Goal: Task Accomplishment & Management: Use online tool/utility

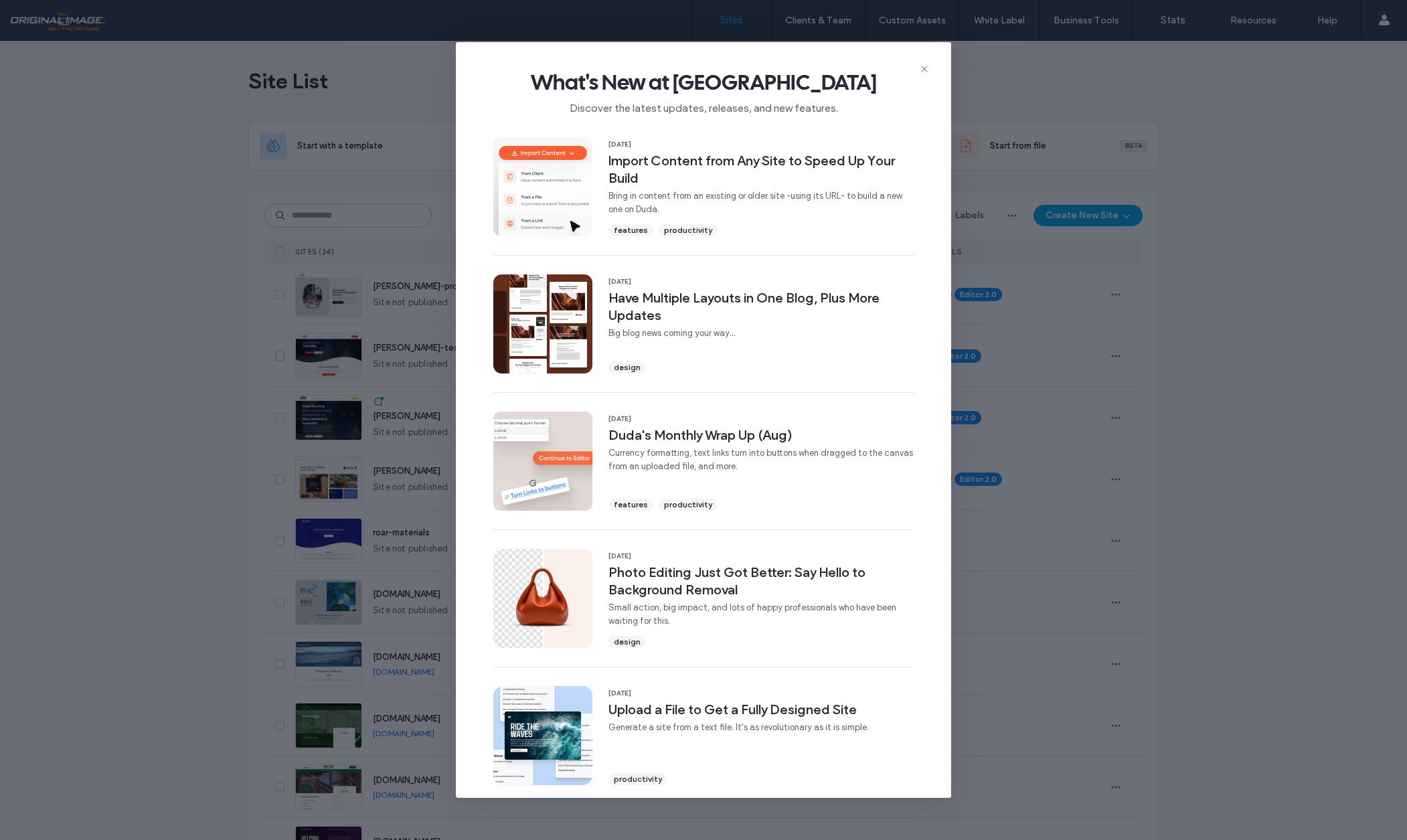
click at [927, 68] on icon at bounding box center [924, 69] width 11 height 11
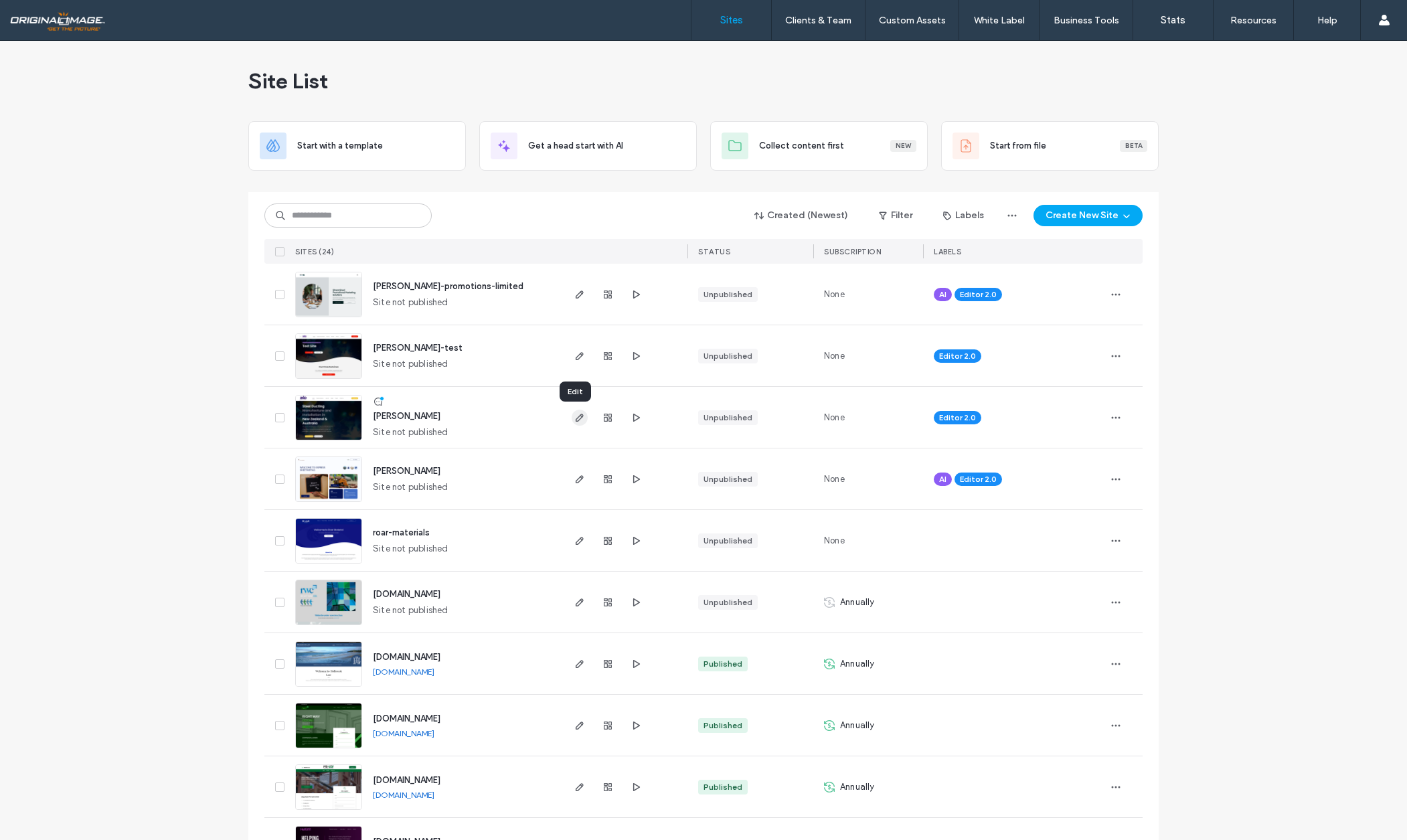
click at [574, 421] on icon "button" at bounding box center [579, 417] width 11 height 11
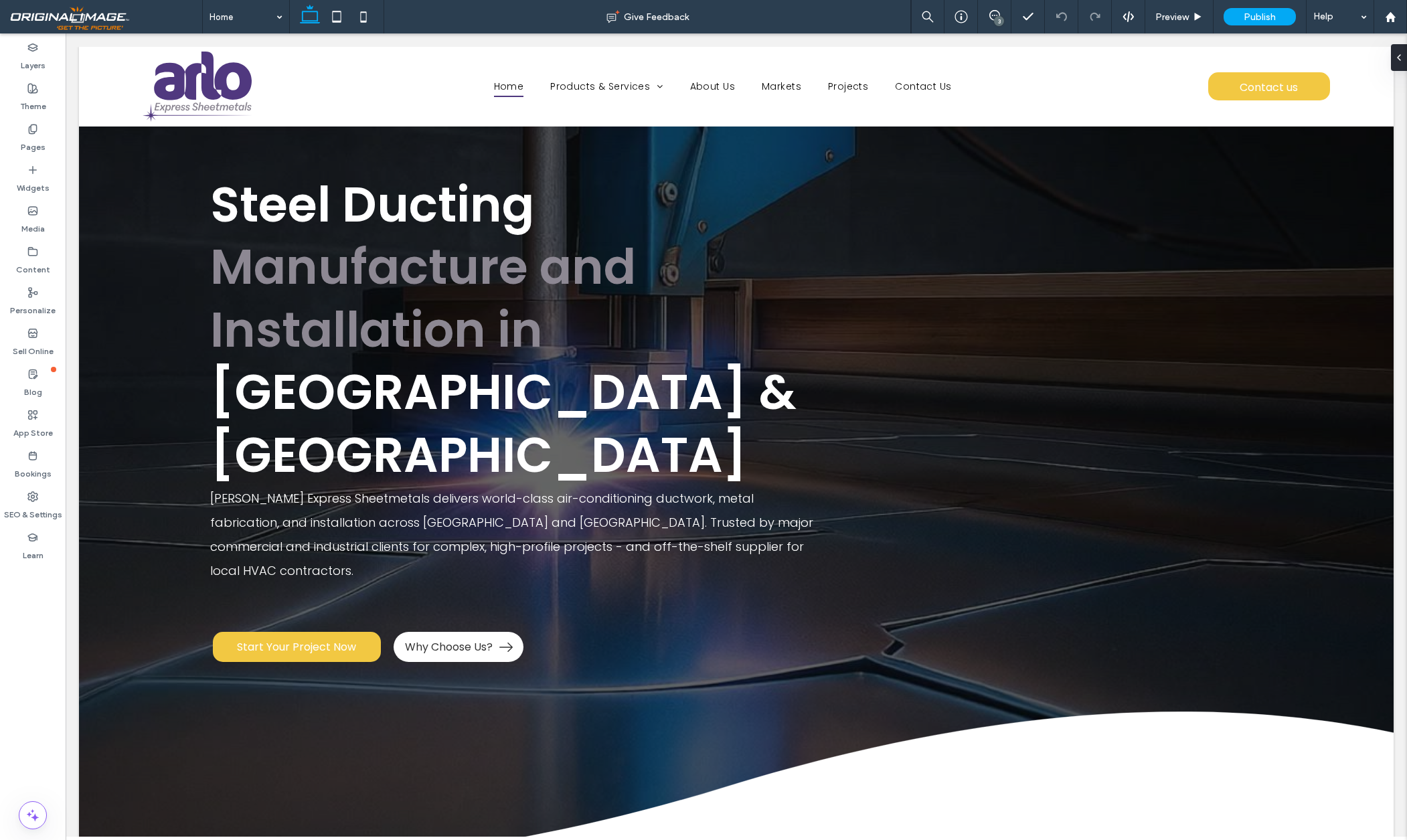
click at [997, 20] on div "3" at bounding box center [999, 21] width 10 height 10
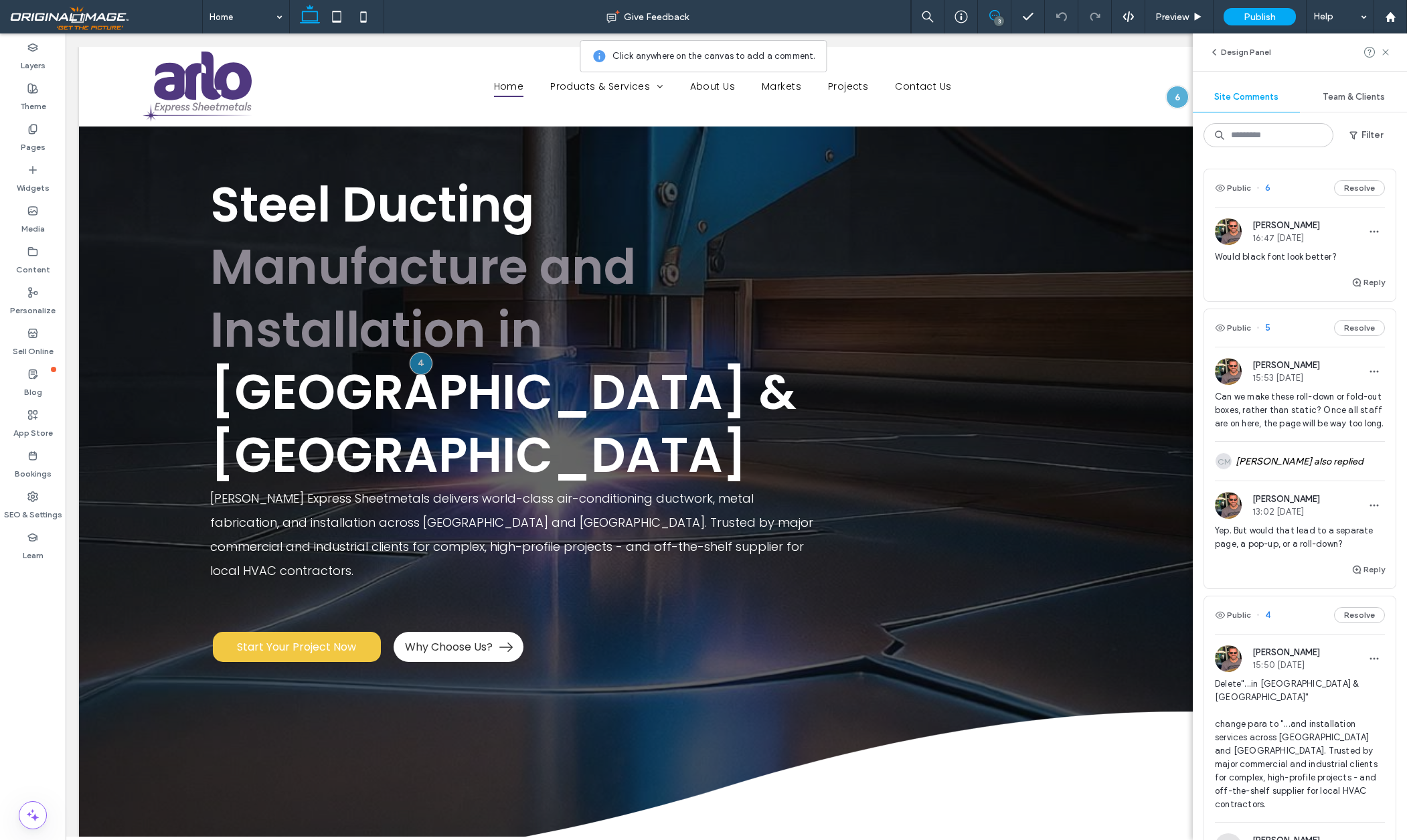
click at [1280, 227] on span "Paul Bondsfield" at bounding box center [1287, 225] width 68 height 10
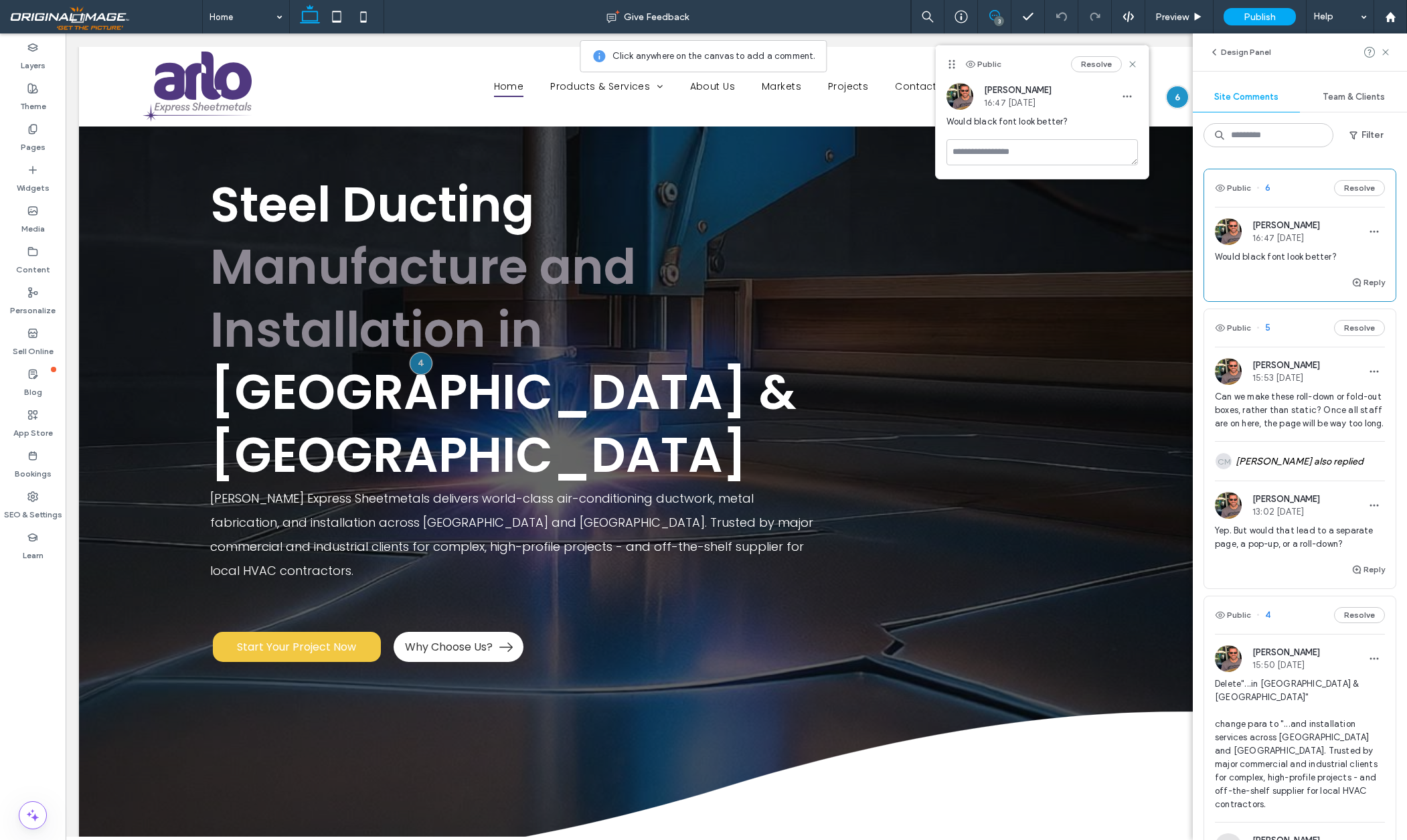
click at [1003, 19] on div "3" at bounding box center [999, 21] width 10 height 10
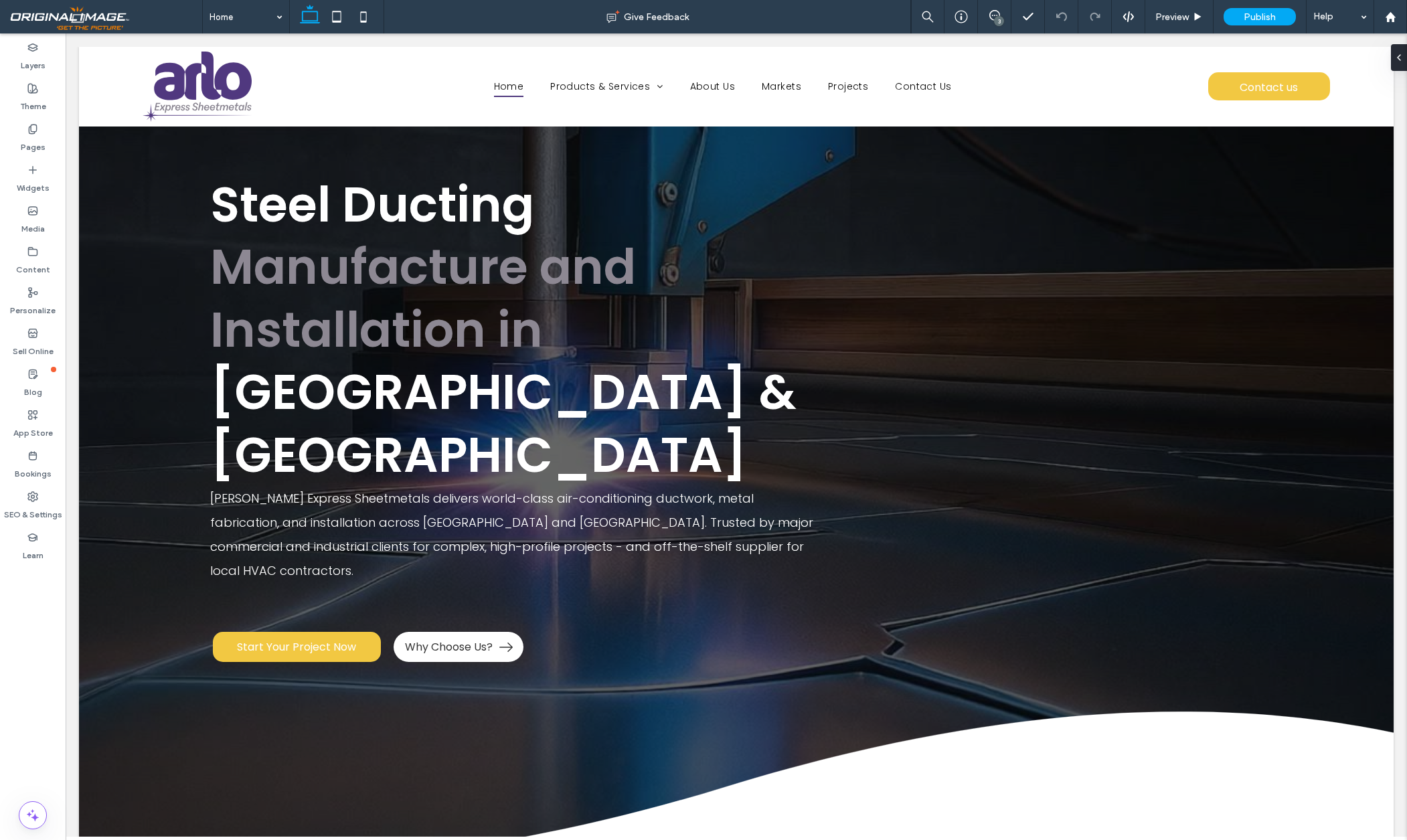
click at [999, 19] on div "3" at bounding box center [999, 21] width 10 height 10
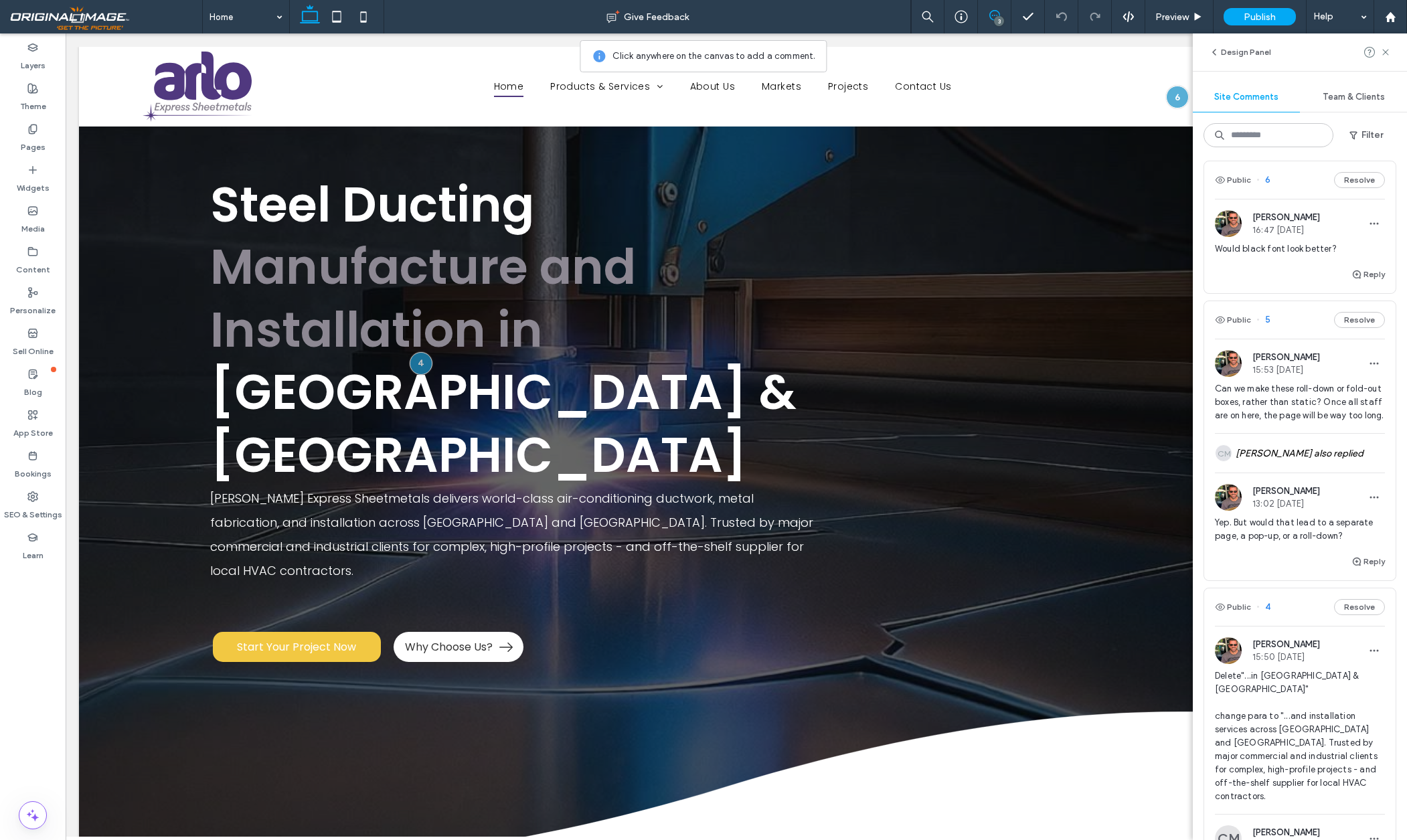
scroll to position [6, 0]
click at [1346, 459] on div "CM Chris McGowan also replied" at bounding box center [1300, 455] width 170 height 39
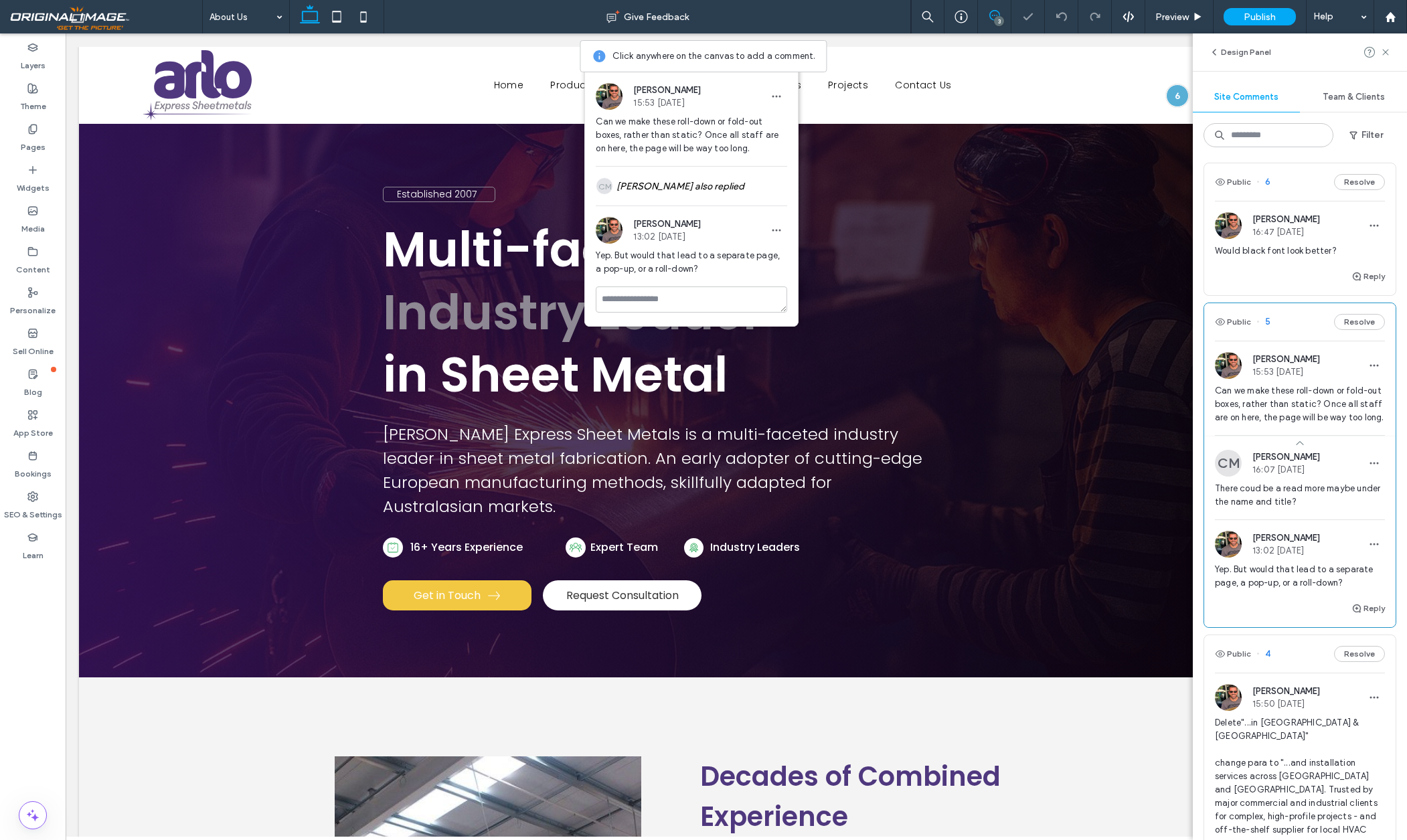
scroll to position [1864, 0]
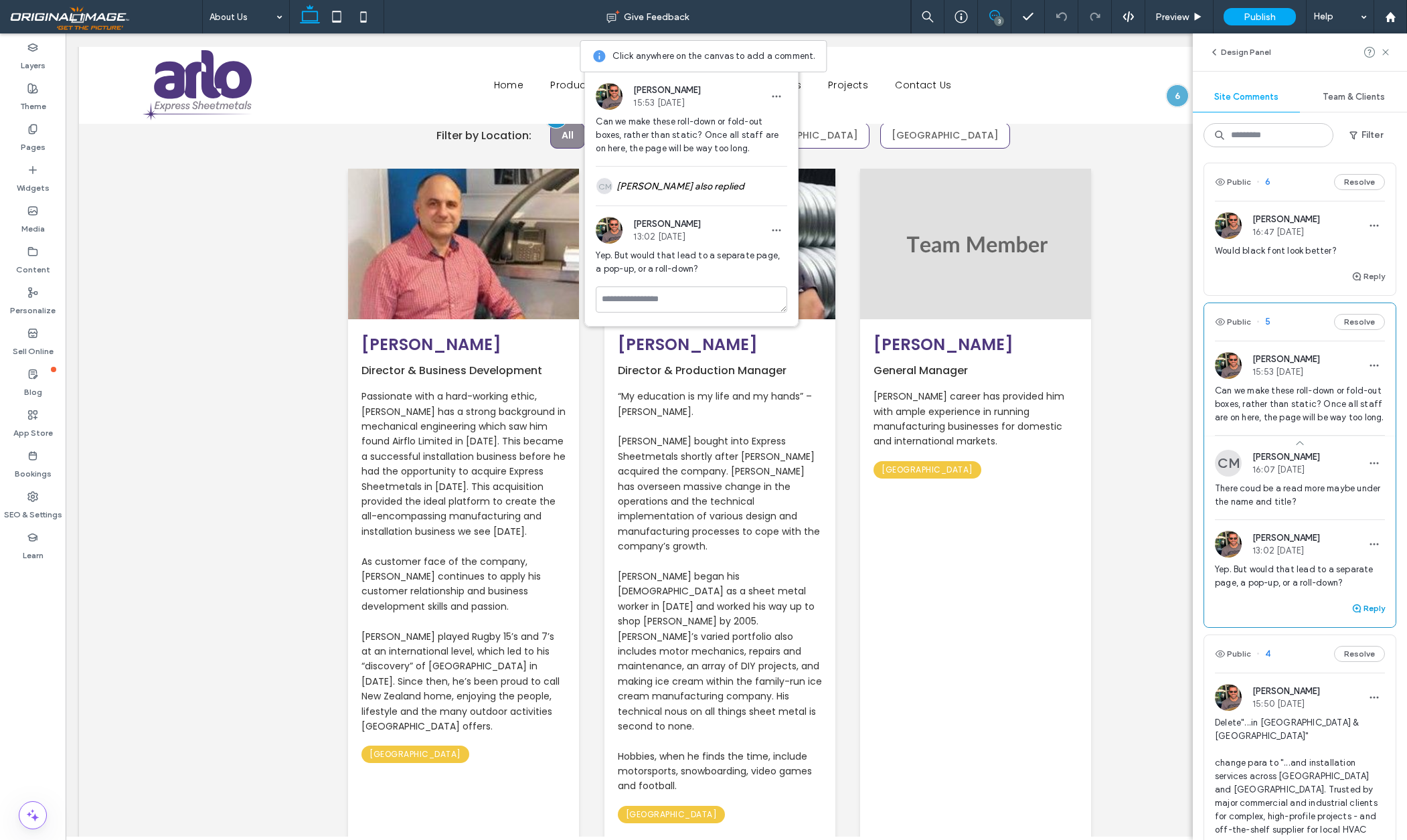
click at [1372, 609] on button "Reply" at bounding box center [1368, 608] width 33 height 16
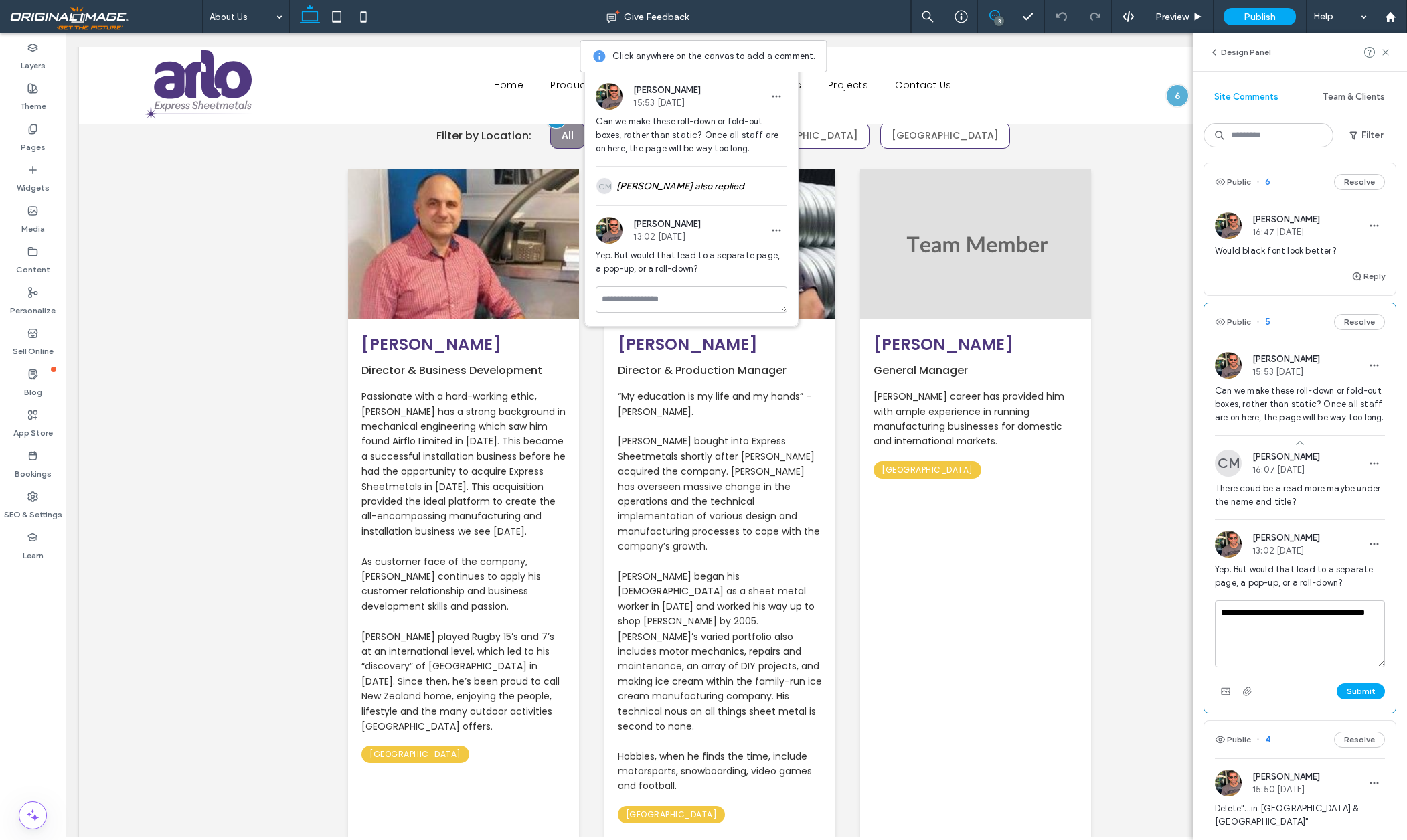
drag, startPoint x: 1357, startPoint y: 612, endPoint x: 1326, endPoint y: 613, distance: 30.8
click at [1326, 613] on textarea "**********" at bounding box center [1300, 633] width 170 height 67
click at [1301, 635] on textarea "**********" at bounding box center [1300, 633] width 170 height 67
type textarea "**********"
click at [1364, 692] on button "Submit" at bounding box center [1361, 691] width 48 height 16
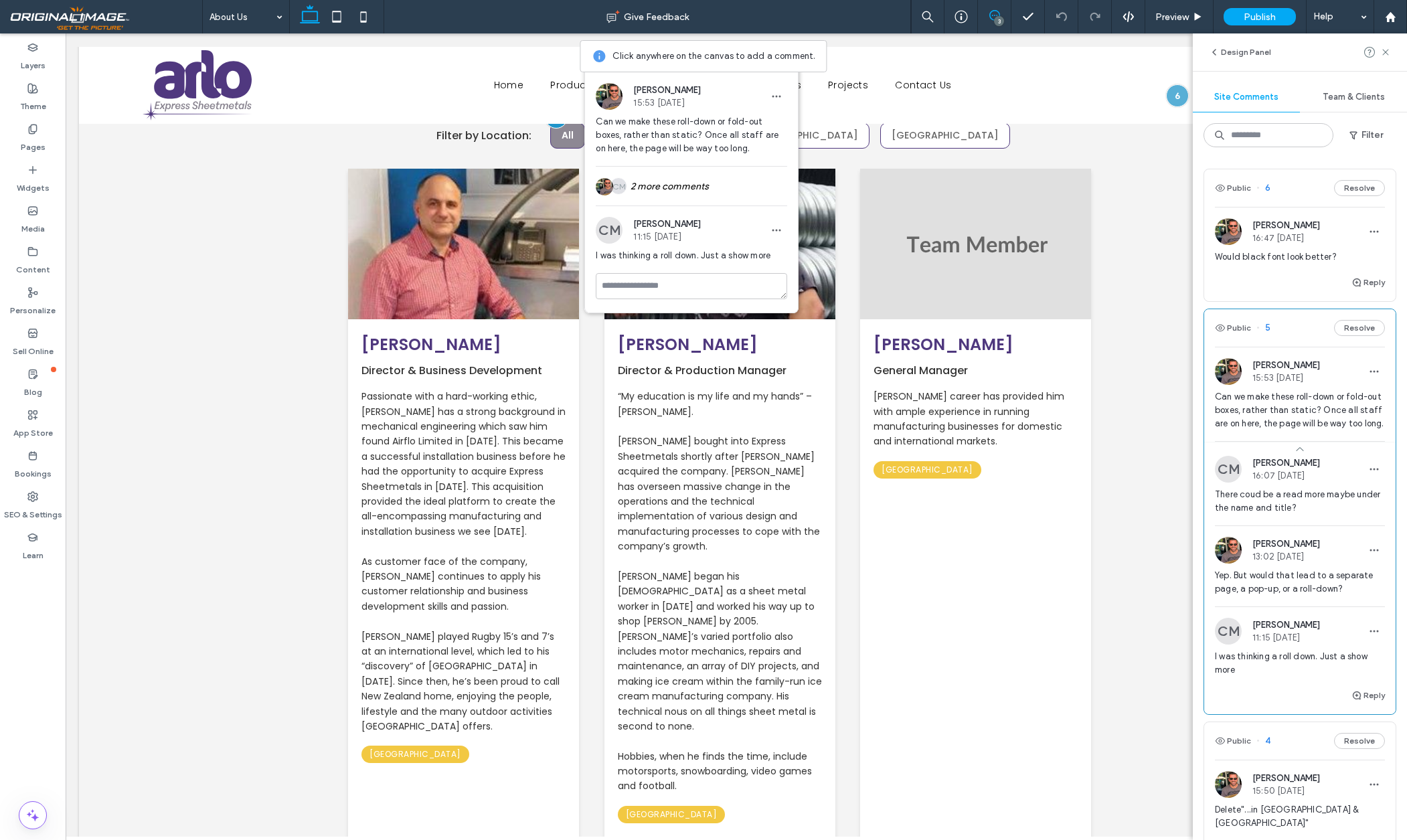
scroll to position [0, 0]
click at [1376, 234] on icon "button" at bounding box center [1374, 231] width 11 height 11
click at [1266, 228] on span "[PERSON_NAME]" at bounding box center [1287, 225] width 68 height 10
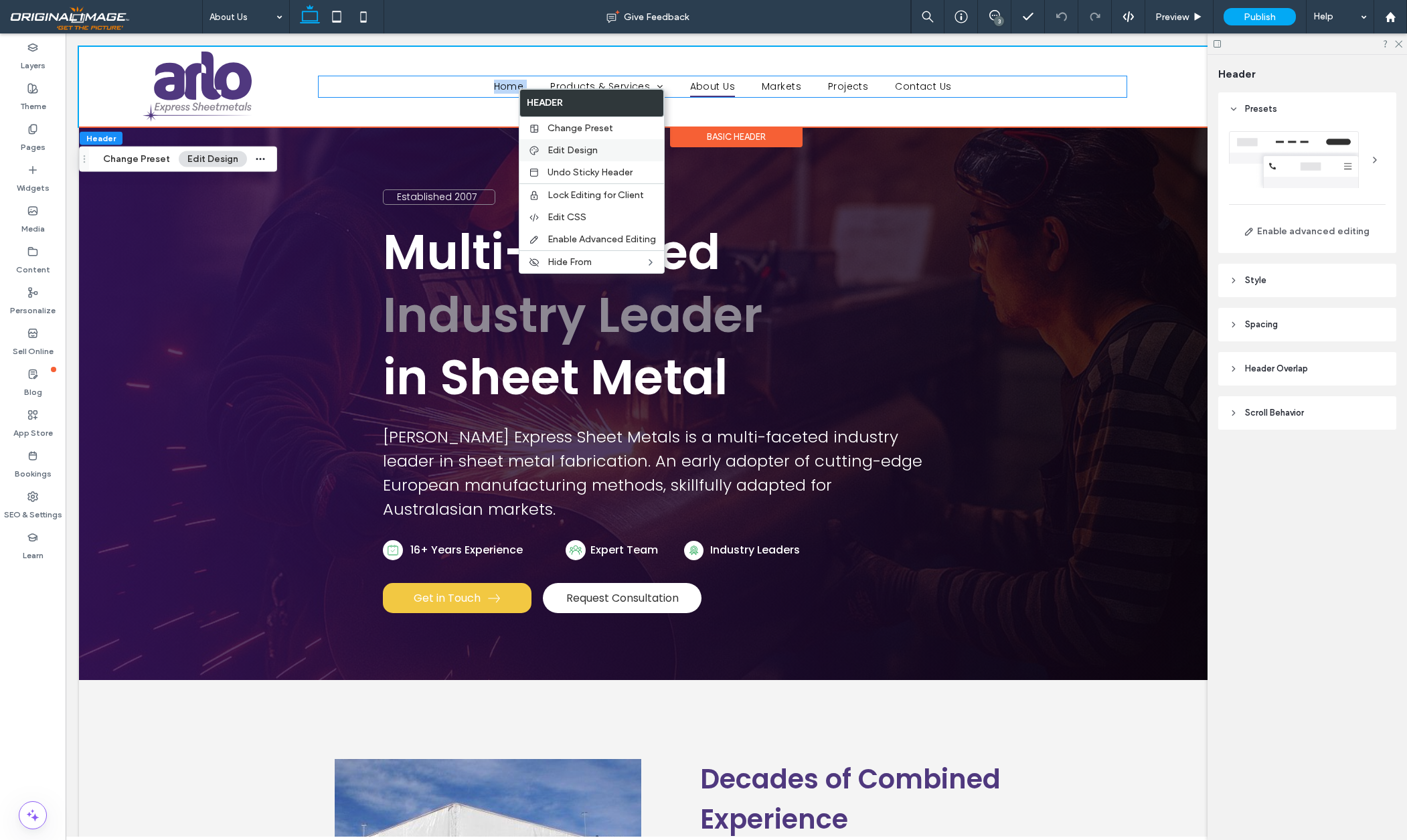
click at [591, 145] on span "Edit Design" at bounding box center [573, 150] width 50 height 11
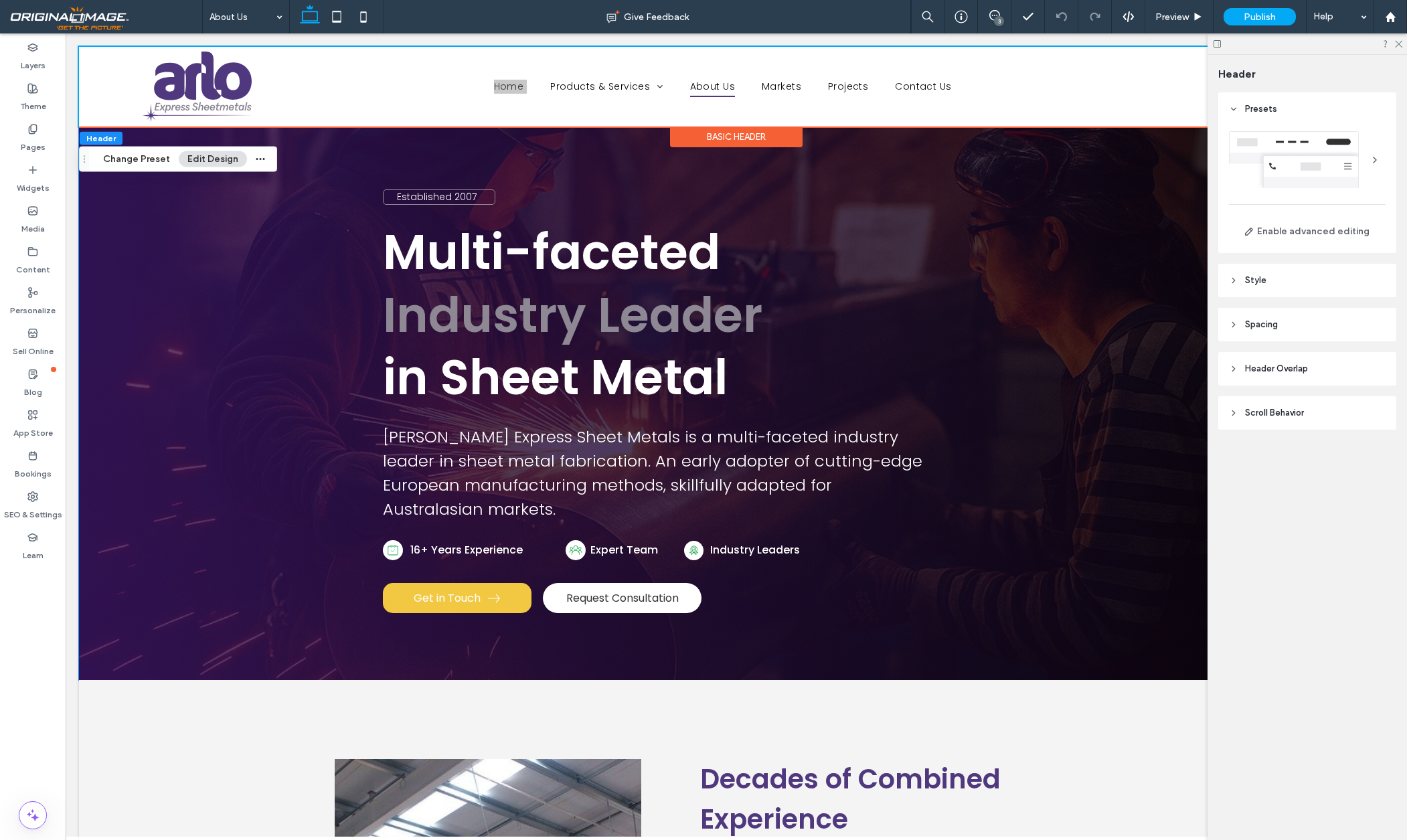
click at [1238, 285] on header "Style" at bounding box center [1307, 280] width 178 height 33
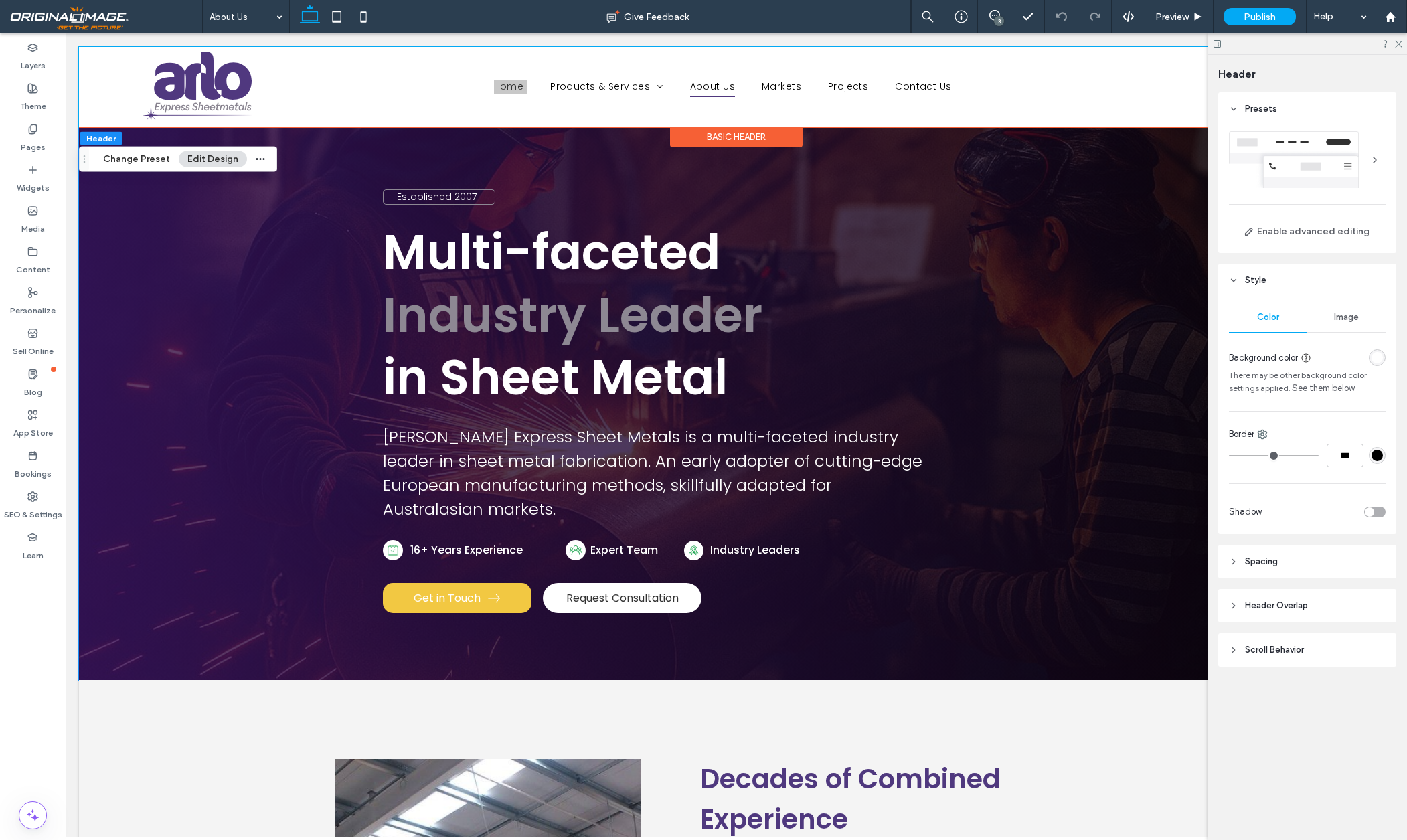
click at [1237, 284] on icon at bounding box center [1233, 280] width 9 height 9
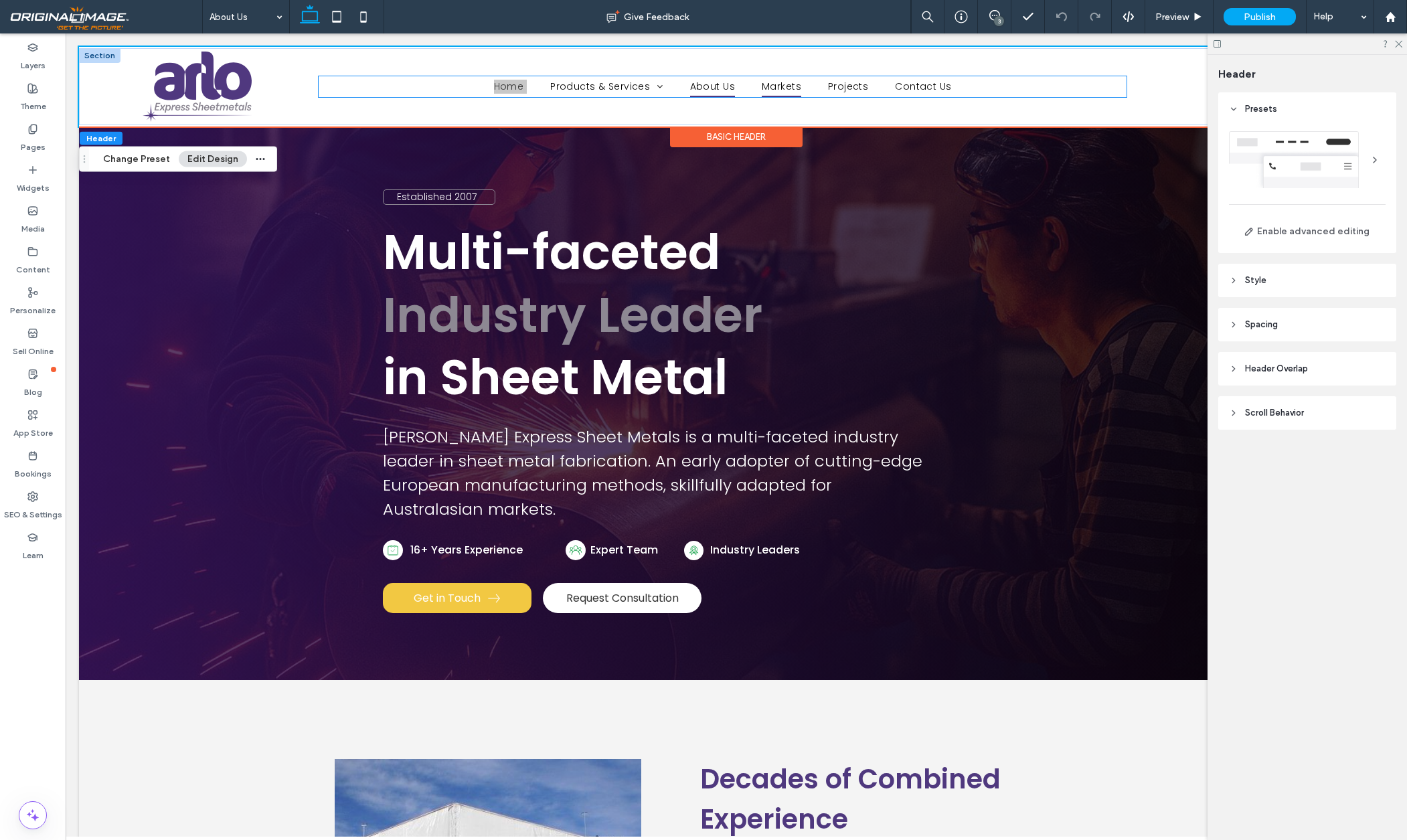
click at [799, 83] on span "Markets" at bounding box center [781, 86] width 39 height 21
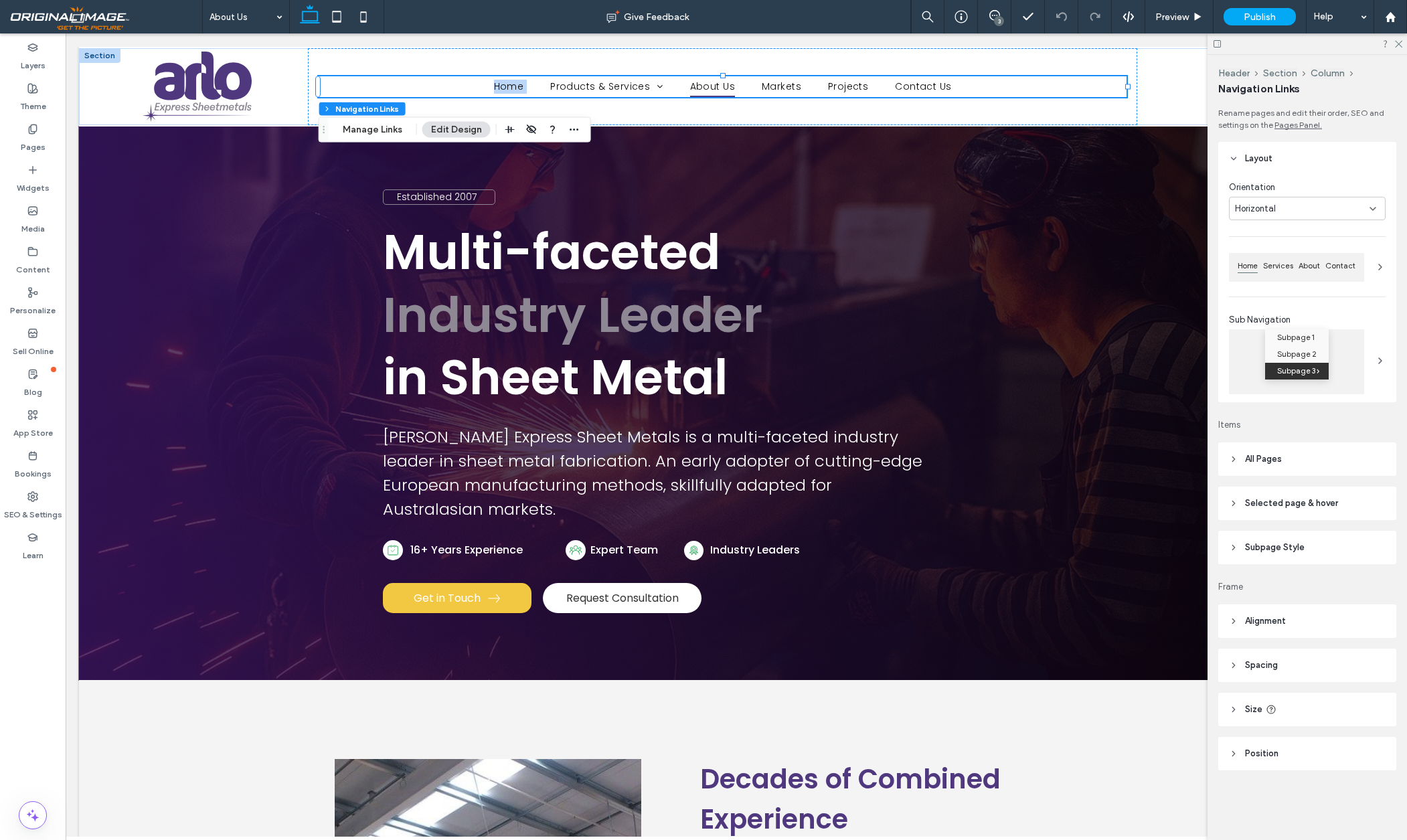
click at [1230, 457] on icon at bounding box center [1233, 459] width 9 height 9
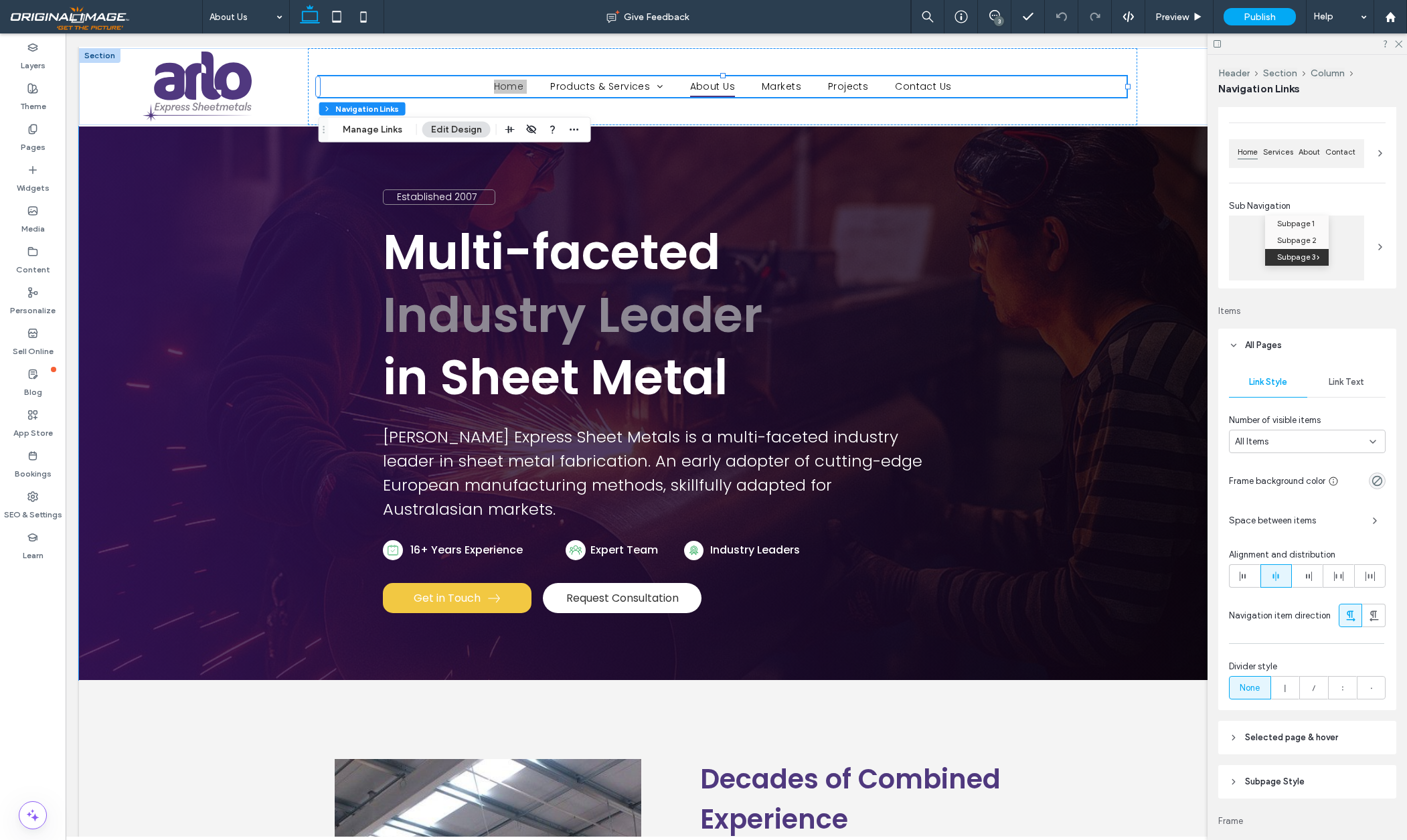
scroll to position [236, 0]
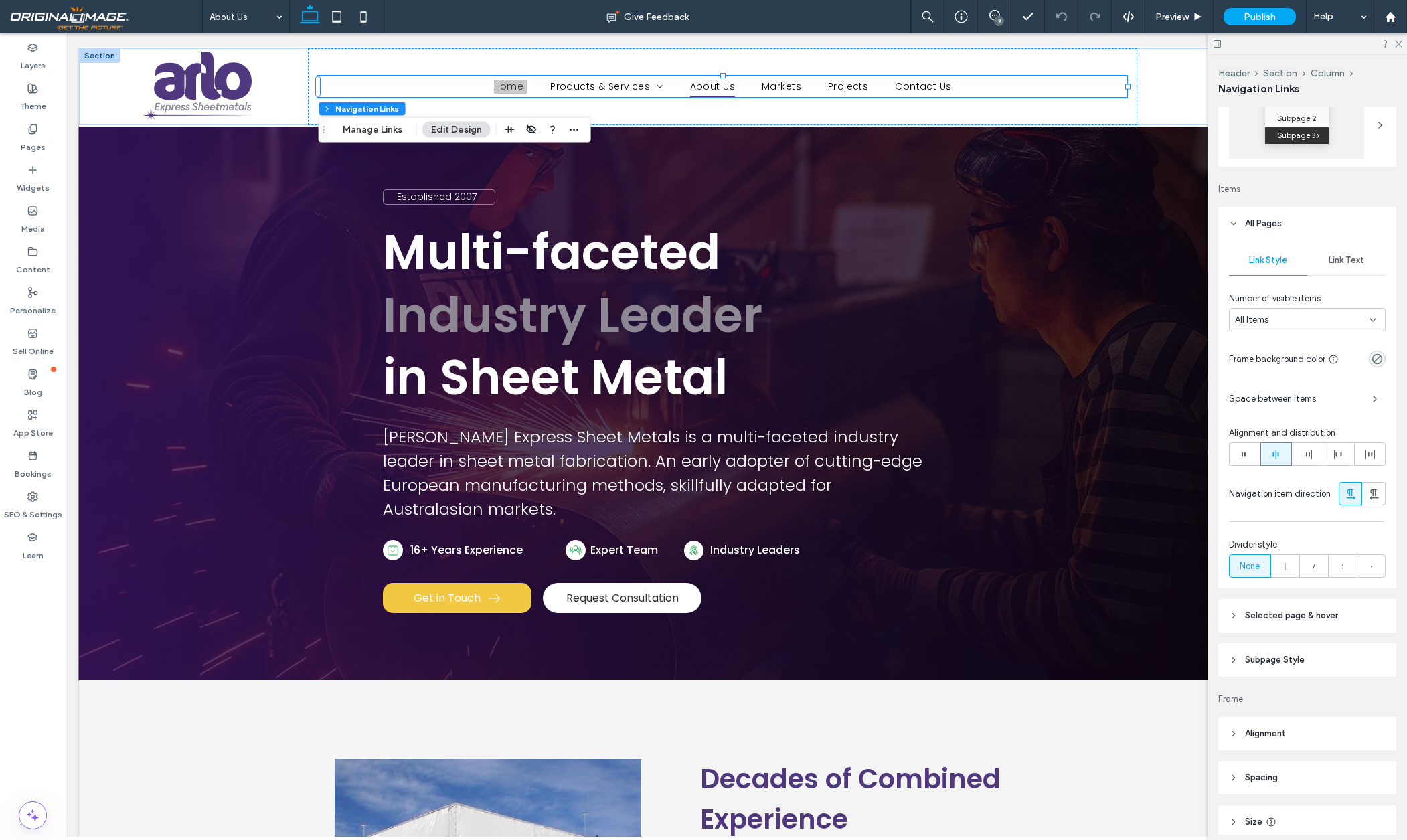
click at [1232, 615] on icon at bounding box center [1233, 615] width 9 height 9
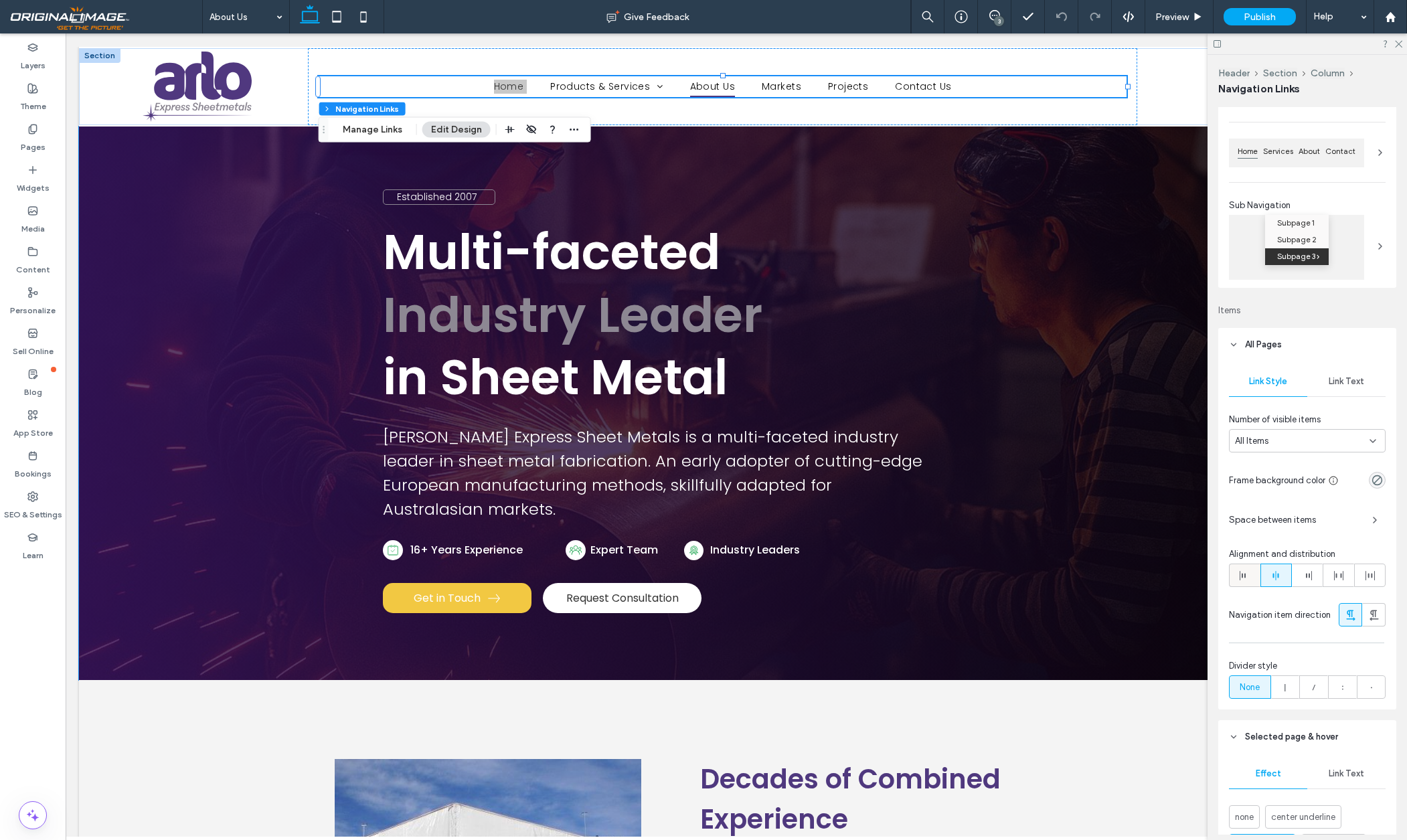
scroll to position [79, 0]
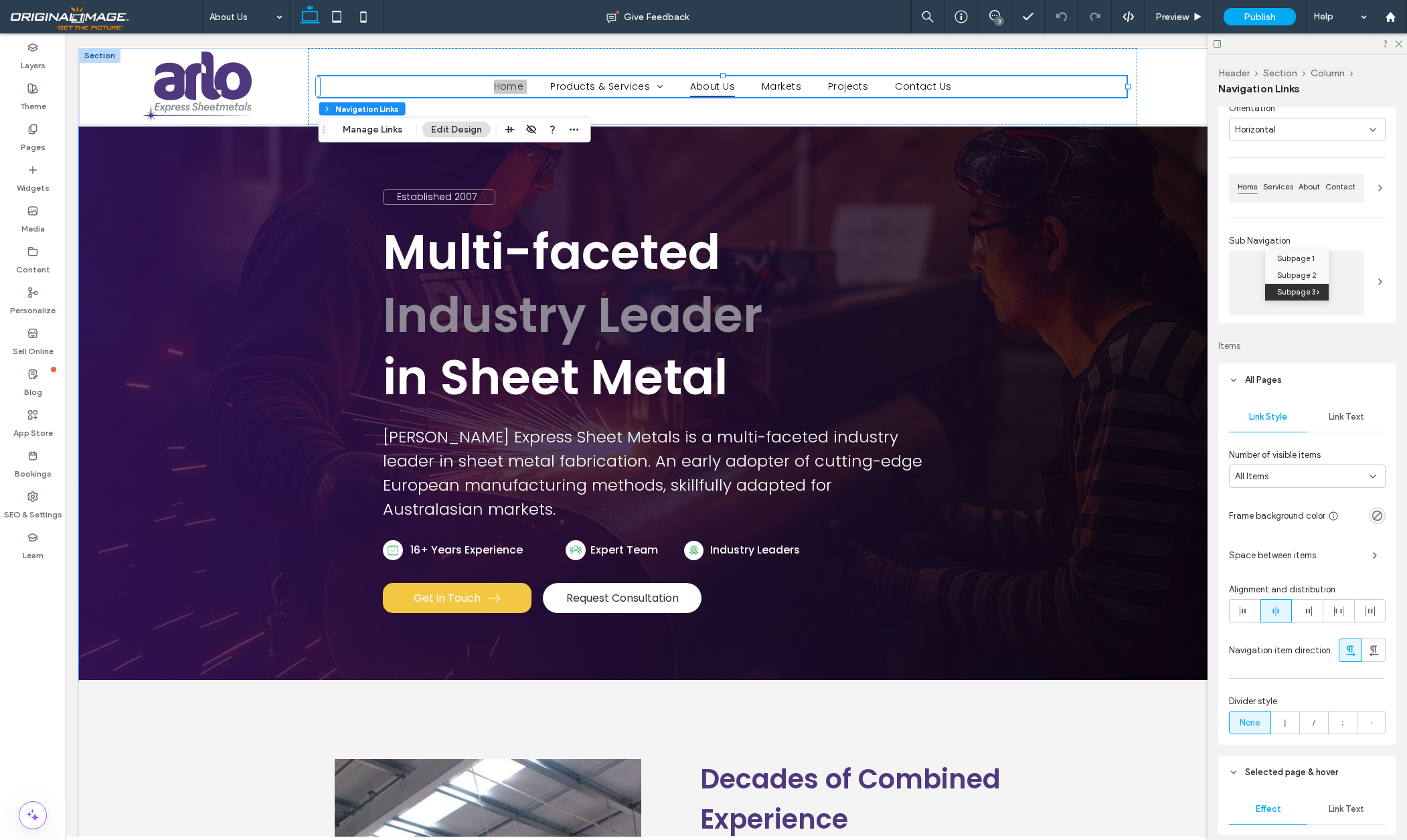
click at [1340, 426] on div "Link Text" at bounding box center [1346, 416] width 78 height 29
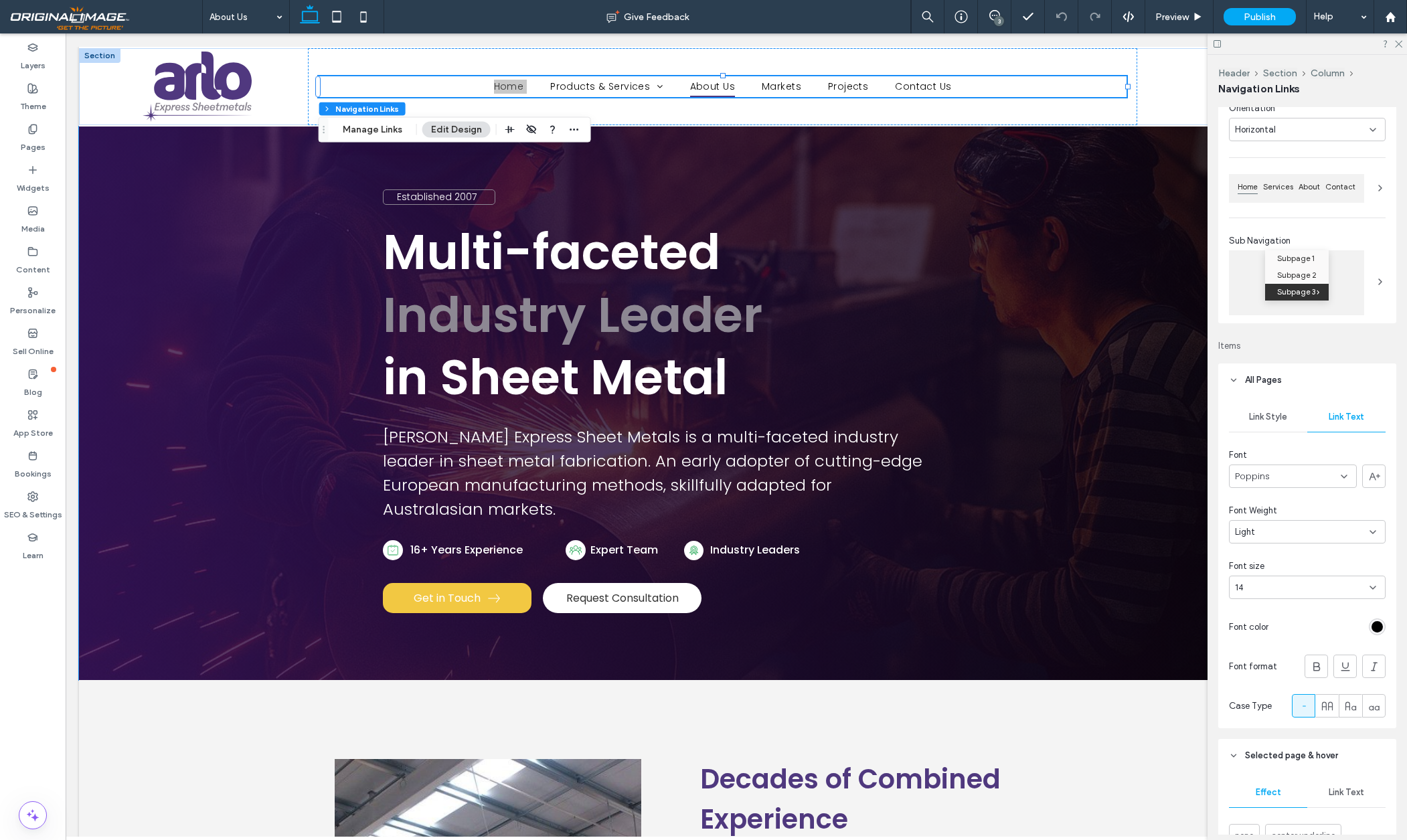
click at [1378, 628] on div "rgb(0, 0, 0)" at bounding box center [1377, 626] width 11 height 11
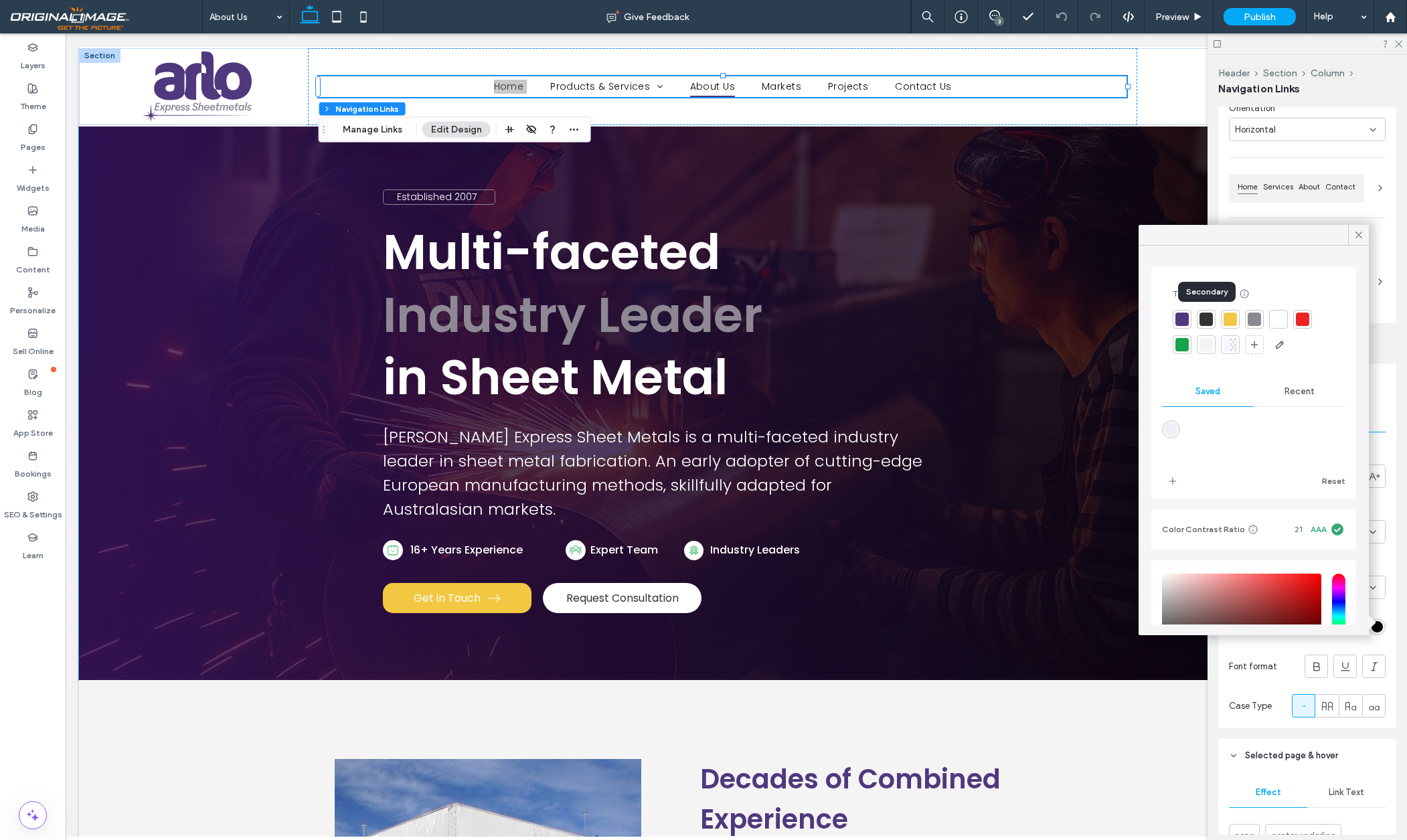
click at [1207, 319] on div at bounding box center [1206, 319] width 13 height 13
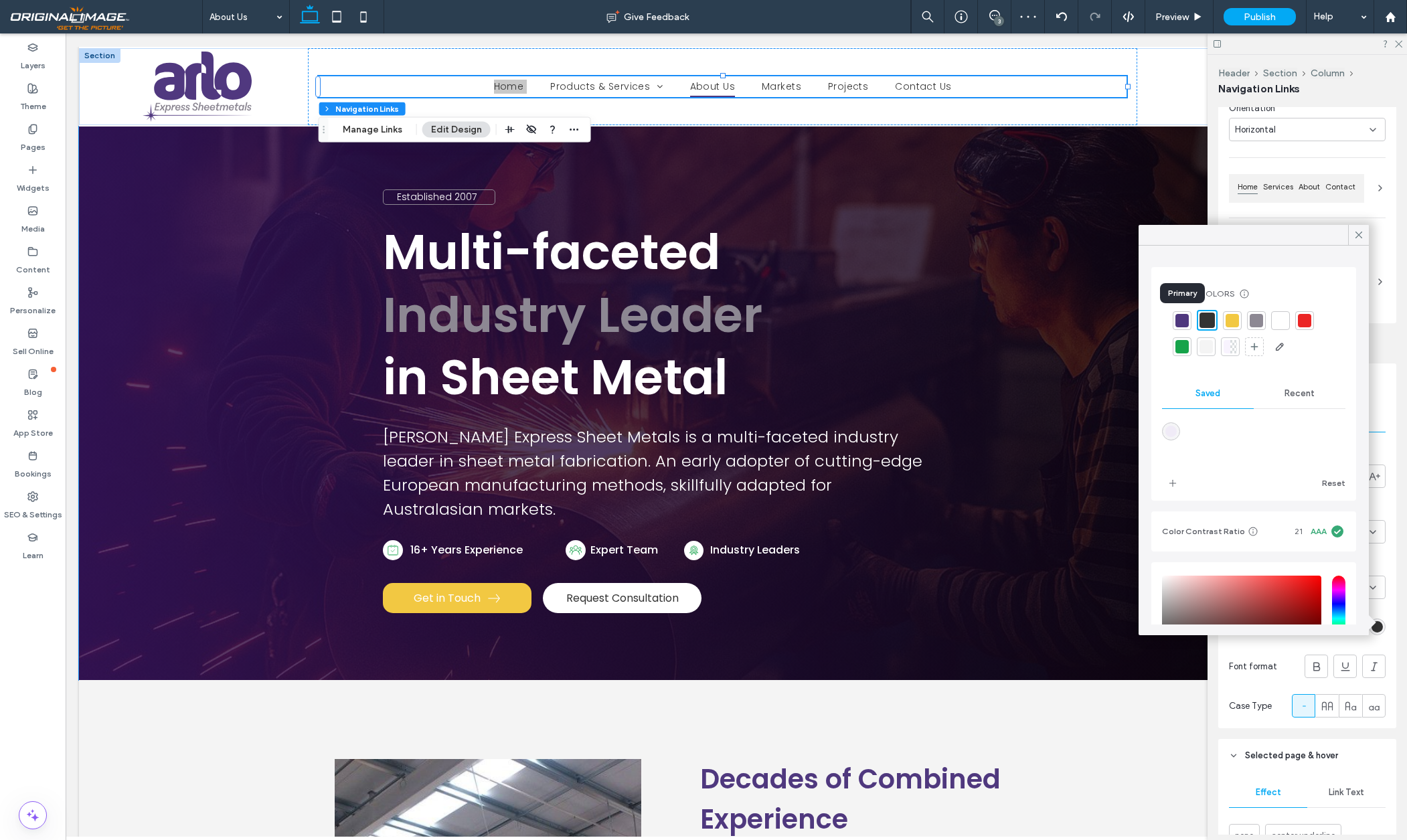
click at [1180, 319] on div at bounding box center [1182, 320] width 13 height 13
click at [1208, 319] on div at bounding box center [1208, 320] width 13 height 13
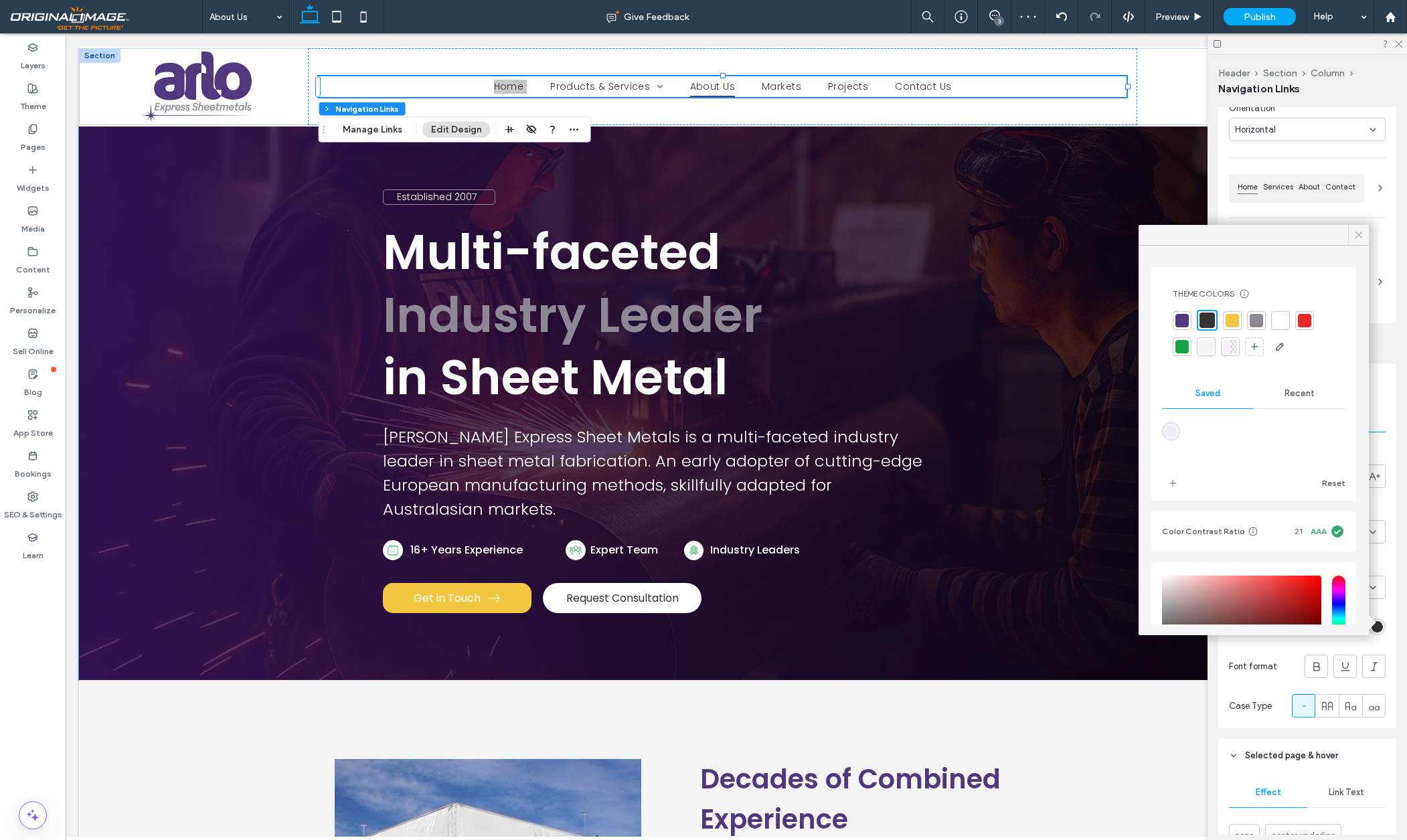
click at [1362, 236] on icon at bounding box center [1359, 235] width 12 height 12
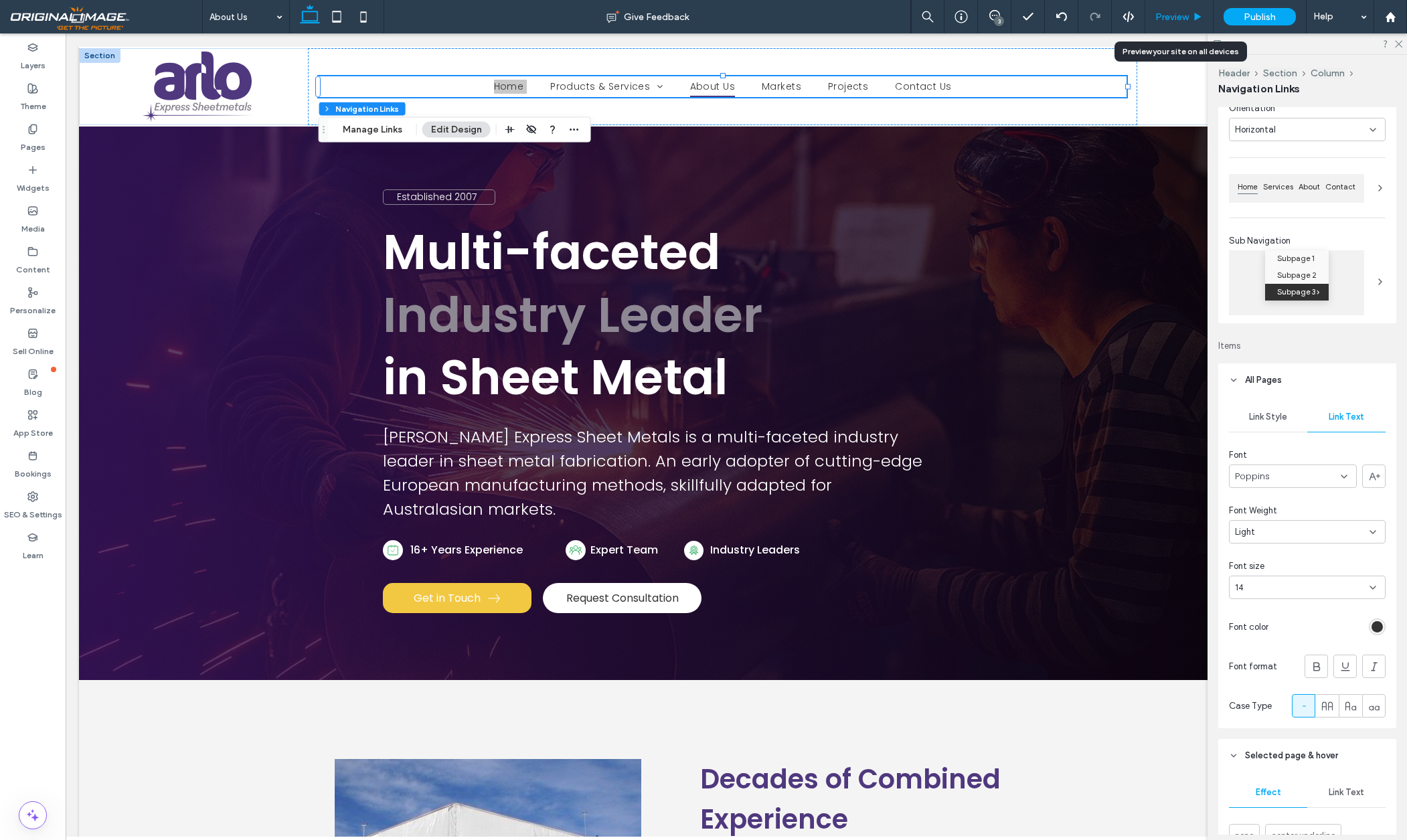
click at [1181, 12] on span "Preview" at bounding box center [1171, 16] width 33 height 11
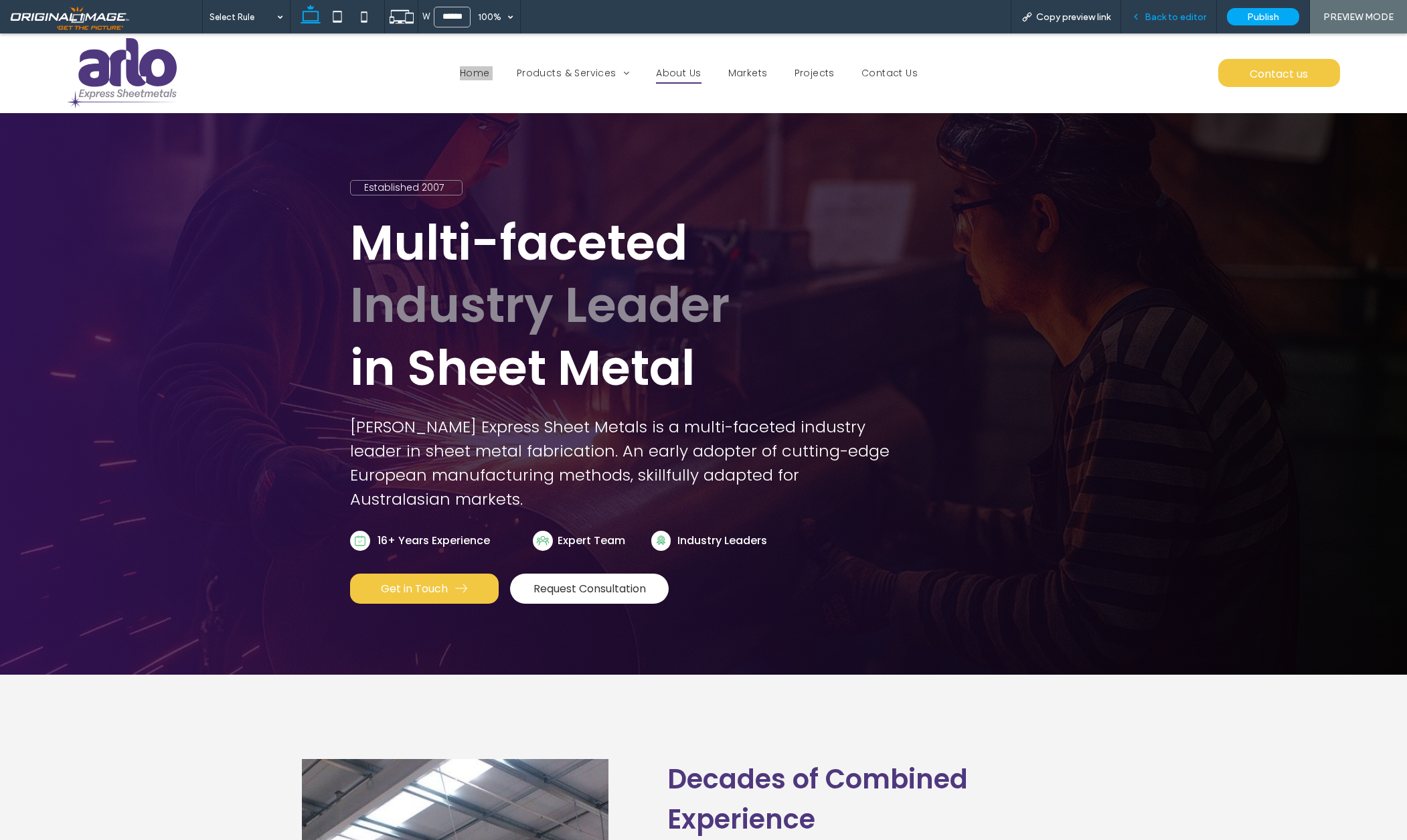
click at [1172, 15] on span "Back to editor" at bounding box center [1176, 16] width 62 height 11
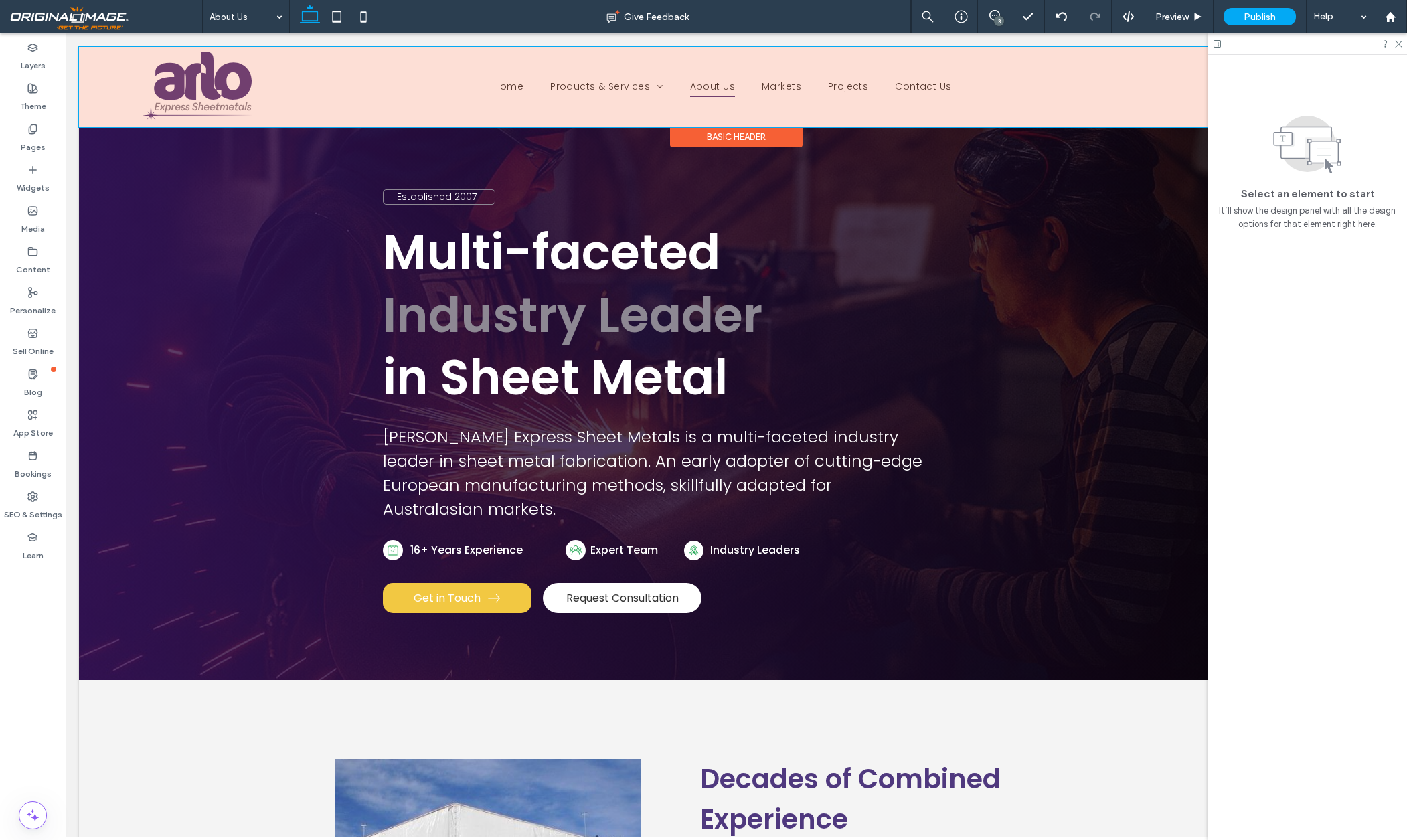
click at [625, 88] on div at bounding box center [736, 87] width 1315 height 80
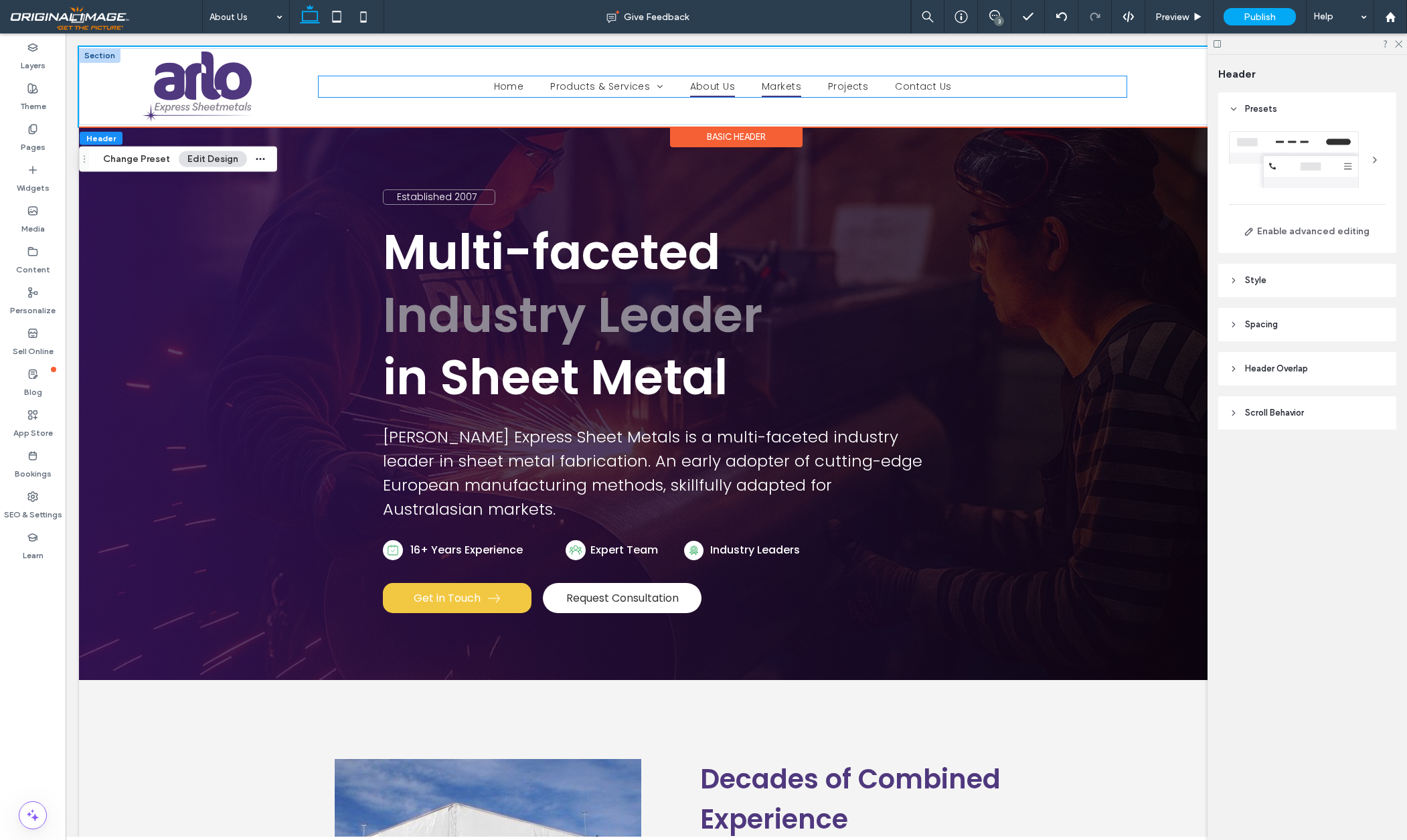
click at [762, 83] on span "Markets" at bounding box center [781, 86] width 39 height 21
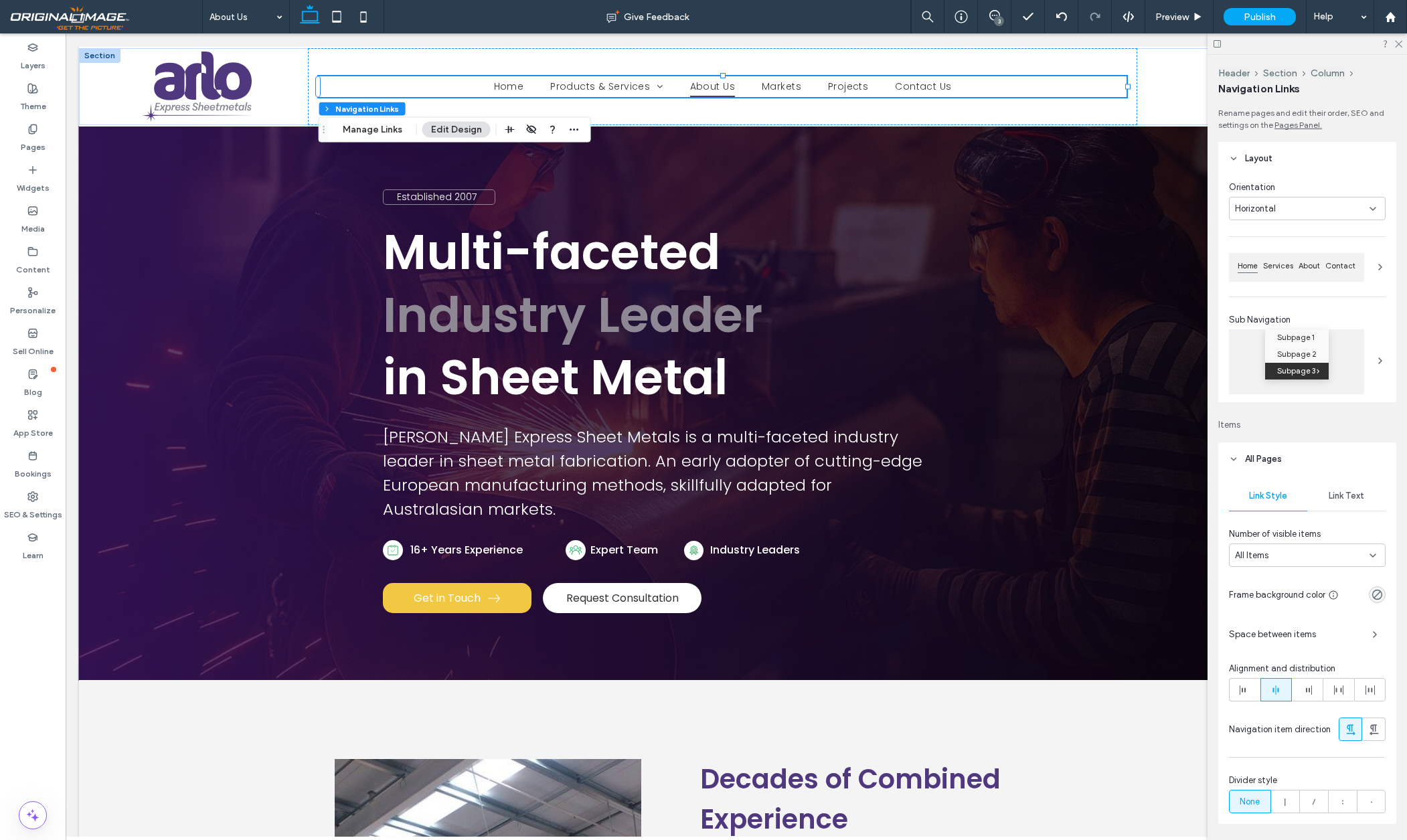
click at [1348, 489] on div "Link Text" at bounding box center [1346, 495] width 78 height 29
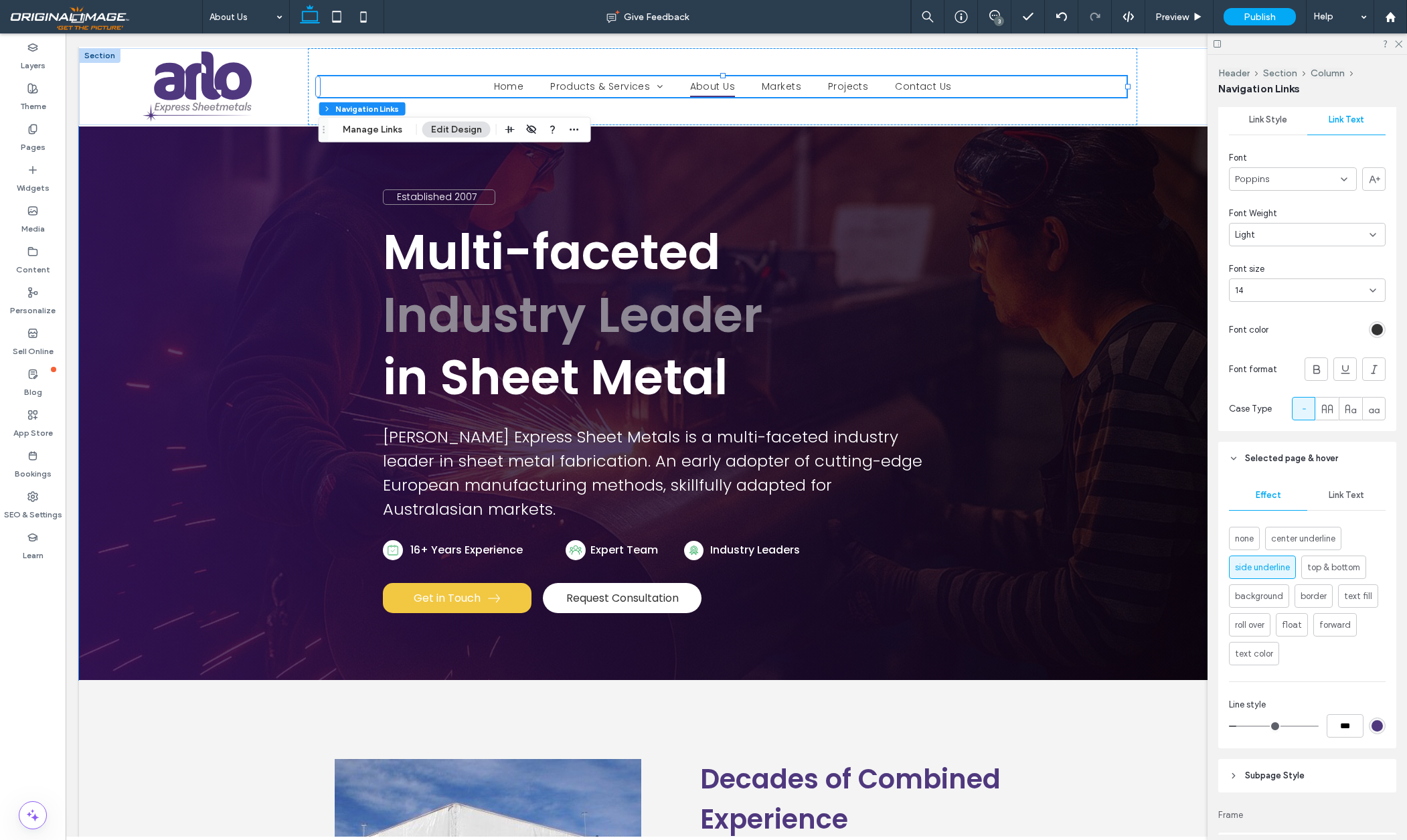
scroll to position [515, 0]
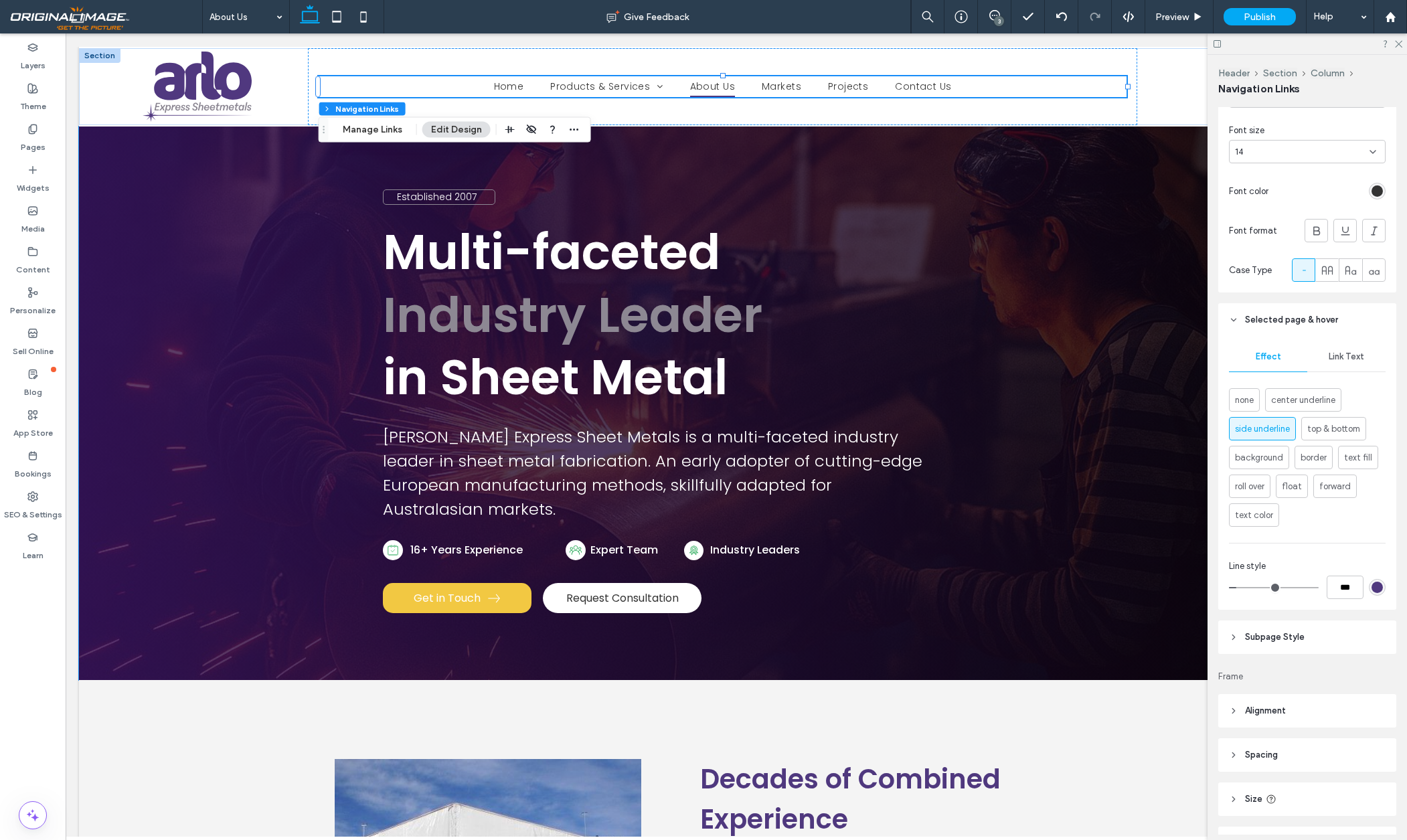
click at [1356, 353] on span "Link Text" at bounding box center [1346, 356] width 35 height 11
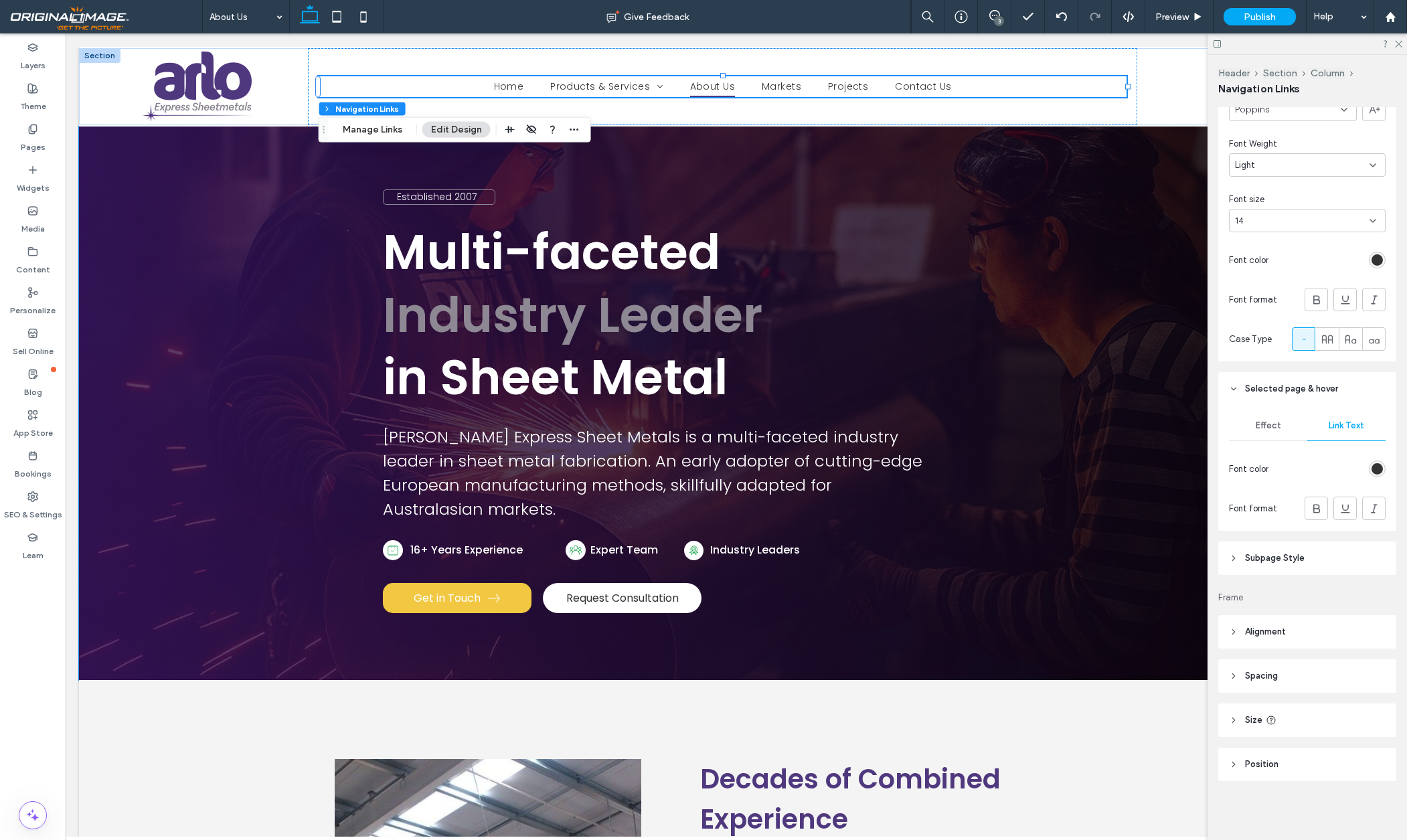
click at [1376, 469] on div "rgb(51, 51, 51)" at bounding box center [1377, 468] width 11 height 11
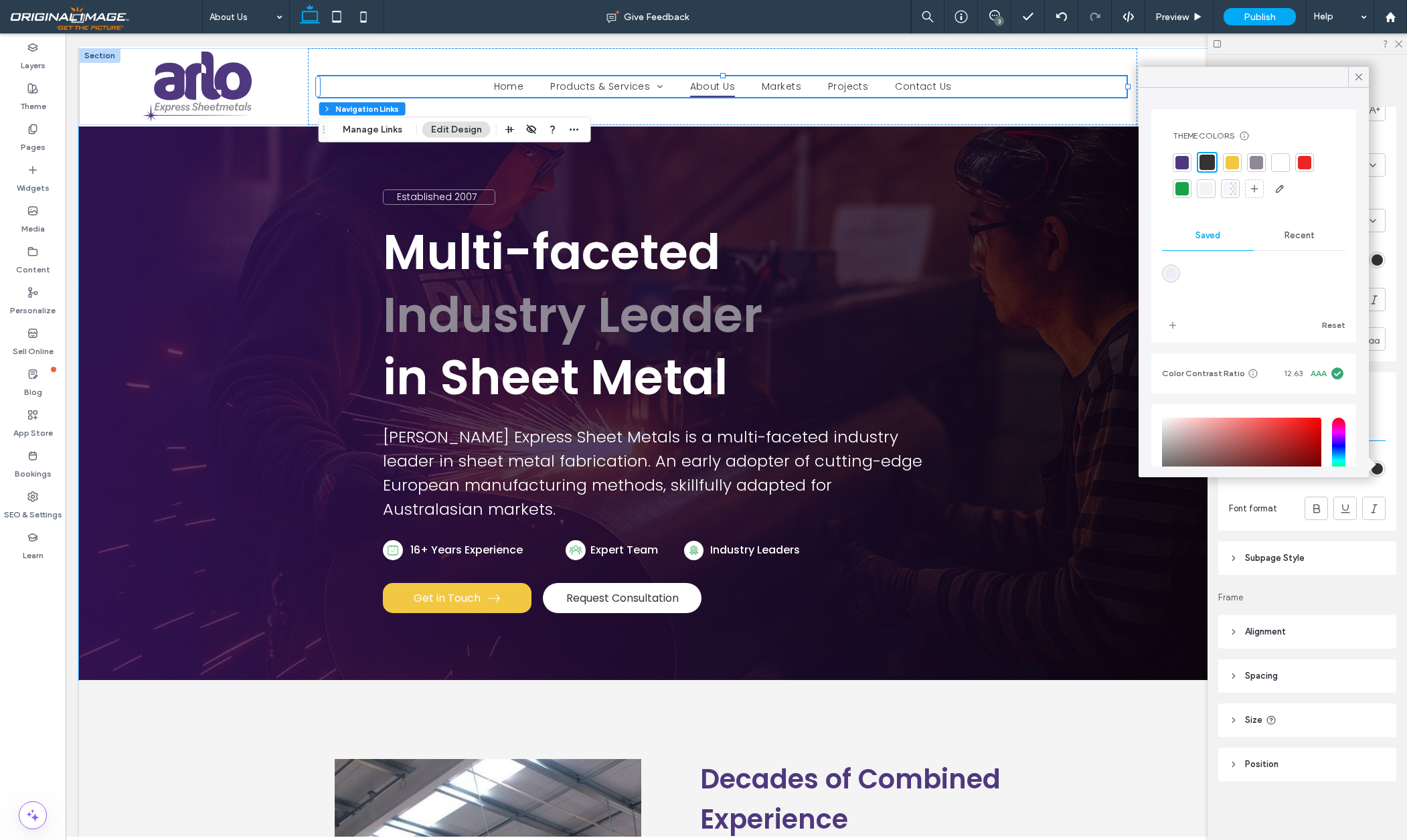
click at [1207, 159] on div at bounding box center [1207, 162] width 15 height 15
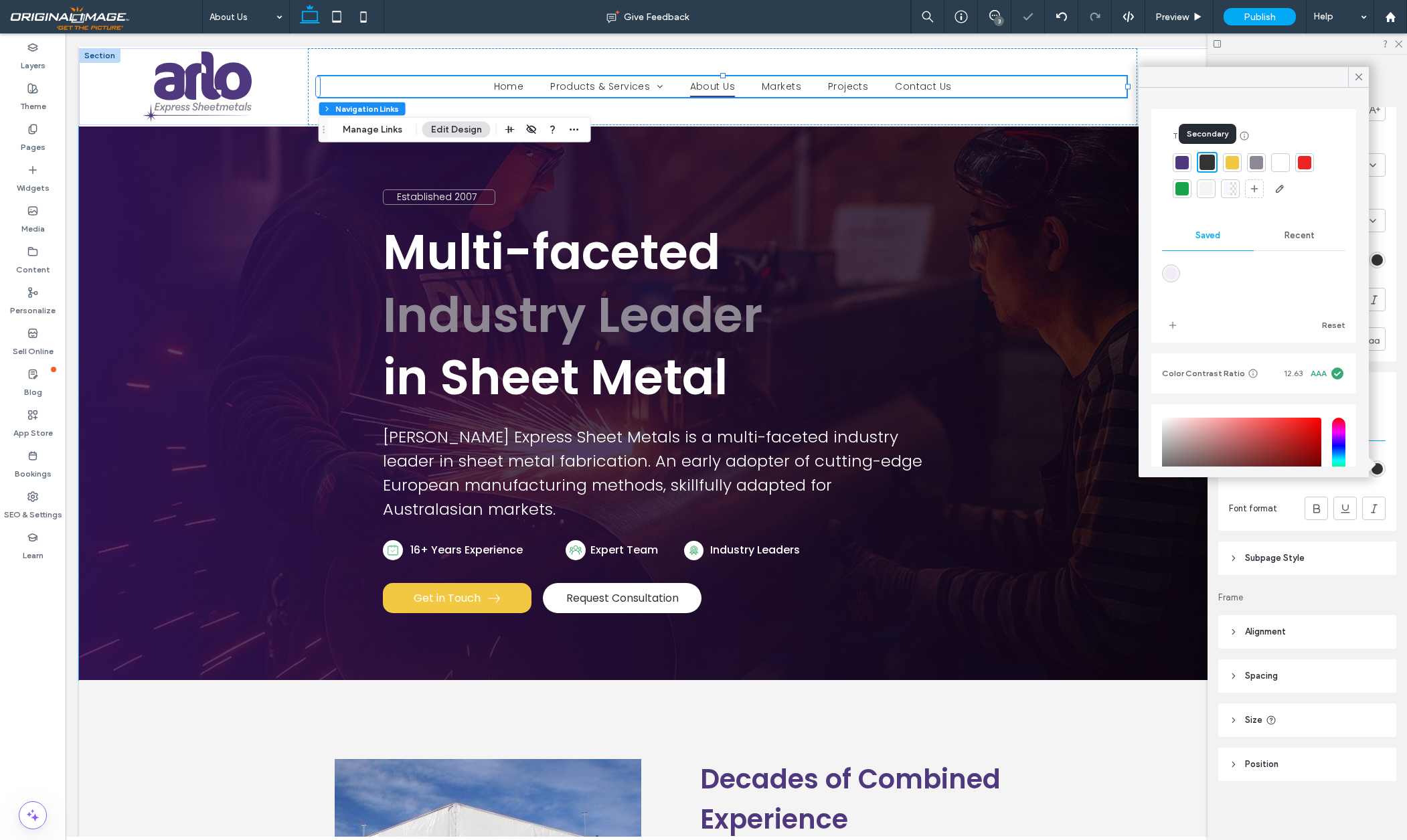
click at [1208, 163] on div at bounding box center [1207, 162] width 15 height 15
click at [1361, 72] on icon at bounding box center [1359, 77] width 12 height 12
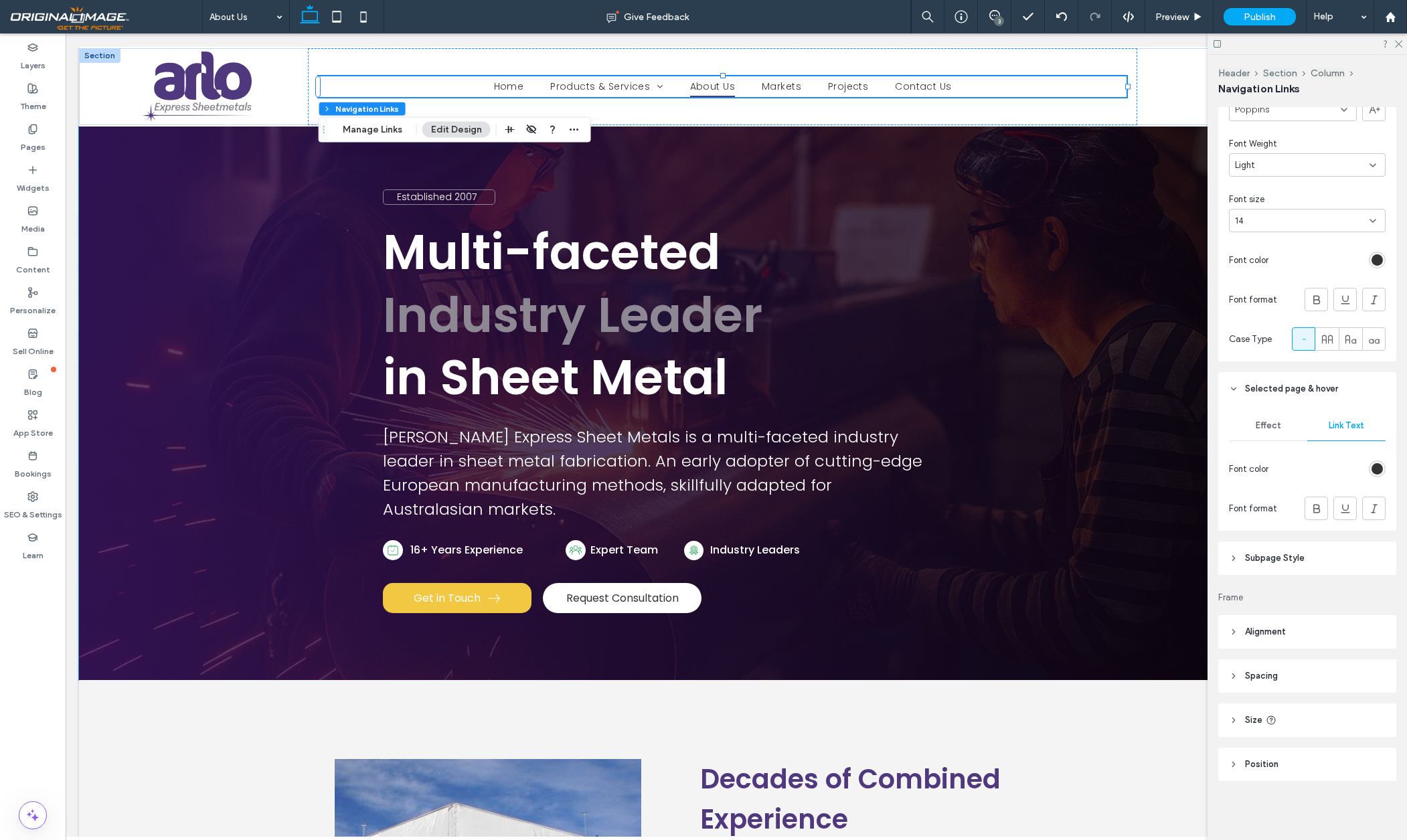
click at [1234, 558] on use at bounding box center [1233, 558] width 3 height 5
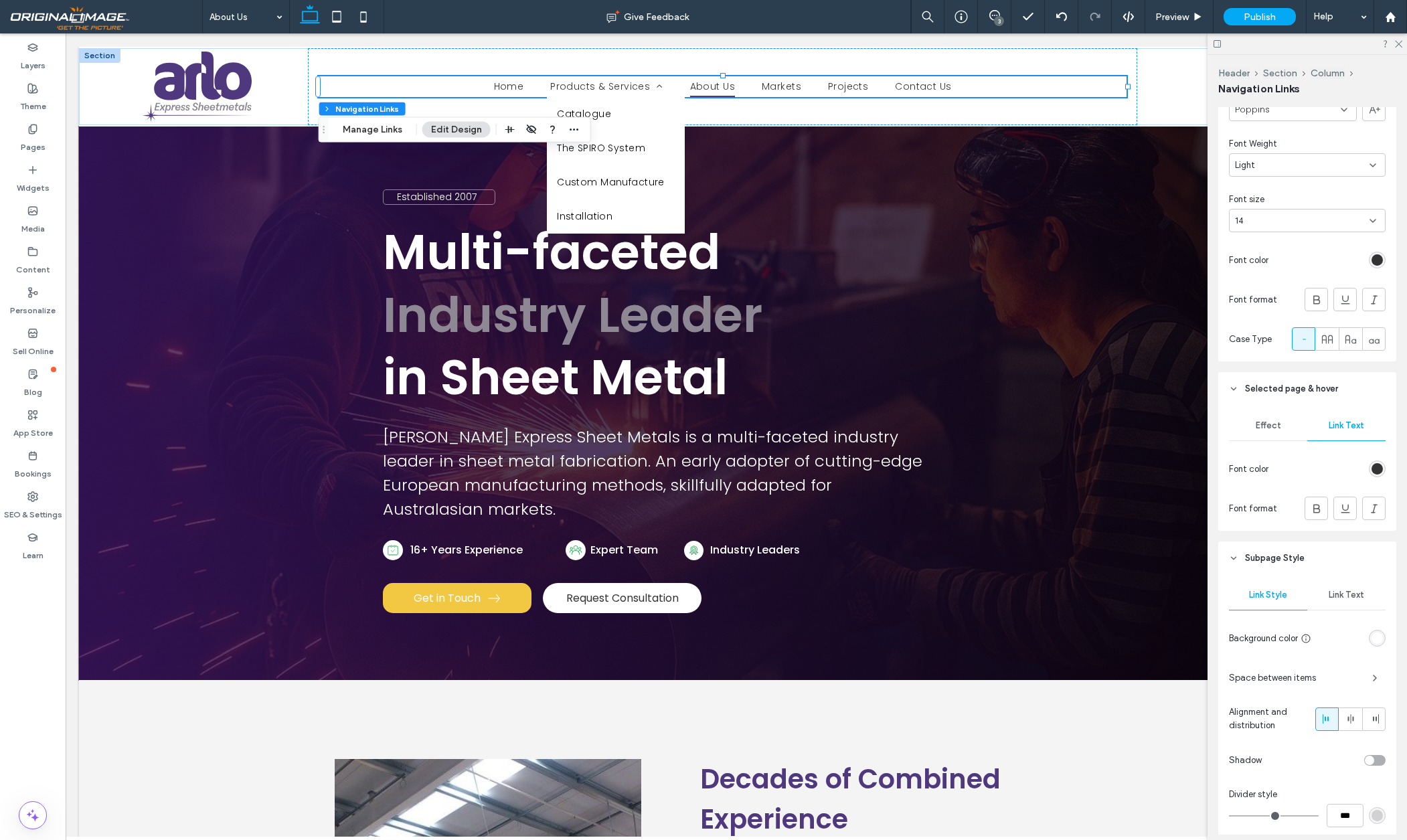
click at [1356, 597] on span "Link Text" at bounding box center [1346, 595] width 35 height 11
click at [1373, 805] on div "rgb(0, 0, 0)" at bounding box center [1377, 804] width 11 height 11
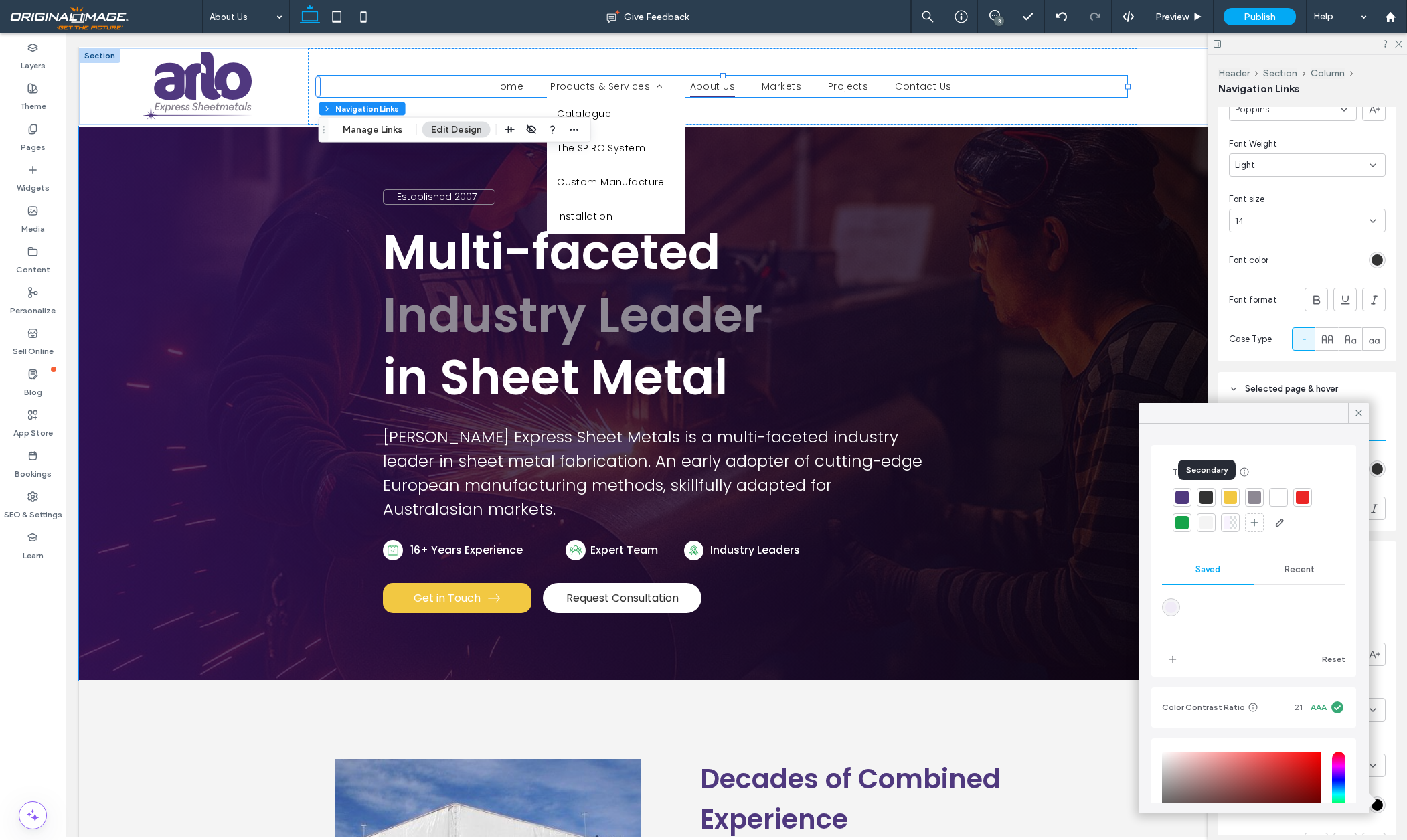
click at [1204, 497] on div at bounding box center [1206, 497] width 13 height 13
click at [1359, 411] on icon at bounding box center [1359, 413] width 12 height 12
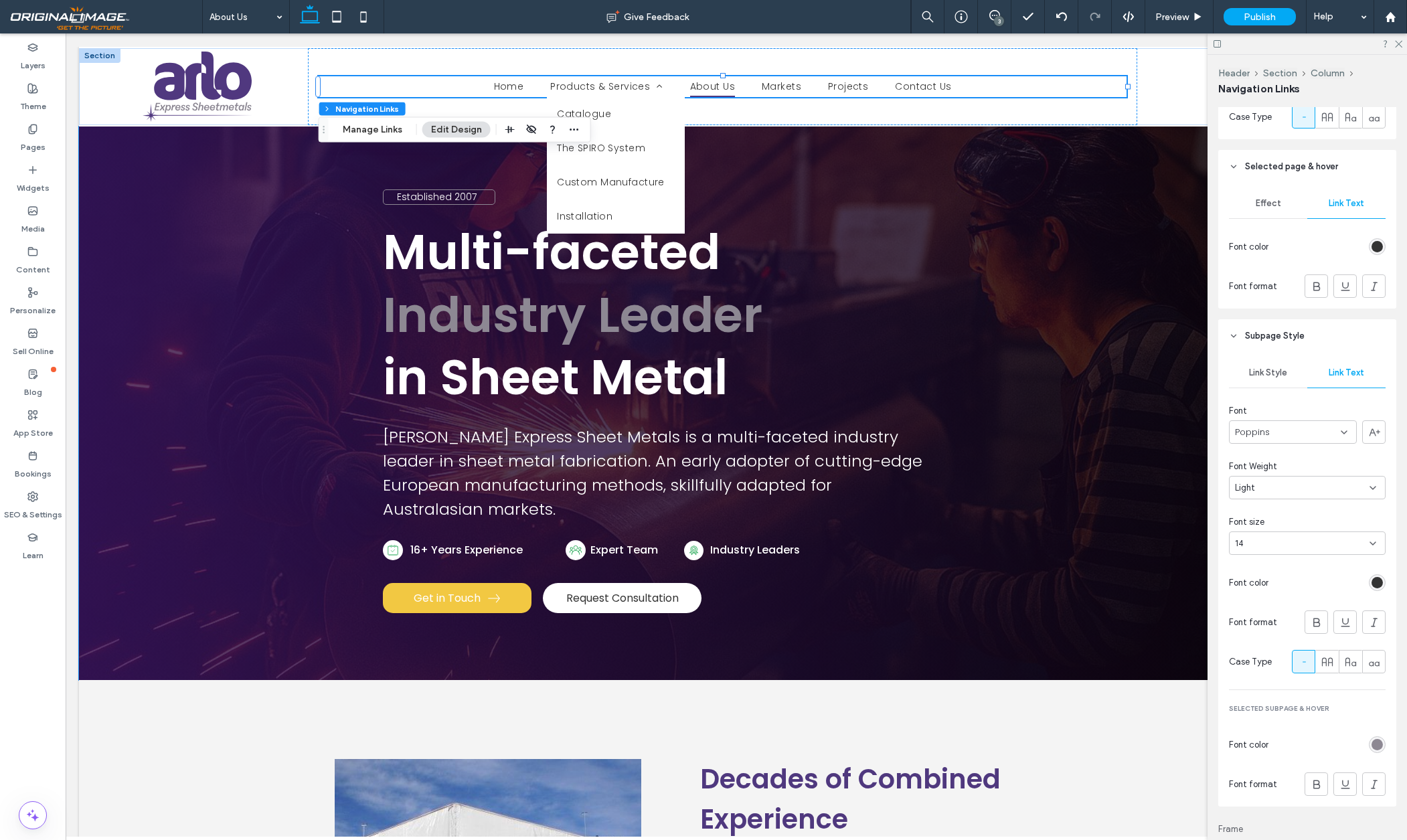
scroll to position [787, 0]
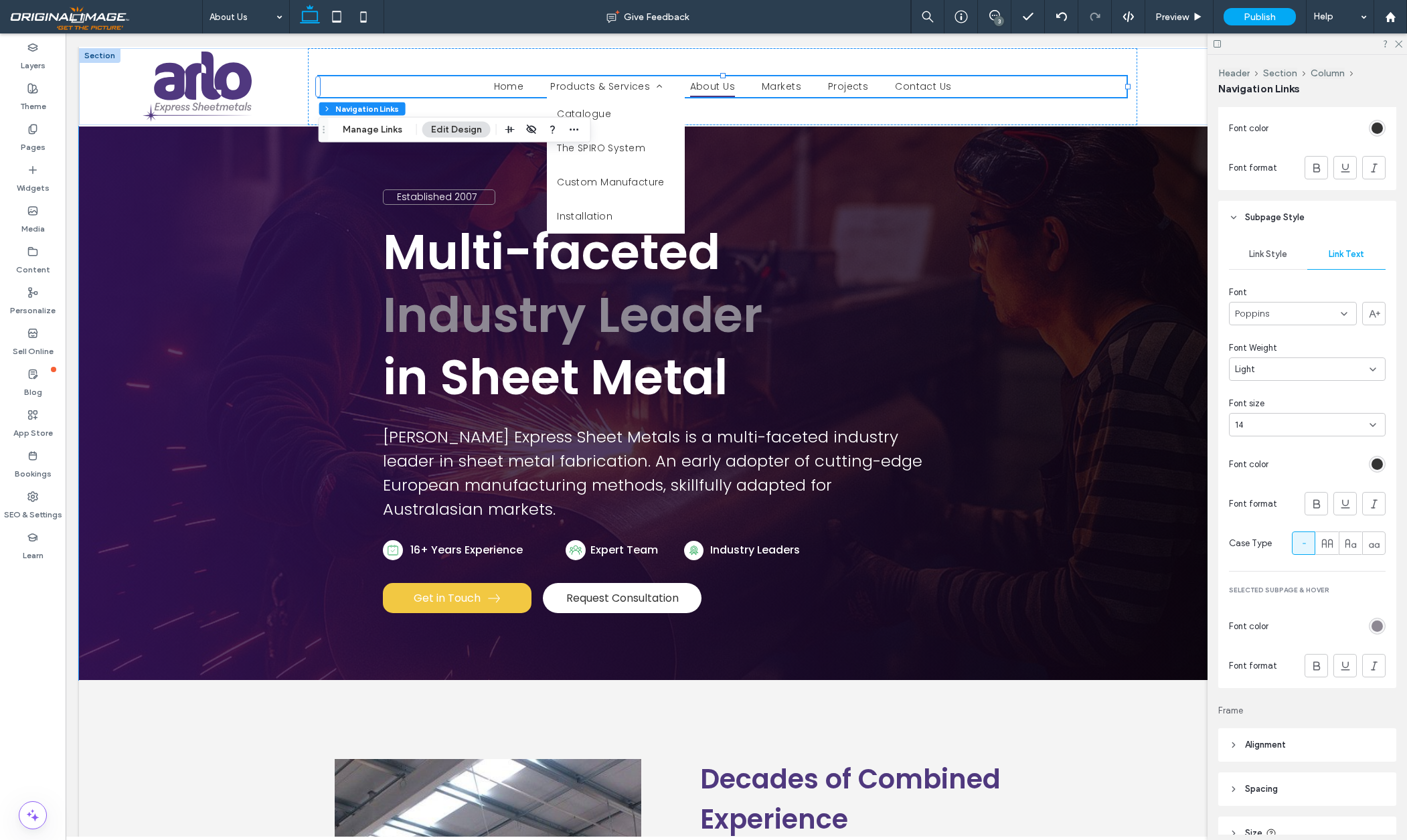
click at [1378, 628] on div "rgb(141, 136, 147)" at bounding box center [1377, 626] width 11 height 11
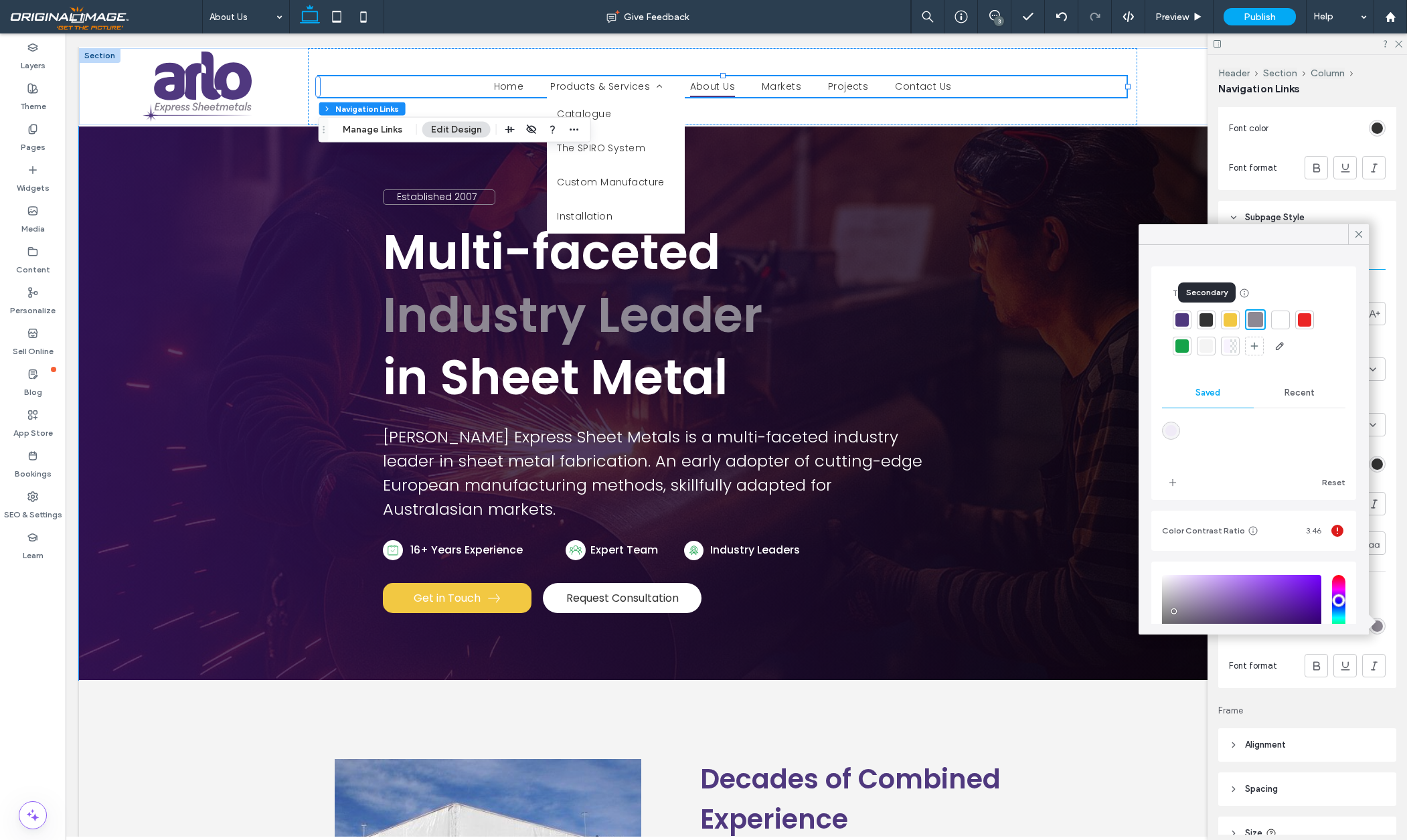
click at [1206, 320] on div at bounding box center [1206, 319] width 13 height 13
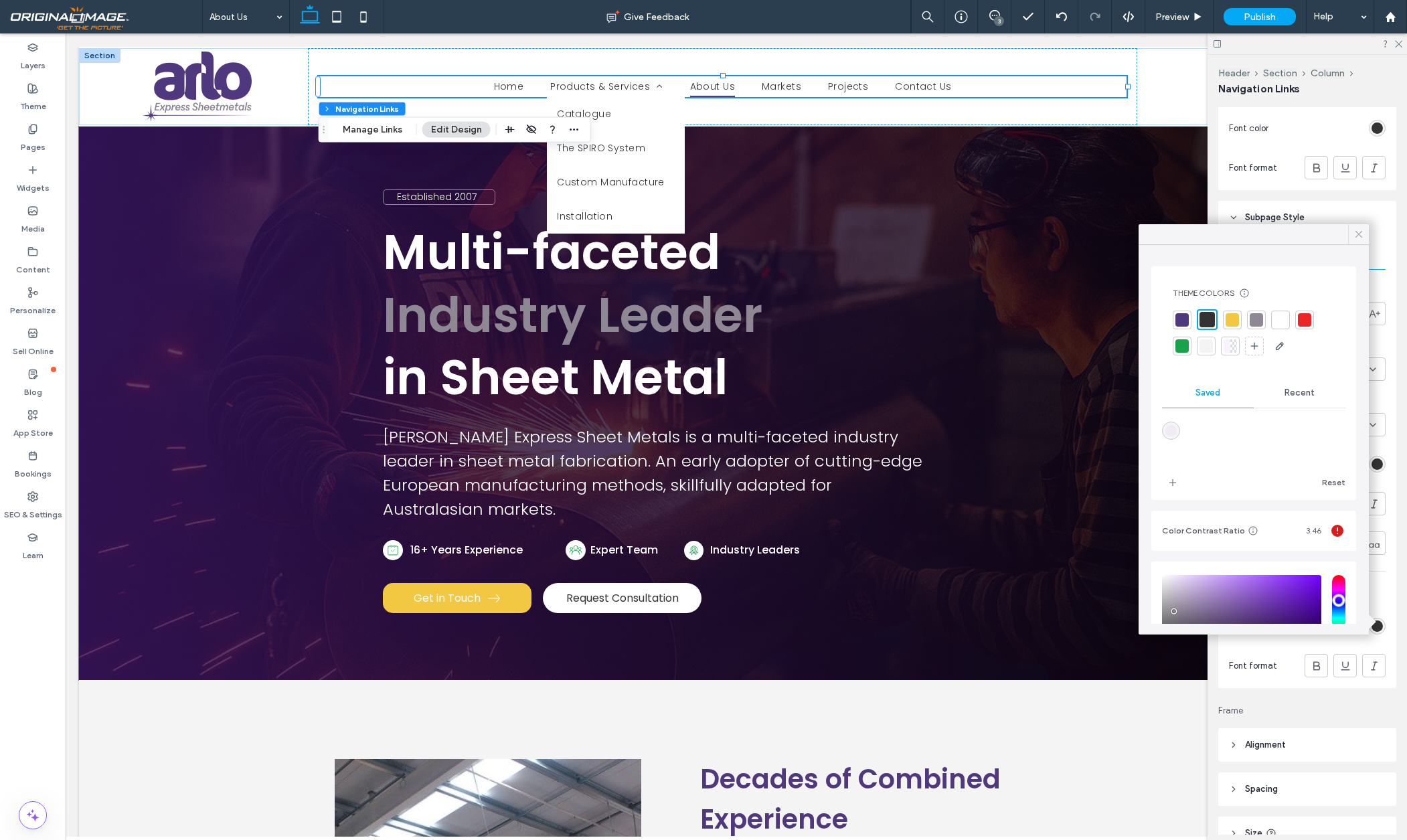
click at [1358, 233] on use at bounding box center [1359, 234] width 7 height 7
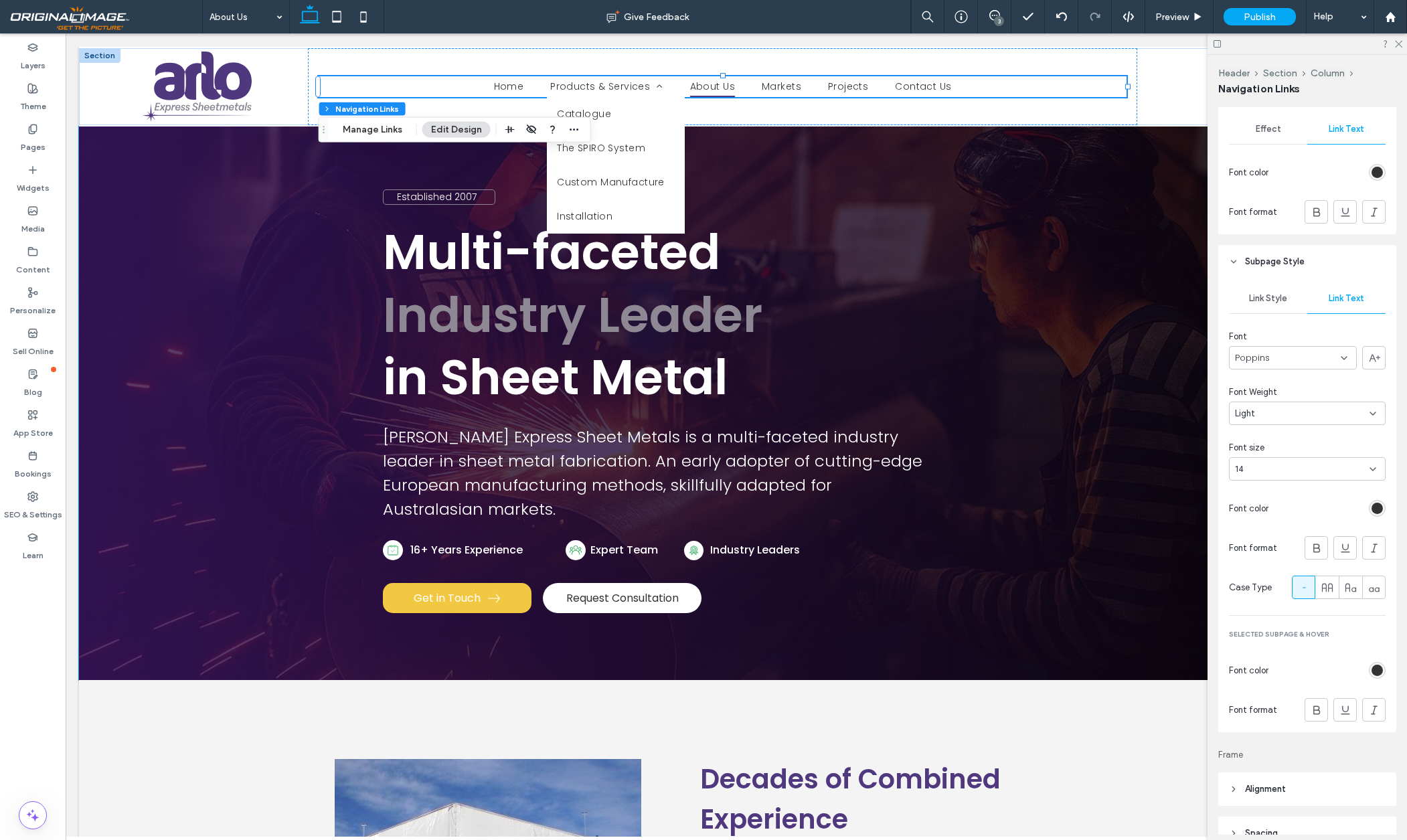
scroll to position [629, 0]
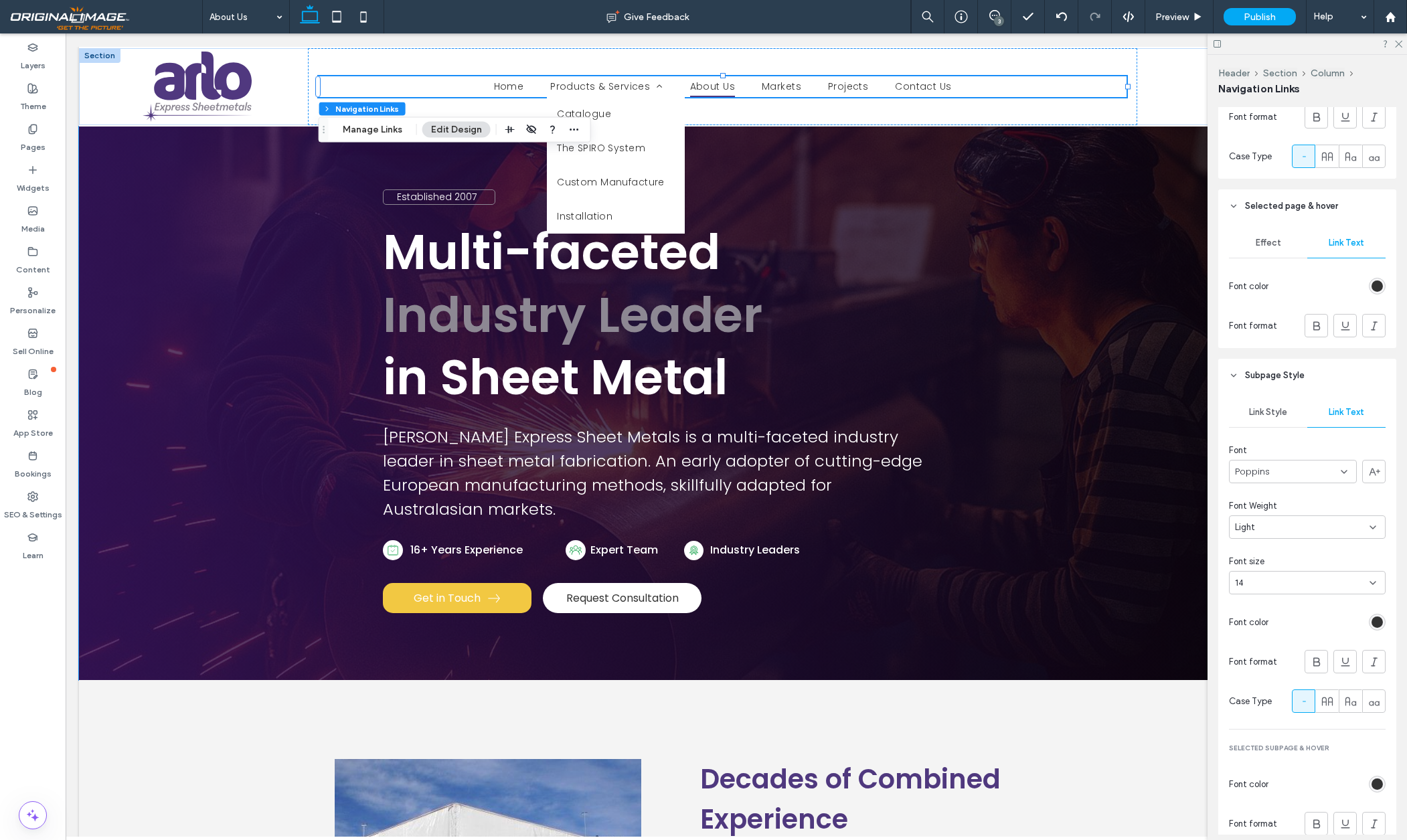
click at [1277, 413] on span "Link Style" at bounding box center [1268, 412] width 38 height 11
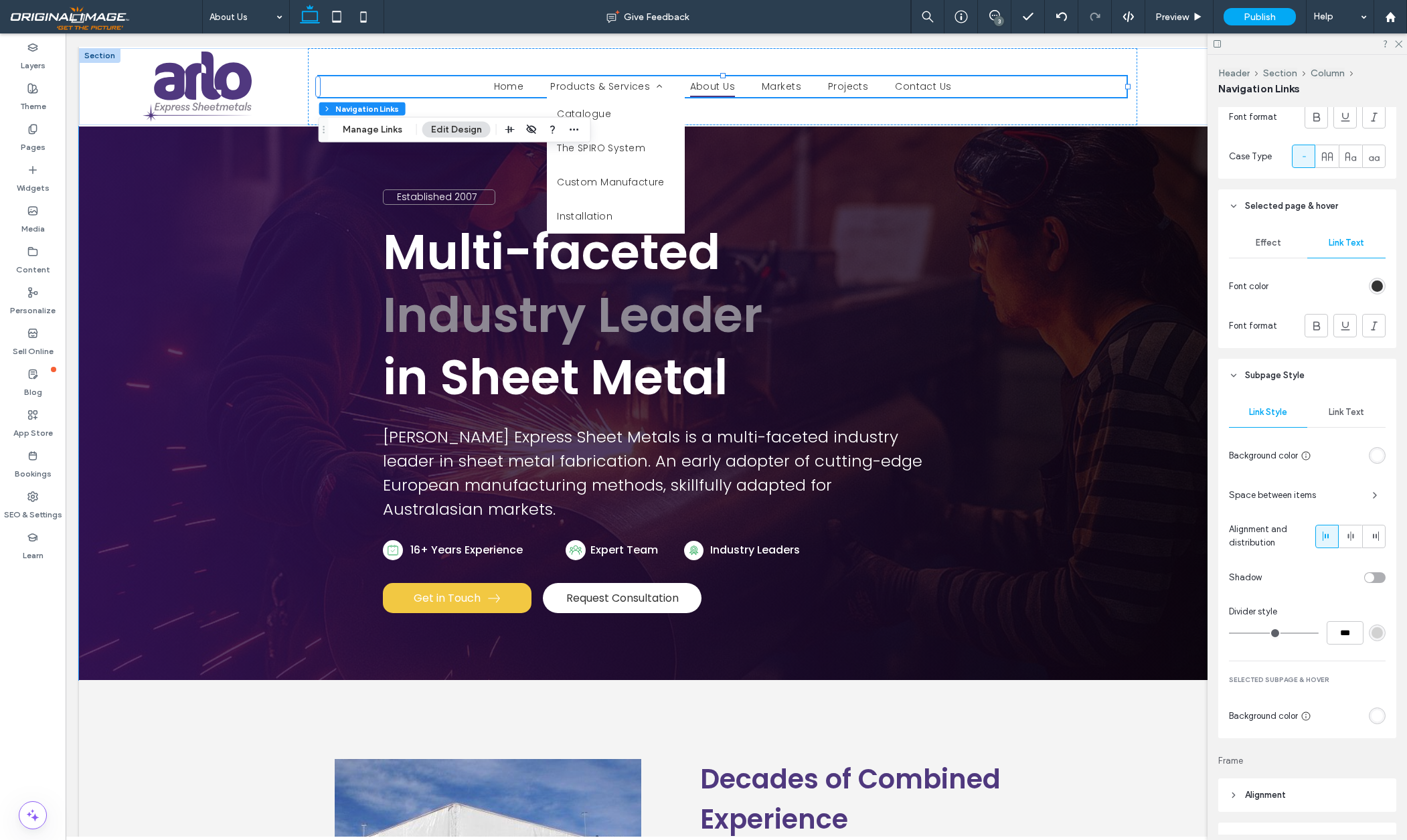
type input "*"
type input "***"
drag, startPoint x: 1232, startPoint y: 633, endPoint x: 1239, endPoint y: 633, distance: 7.4
click at [1239, 633] on input "range" at bounding box center [1274, 633] width 90 height 1
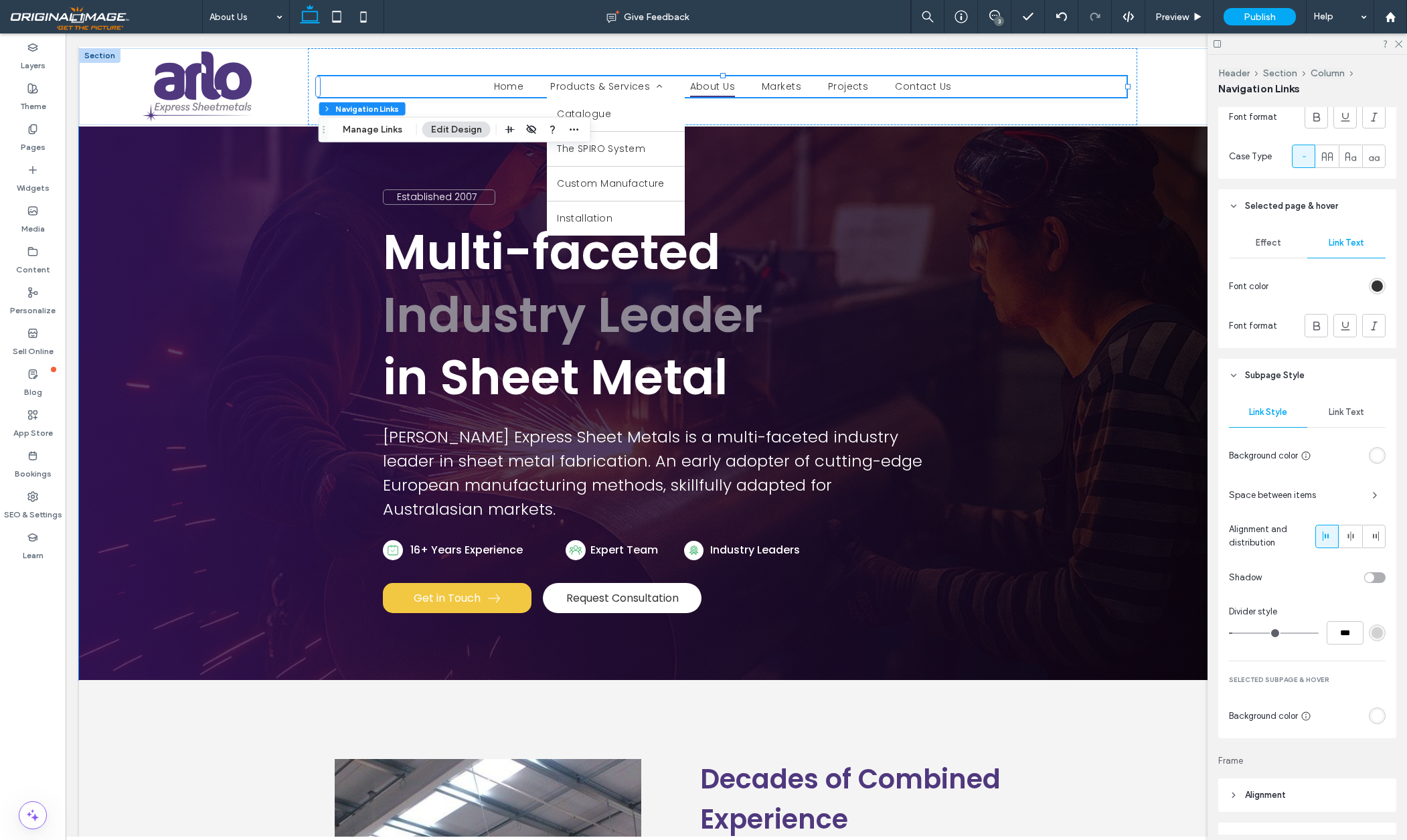
click at [1377, 635] on div "rgb(209, 209, 209)" at bounding box center [1377, 632] width 11 height 11
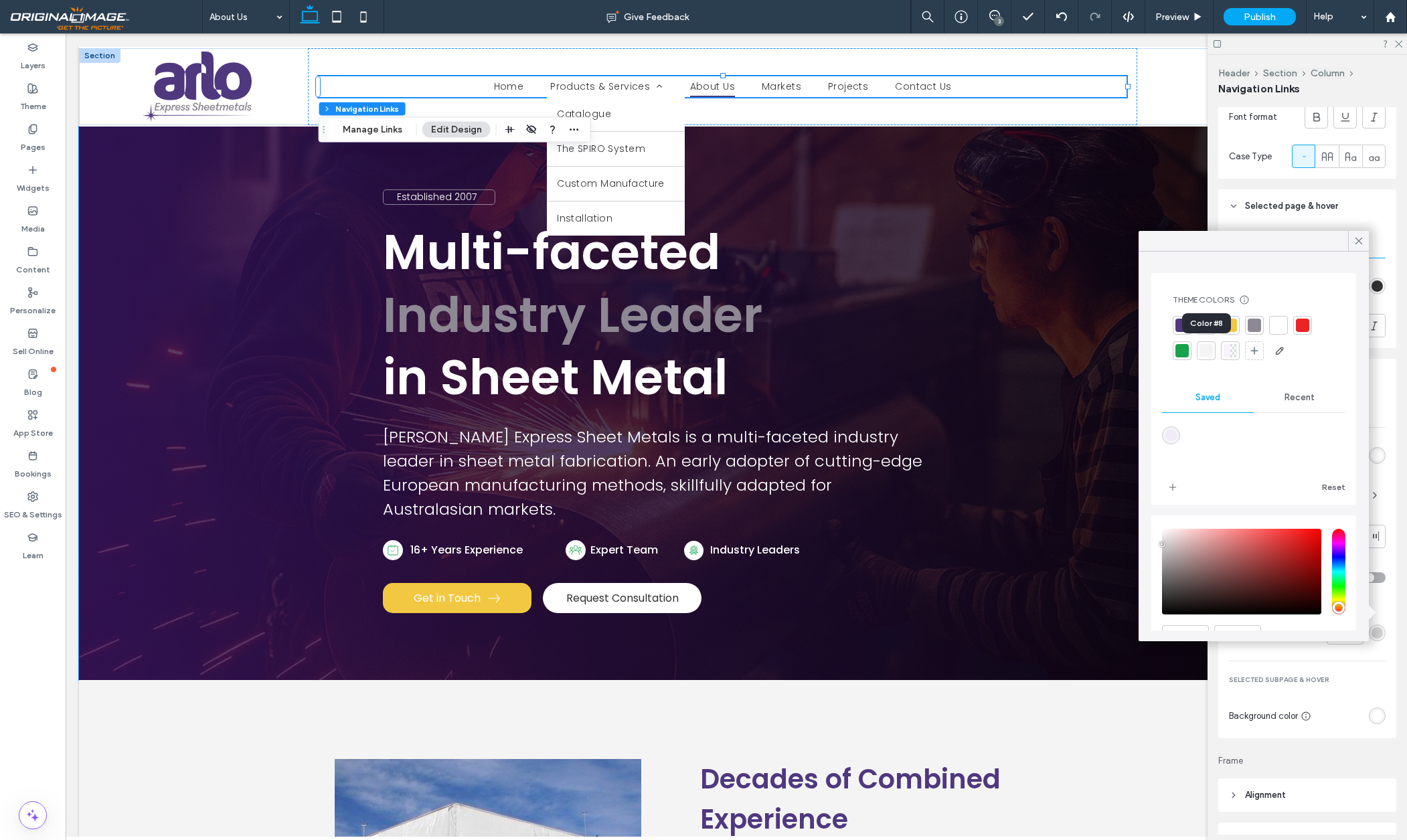
click at [1208, 353] on div at bounding box center [1206, 350] width 13 height 13
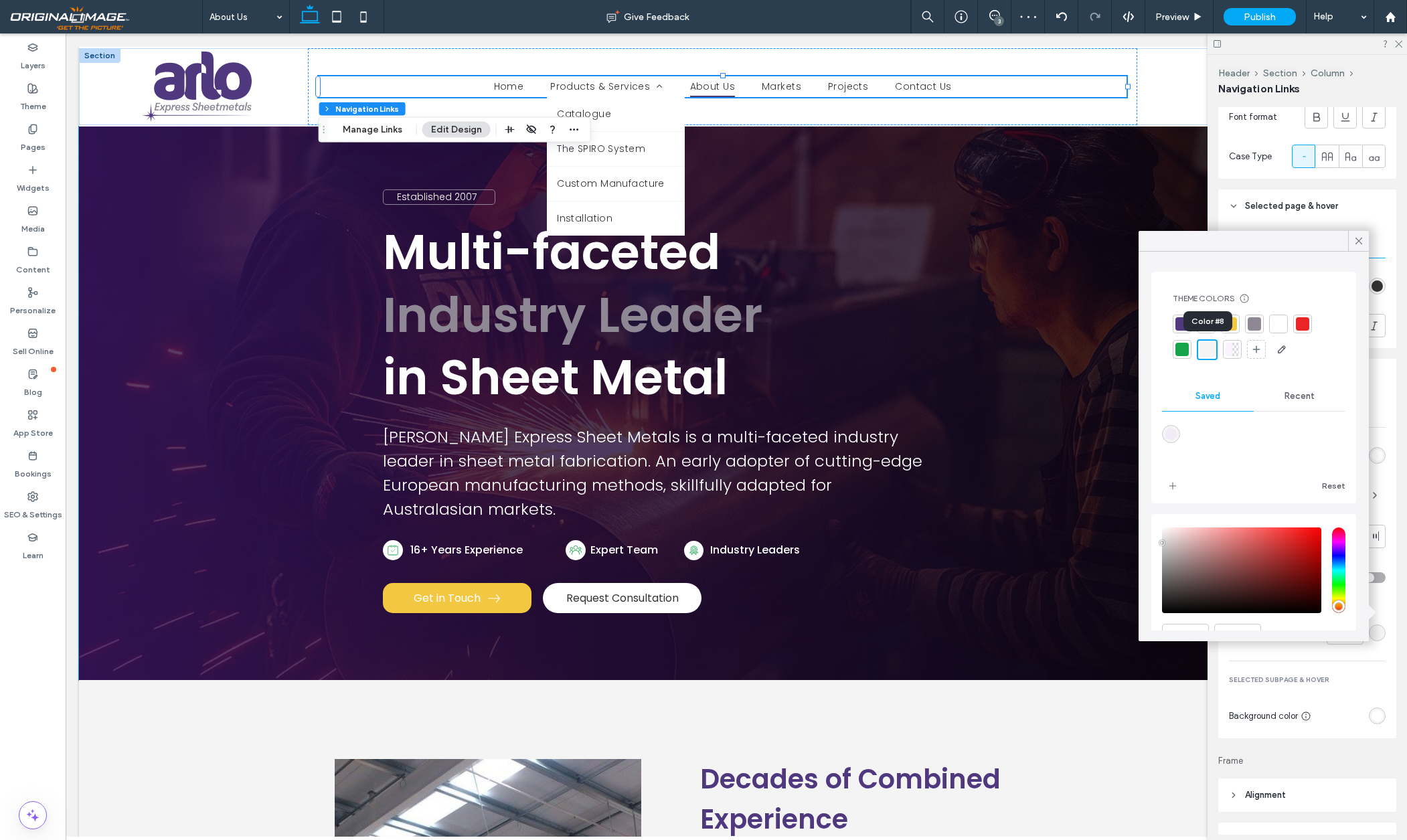
scroll to position [0, 0]
click at [1252, 321] on div at bounding box center [1254, 325] width 13 height 13
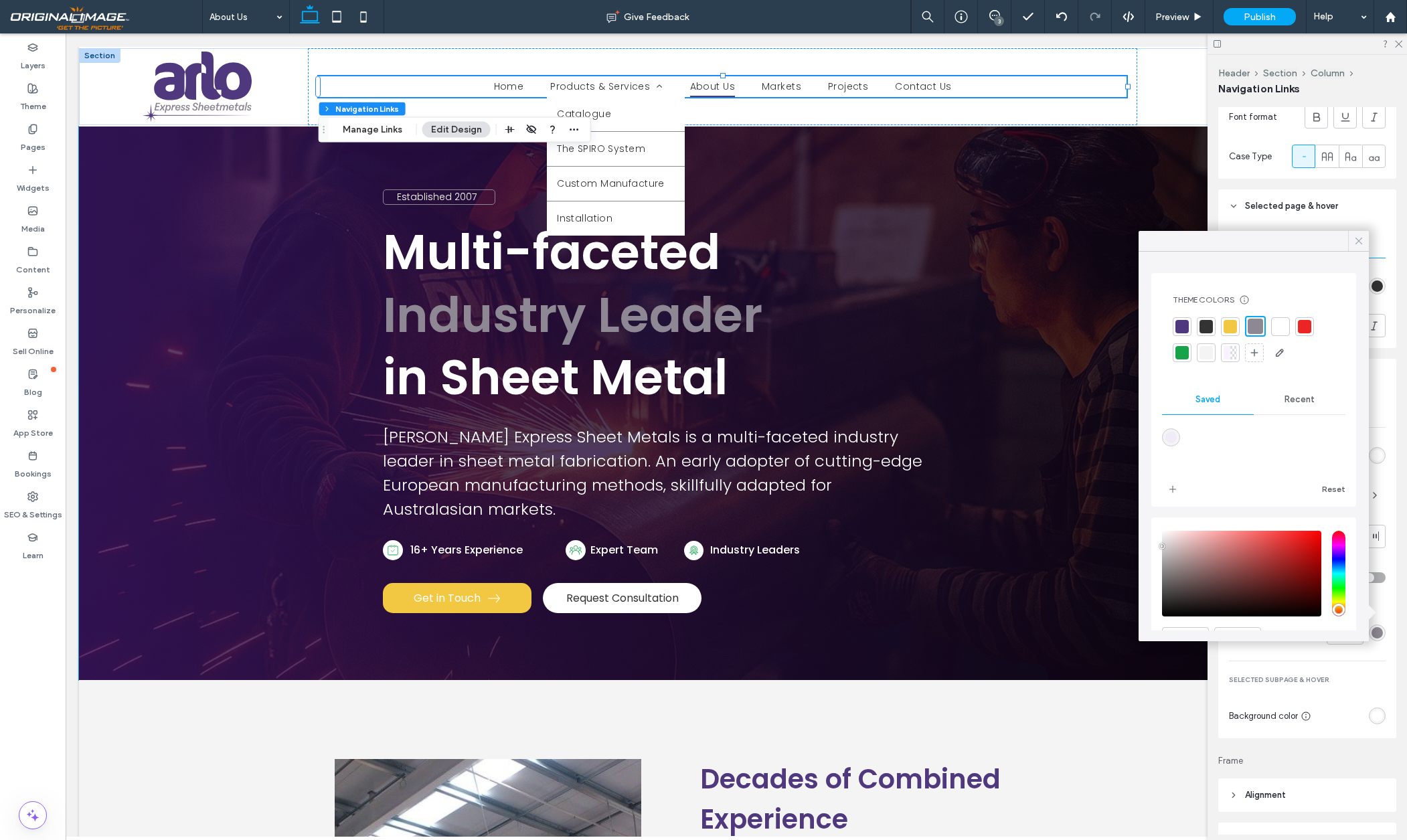
click at [1357, 239] on use at bounding box center [1359, 241] width 7 height 7
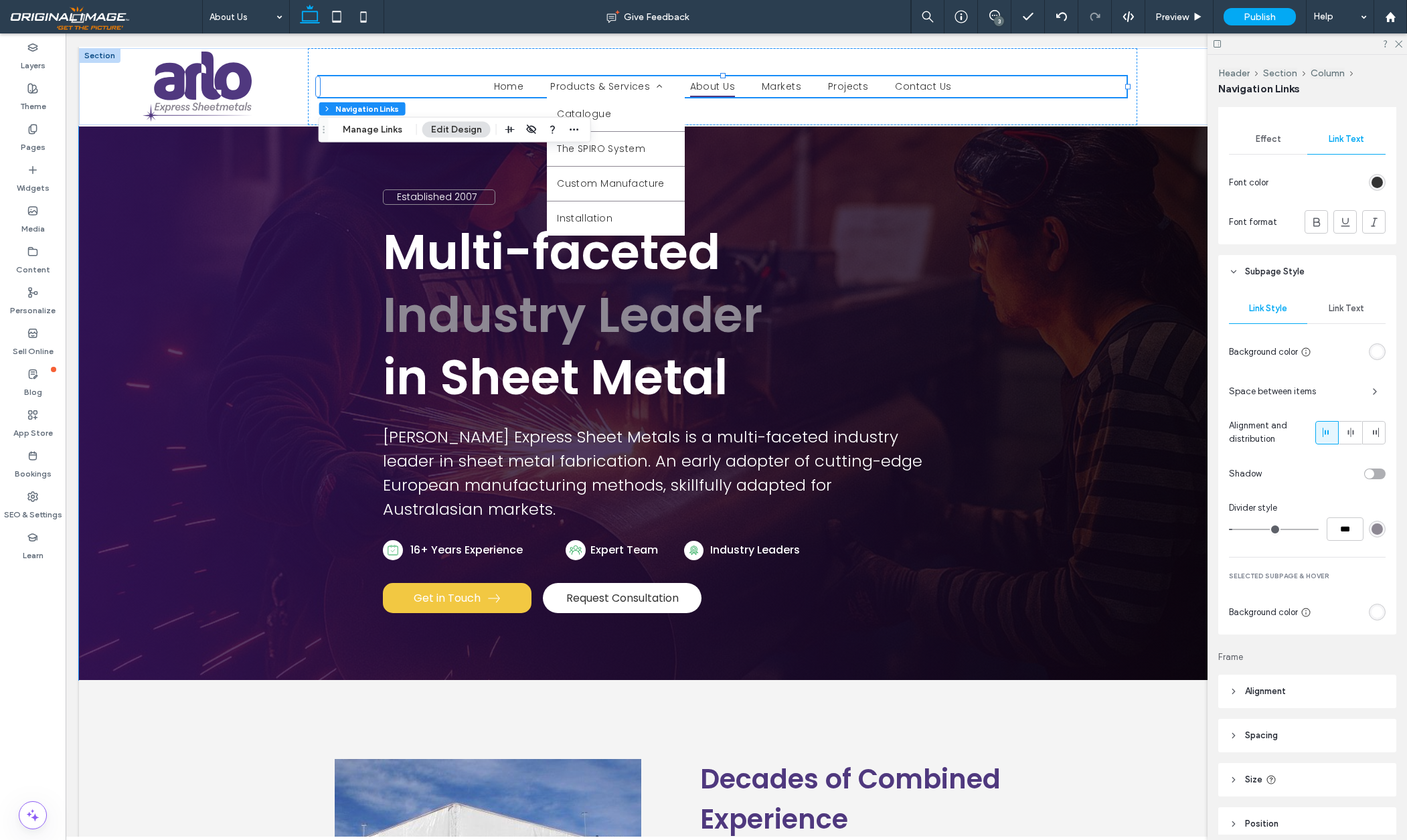
scroll to position [733, 0]
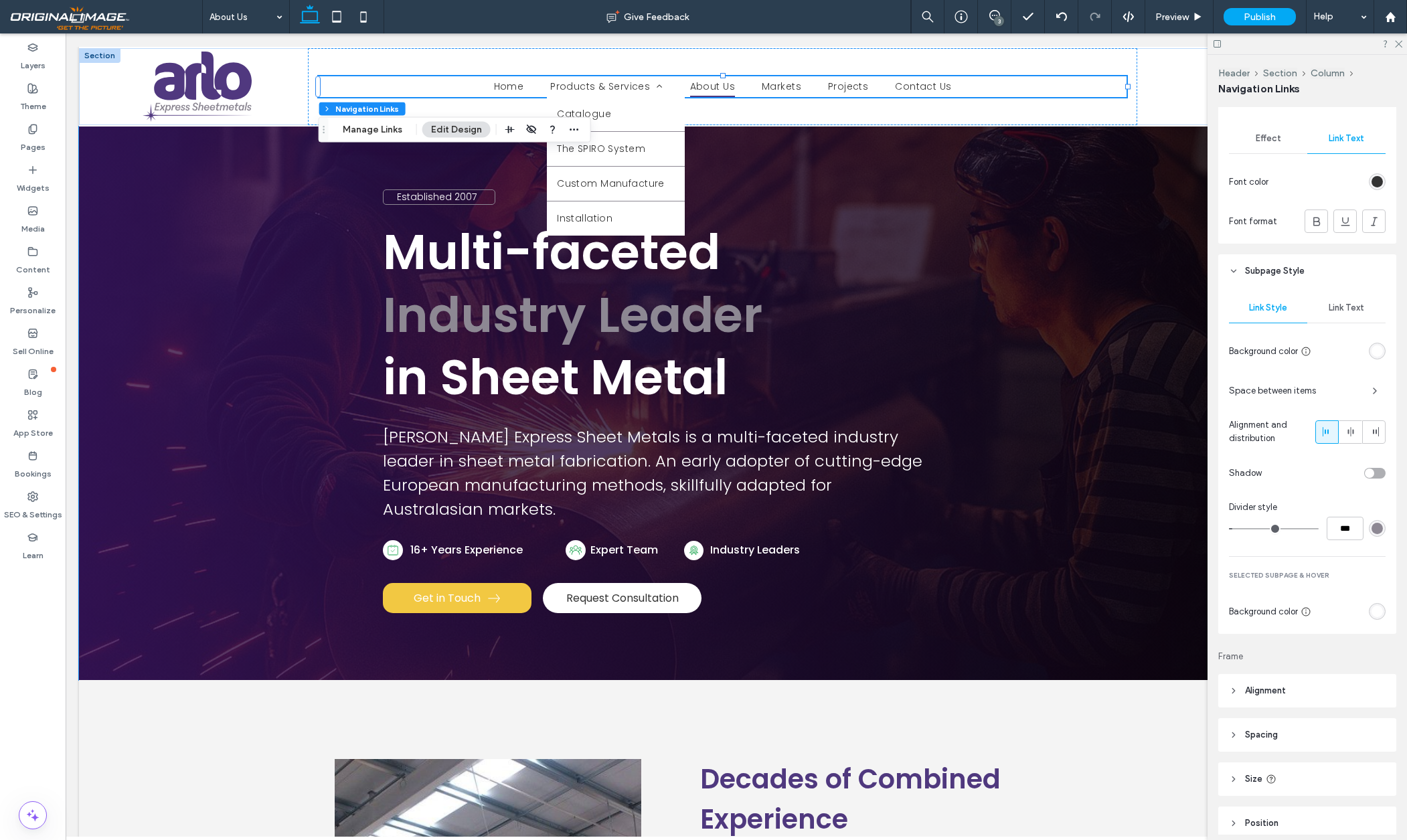
type input "*"
type input "***"
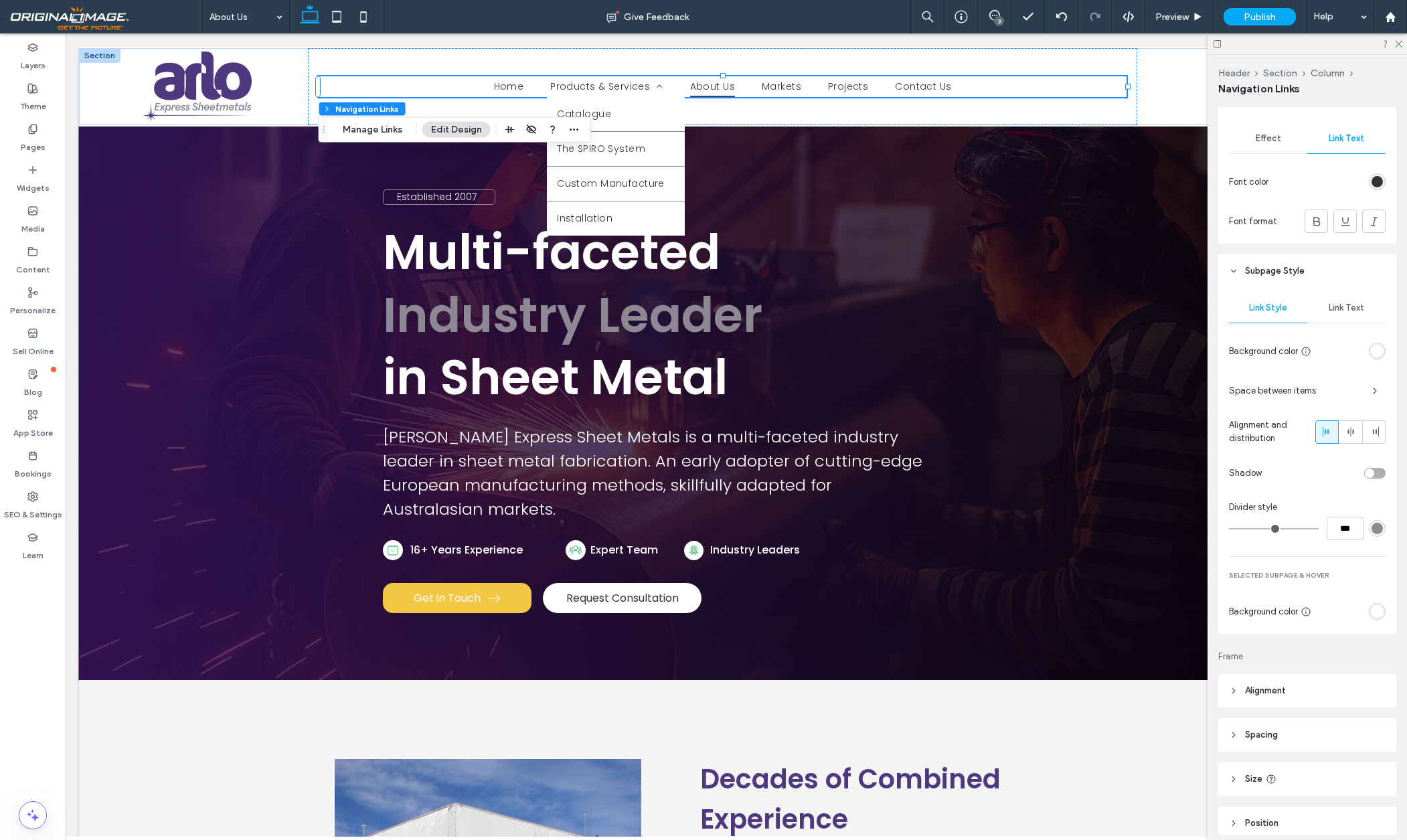
drag, startPoint x: 1239, startPoint y: 528, endPoint x: 1230, endPoint y: 528, distance: 8.7
type input "*"
click at [1226, 529] on div "Link Style Link Text Background color Space between items Alignment and distrib…" at bounding box center [1307, 461] width 178 height 346
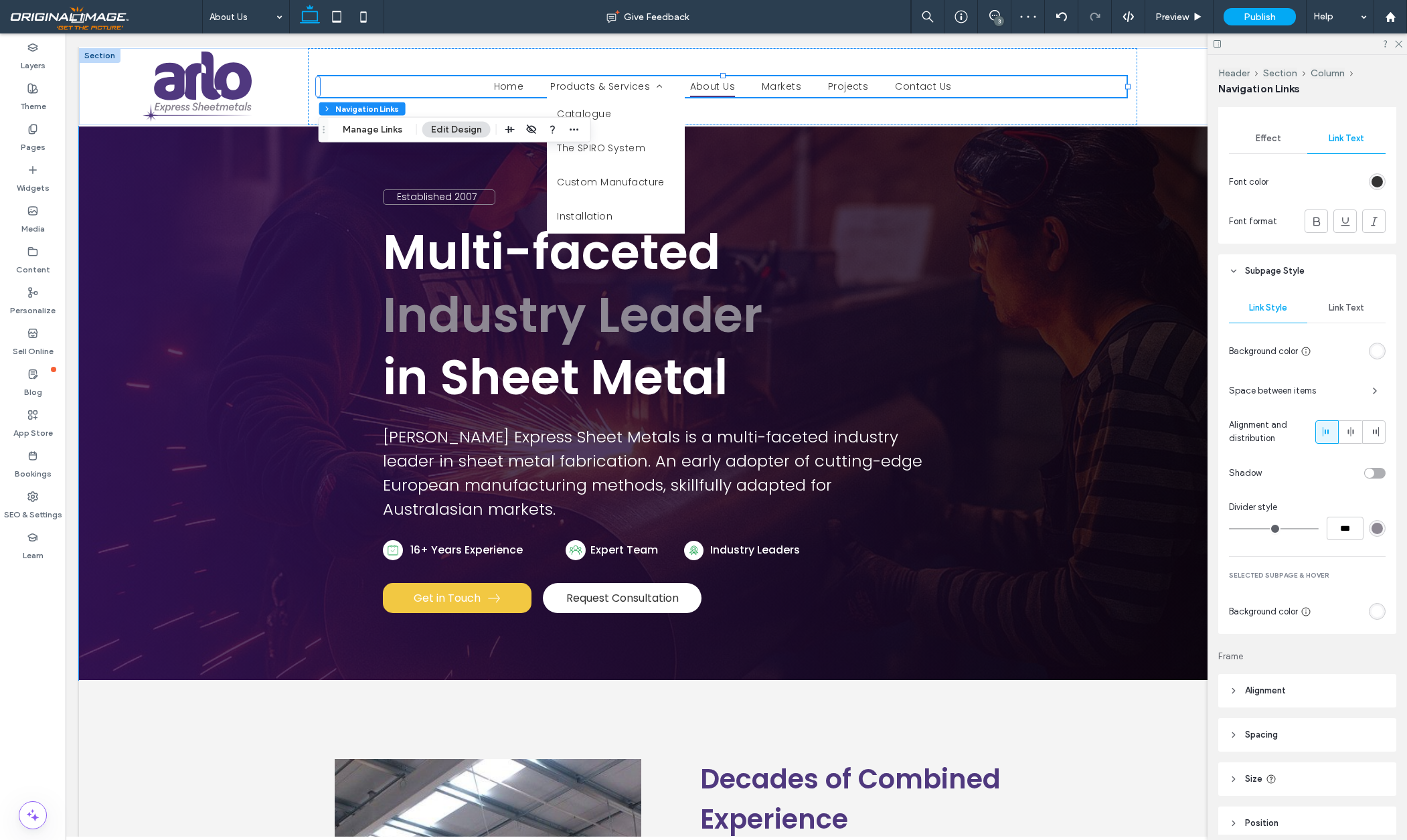
click at [1378, 611] on div "rgb(255, 255, 255)" at bounding box center [1377, 611] width 11 height 11
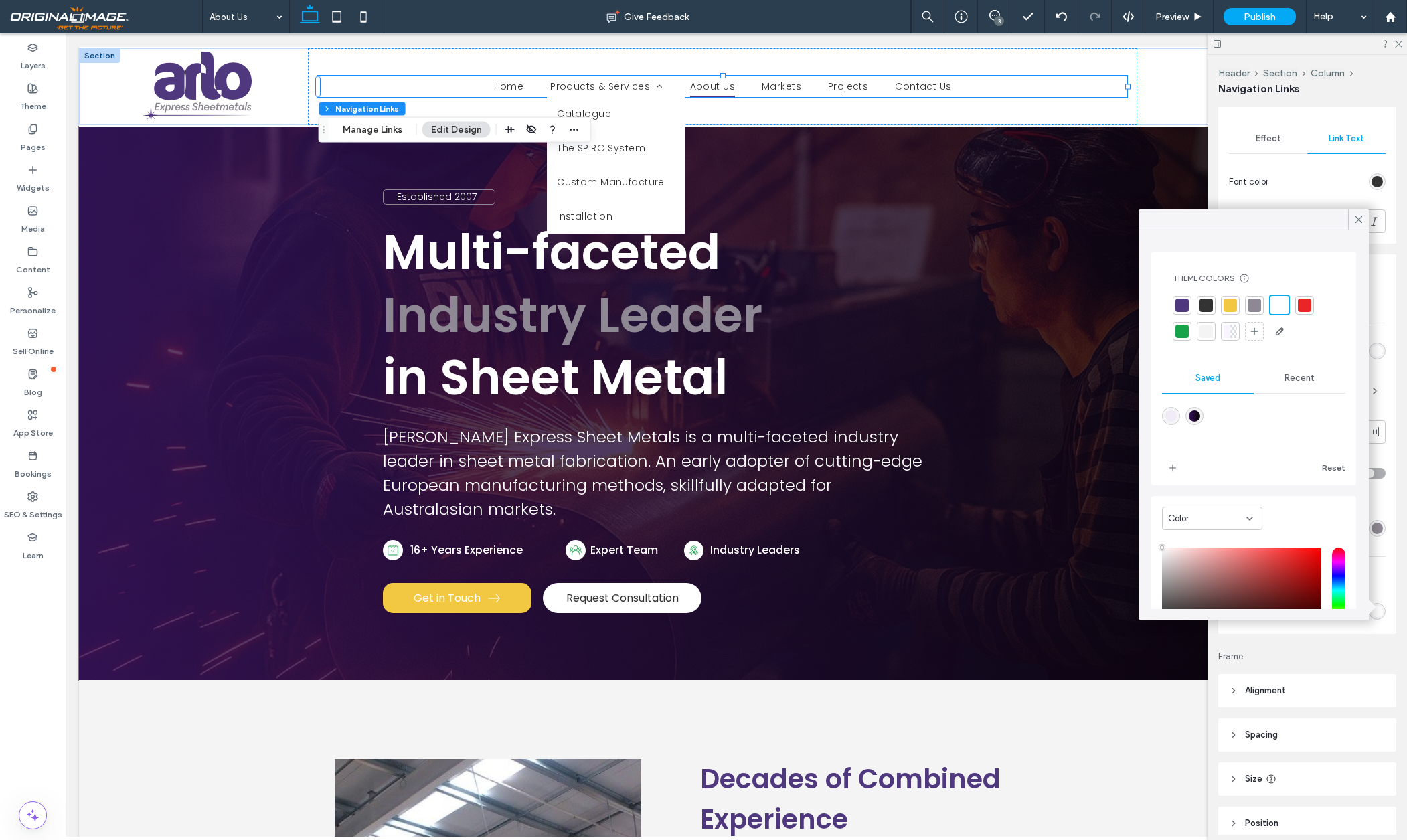
drag, startPoint x: 1172, startPoint y: 416, endPoint x: 1155, endPoint y: 406, distance: 19.5
click at [1172, 416] on div "rgba(221,196,249,0.20)" at bounding box center [1170, 415] width 11 height 11
type input "*******"
type input "**"
type input "***"
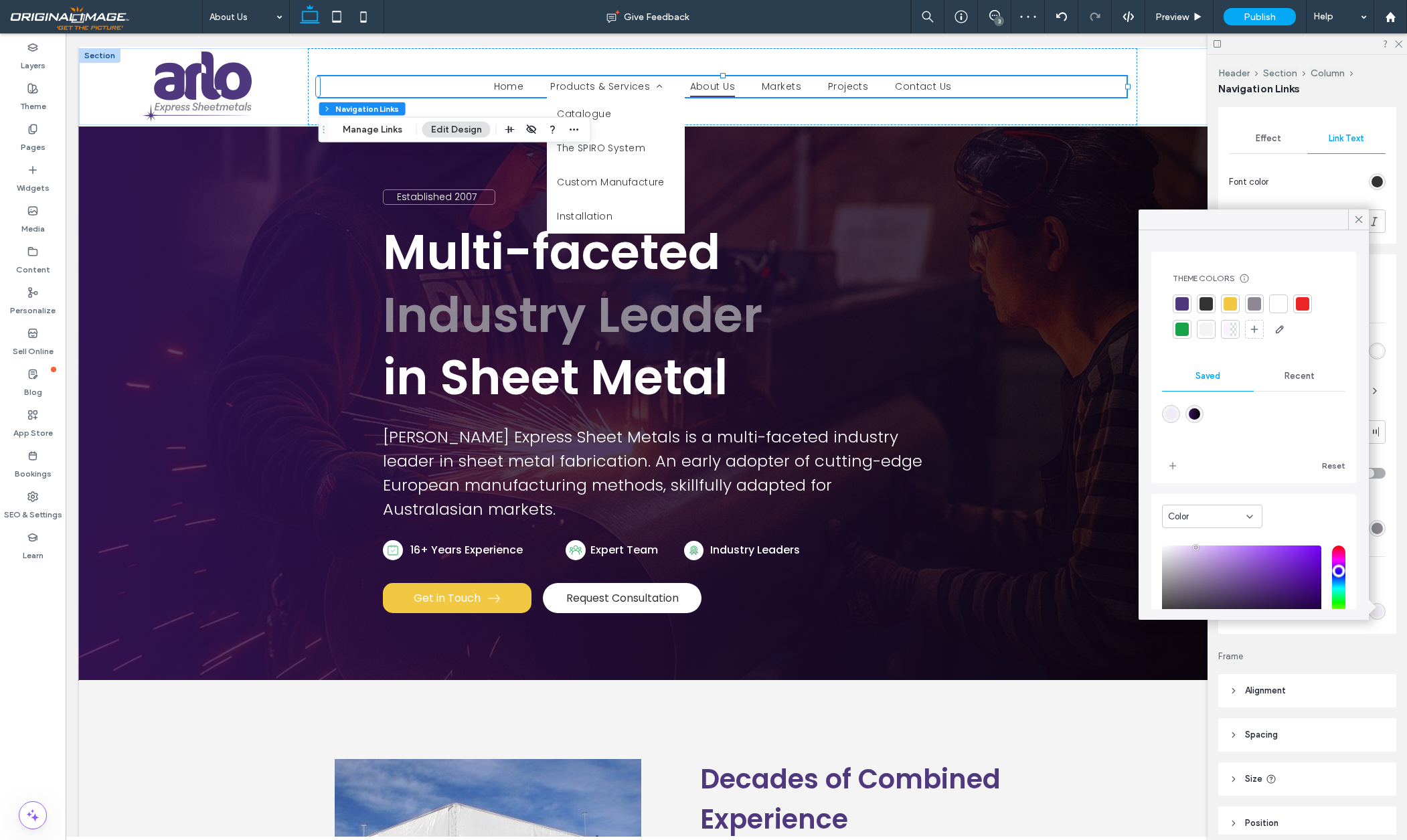
click at [1256, 303] on div at bounding box center [1254, 303] width 13 height 13
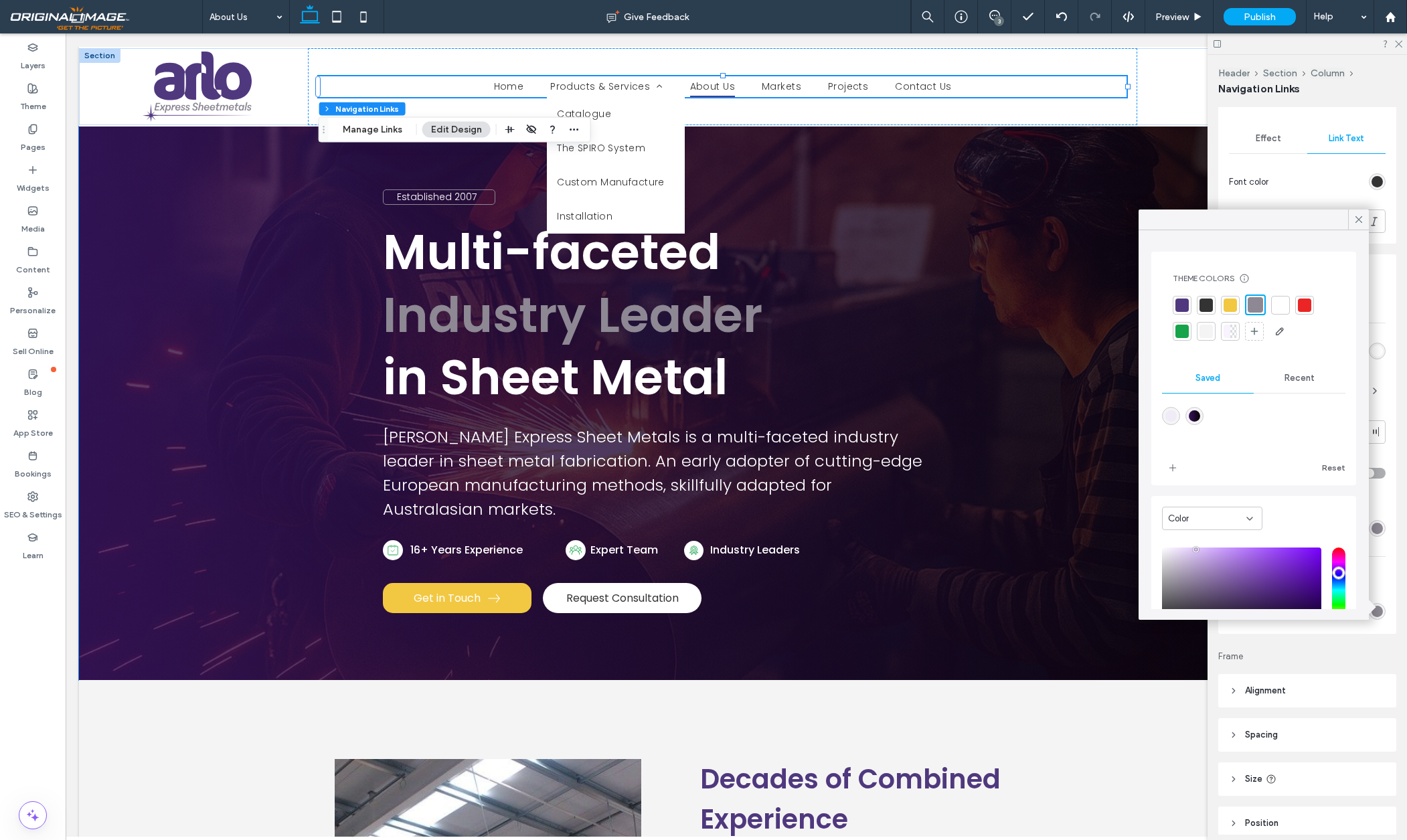
click at [1206, 331] on div at bounding box center [1206, 331] width 13 height 13
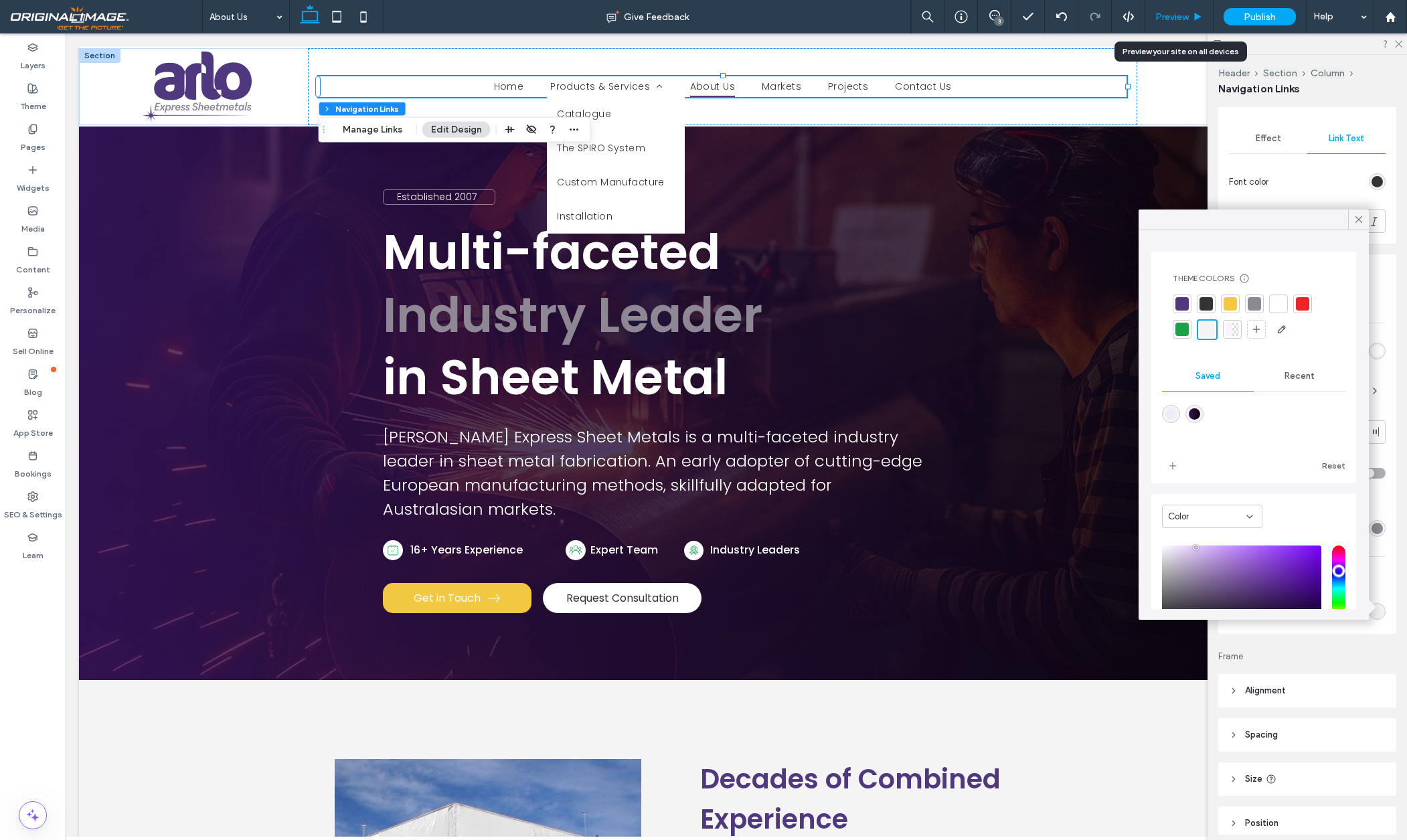
click at [1180, 19] on span "Preview" at bounding box center [1171, 16] width 33 height 11
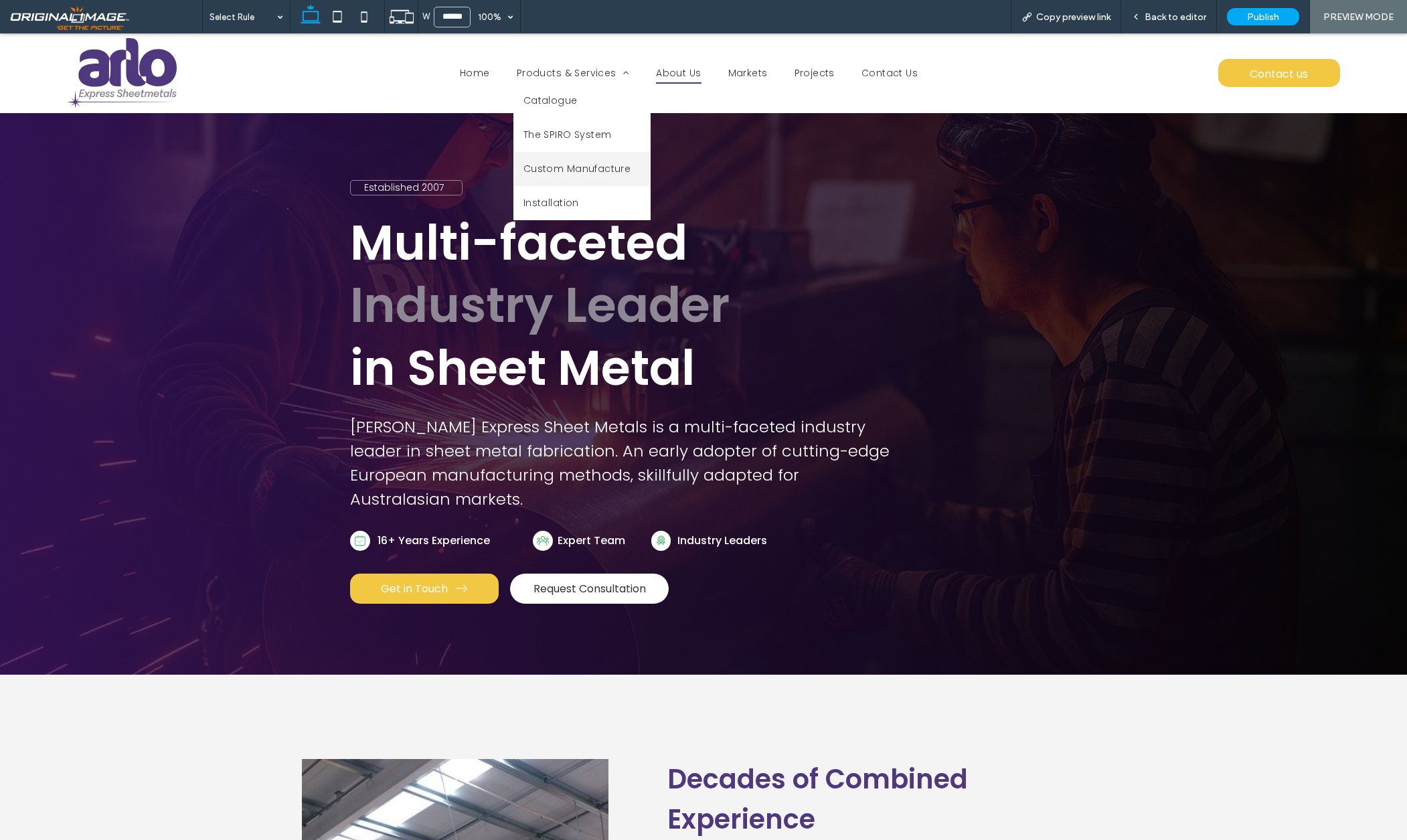
click at [584, 166] on span "Custom Manufacture" at bounding box center [578, 169] width 108 height 14
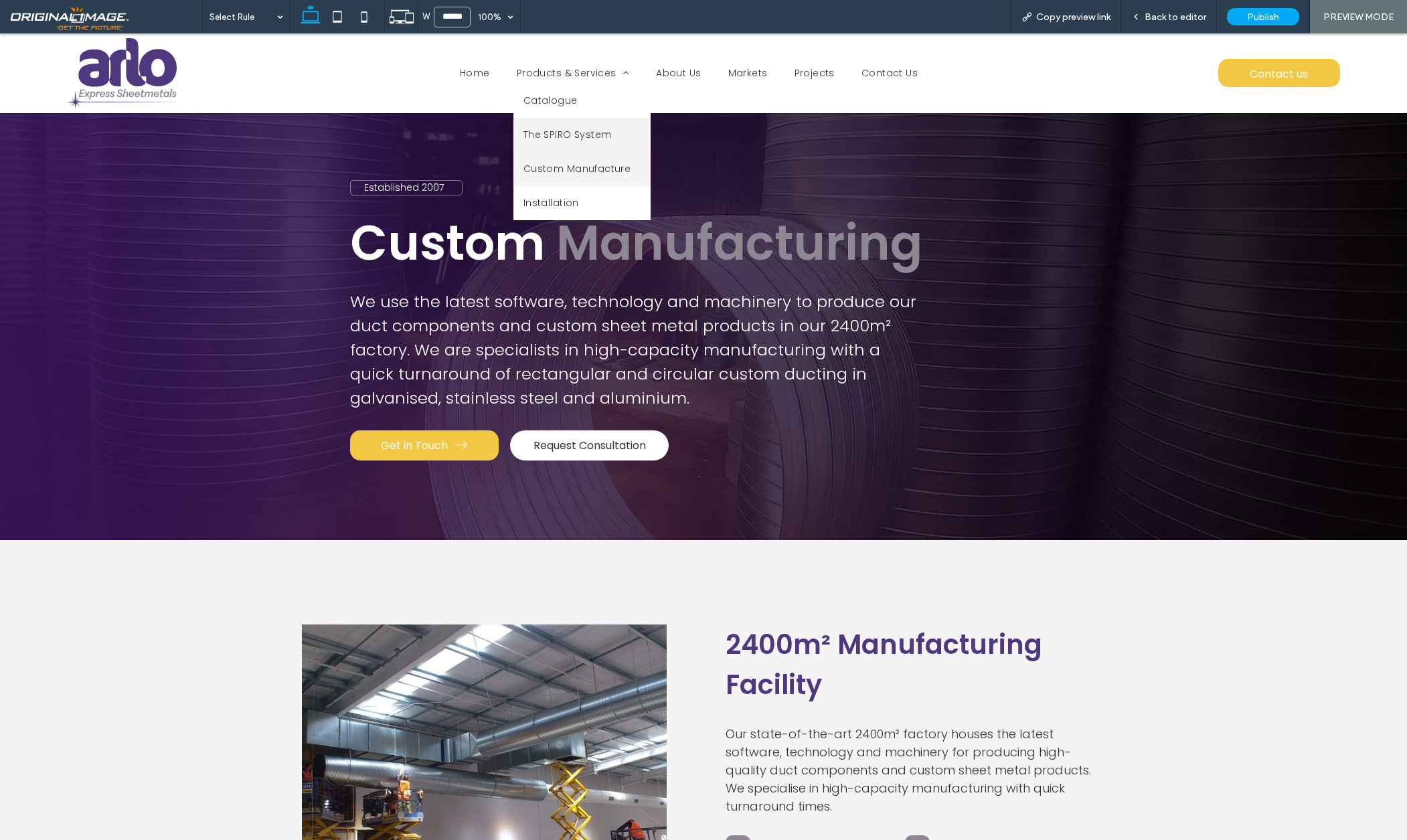
click at [577, 138] on span "The SPIRO System" at bounding box center [568, 135] width 88 height 14
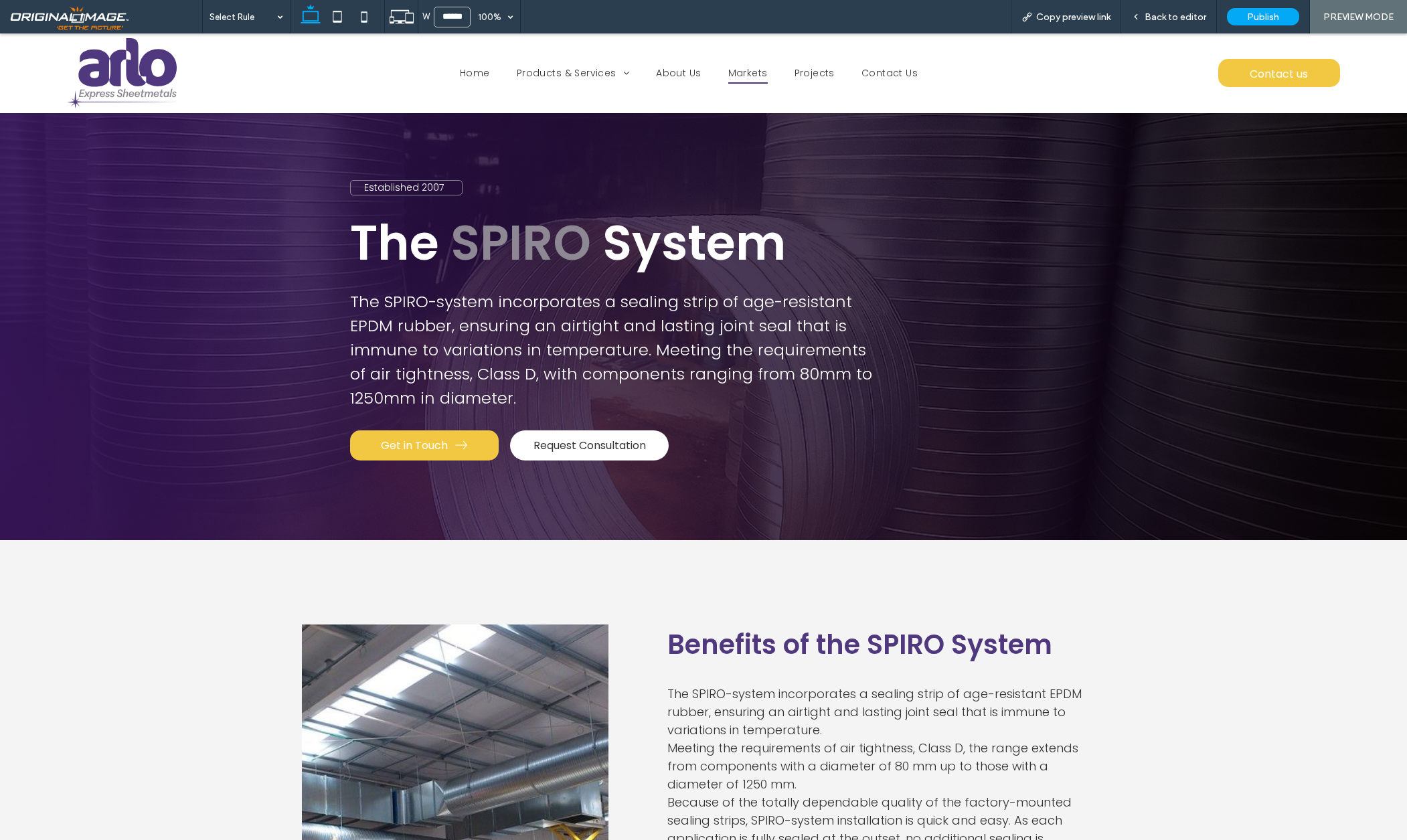
click at [748, 70] on span "Markets" at bounding box center [747, 73] width 39 height 21
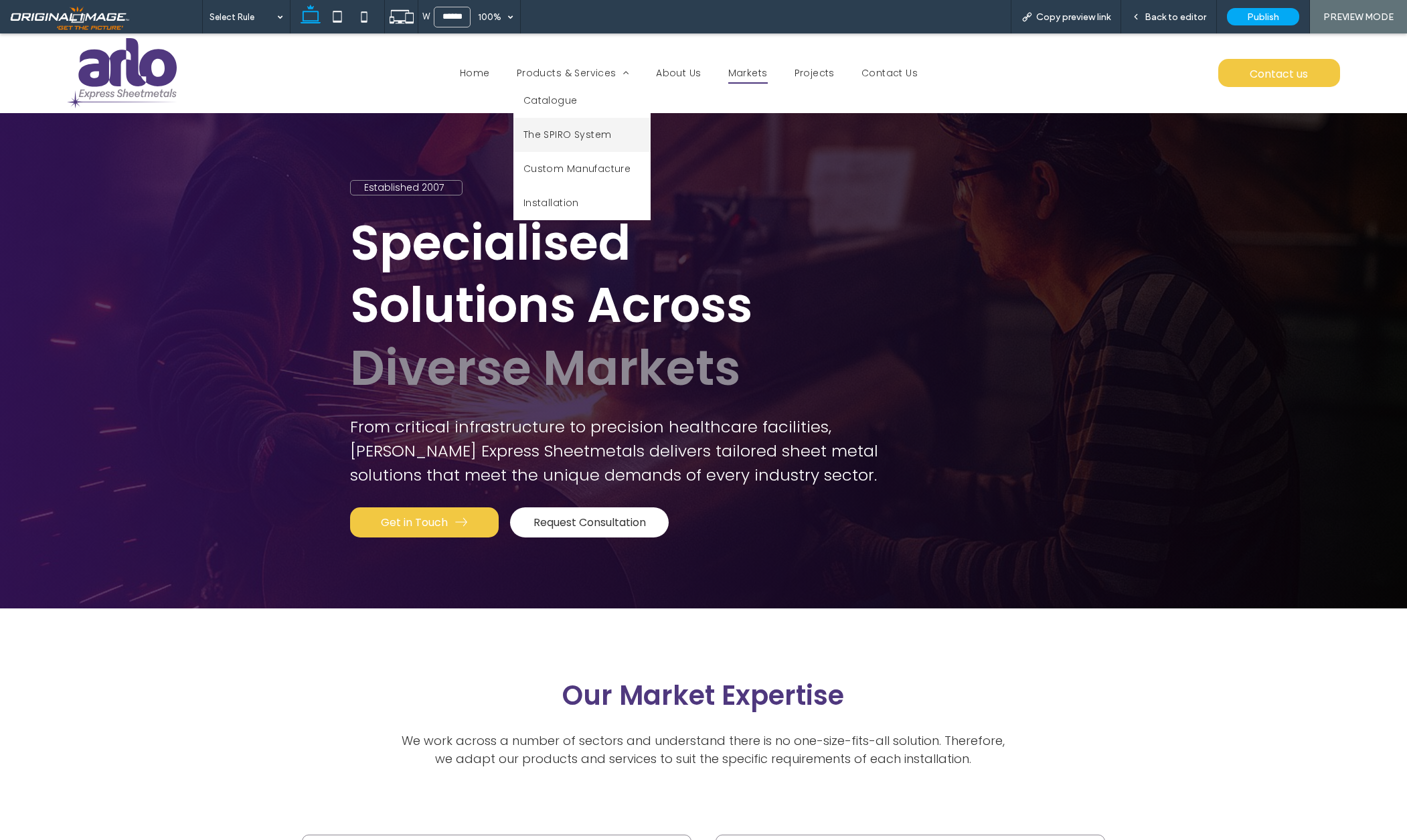
click at [574, 138] on span "The SPIRO System" at bounding box center [568, 135] width 88 height 14
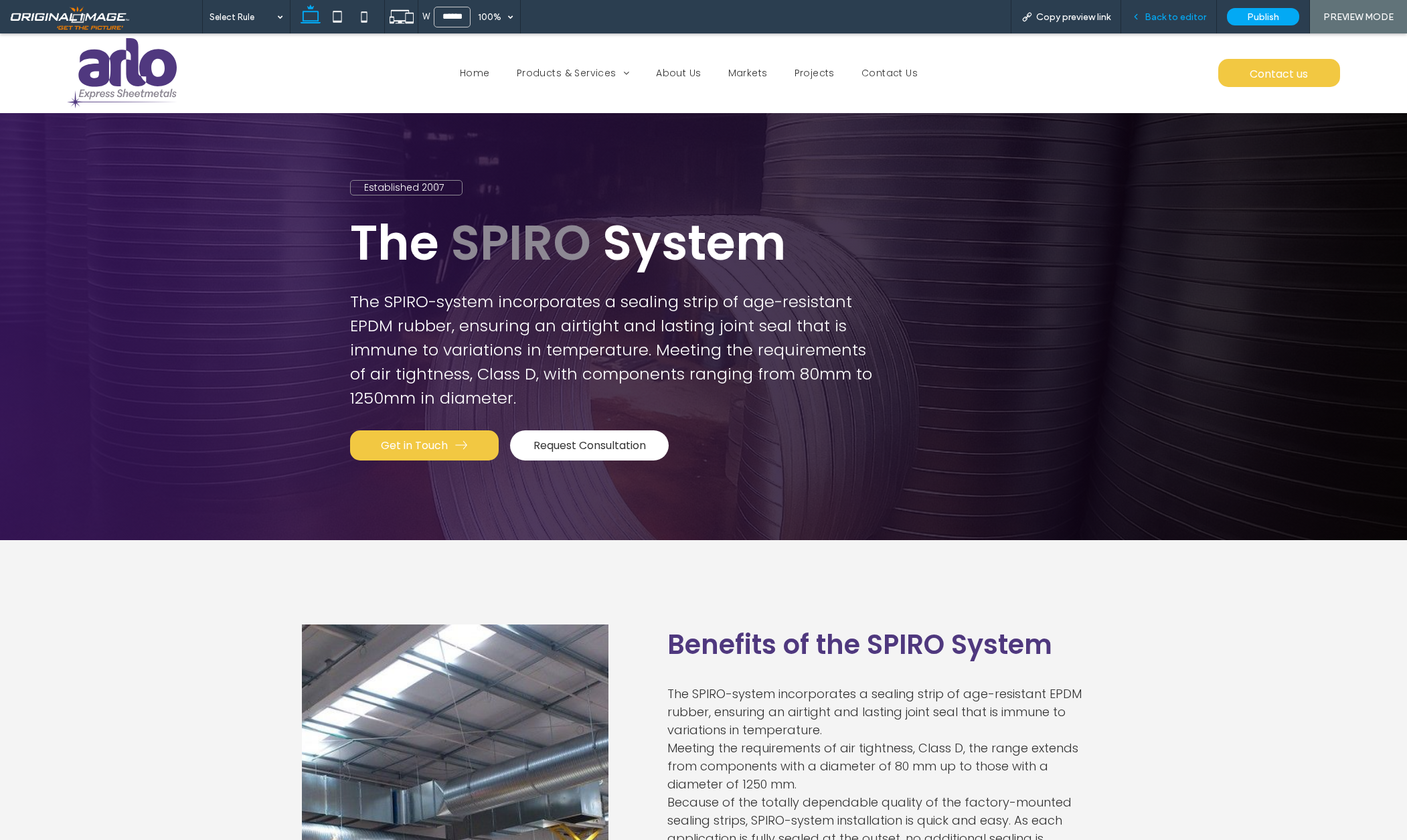
click at [1156, 15] on span "Back to editor" at bounding box center [1176, 16] width 62 height 11
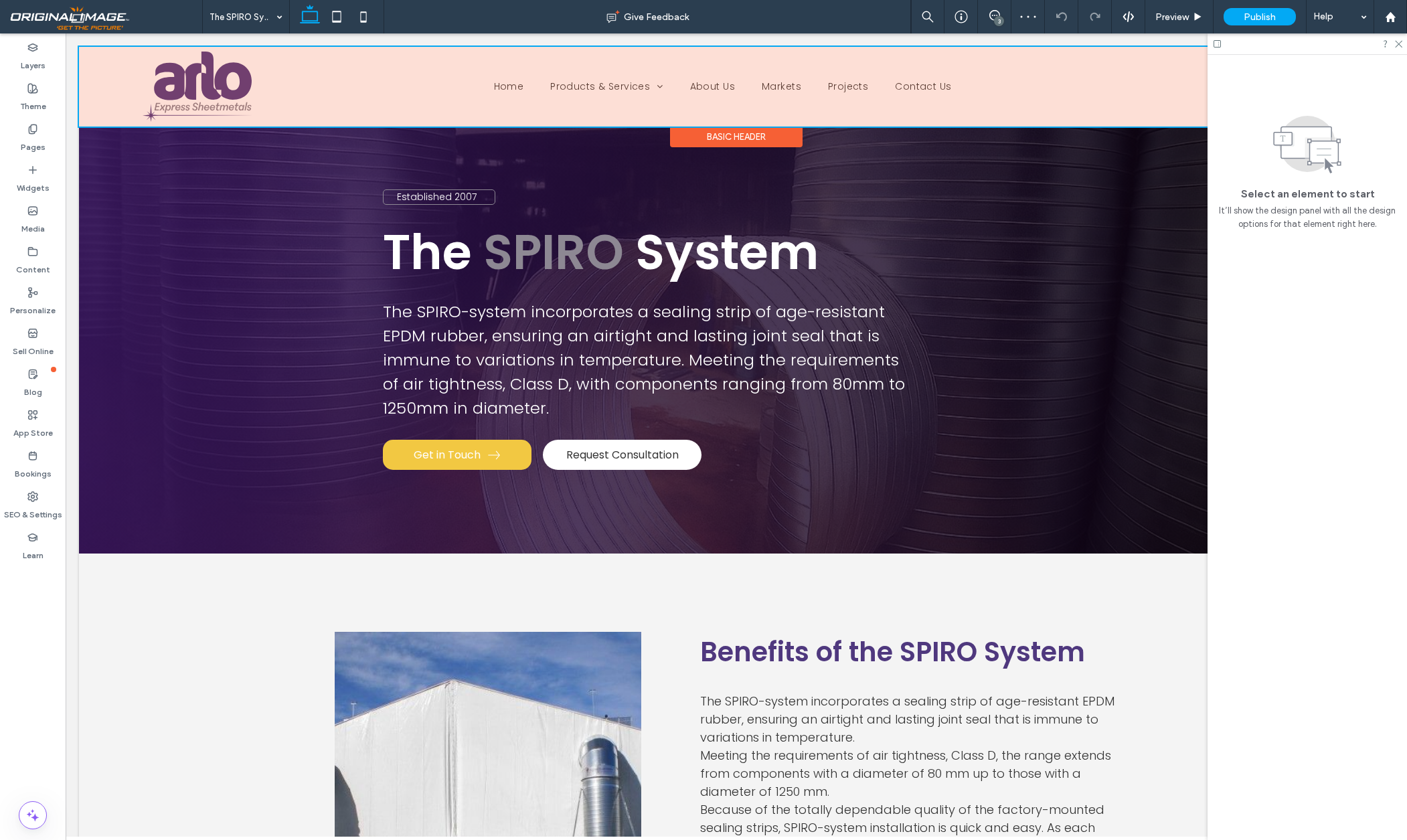
click at [627, 87] on div at bounding box center [736, 87] width 1315 height 80
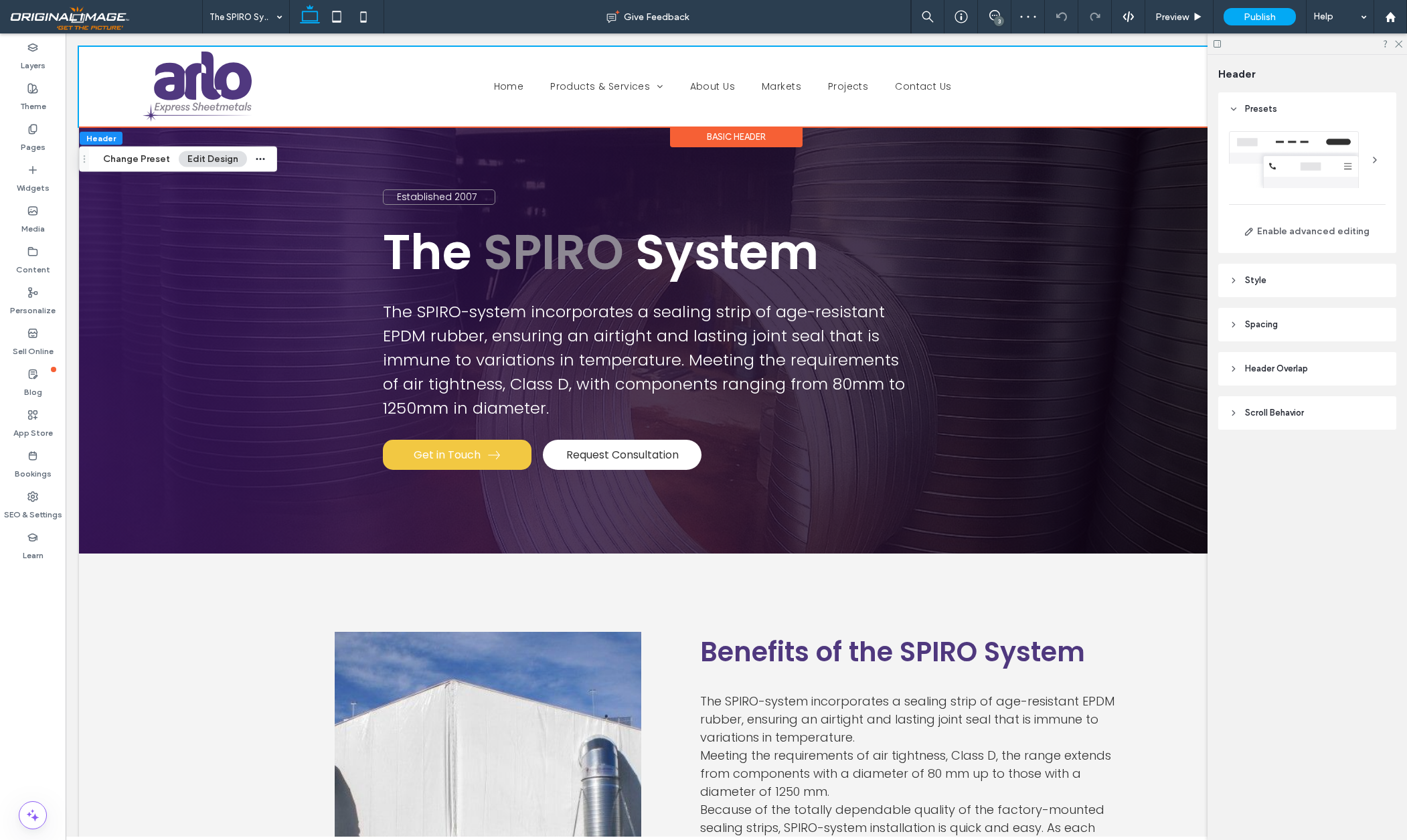
click at [627, 87] on link "Products & Services" at bounding box center [606, 86] width 139 height 21
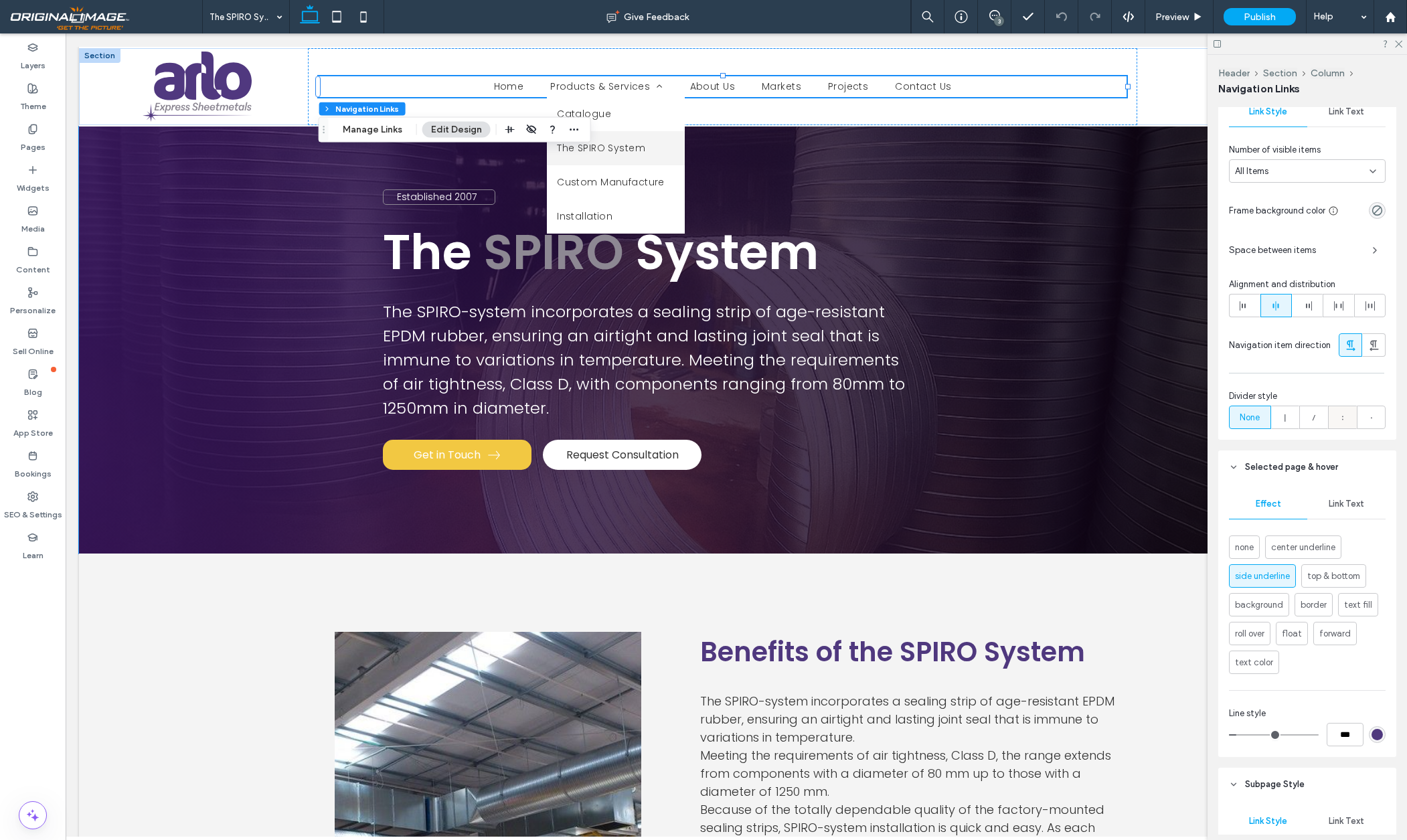
scroll to position [442, 0]
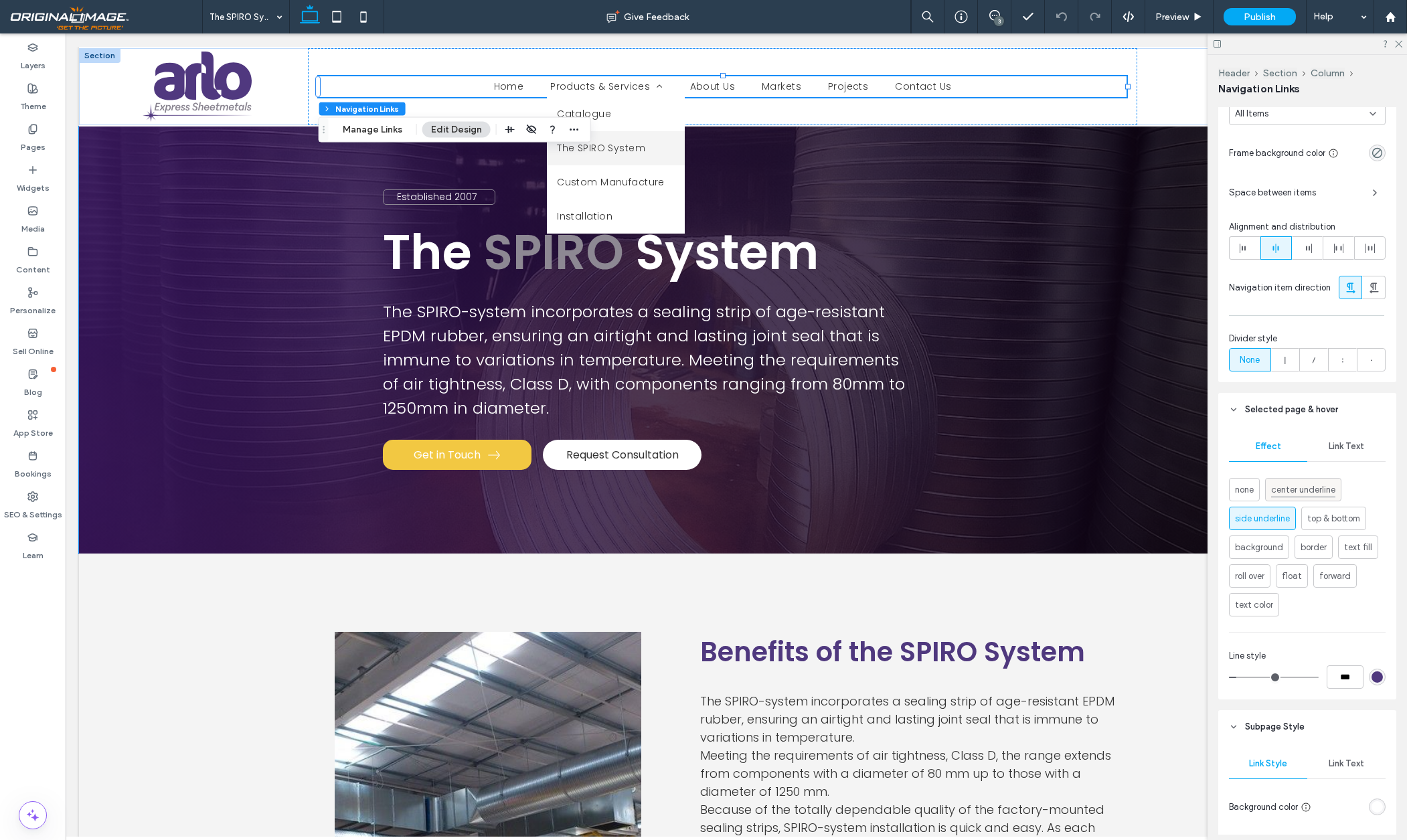
click at [1308, 489] on span "center underline" at bounding box center [1303, 490] width 64 height 15
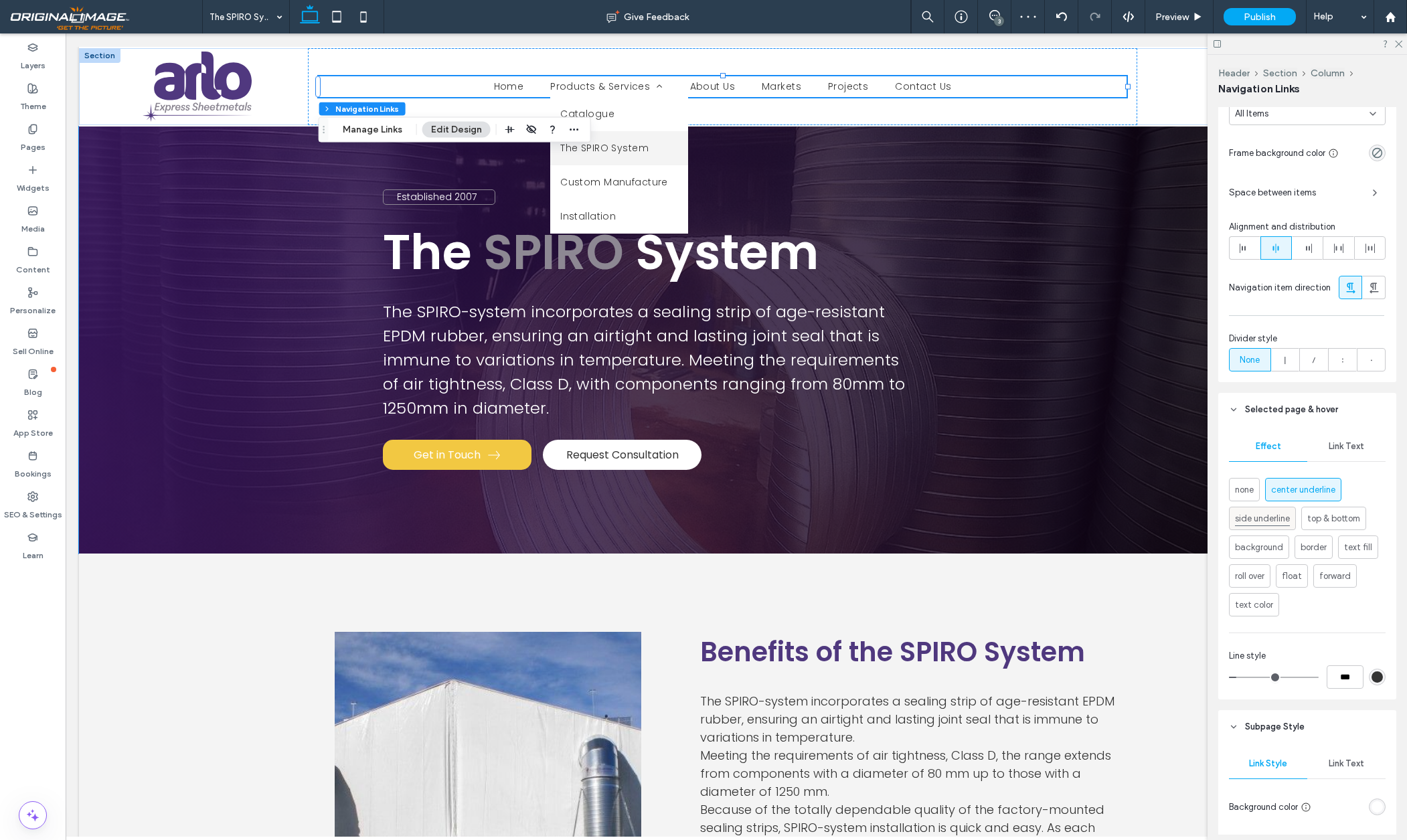
click at [1255, 516] on span "side underline" at bounding box center [1262, 518] width 55 height 15
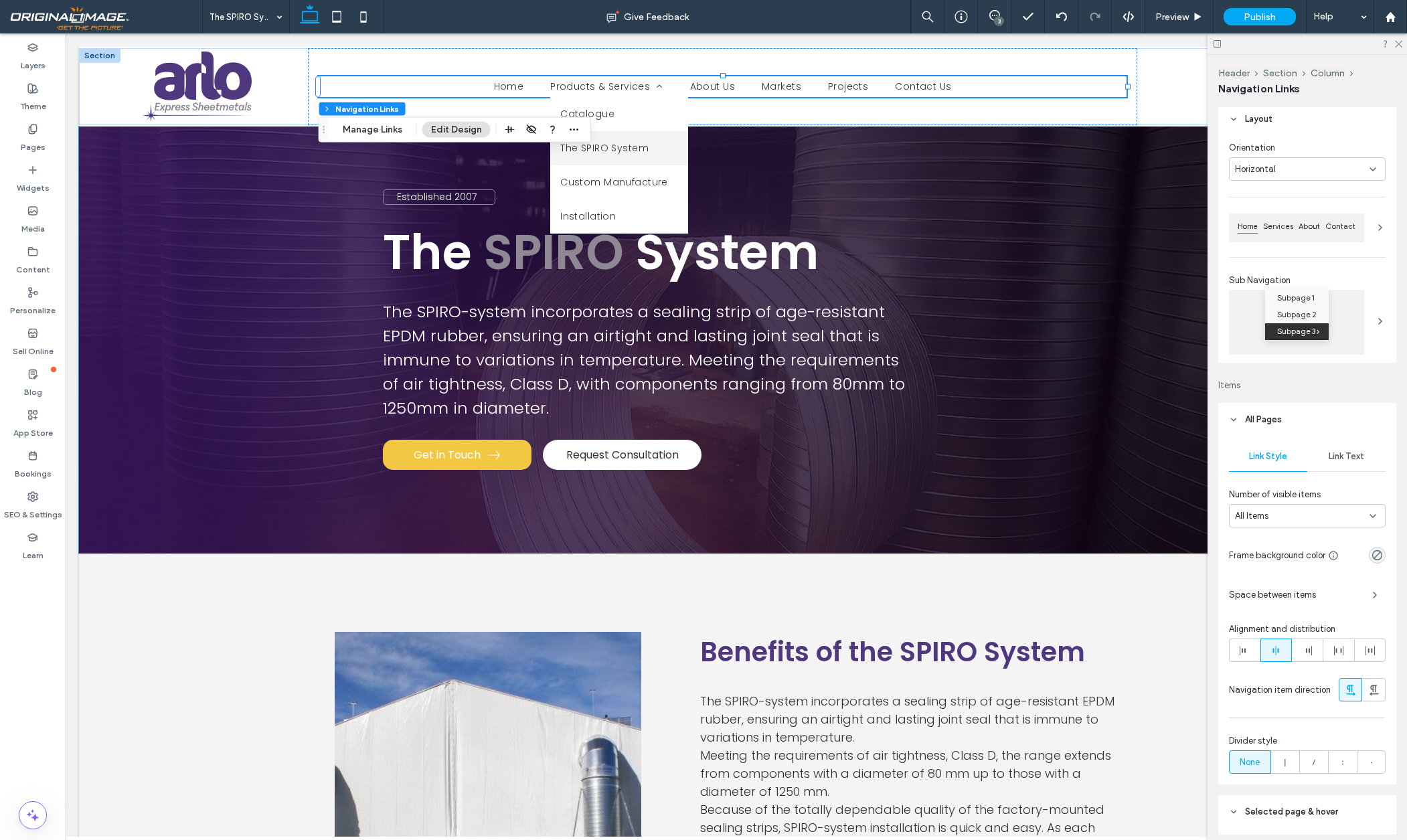
scroll to position [37, 0]
click at [1342, 460] on span "Link Text" at bounding box center [1346, 458] width 35 height 11
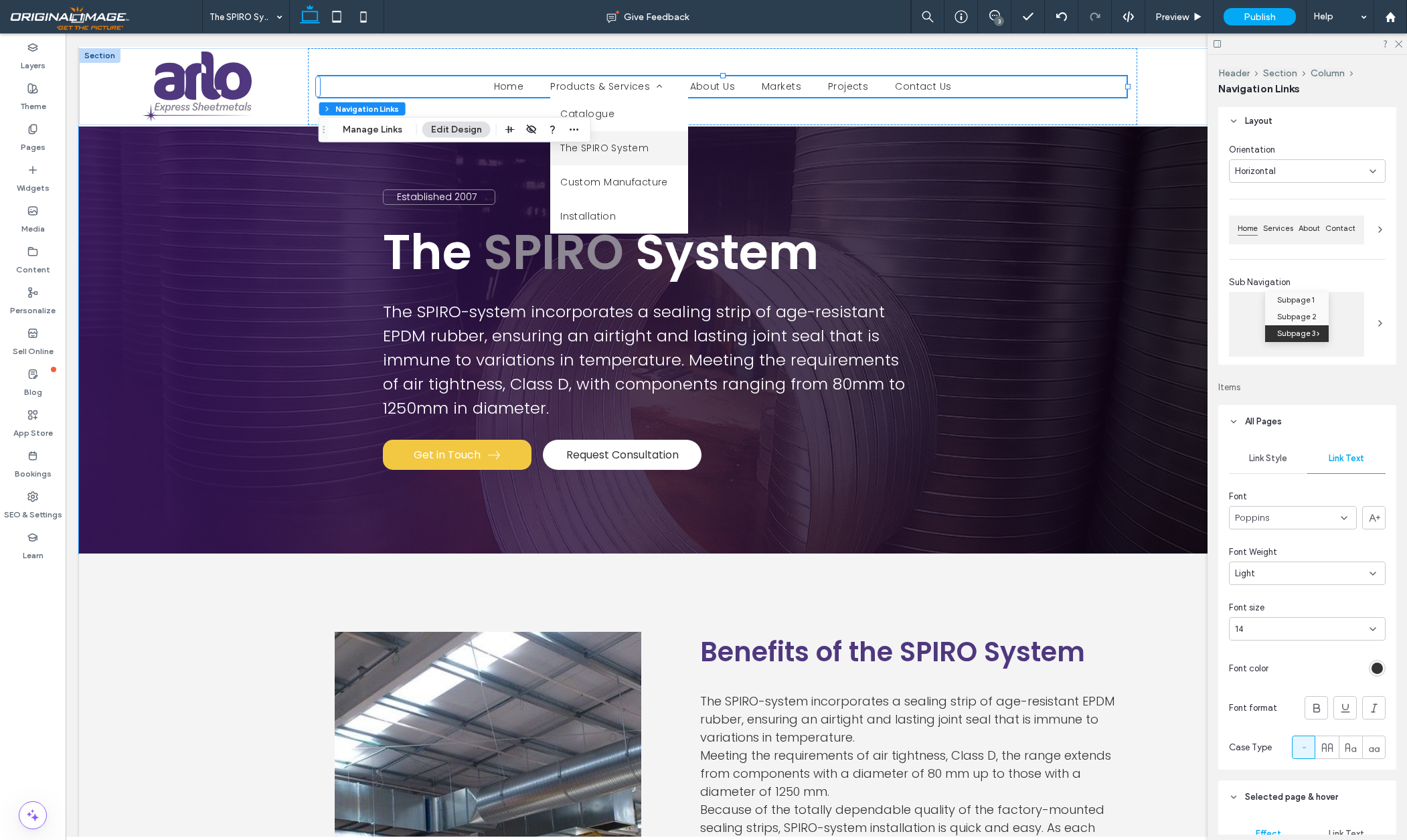
click at [1279, 457] on span "Link Style" at bounding box center [1268, 458] width 38 height 11
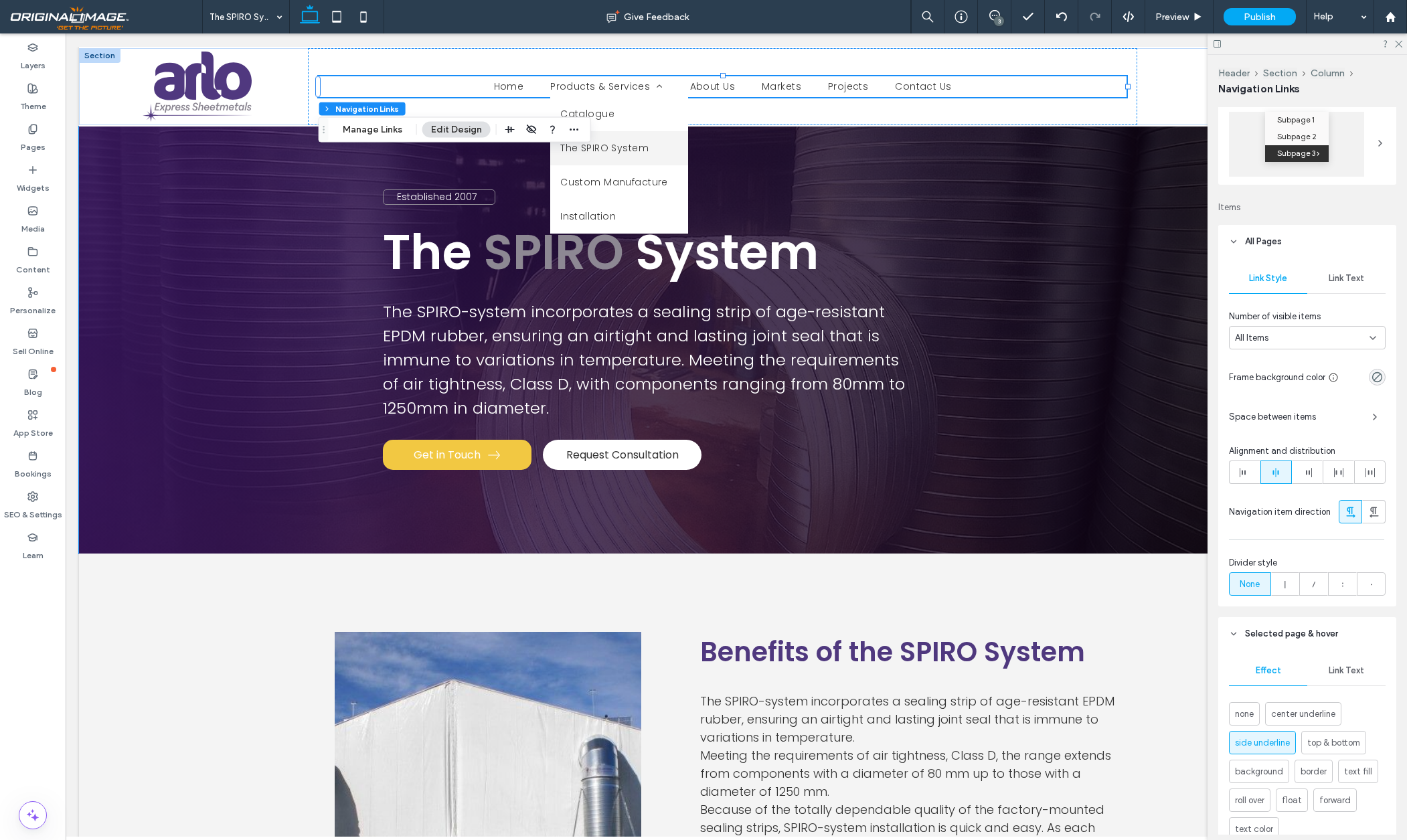
scroll to position [302, 0]
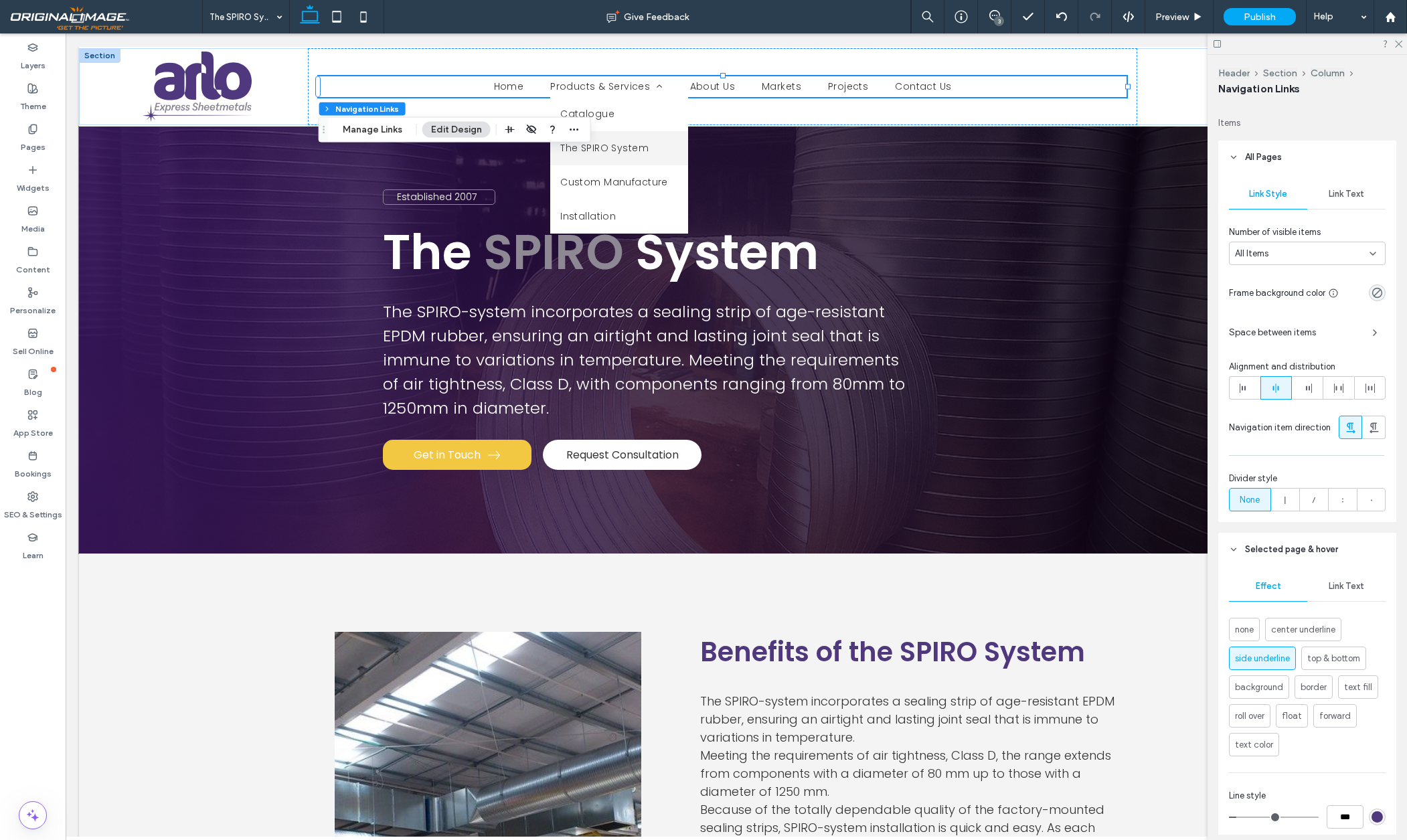
click at [1346, 588] on span "Link Text" at bounding box center [1346, 586] width 35 height 11
click at [1269, 582] on span "Effect" at bounding box center [1268, 586] width 25 height 11
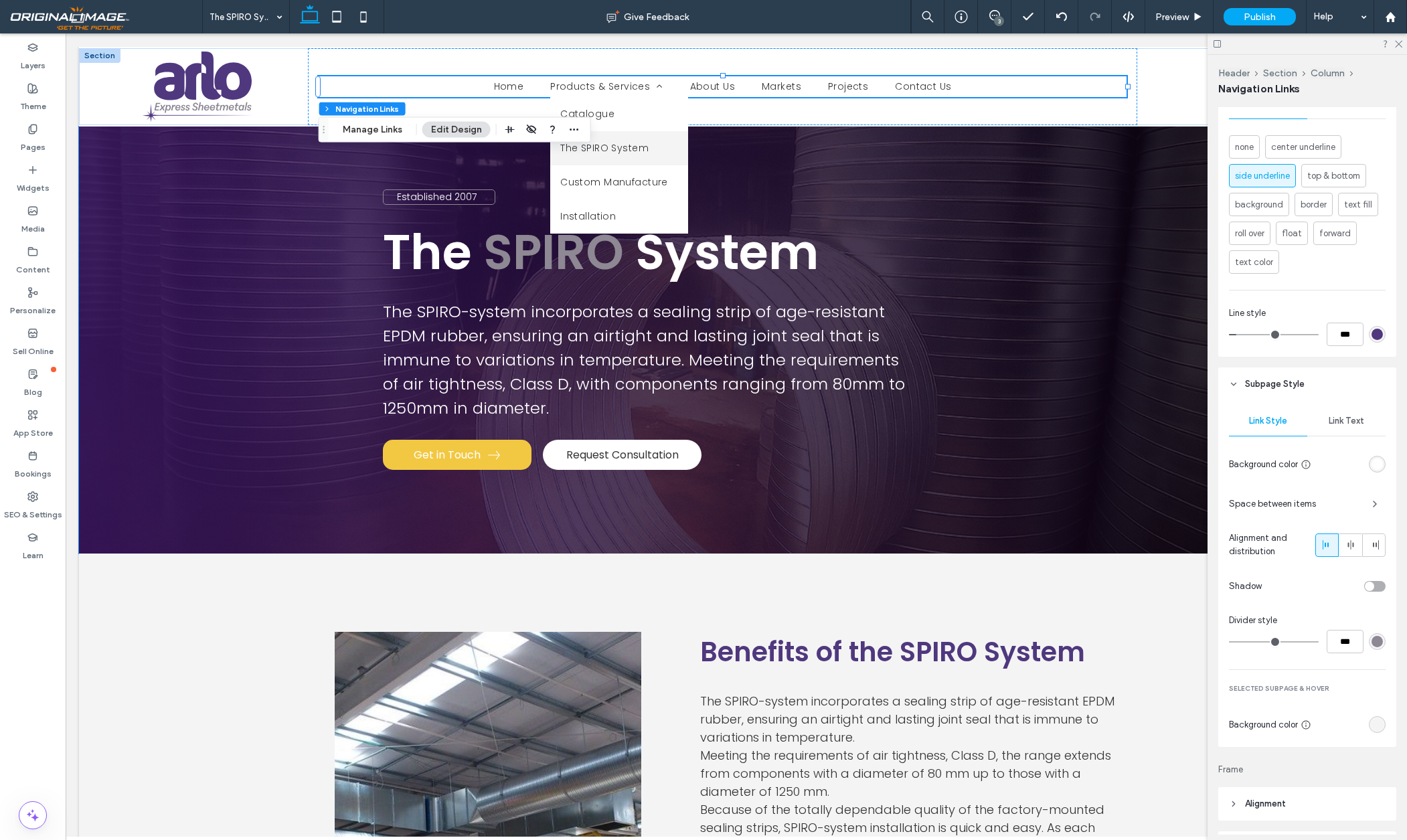
scroll to position [813, 0]
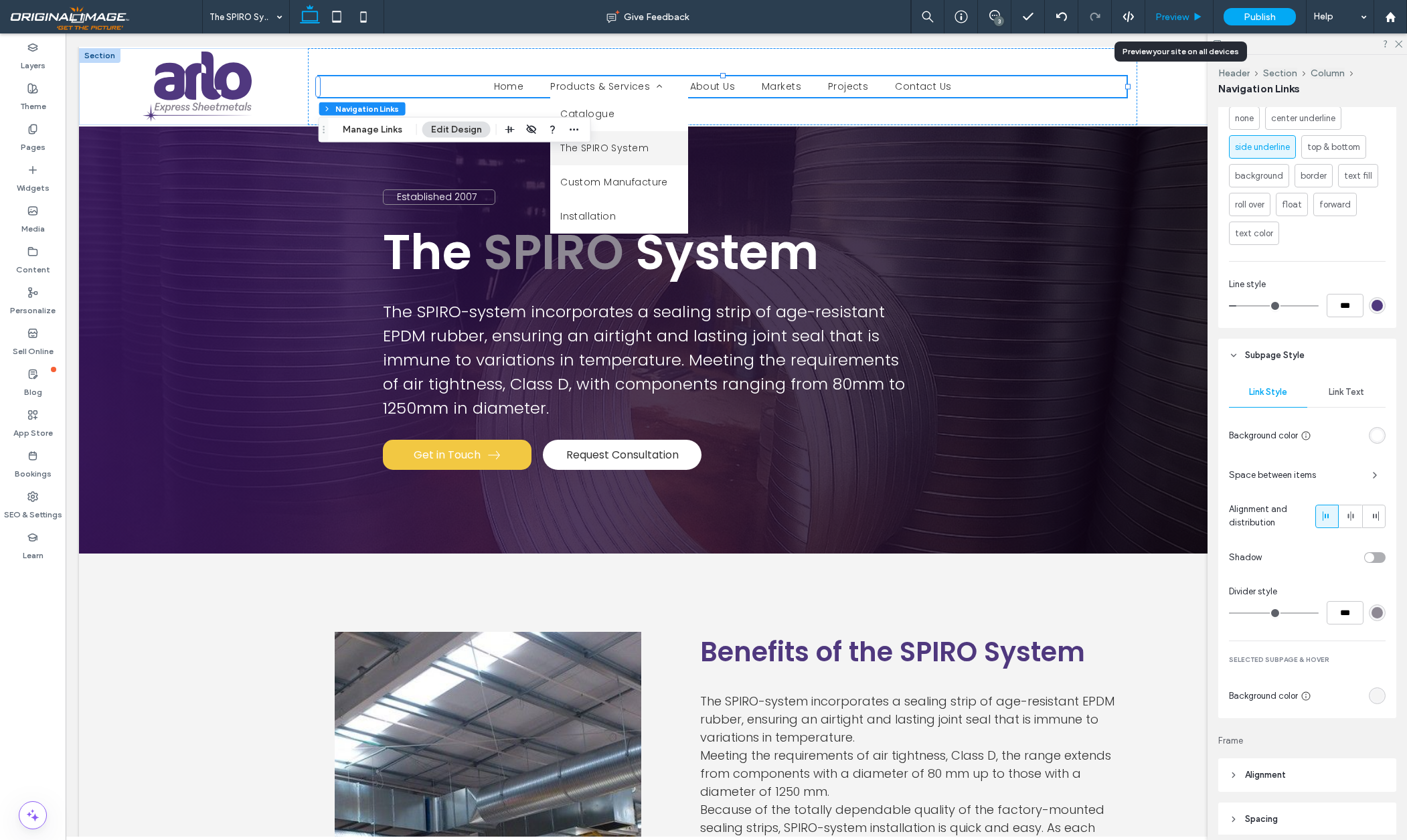
click at [1170, 21] on span "Preview" at bounding box center [1171, 16] width 33 height 11
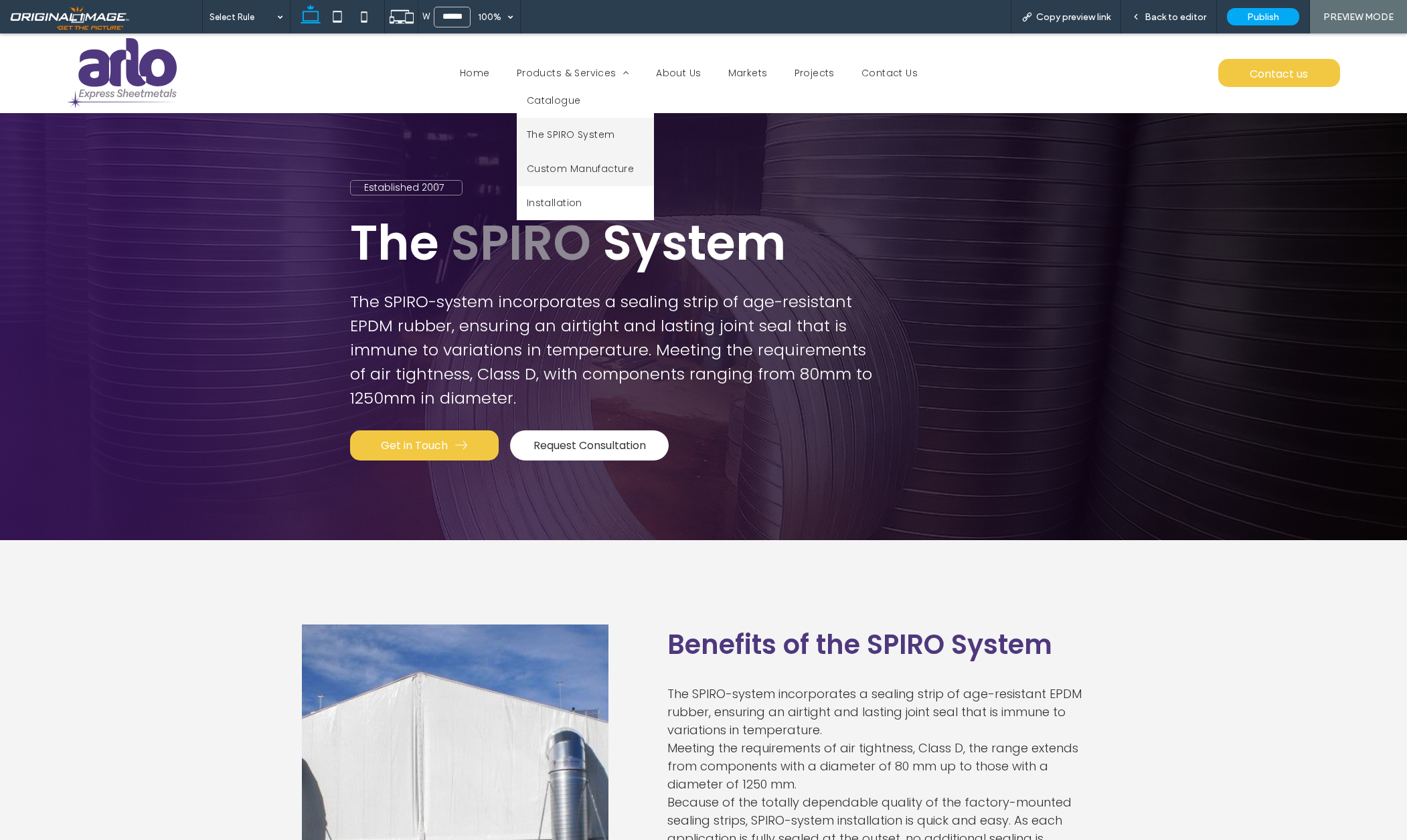
drag, startPoint x: 564, startPoint y: 169, endPoint x: 564, endPoint y: 203, distance: 33.5
click at [564, 169] on span "Custom Manufacture" at bounding box center [581, 169] width 108 height 14
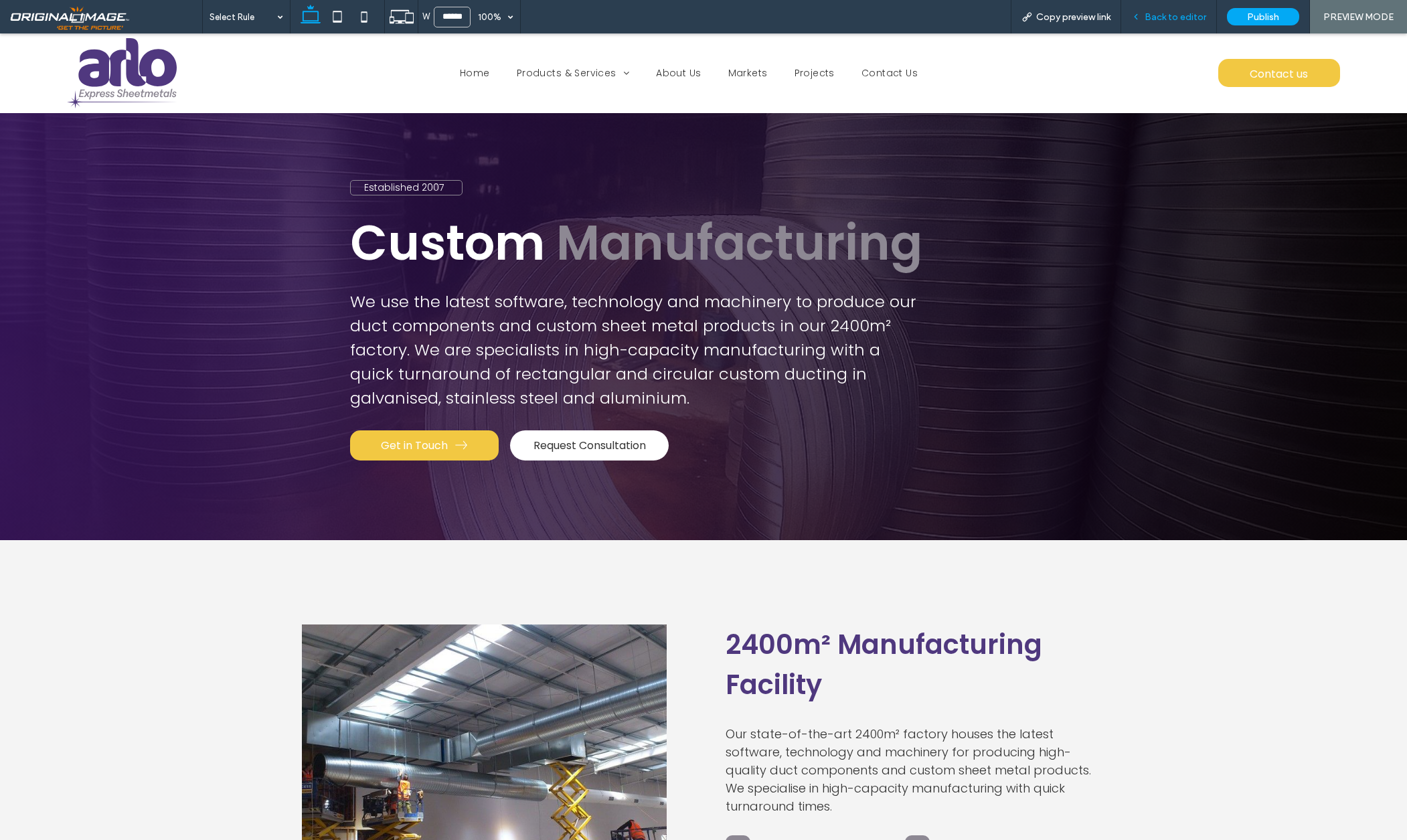
click at [1179, 12] on span "Back to editor" at bounding box center [1176, 16] width 62 height 11
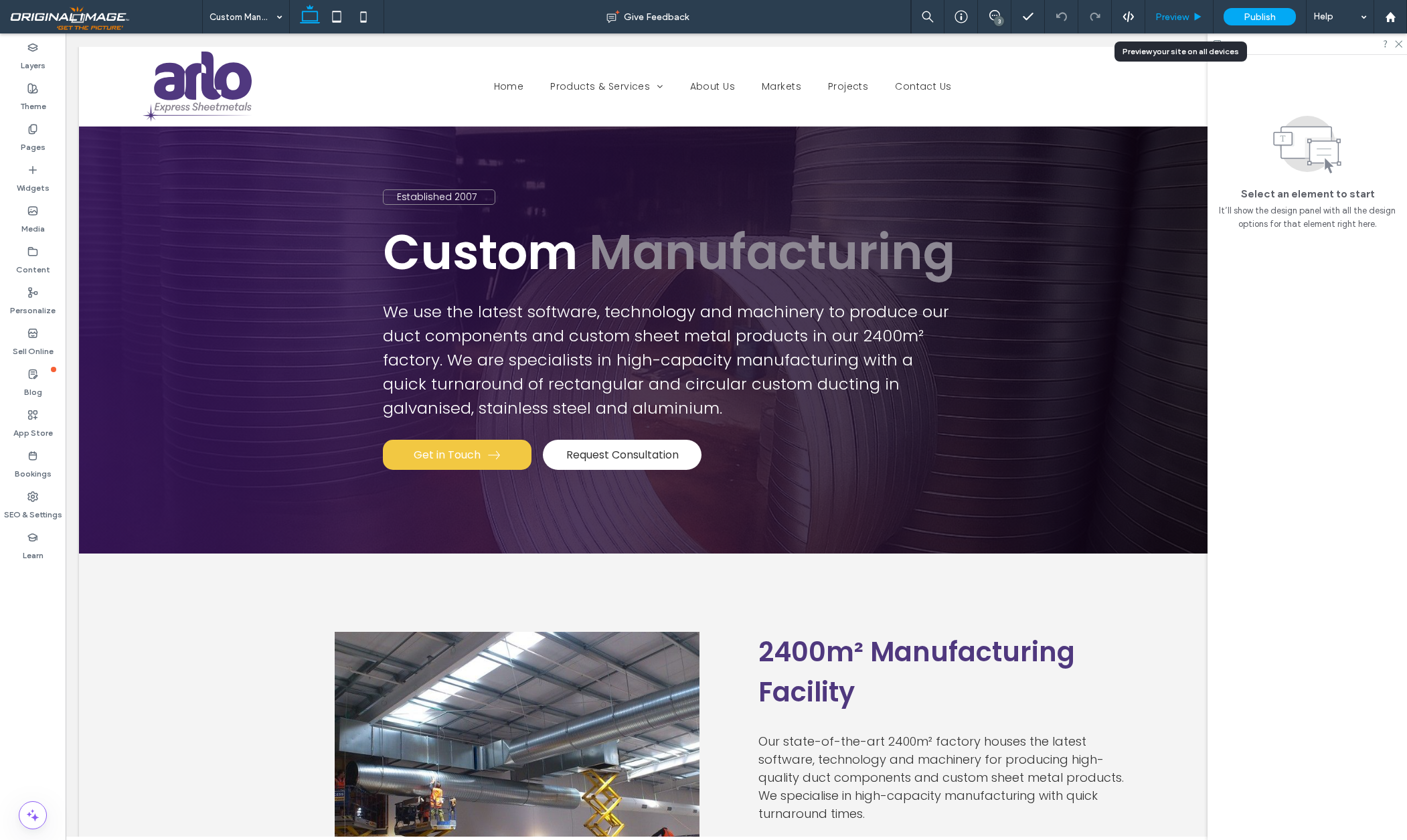
click at [1170, 13] on span "Preview" at bounding box center [1171, 16] width 33 height 11
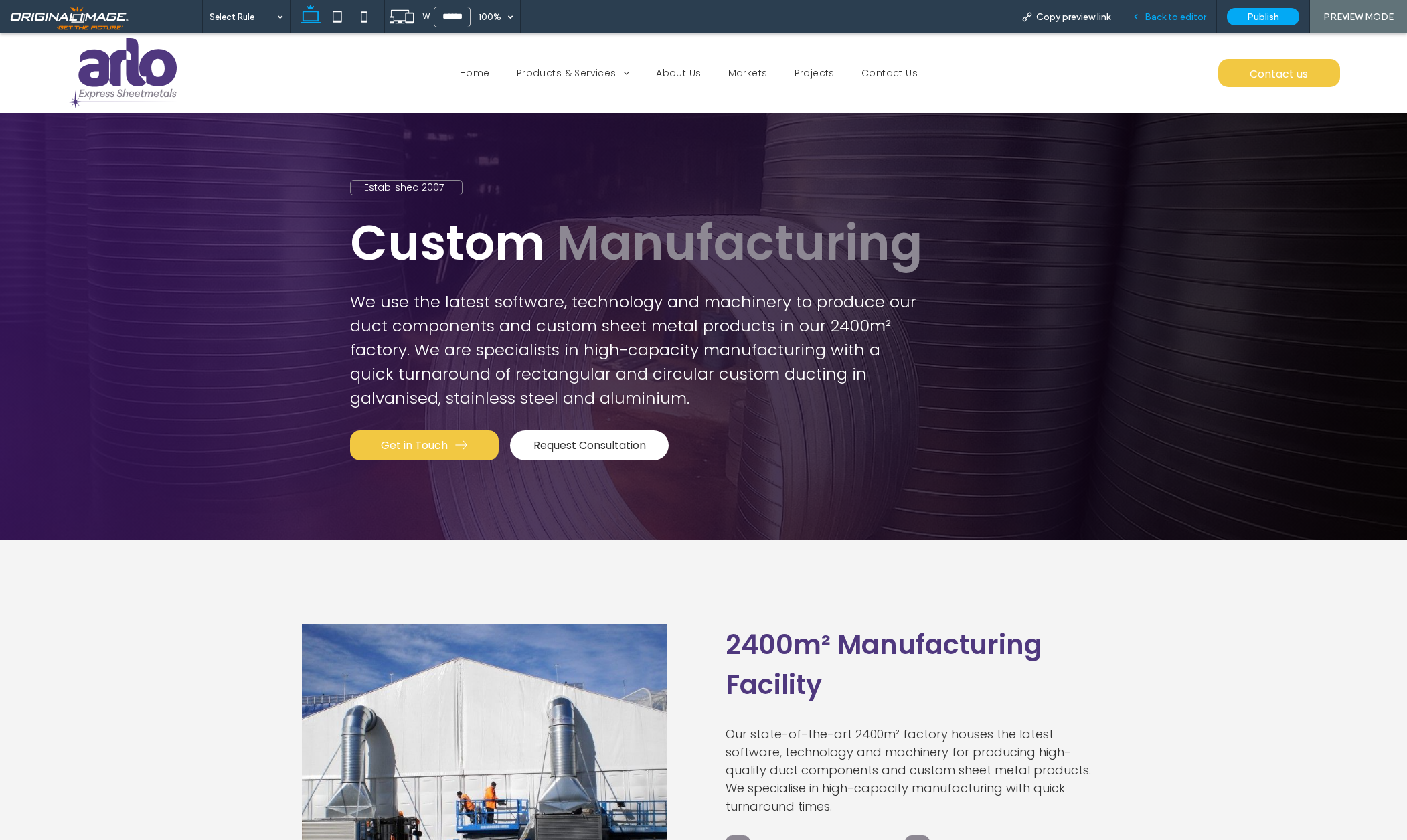
click at [1184, 16] on span "Back to editor" at bounding box center [1176, 16] width 62 height 11
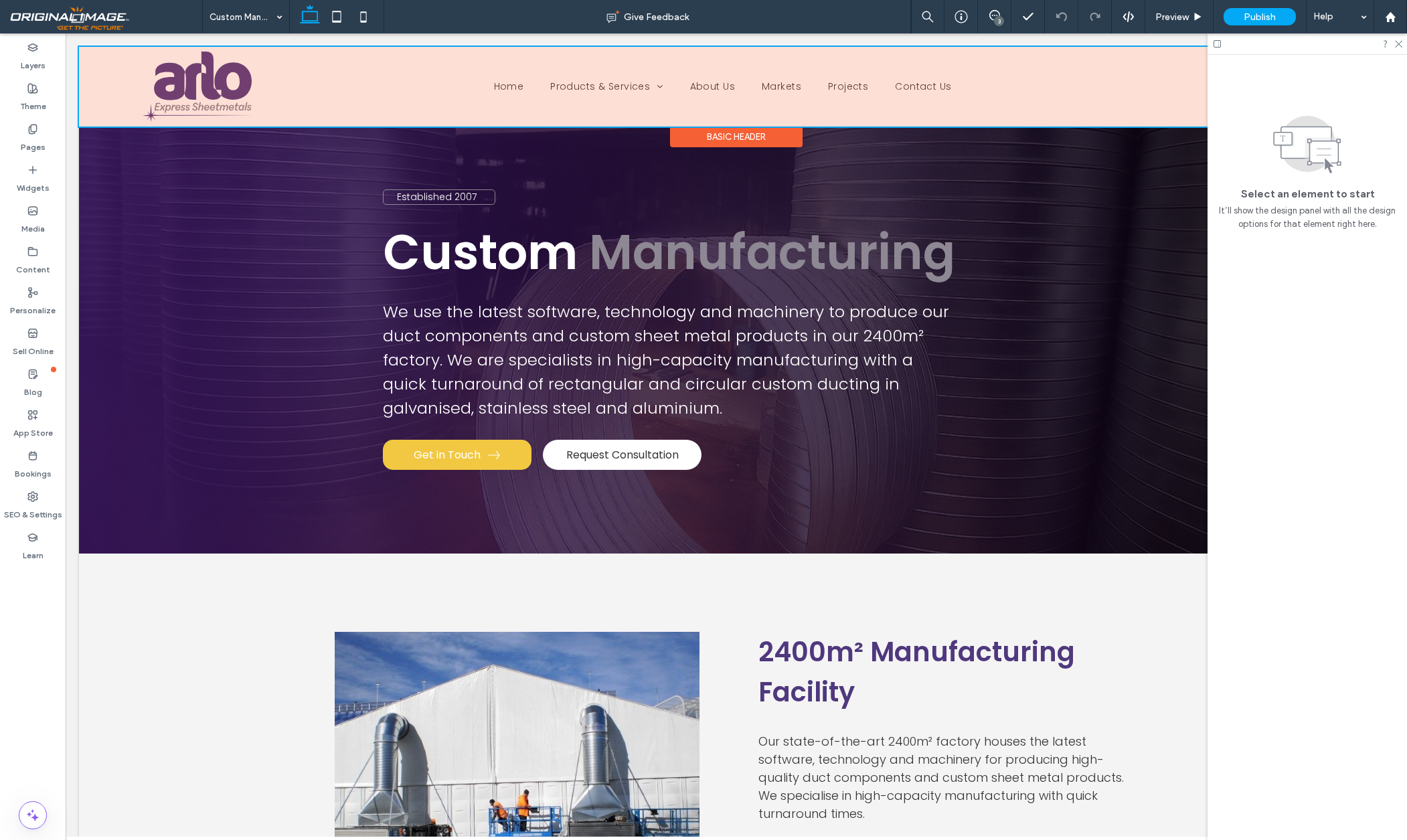
click at [941, 90] on div at bounding box center [736, 87] width 1315 height 80
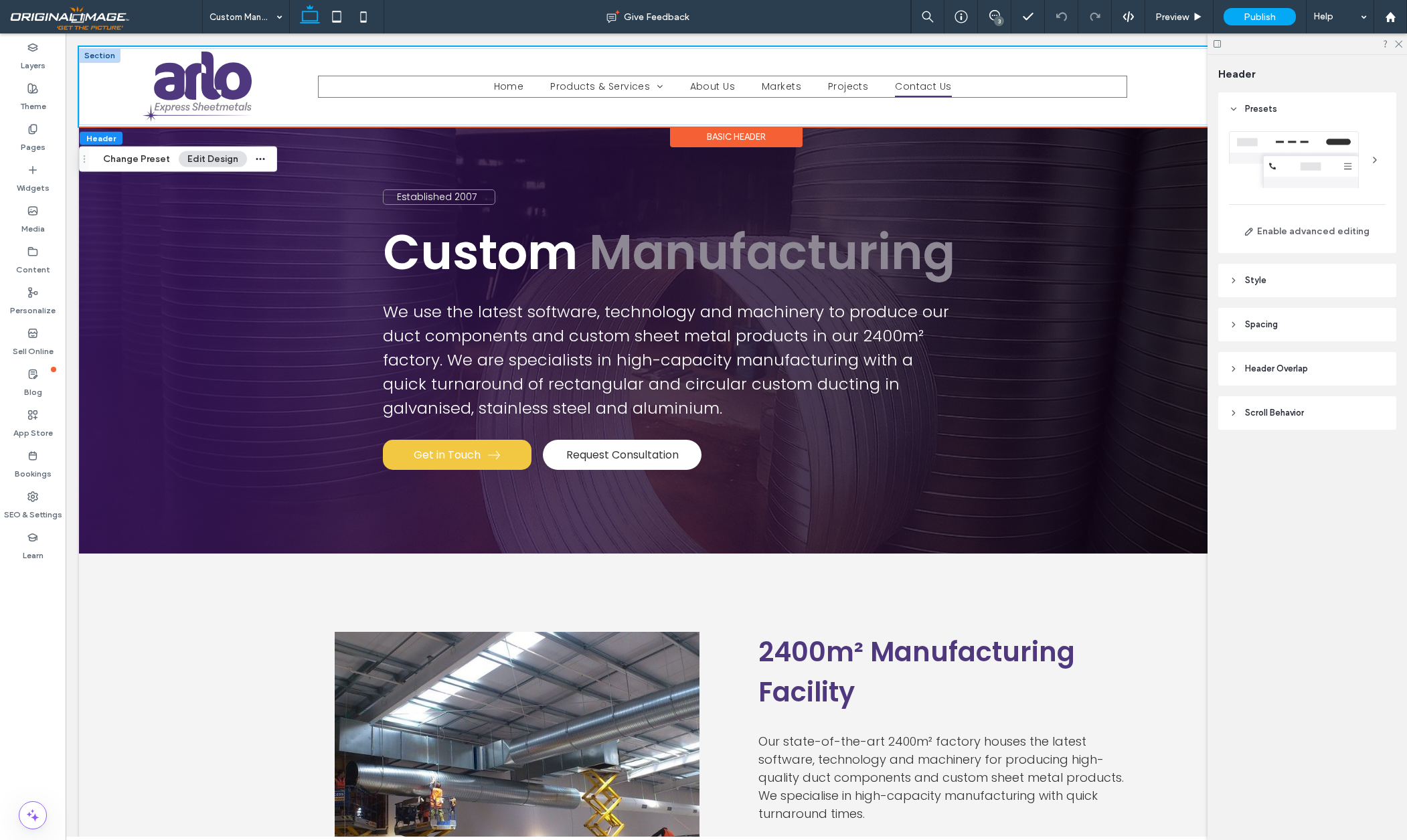
click at [927, 87] on span "Contact Us" at bounding box center [923, 86] width 56 height 21
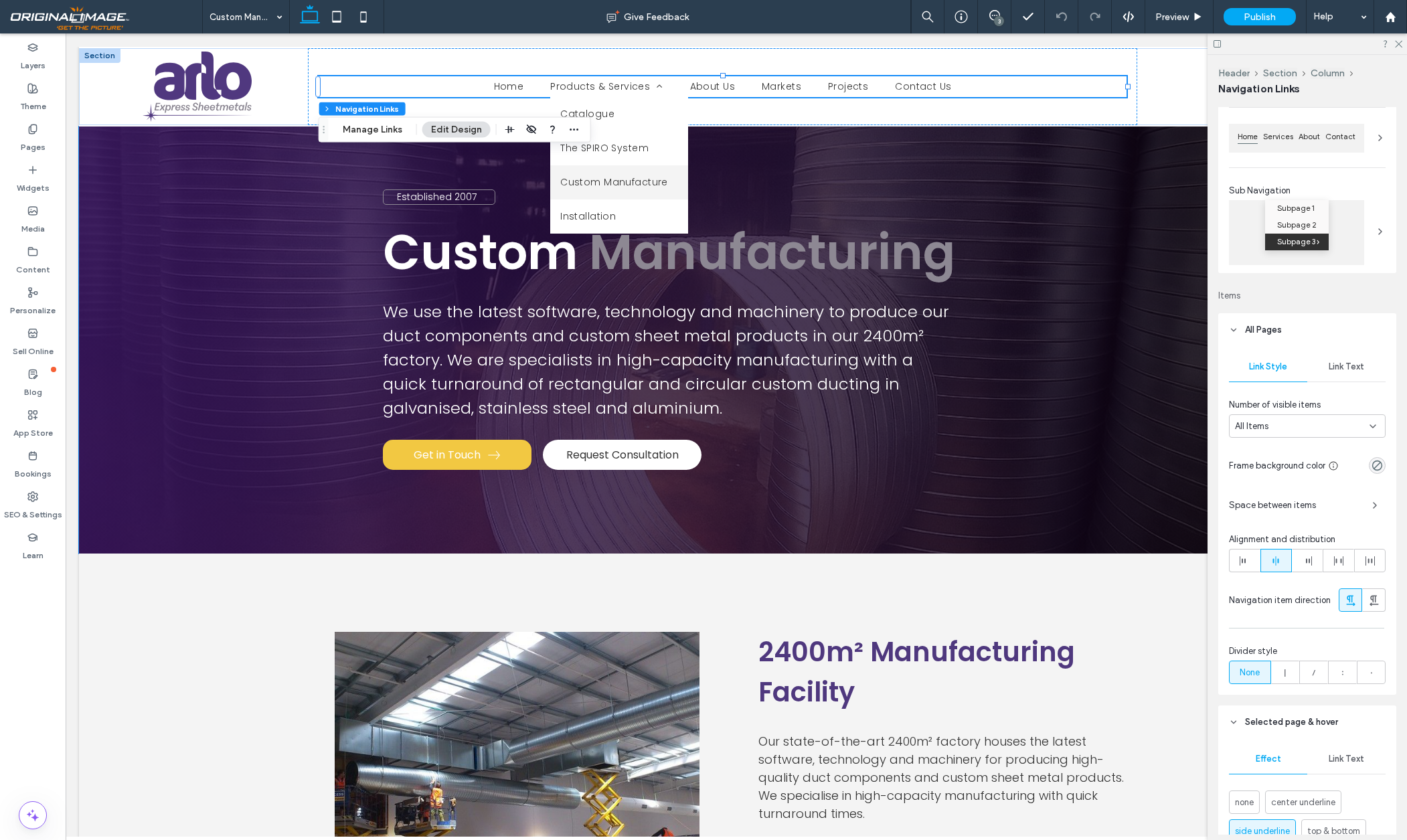
scroll to position [218, 0]
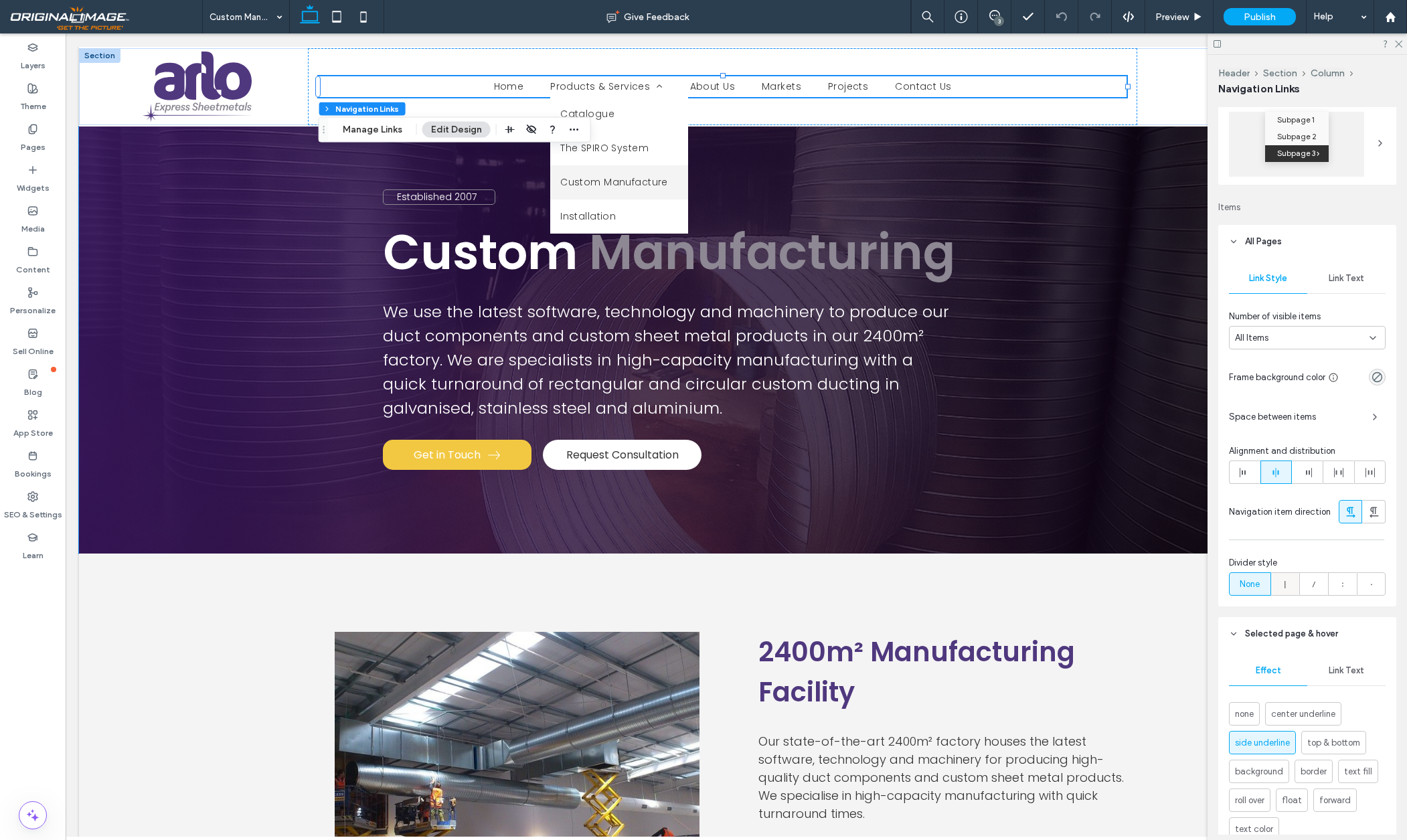
click at [1288, 585] on icon at bounding box center [1285, 584] width 13 height 13
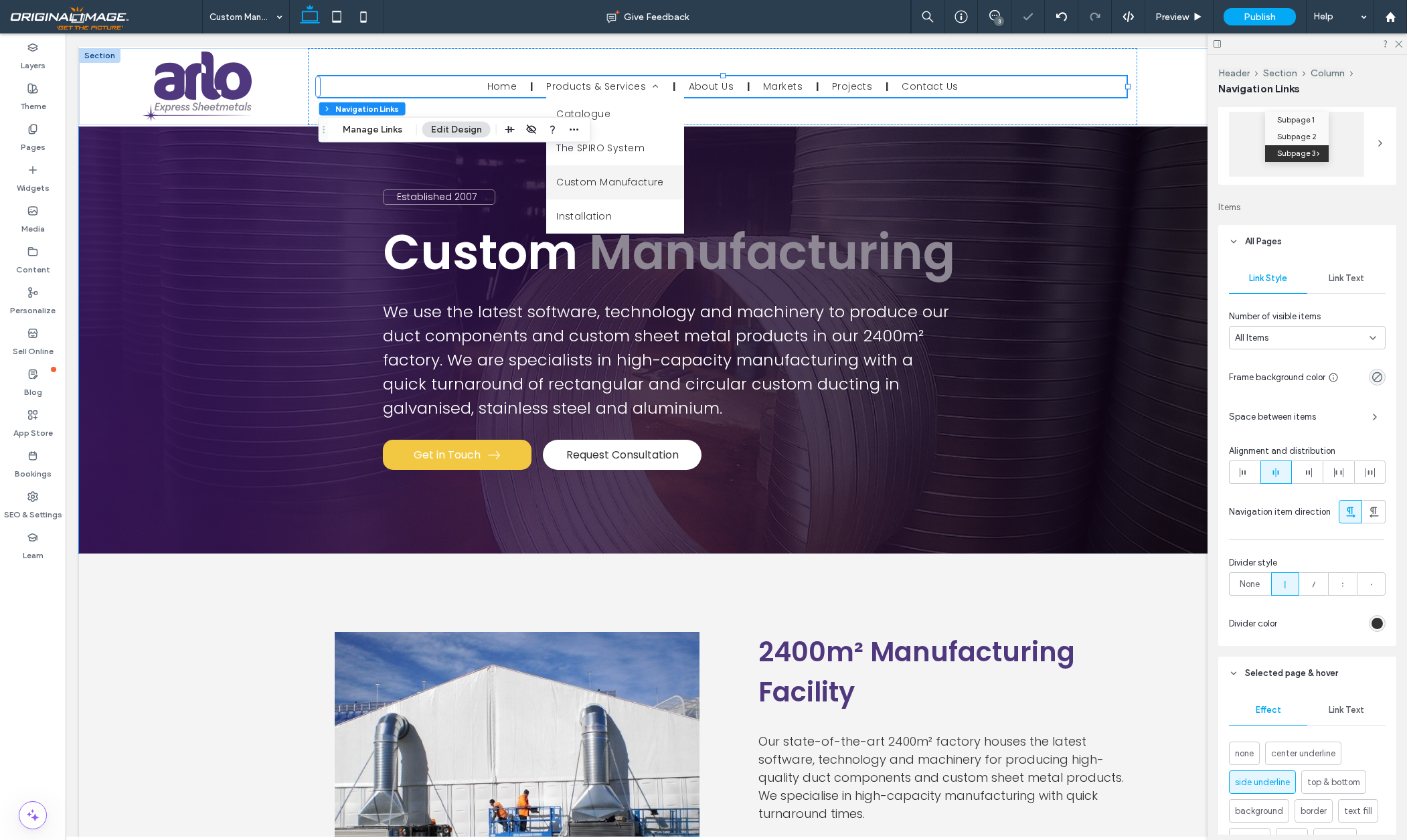
click at [1288, 585] on icon at bounding box center [1285, 584] width 13 height 13
click at [1265, 584] on label "None" at bounding box center [1250, 583] width 42 height 23
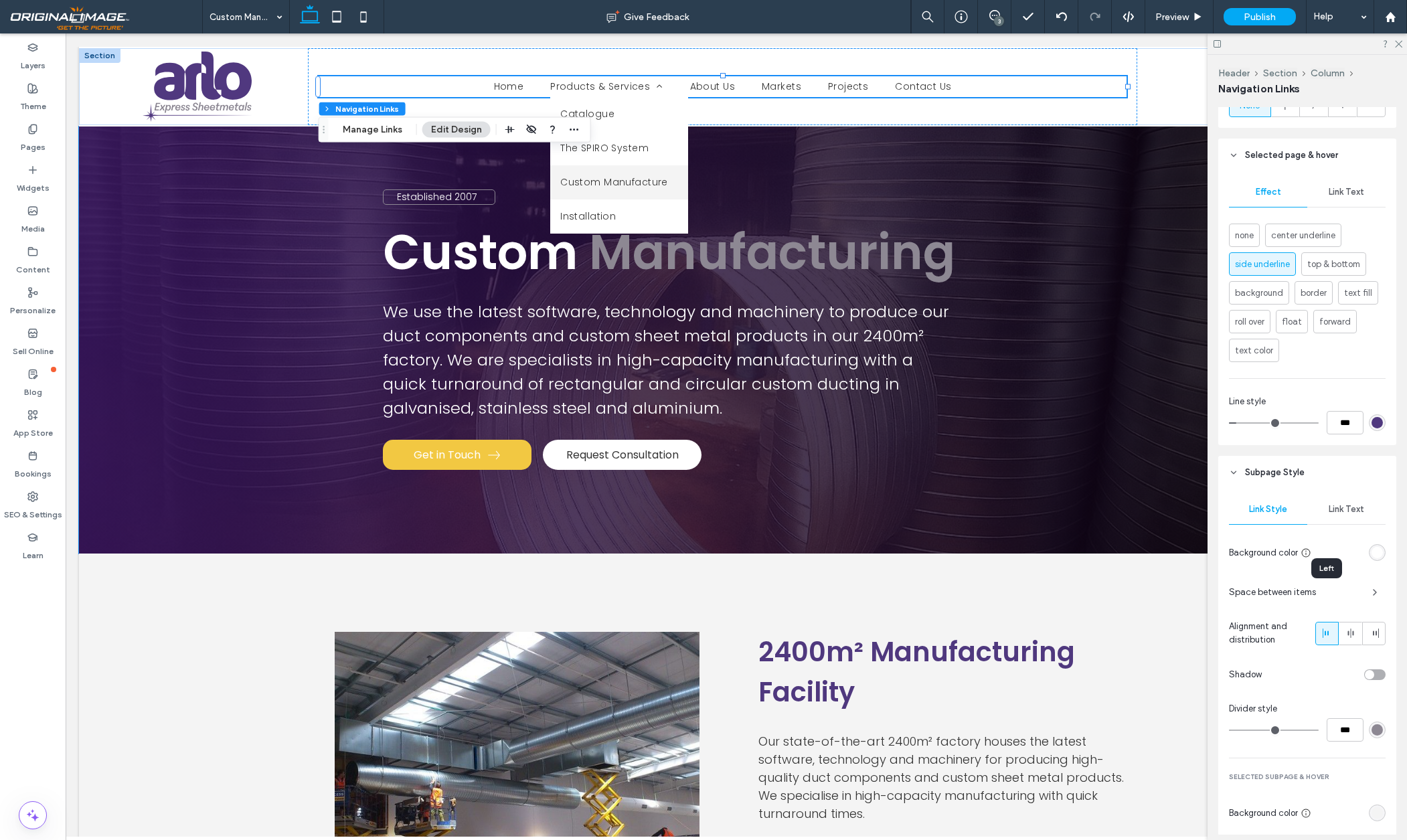
scroll to position [743, 0]
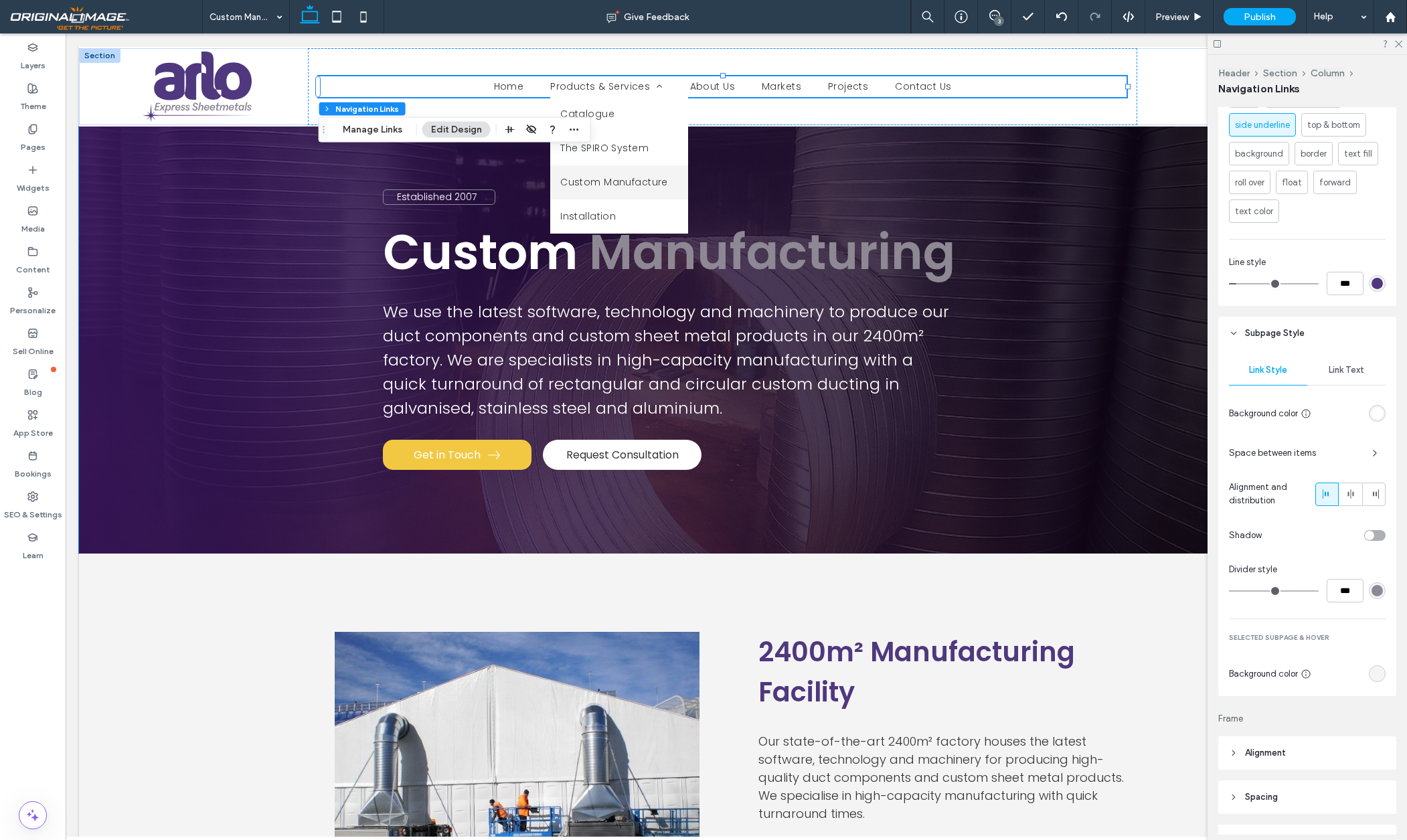
click at [1277, 748] on span "Alignment" at bounding box center [1265, 752] width 41 height 13
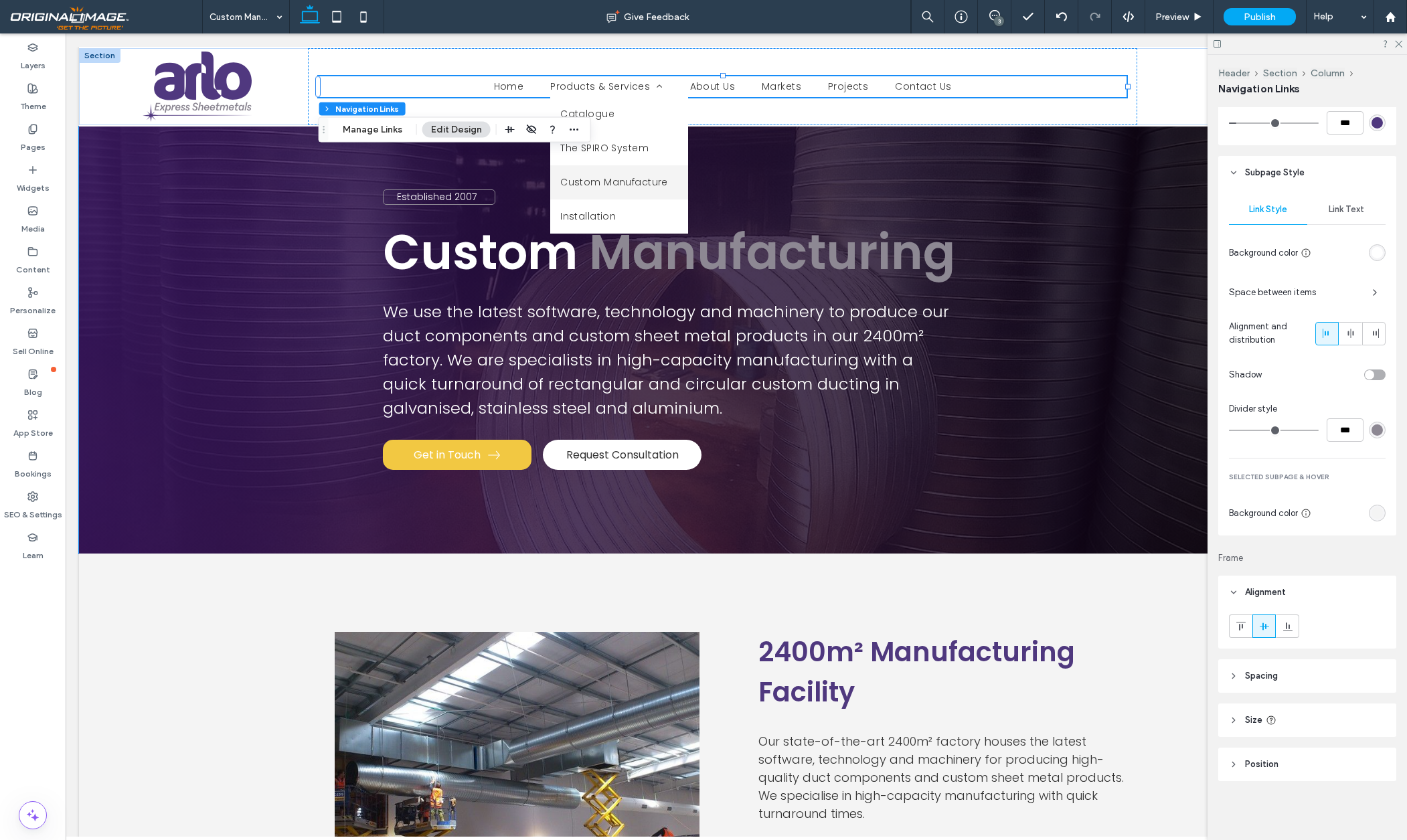
scroll to position [996, 0]
click at [1271, 677] on span "Spacing" at bounding box center [1261, 675] width 33 height 13
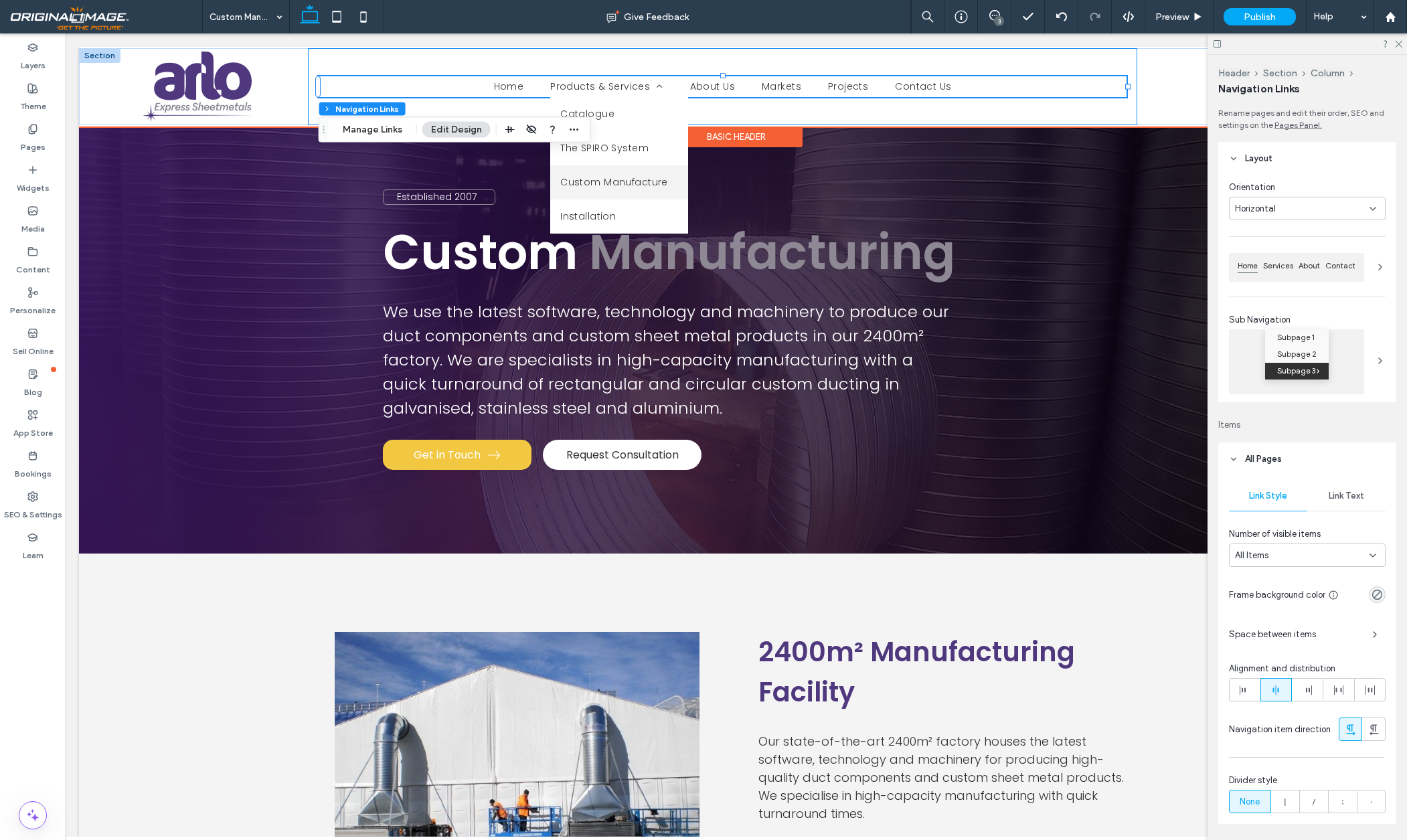
scroll to position [0, 0]
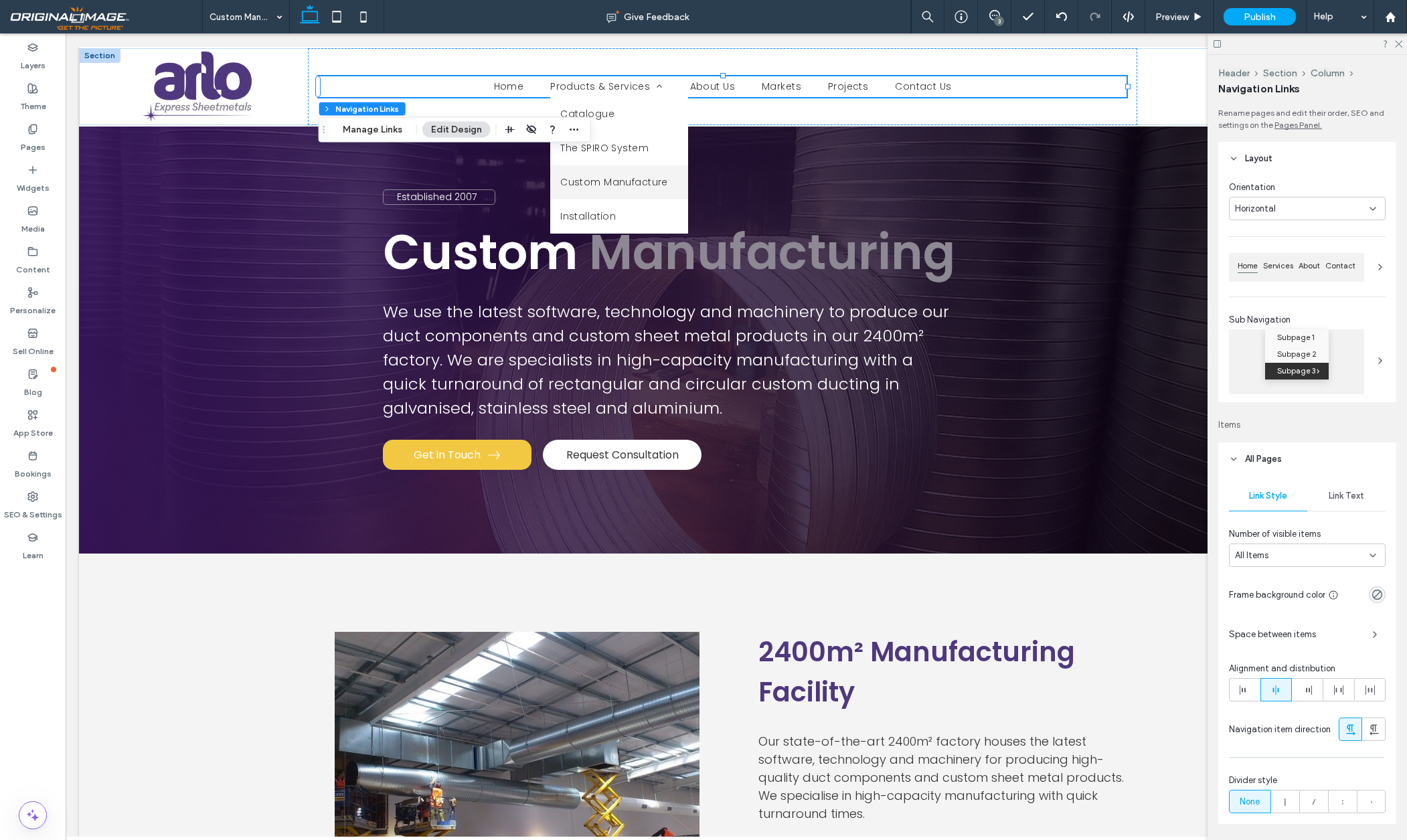
click at [1381, 359] on use at bounding box center [1380, 360] width 3 height 5
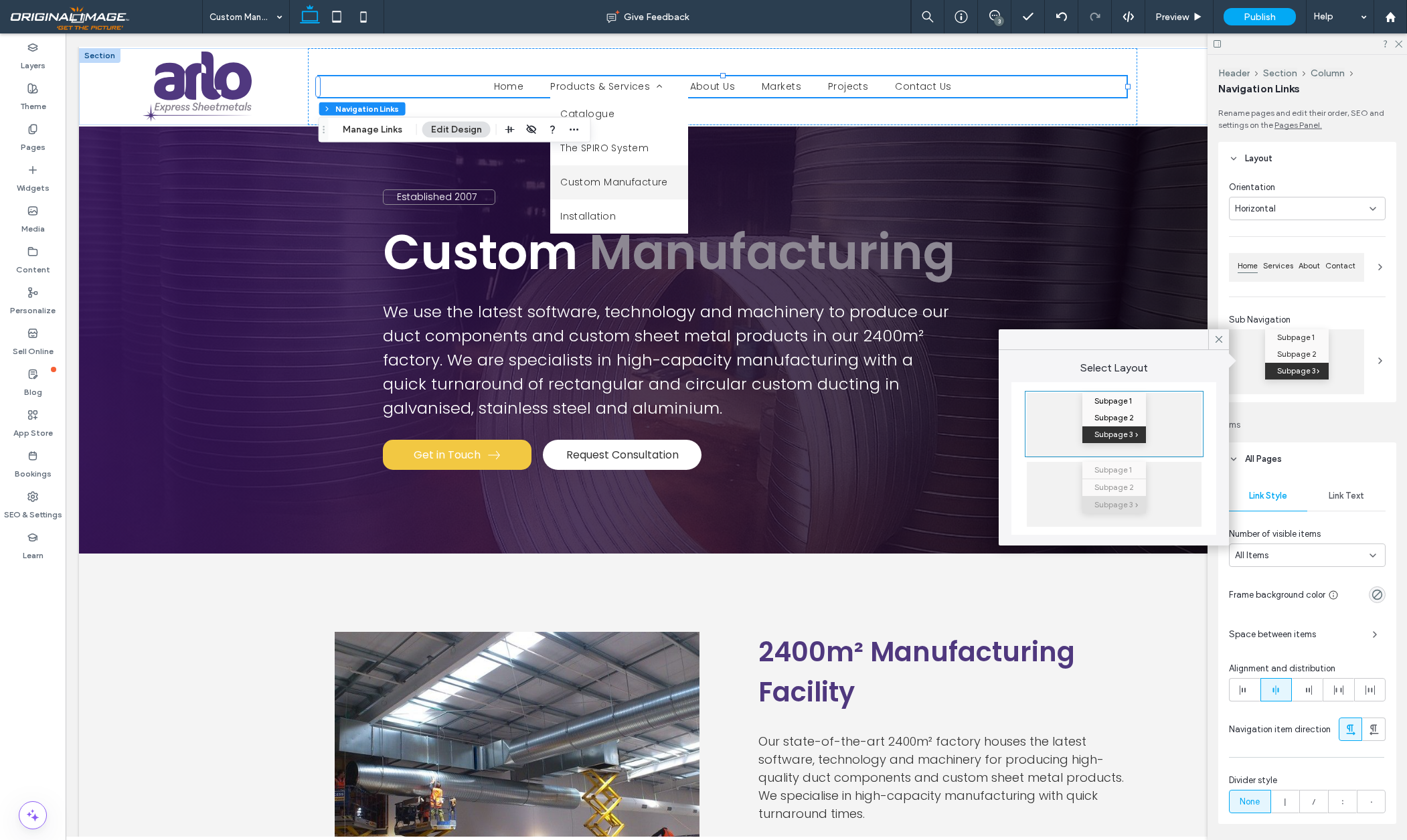
click at [1353, 309] on div "Orientation Horizontal Home Services About Contact Sub Navigation Subpage 1 Sub…" at bounding box center [1307, 288] width 178 height 227
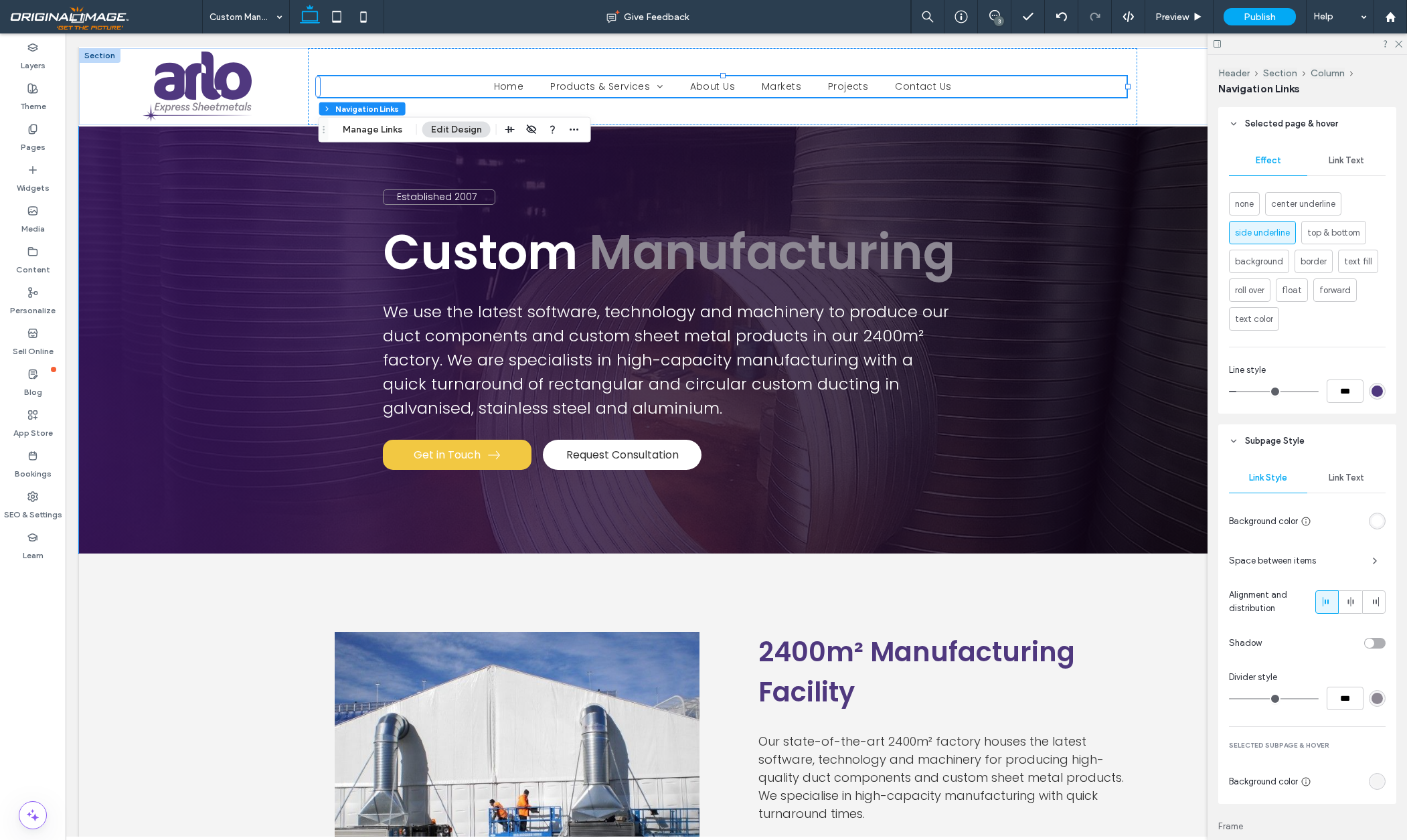
scroll to position [744, 0]
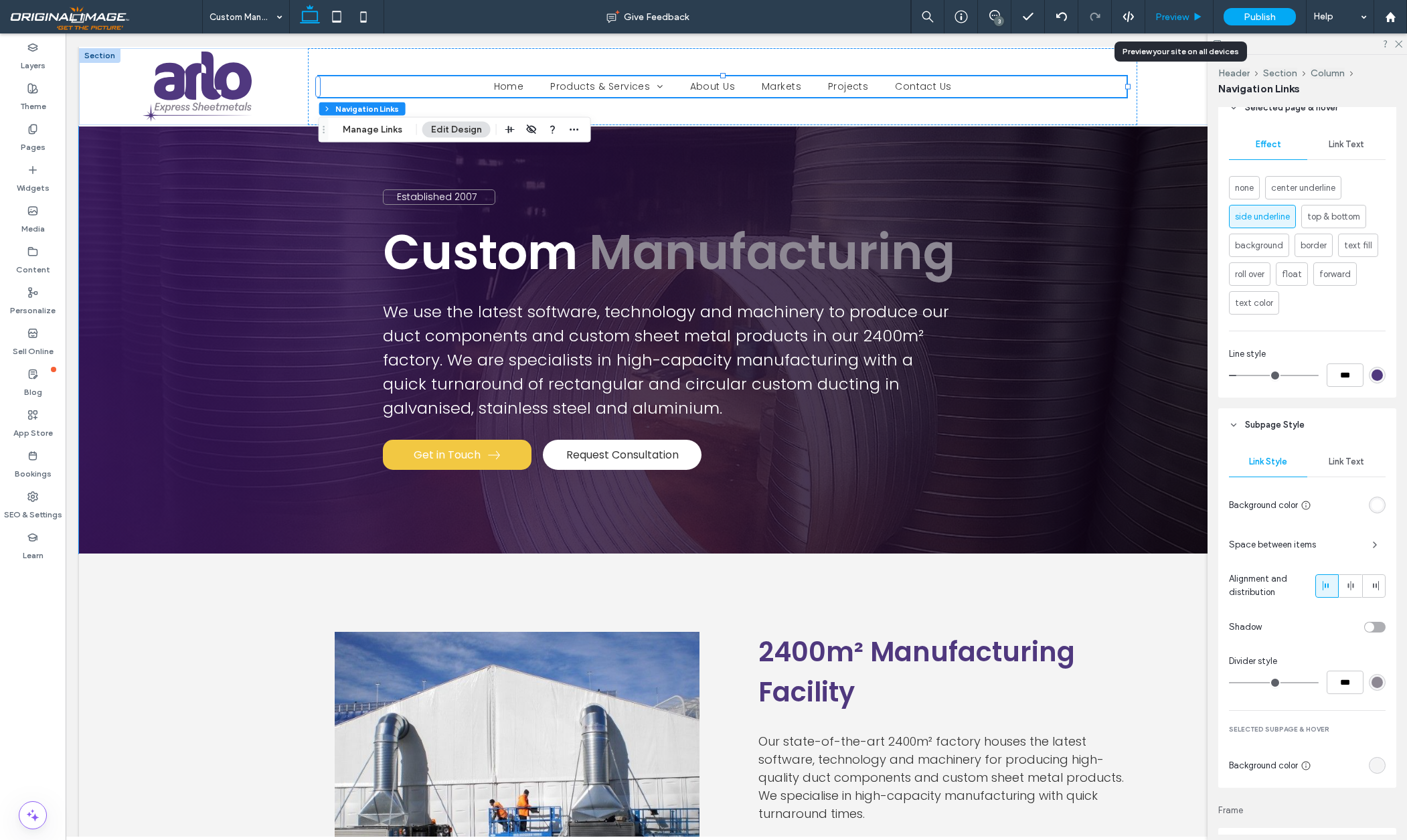
click at [1173, 13] on span "Preview" at bounding box center [1171, 16] width 33 height 11
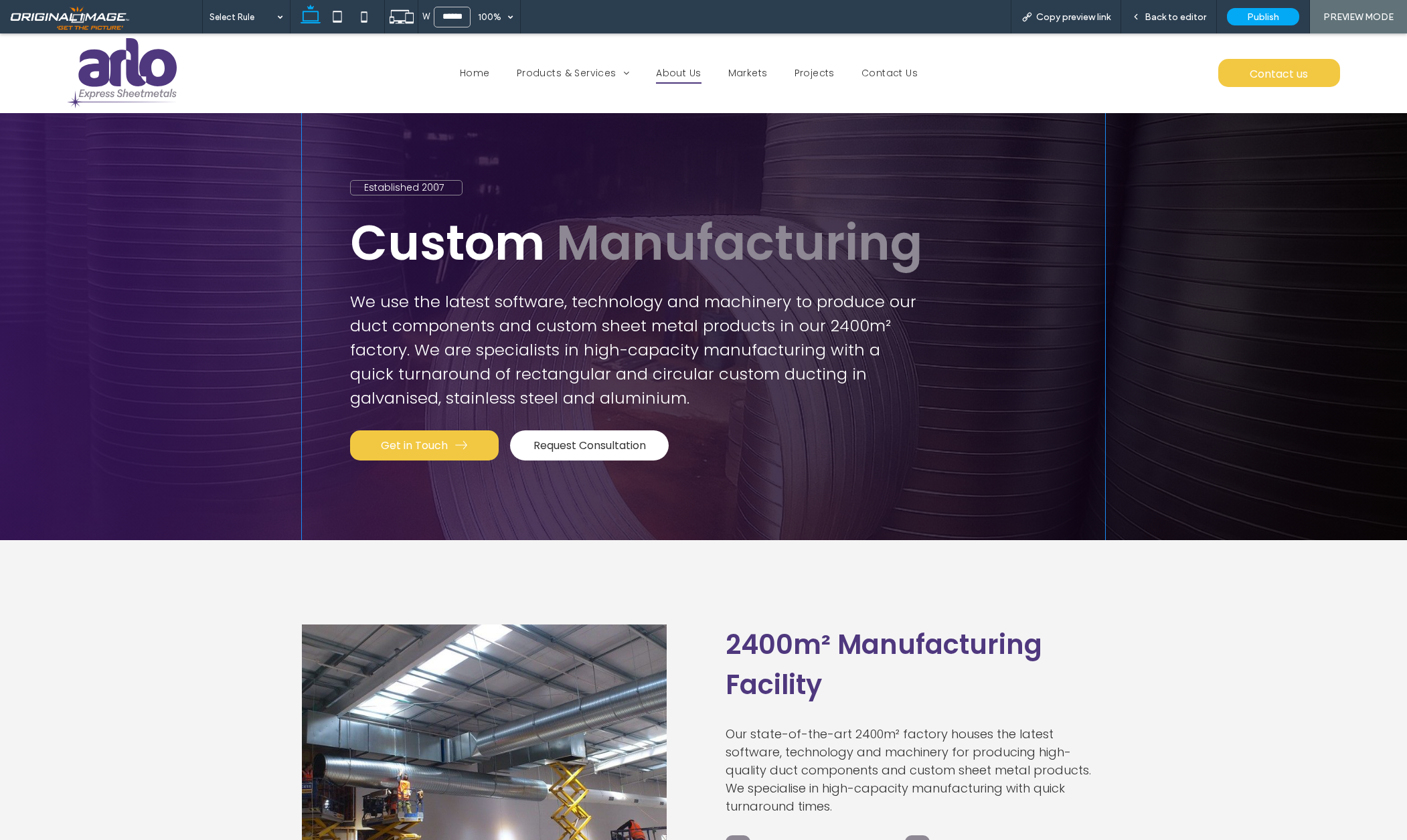
click at [679, 74] on span "About Us" at bounding box center [678, 73] width 45 height 21
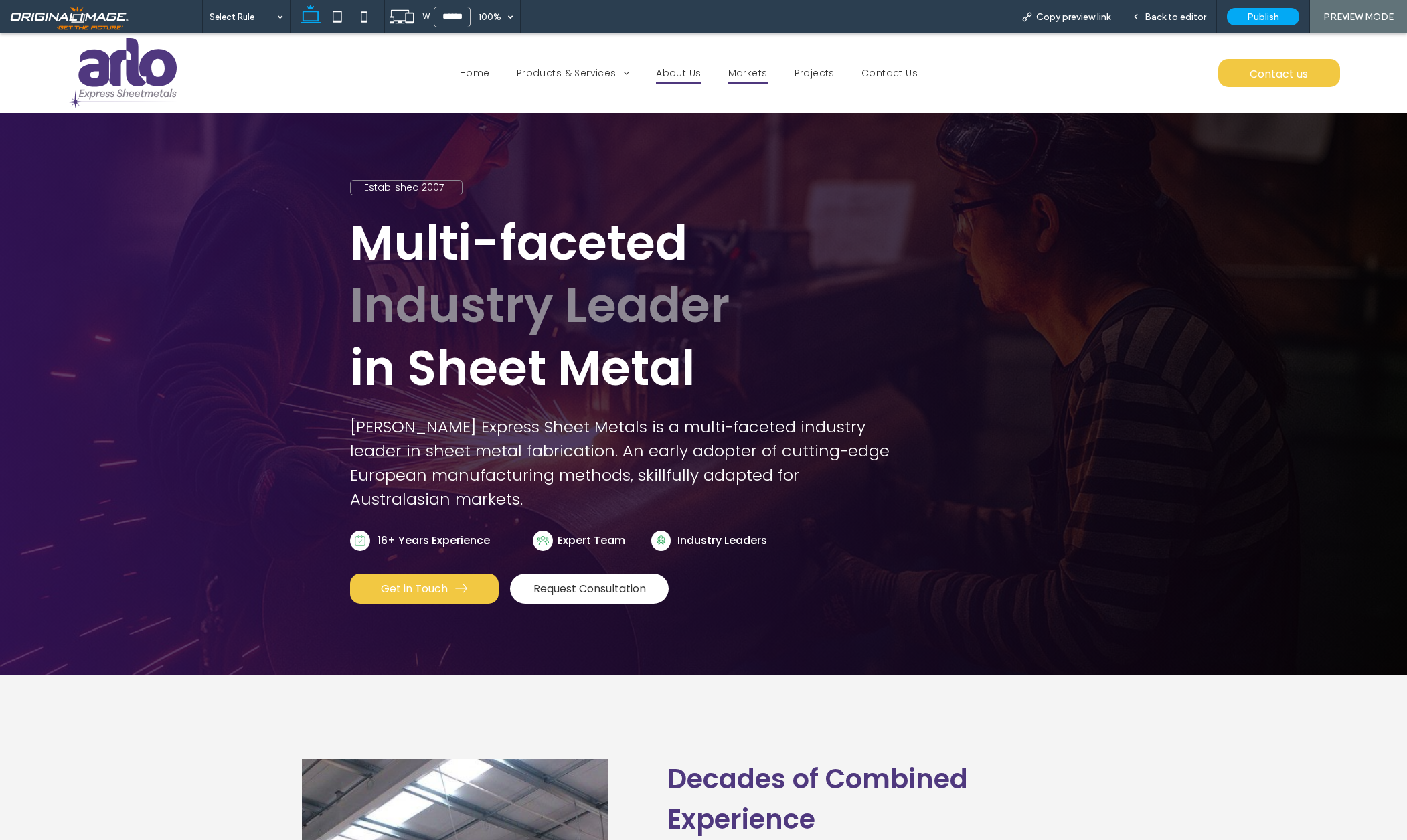
click at [744, 72] on span "Markets" at bounding box center [747, 73] width 39 height 21
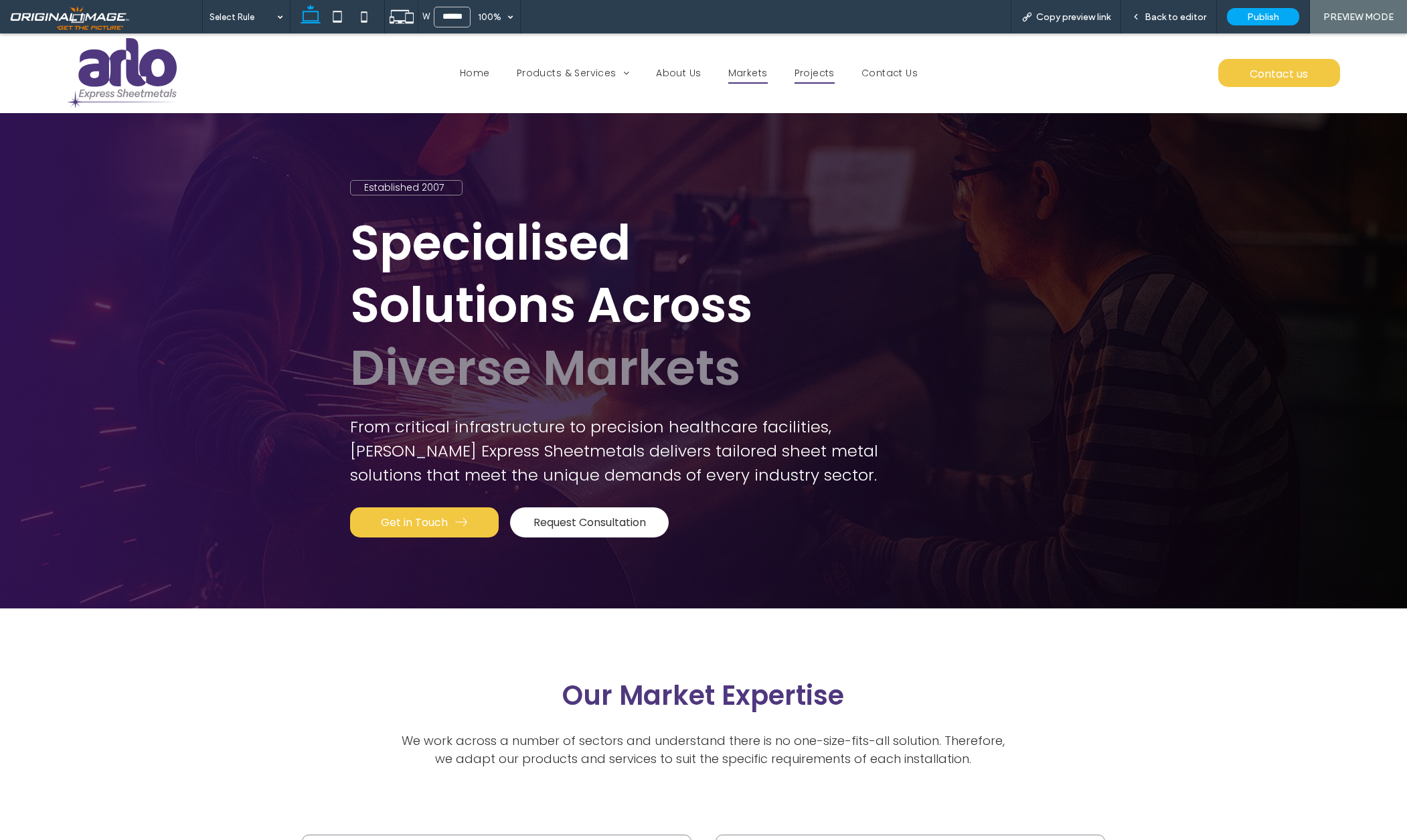
click at [824, 72] on span "Projects" at bounding box center [815, 73] width 40 height 21
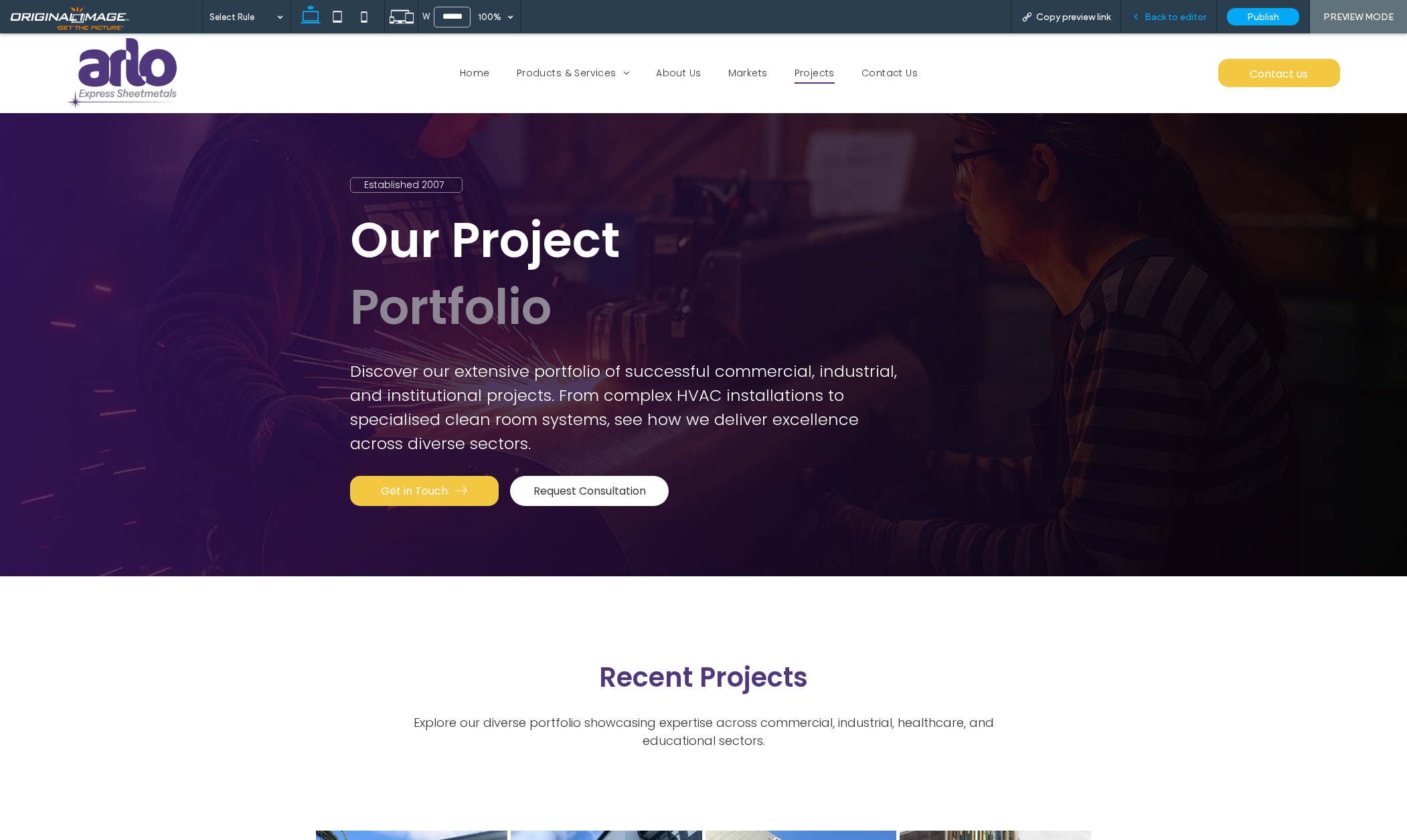
click at [1172, 15] on span "Back to editor" at bounding box center [1176, 16] width 62 height 11
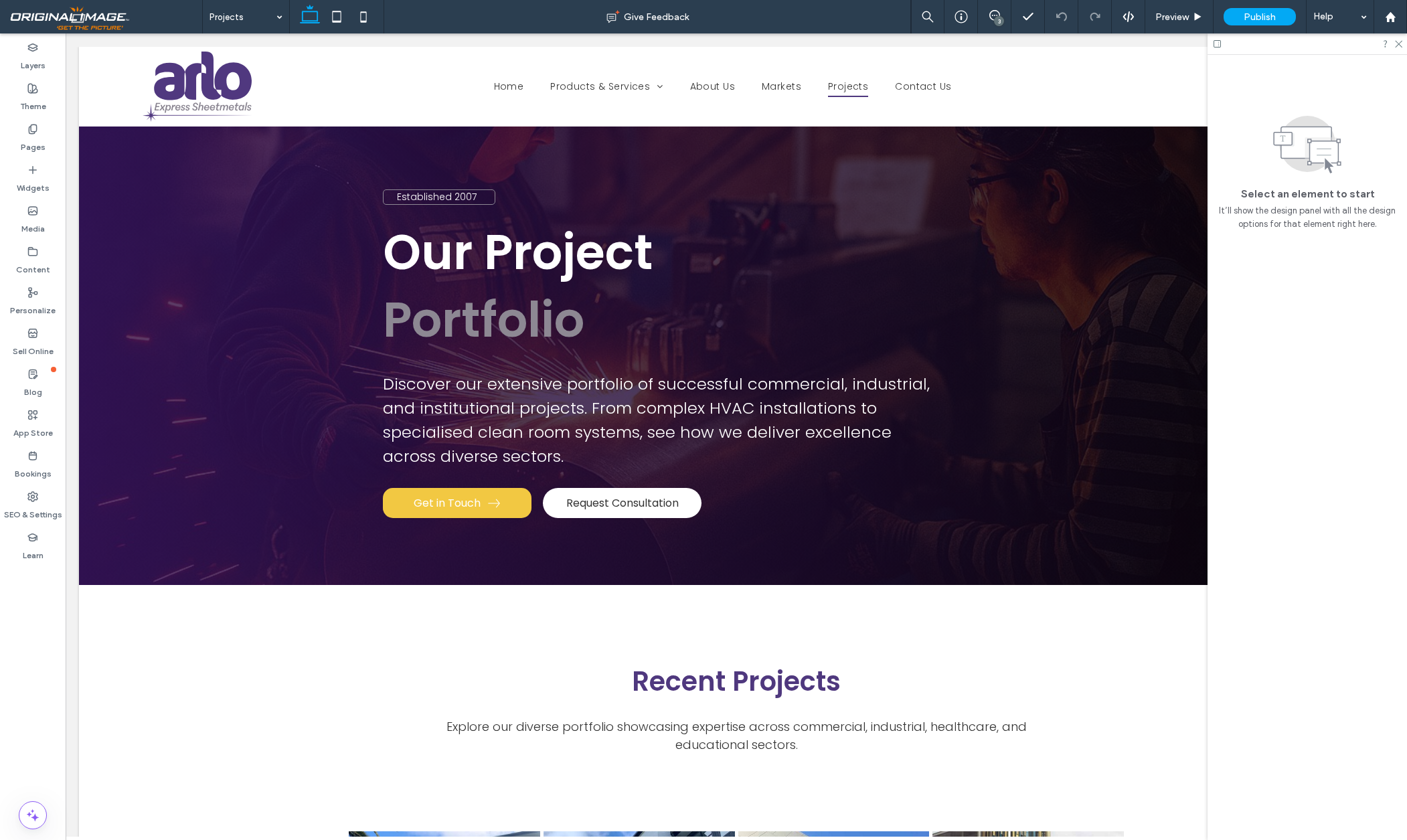
click at [1004, 19] on div "3" at bounding box center [999, 21] width 10 height 10
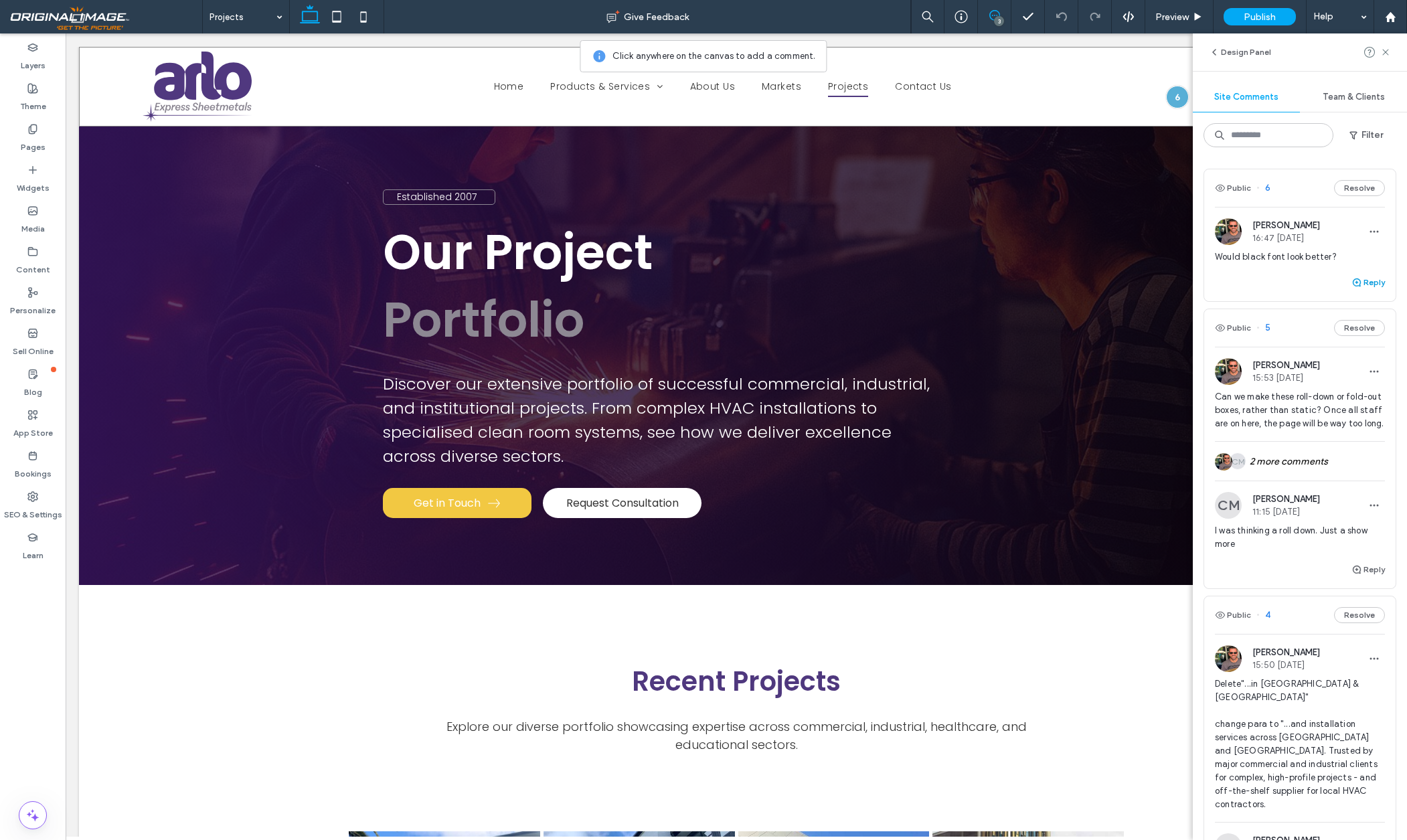
click at [1370, 282] on button "Reply" at bounding box center [1368, 282] width 33 height 16
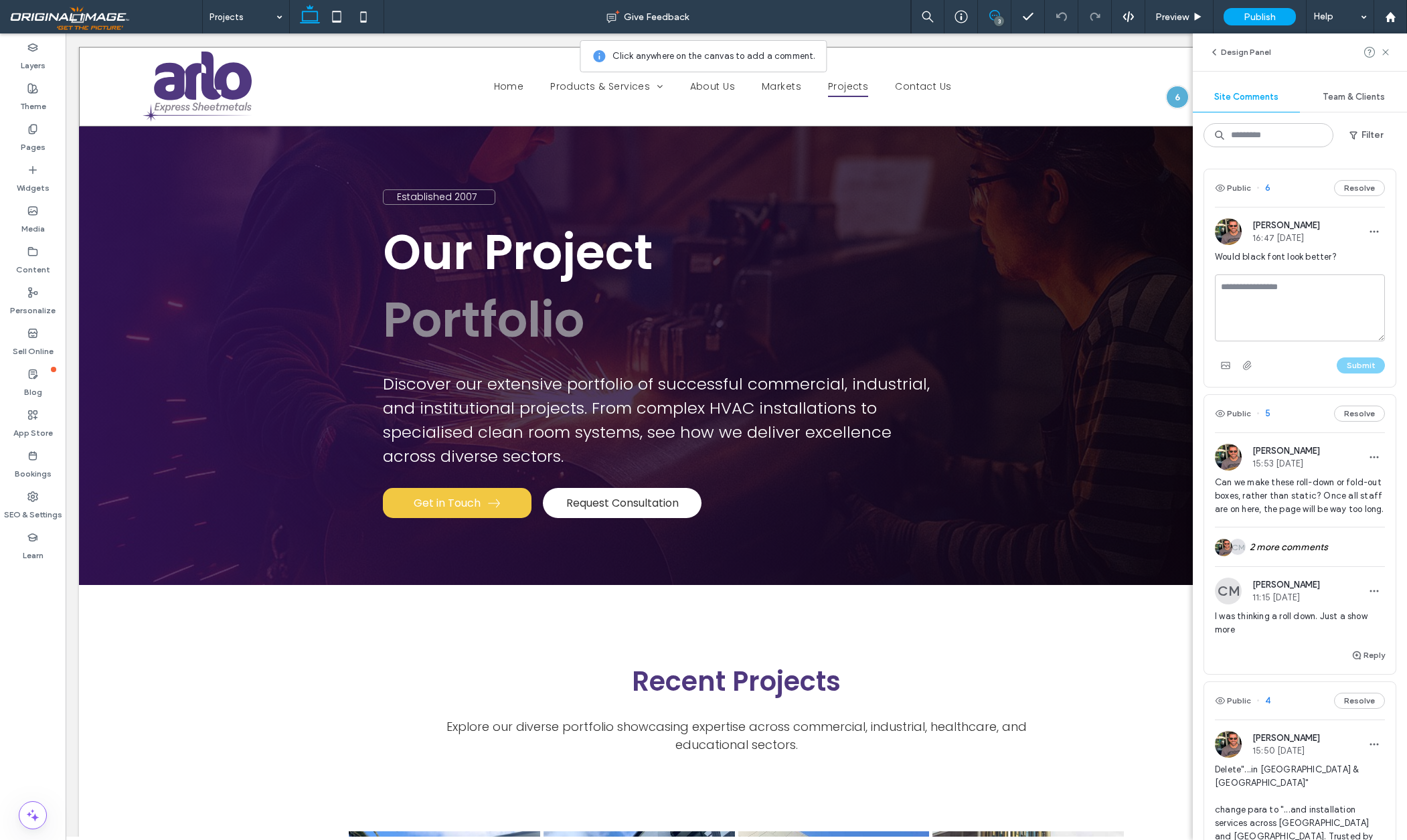
click at [1232, 299] on textarea at bounding box center [1300, 307] width 170 height 67
click at [1358, 305] on textarea "**********" at bounding box center [1300, 307] width 170 height 67
type textarea "**********"
click at [1360, 370] on button "Submit" at bounding box center [1361, 365] width 48 height 16
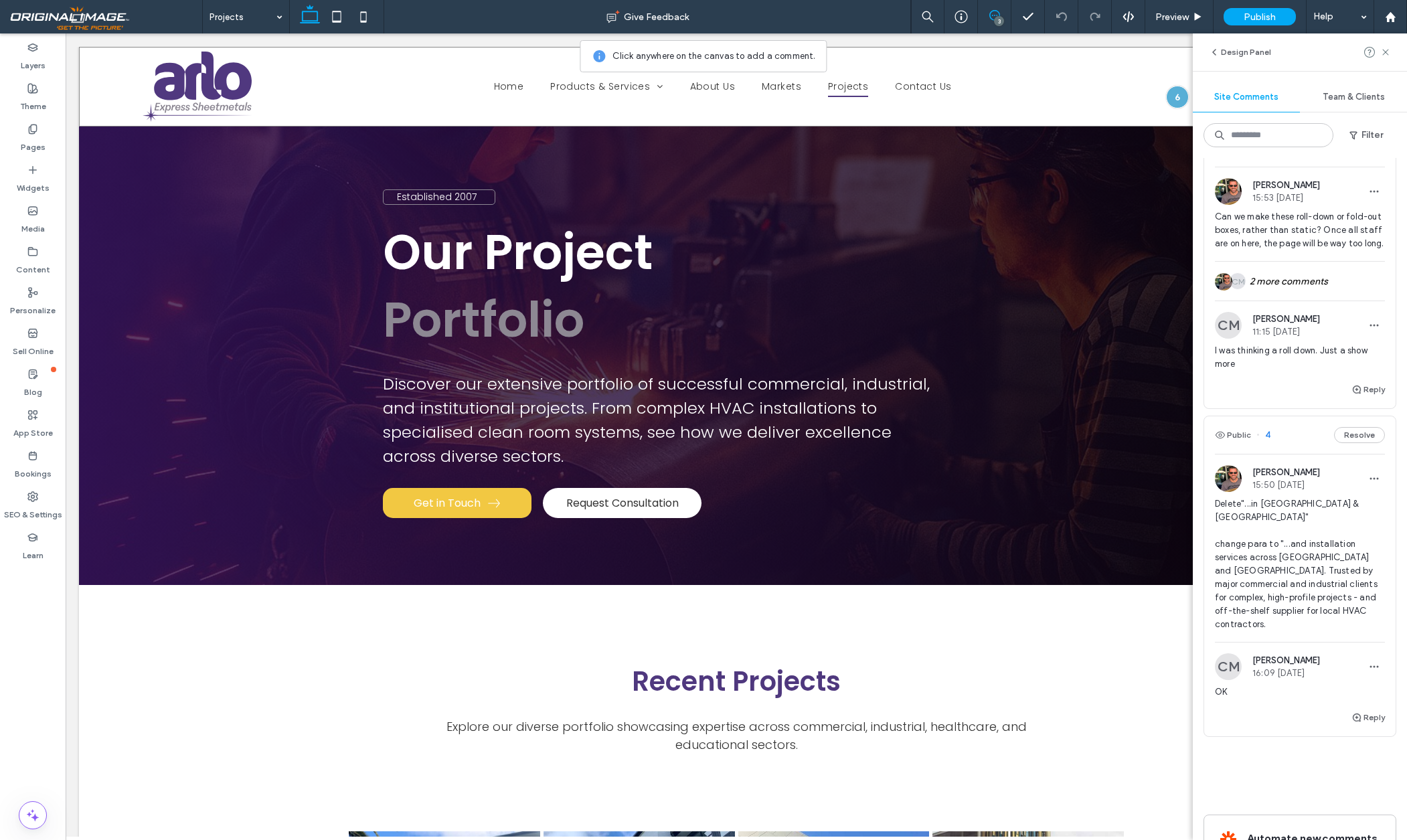
scroll to position [342, 0]
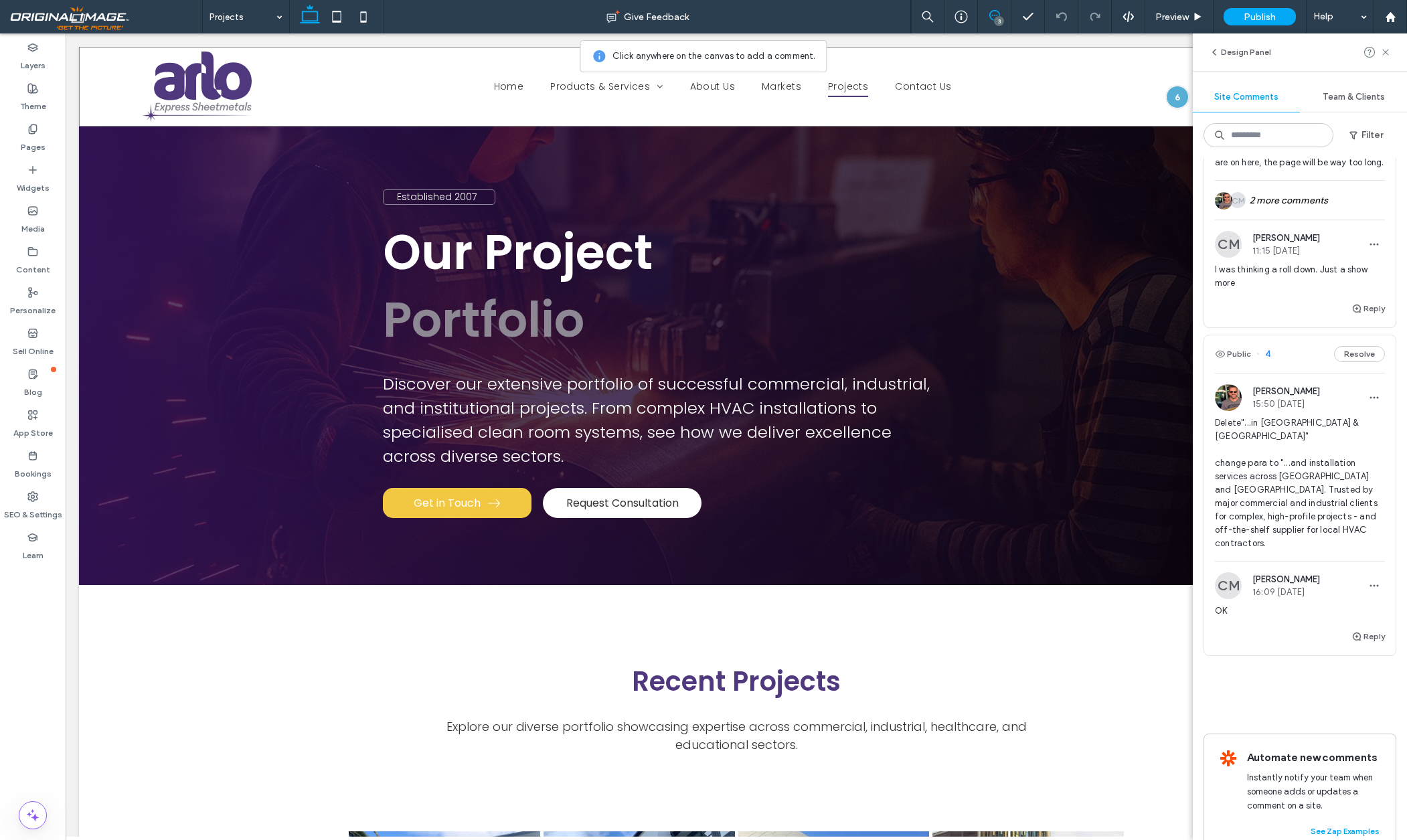
click at [1295, 394] on span "[PERSON_NAME]" at bounding box center [1287, 391] width 68 height 10
click at [1230, 395] on div at bounding box center [703, 420] width 1407 height 840
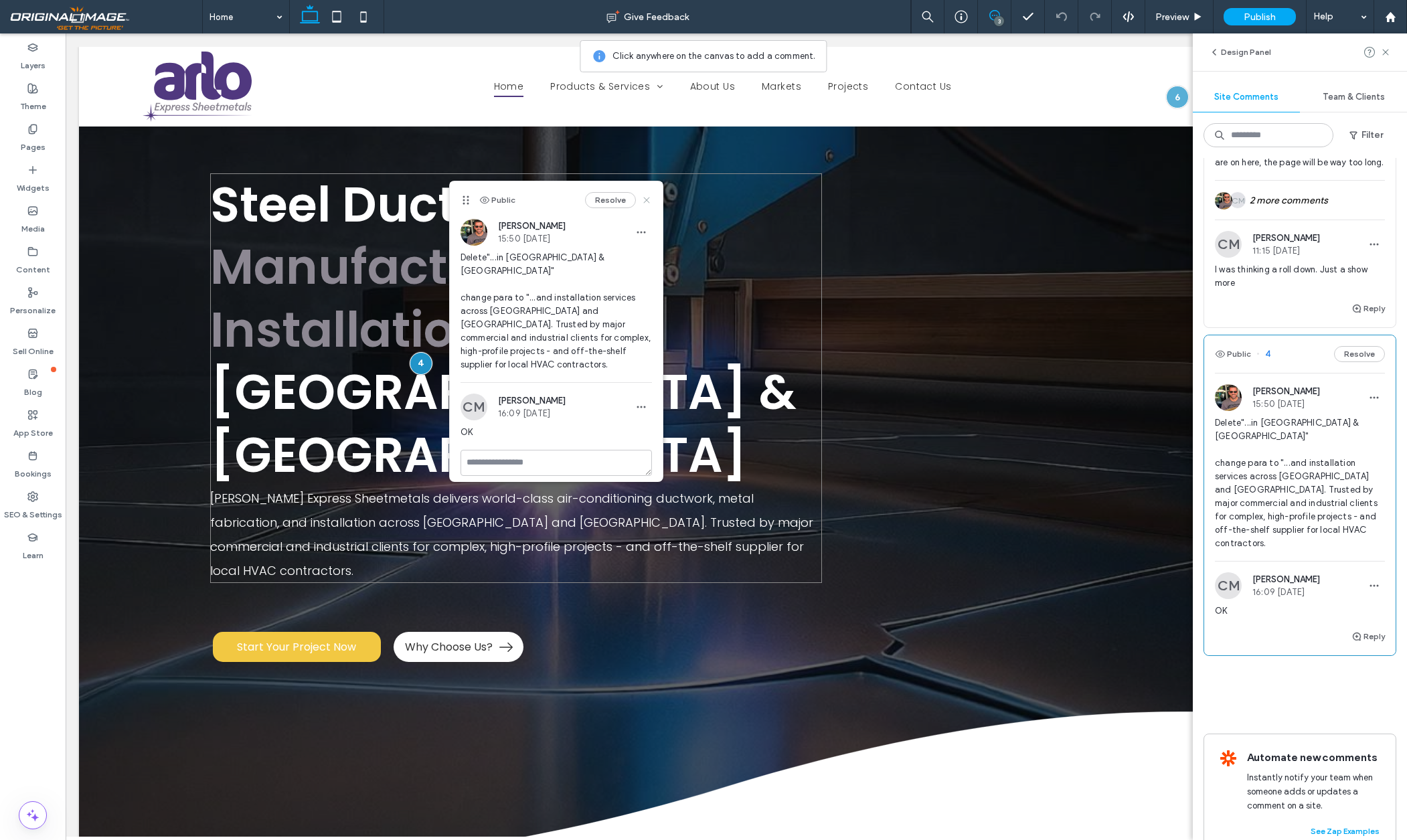
click at [649, 197] on use at bounding box center [646, 200] width 6 height 6
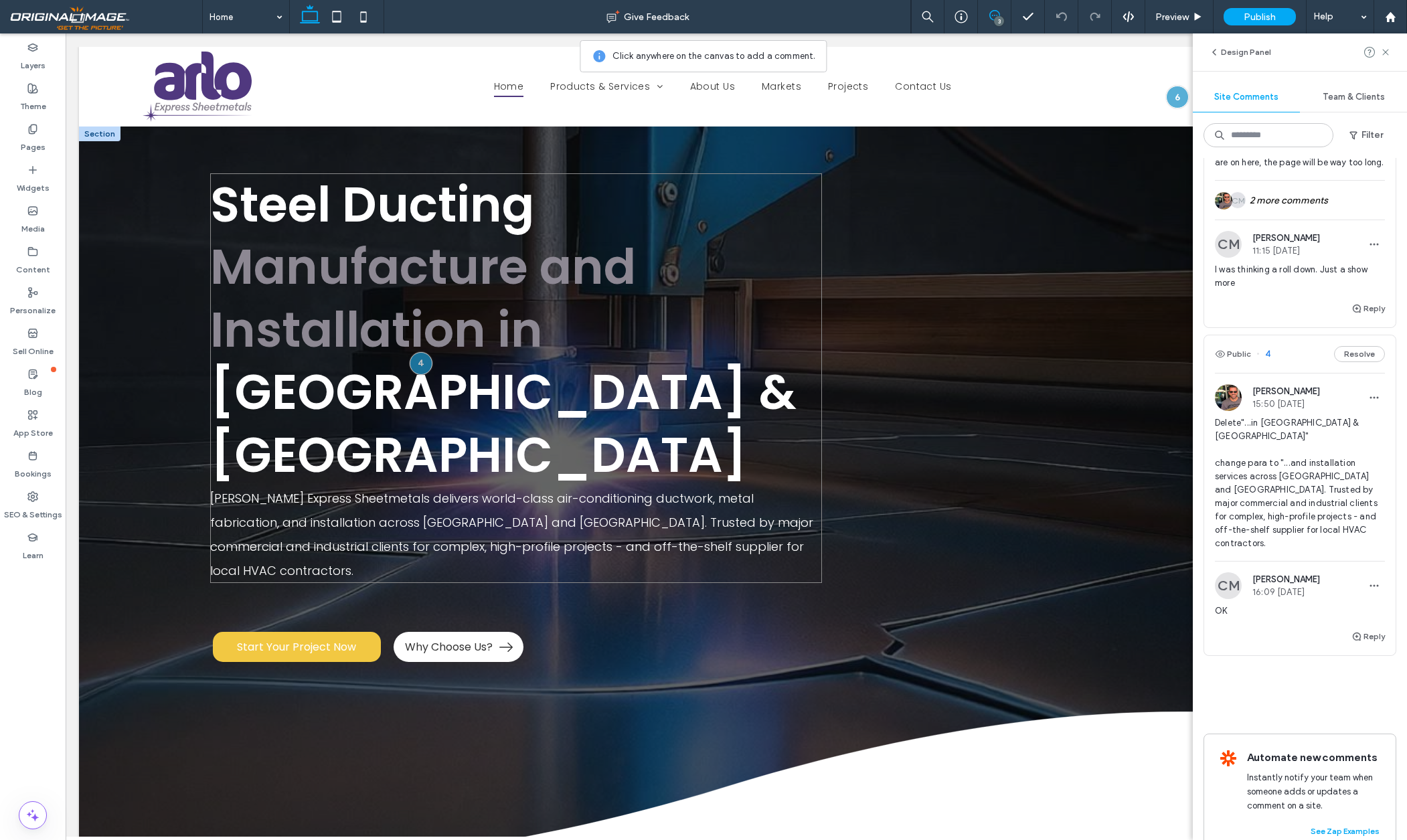
click at [604, 384] on span "New Zealand & Australia" at bounding box center [503, 423] width 586 height 131
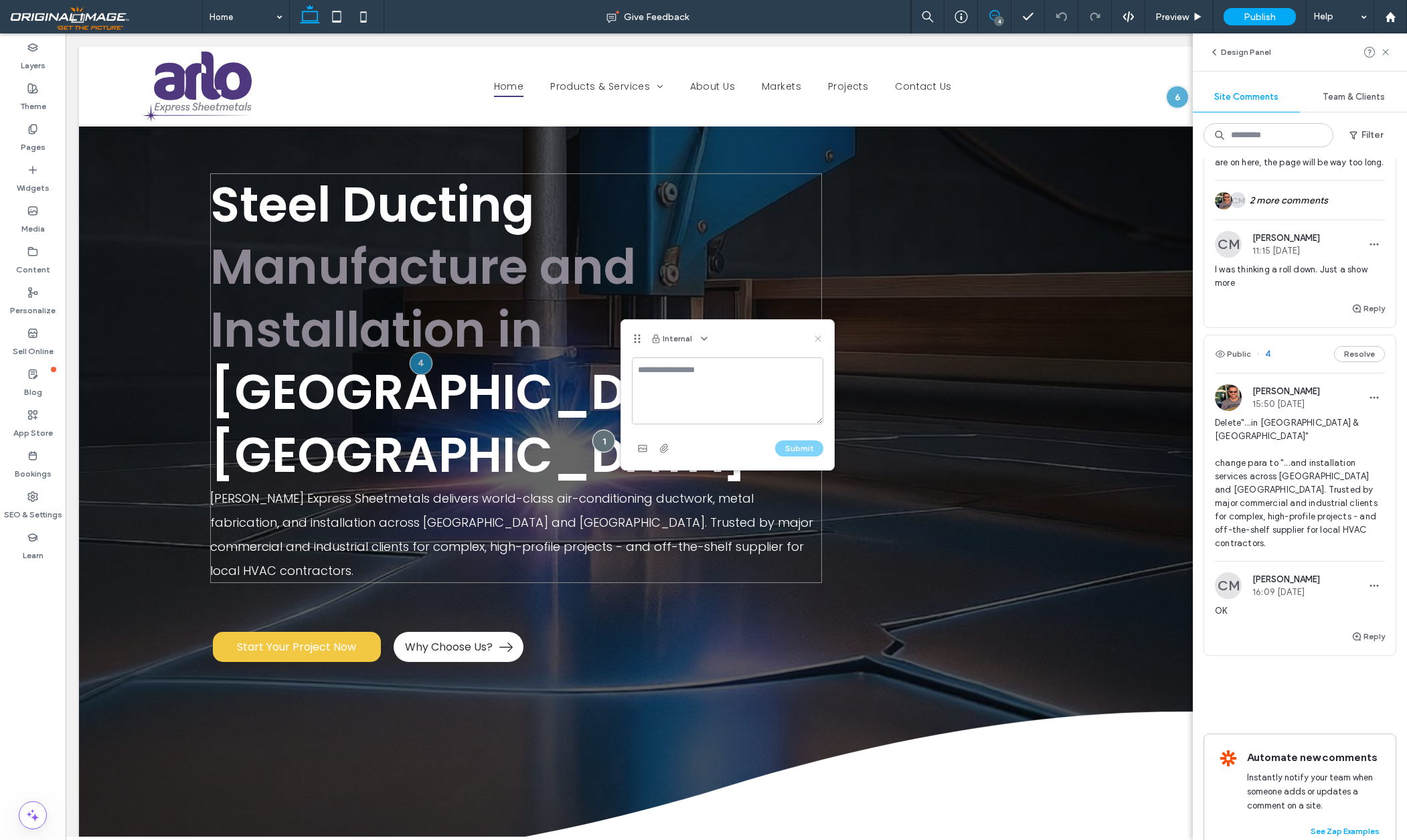
click at [820, 339] on icon at bounding box center [818, 338] width 11 height 11
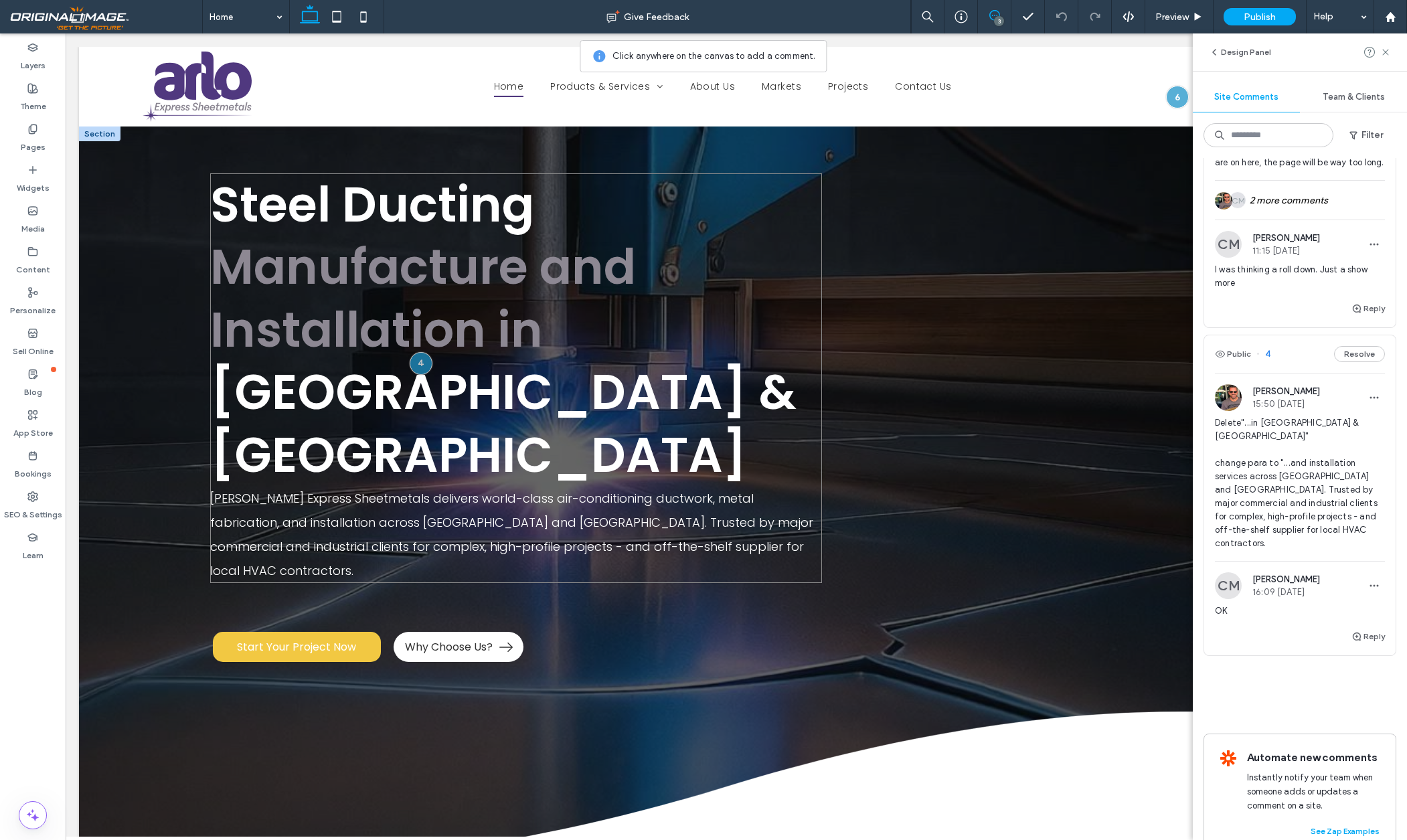
click at [382, 389] on span "New Zealand & Australia" at bounding box center [503, 423] width 586 height 131
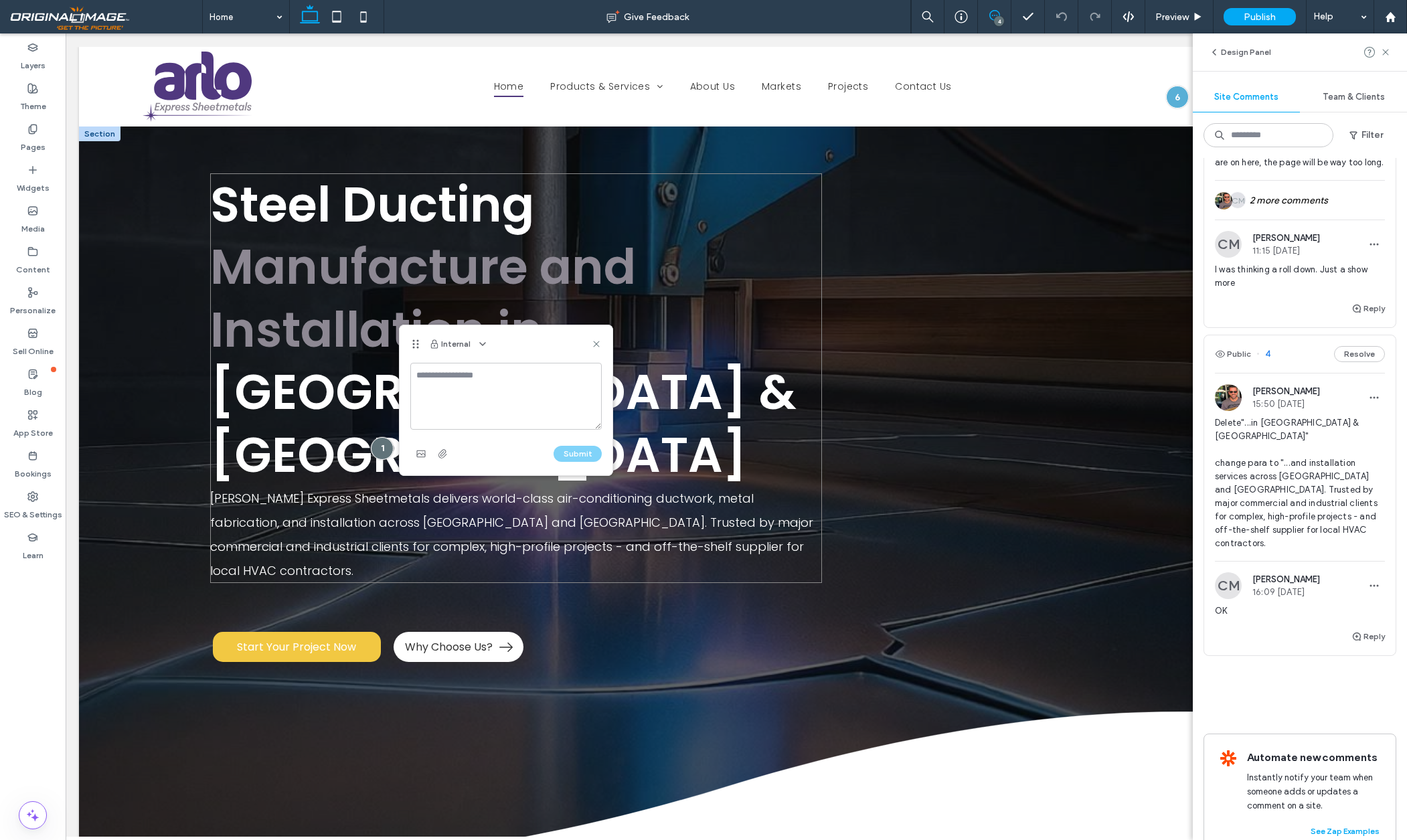
click at [382, 437] on div at bounding box center [382, 448] width 23 height 23
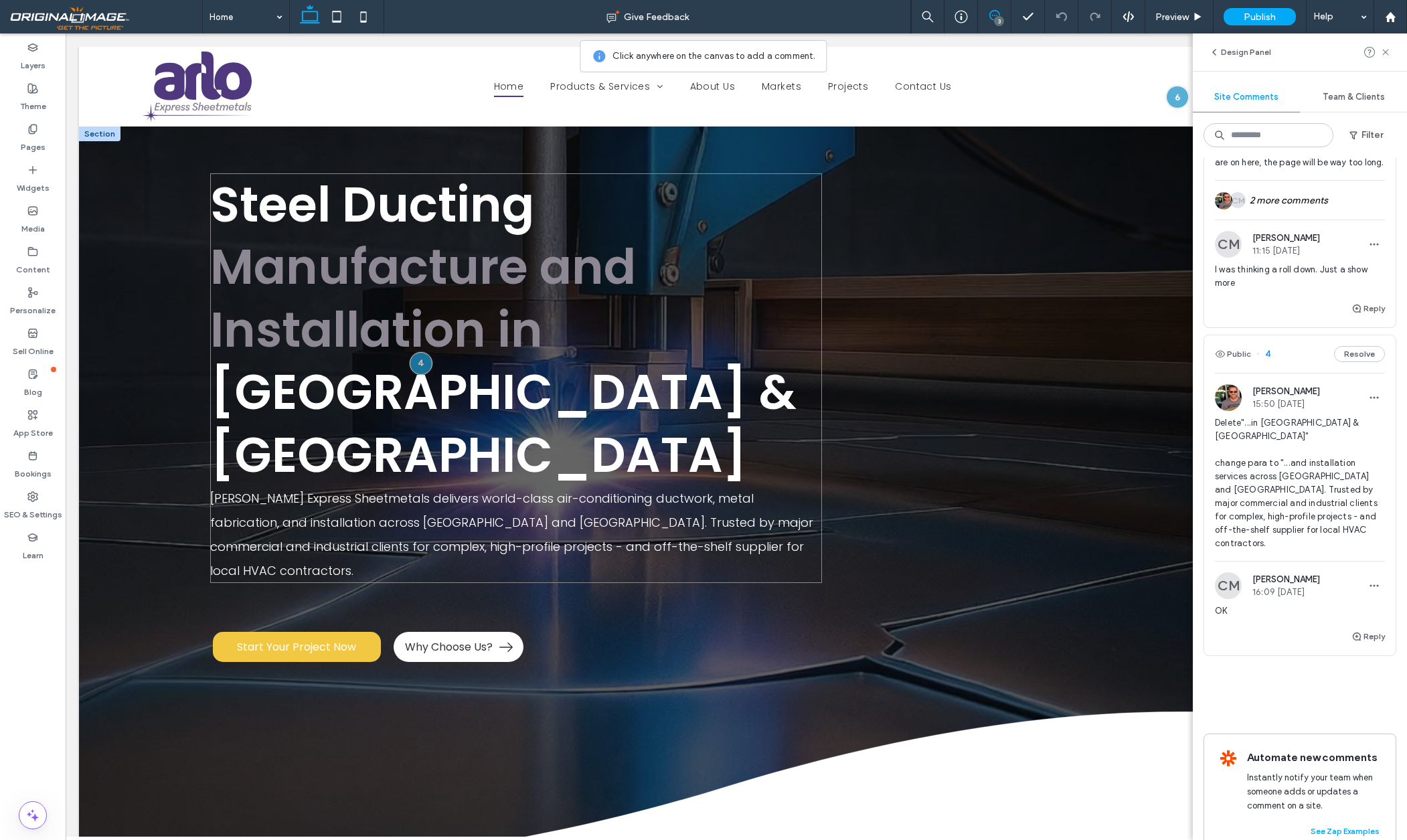
click at [323, 392] on span "New Zealand & Australia" at bounding box center [503, 423] width 586 height 131
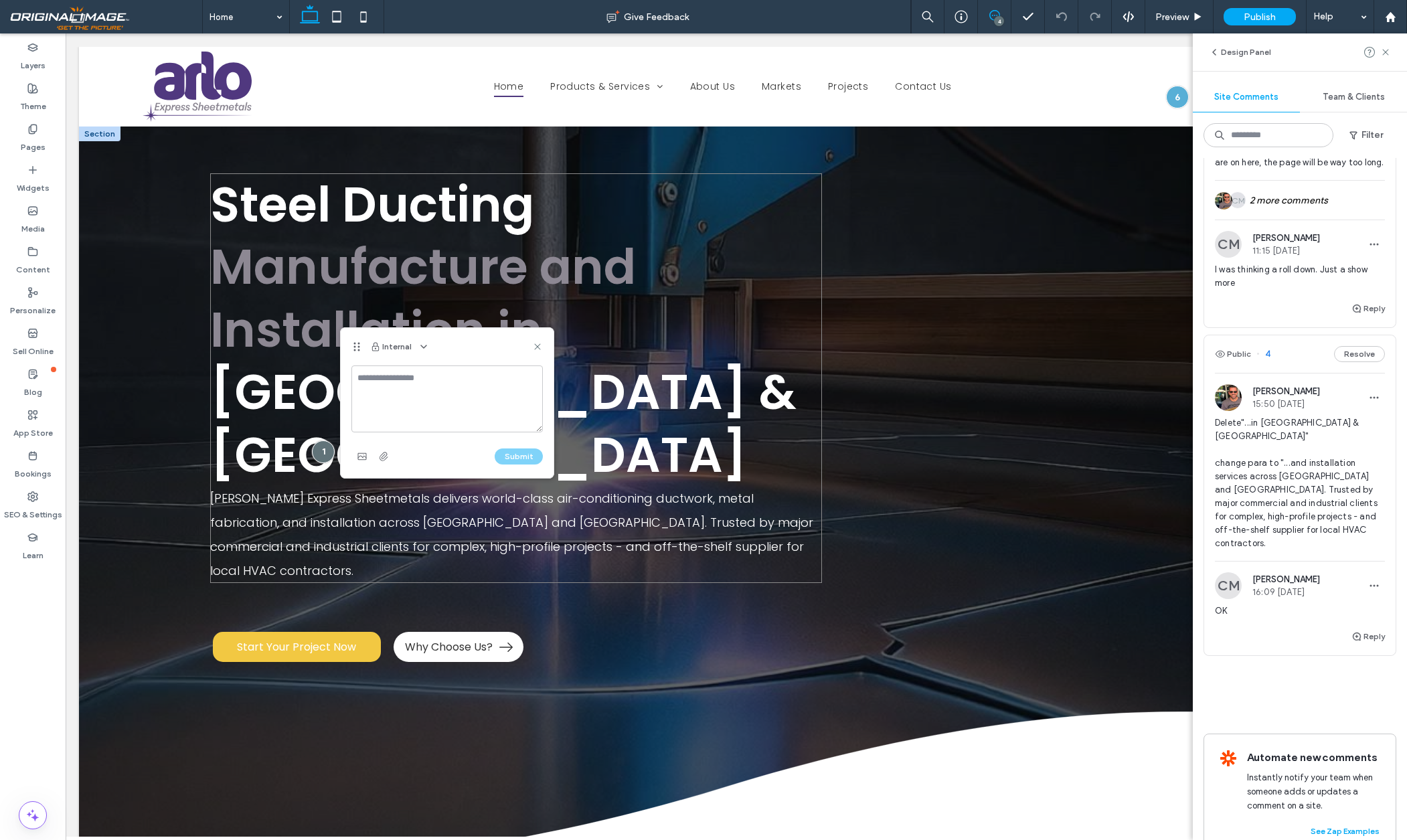
click at [323, 440] on div at bounding box center [323, 451] width 23 height 23
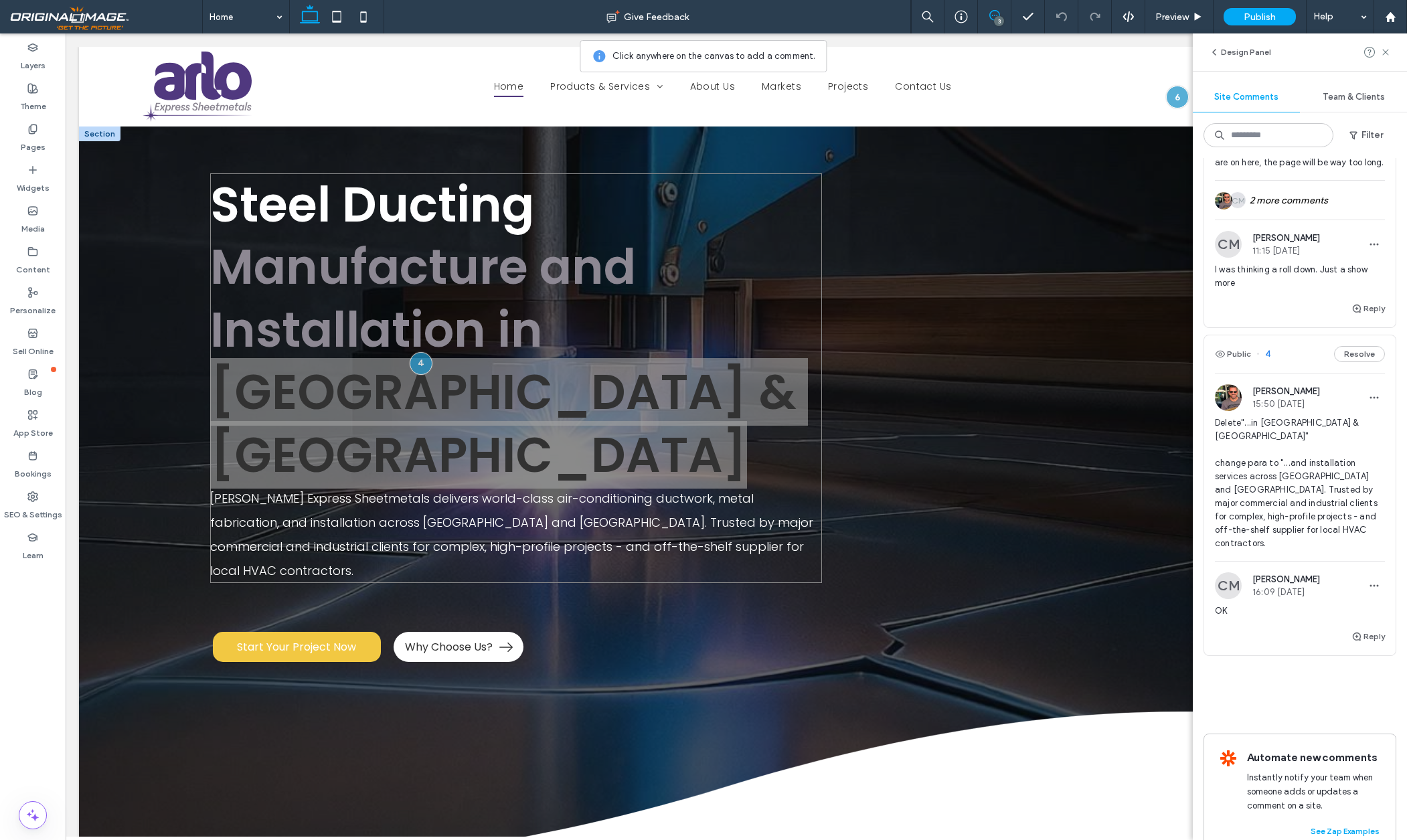
click at [323, 392] on span "New Zealand & Australia" at bounding box center [503, 423] width 586 height 131
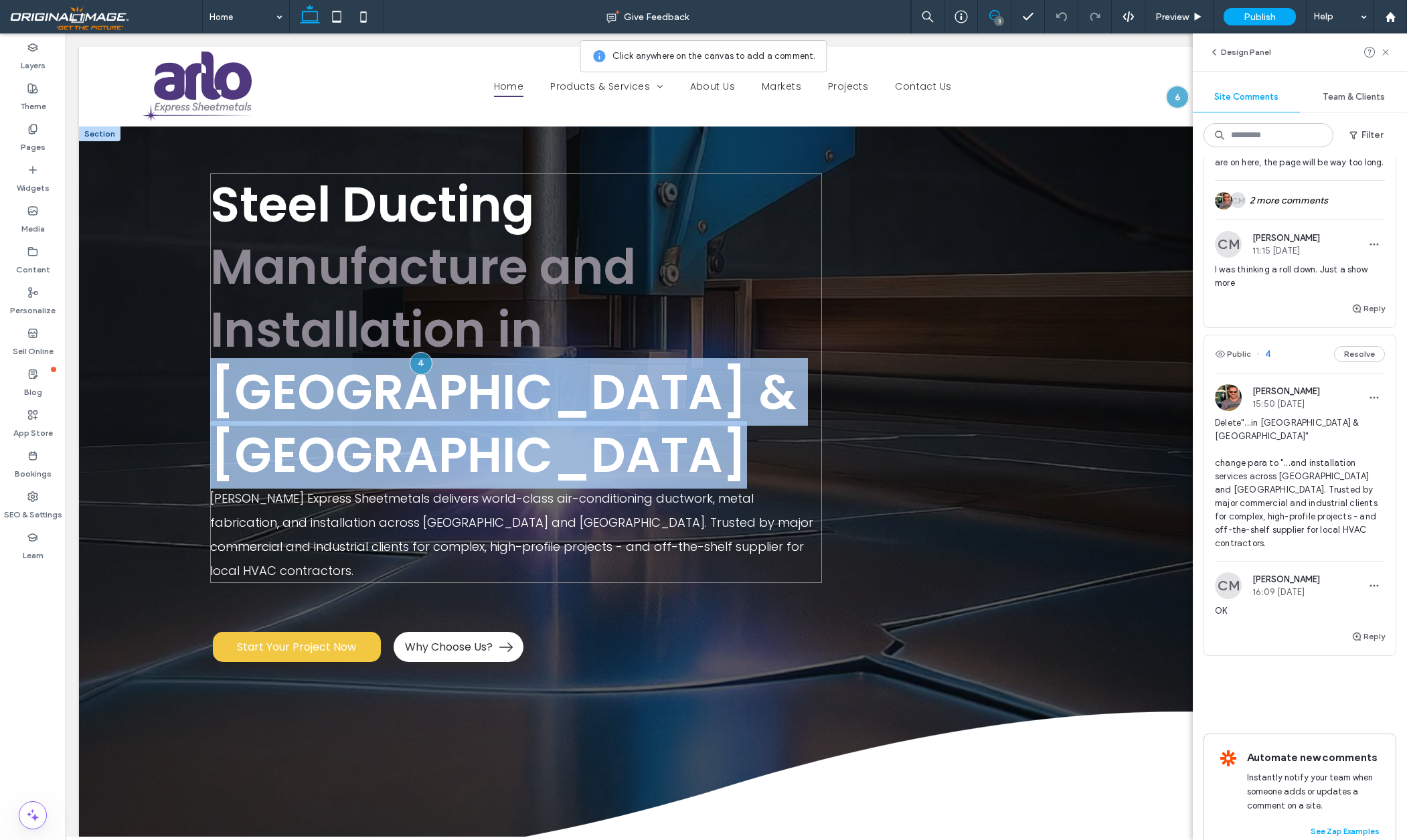
click at [323, 392] on span "New Zealand & Australia" at bounding box center [503, 423] width 586 height 131
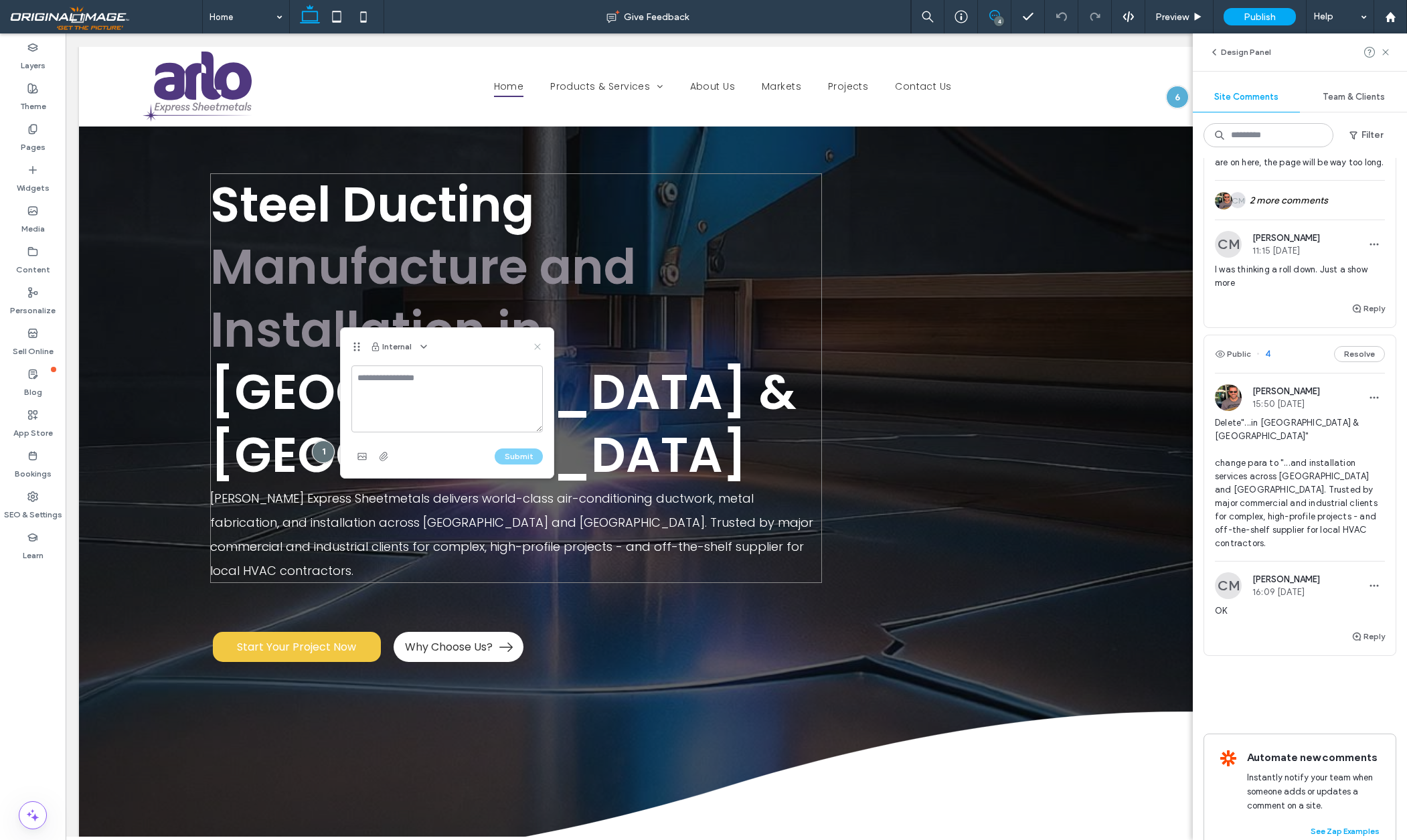
drag, startPoint x: 537, startPoint y: 347, endPoint x: 471, endPoint y: 313, distance: 73.7
click at [537, 347] on use at bounding box center [537, 346] width 6 height 6
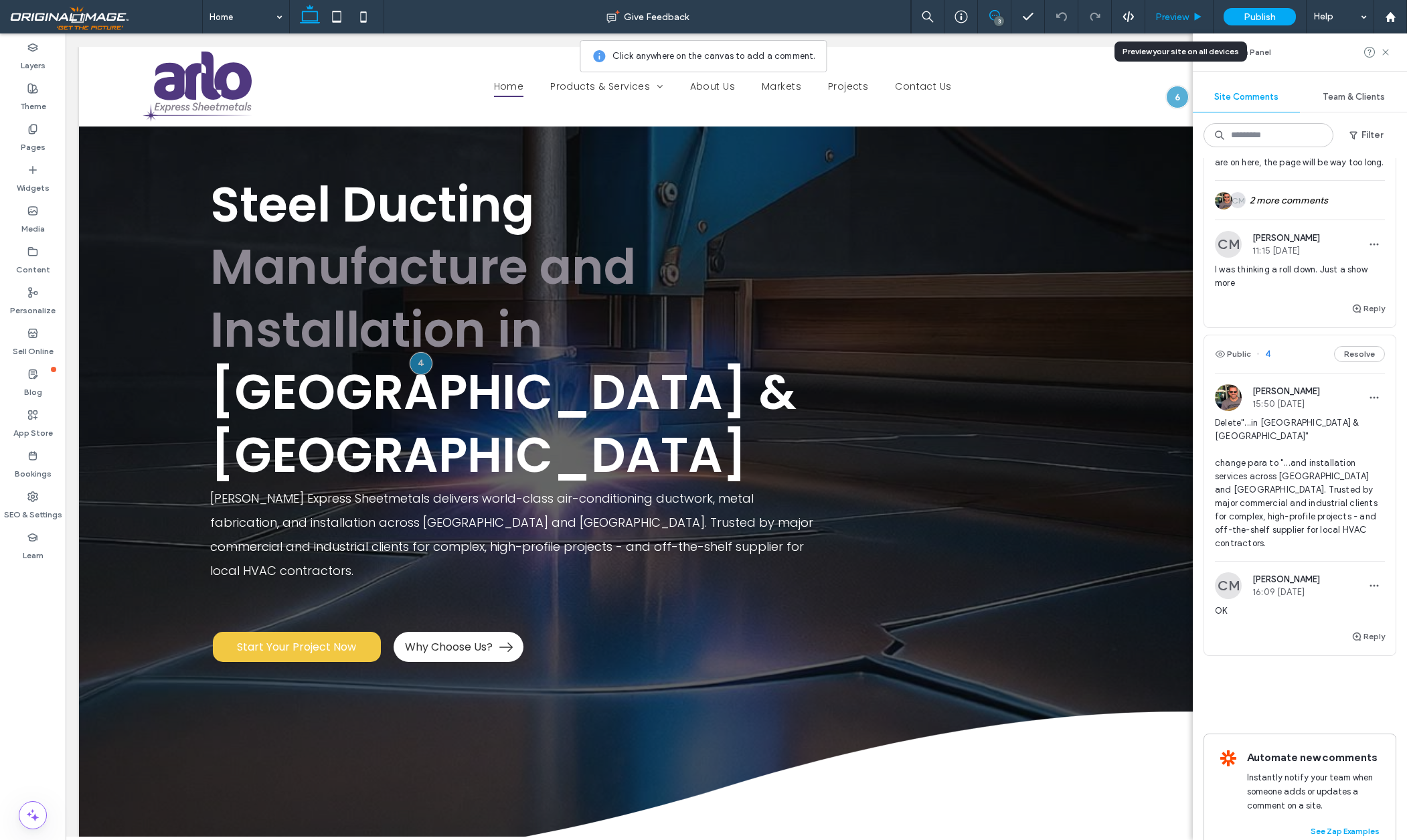
click at [1179, 17] on span "Preview" at bounding box center [1171, 16] width 33 height 11
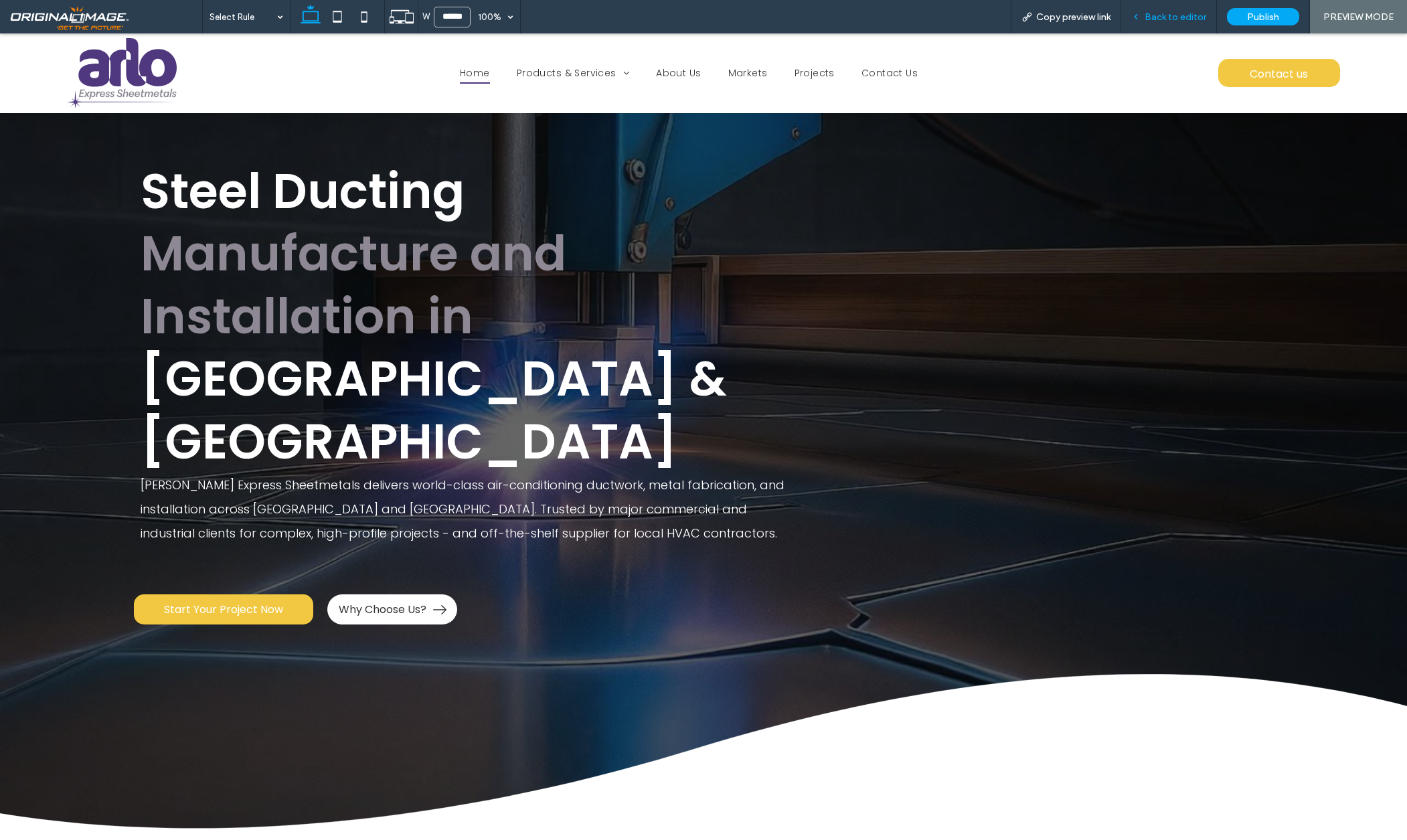
click at [1183, 17] on span "Back to editor" at bounding box center [1176, 16] width 62 height 11
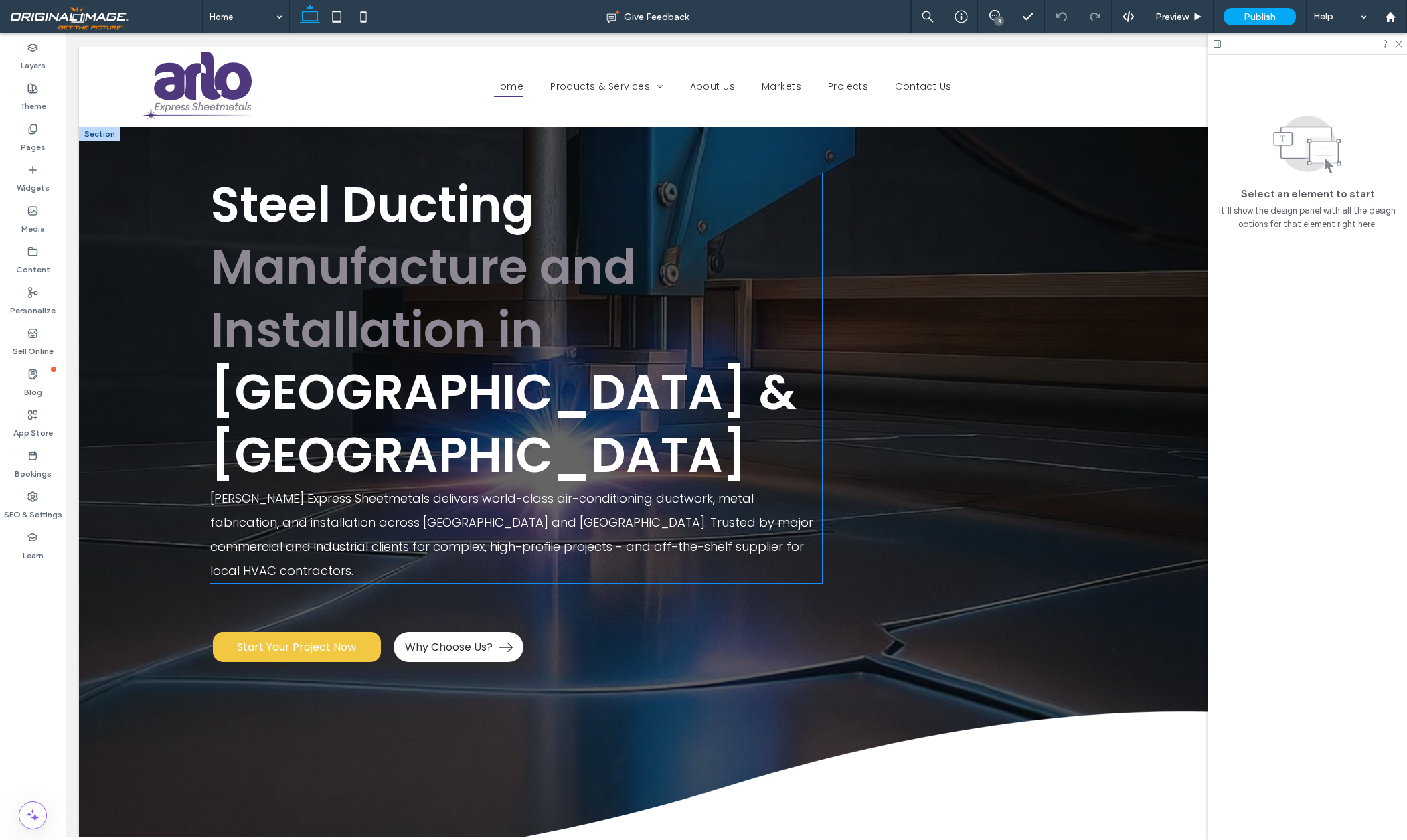
click at [700, 400] on span "New Zealand & Australia" at bounding box center [503, 423] width 586 height 131
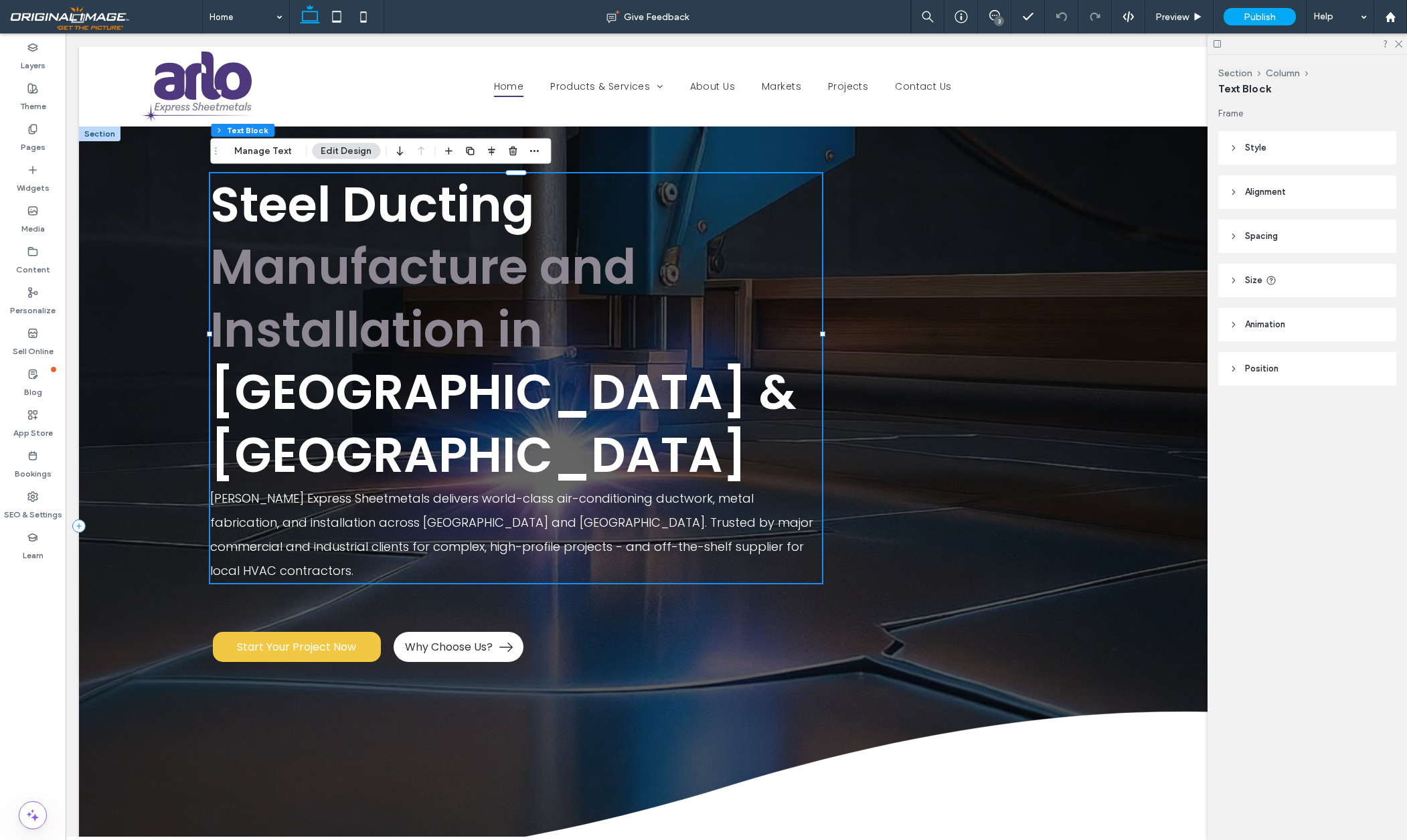
click at [643, 393] on span "New Zealand & Australia" at bounding box center [503, 423] width 586 height 131
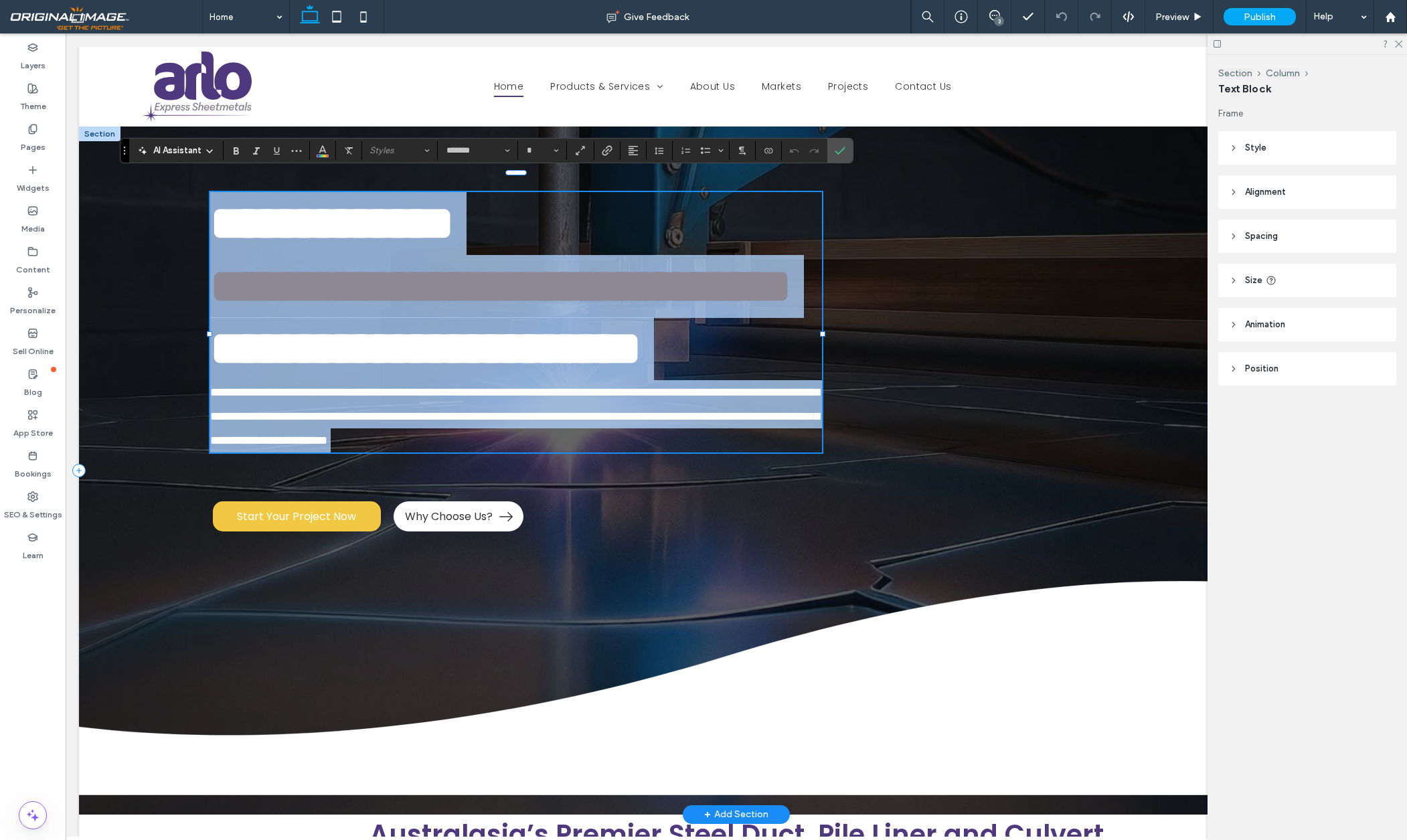
click at [641, 372] on span "**********" at bounding box center [425, 349] width 431 height 48
type input "**"
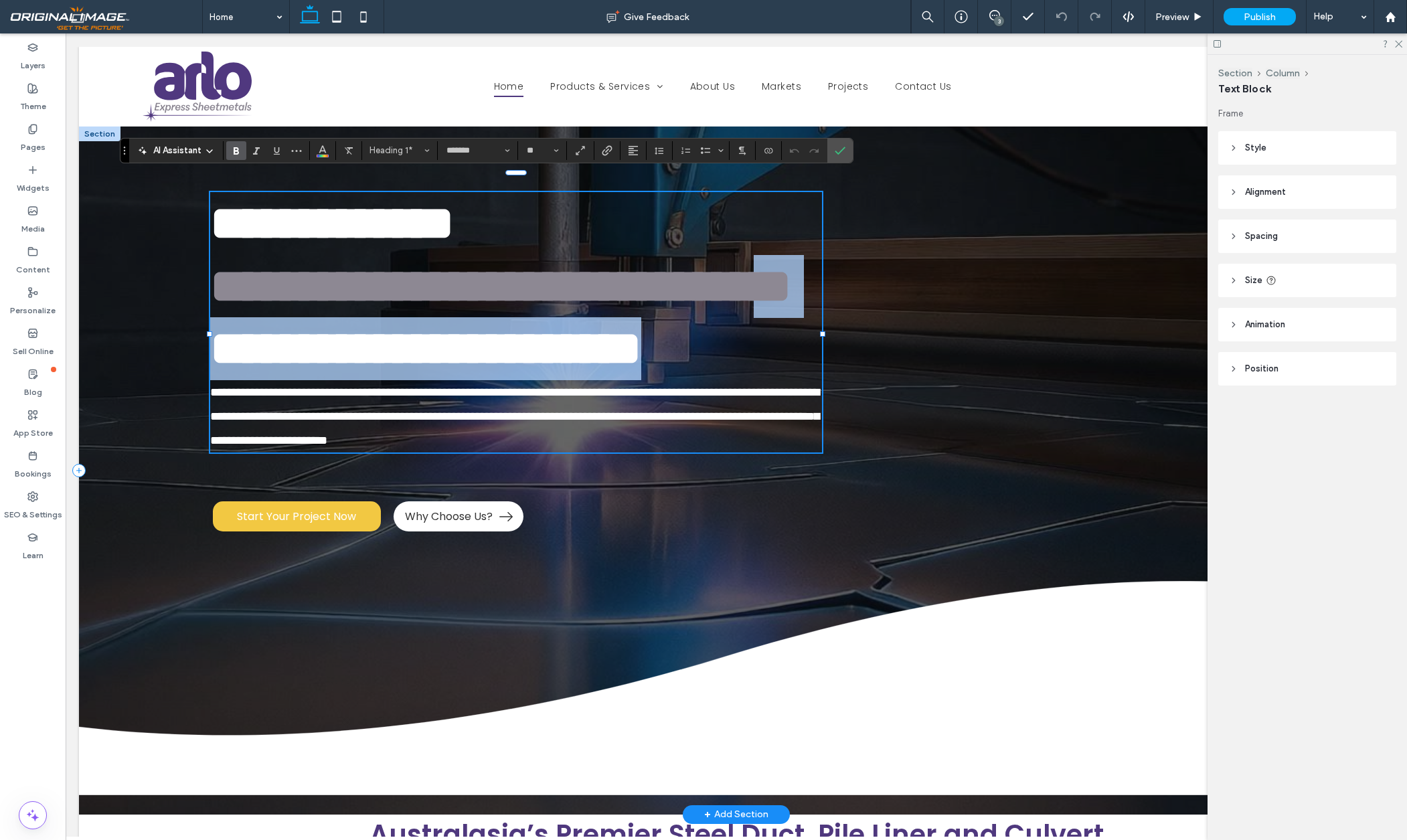
drag, startPoint x: 745, startPoint y: 392, endPoint x: 496, endPoint y: 345, distance: 253.3
click at [496, 345] on h1 "**********" at bounding box center [516, 286] width 612 height 188
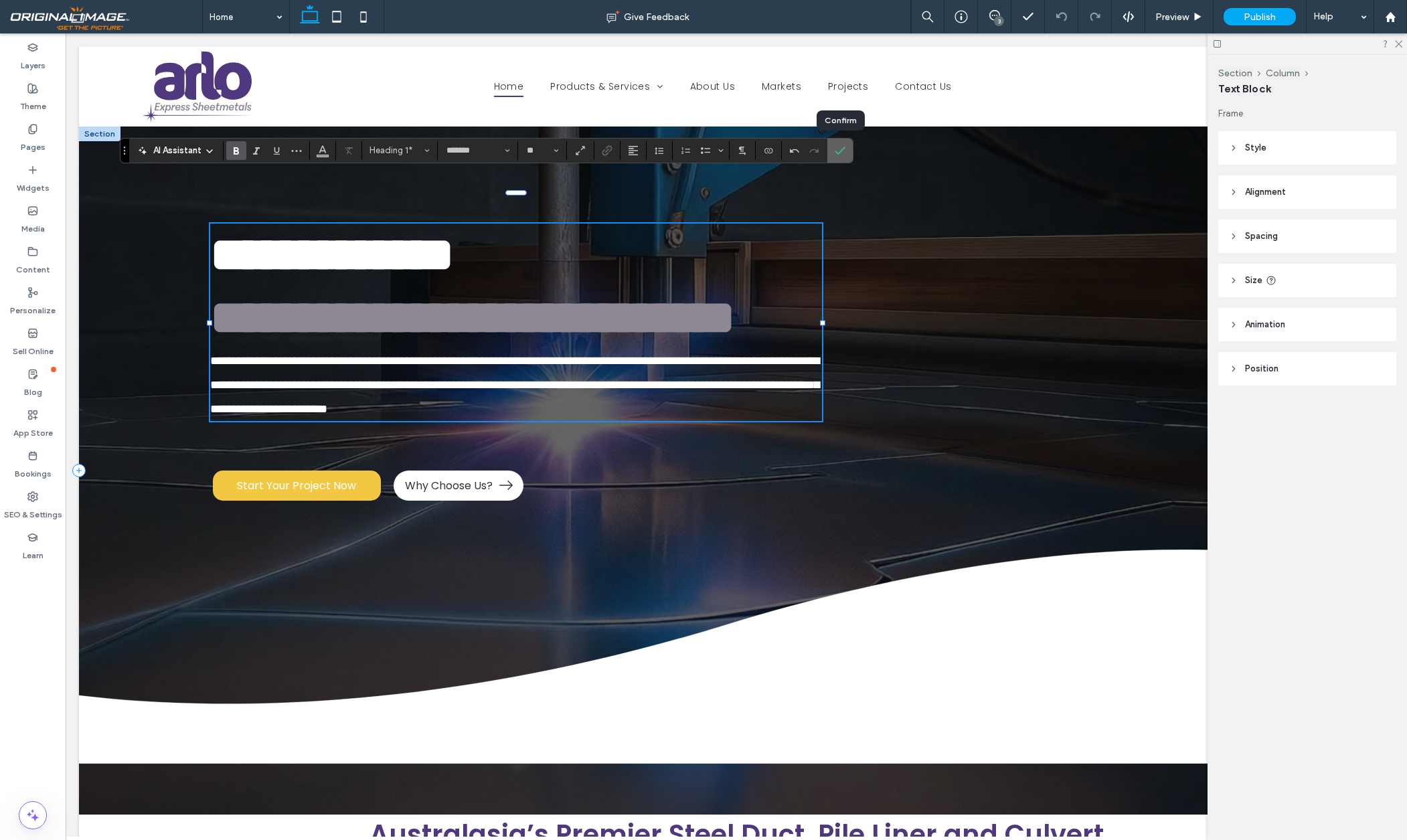
click at [839, 155] on icon "Confirm" at bounding box center [840, 150] width 11 height 11
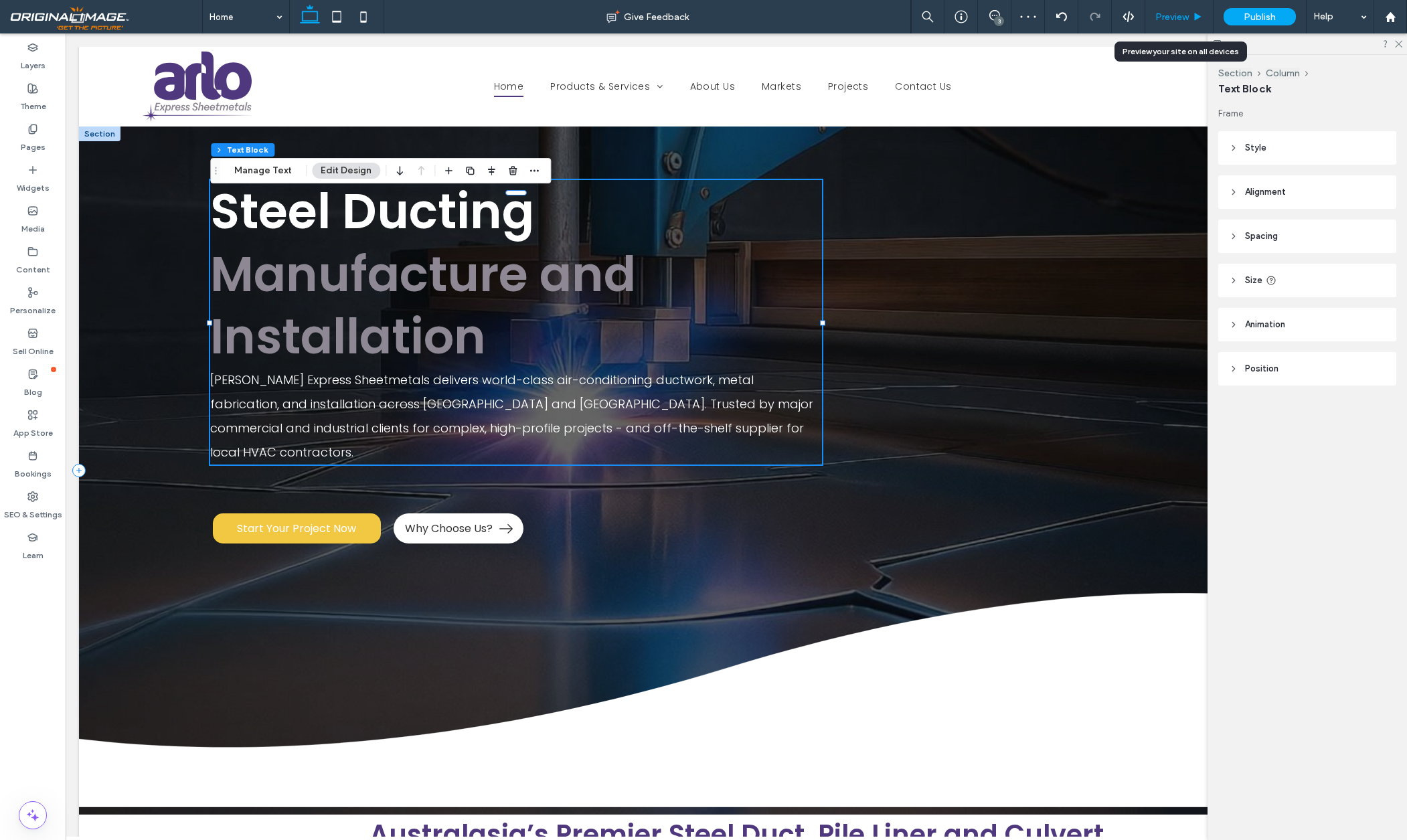
click at [1174, 13] on span "Preview" at bounding box center [1171, 16] width 33 height 11
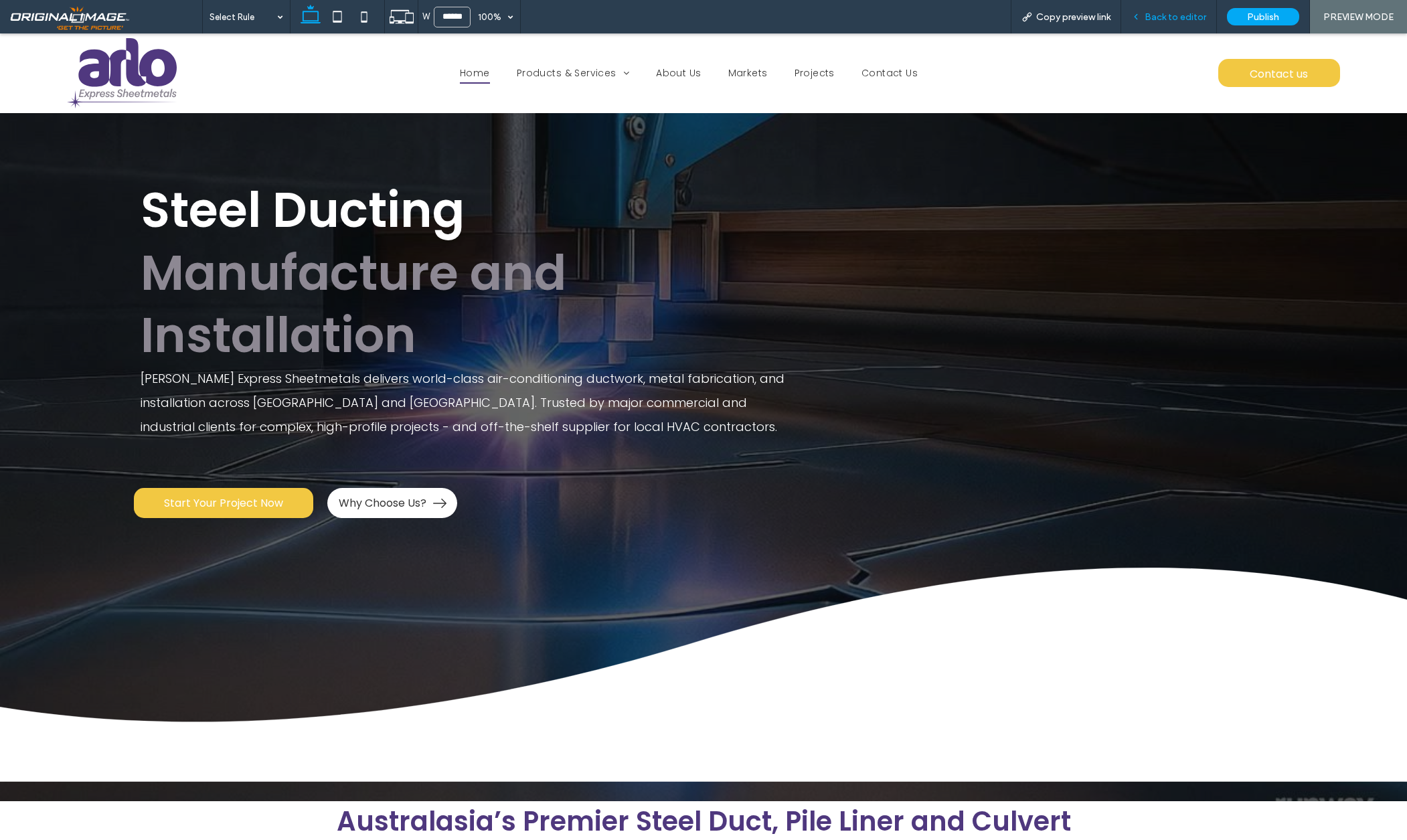
click at [1176, 23] on div "Back to editor" at bounding box center [1169, 16] width 96 height 33
click at [1176, 19] on span "Back to editor" at bounding box center [1176, 16] width 62 height 11
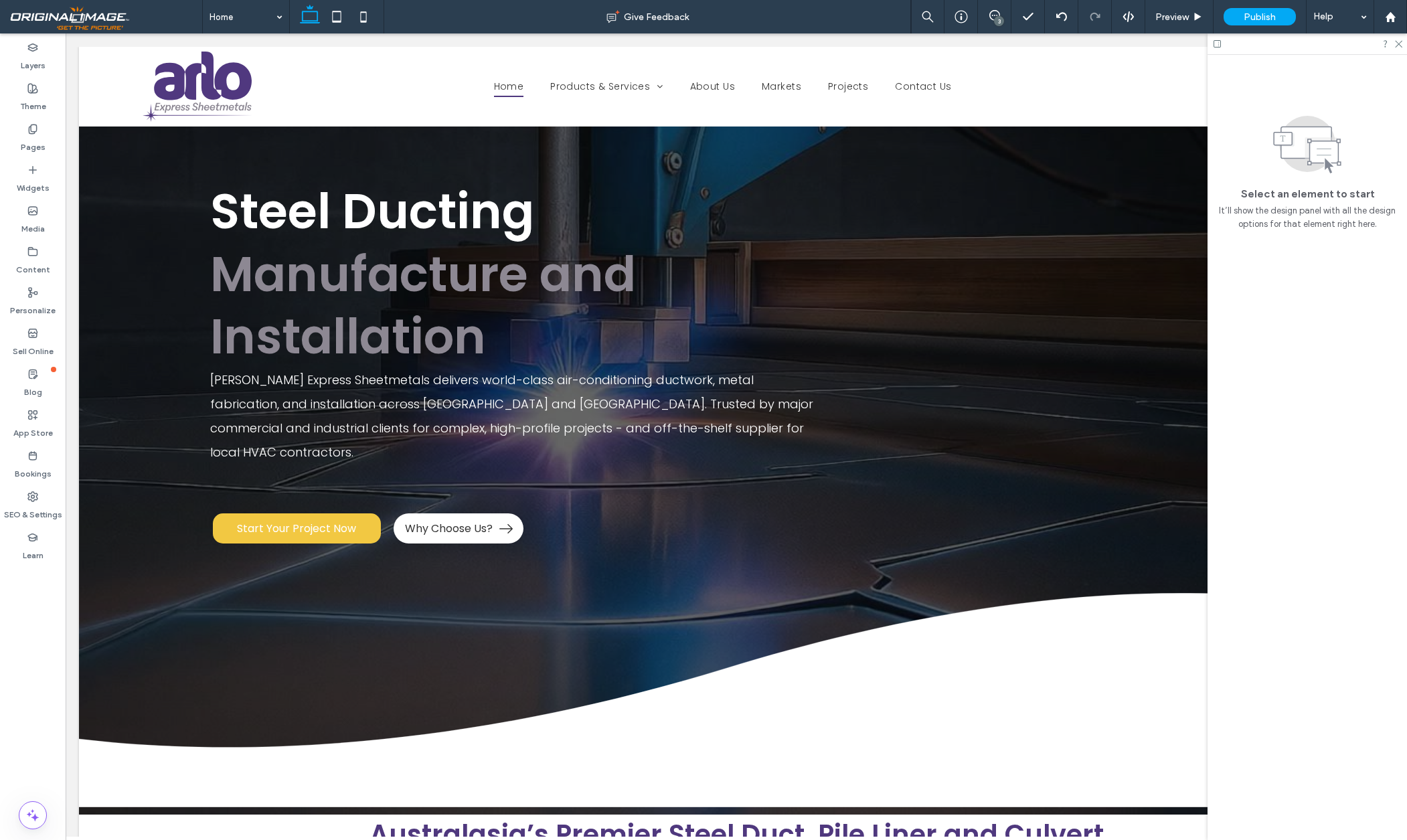
click at [998, 19] on div "3" at bounding box center [999, 21] width 10 height 10
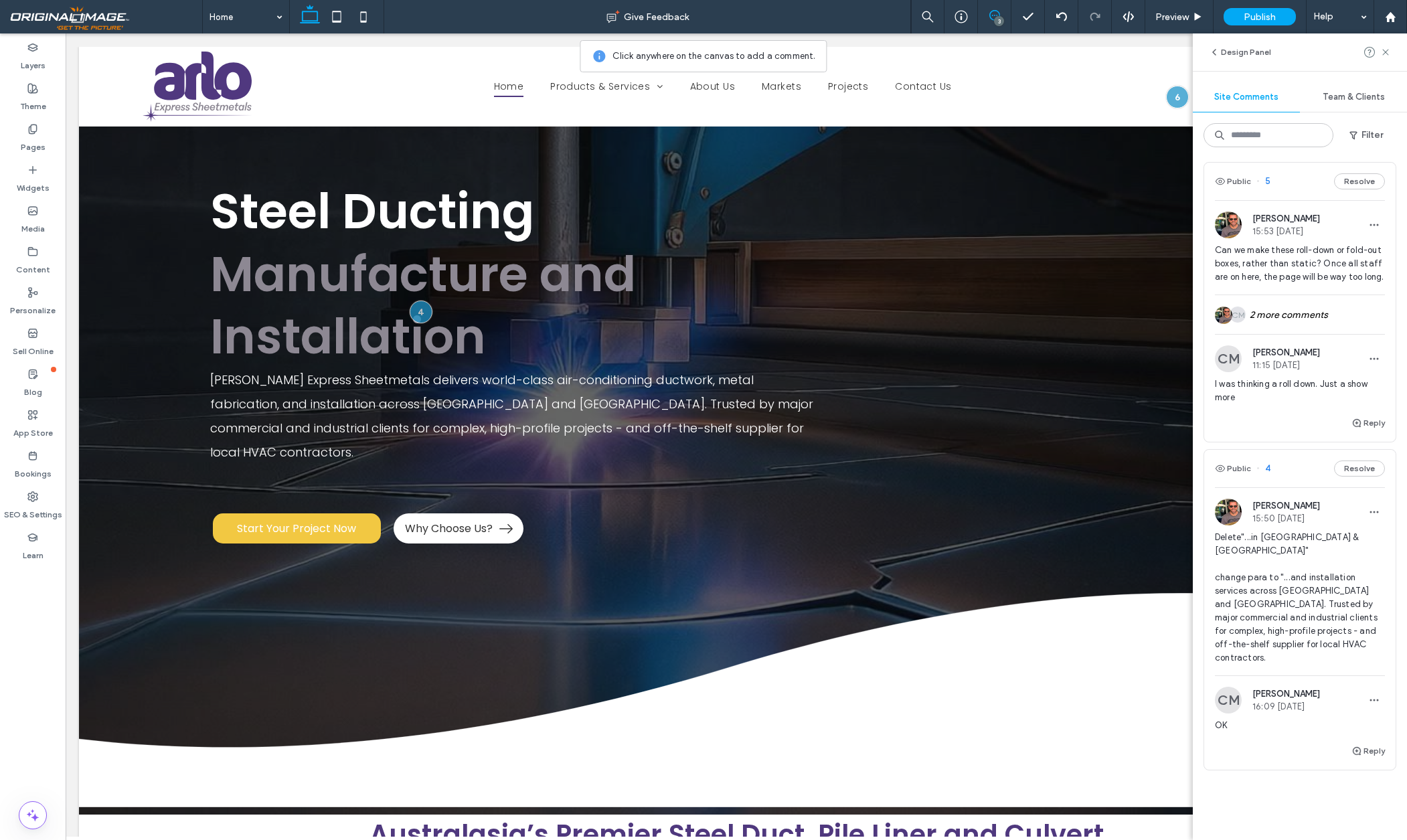
scroll to position [229, 0]
drag, startPoint x: 1289, startPoint y: 564, endPoint x: 1367, endPoint y: 626, distance: 99.5
click at [1367, 626] on span "Delete"...in [GEOGRAPHIC_DATA] & [GEOGRAPHIC_DATA]" change para to "...and inst…" at bounding box center [1300, 597] width 170 height 134
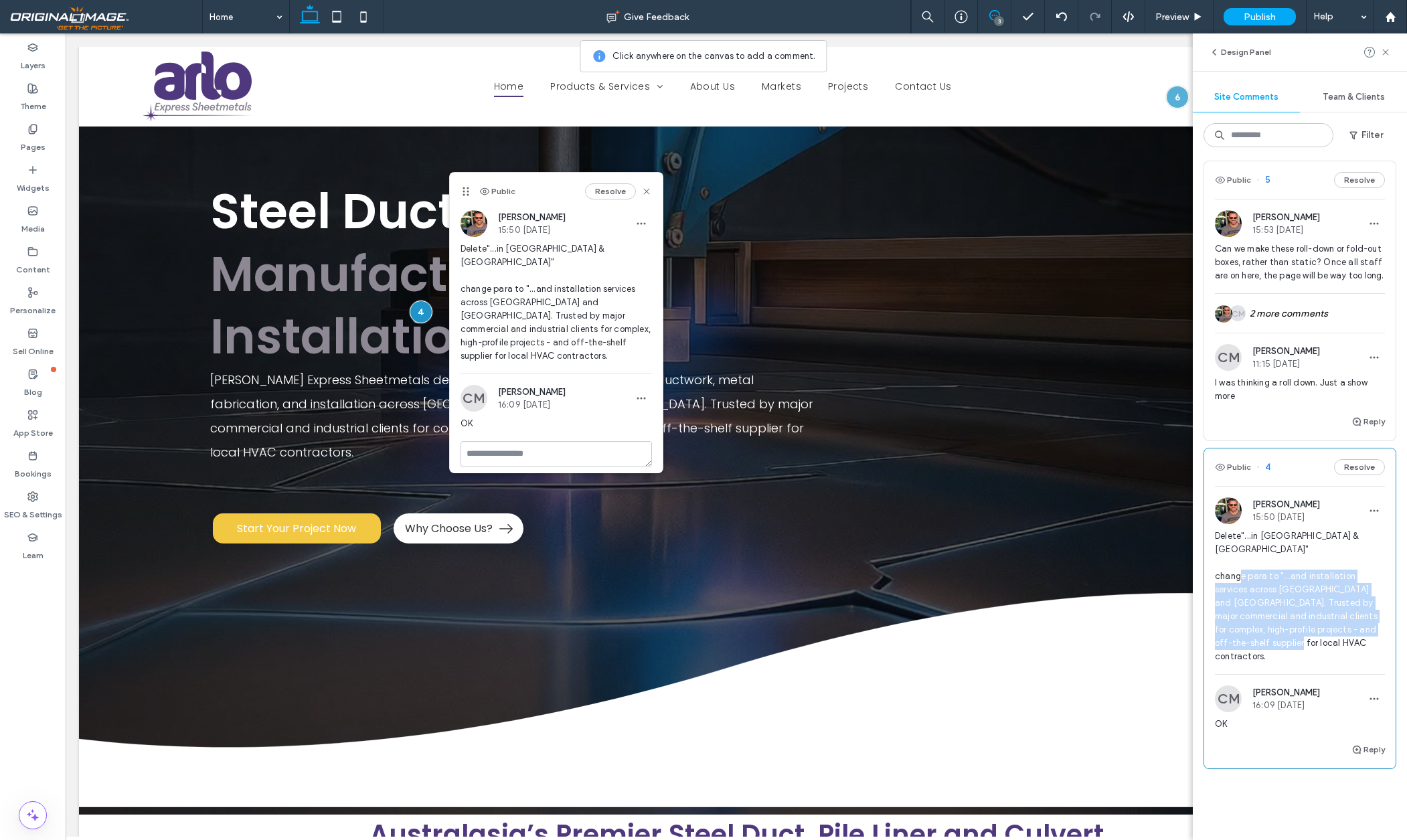
copy span "and installation services across New Zealand and Australia. Trusted by major co…"
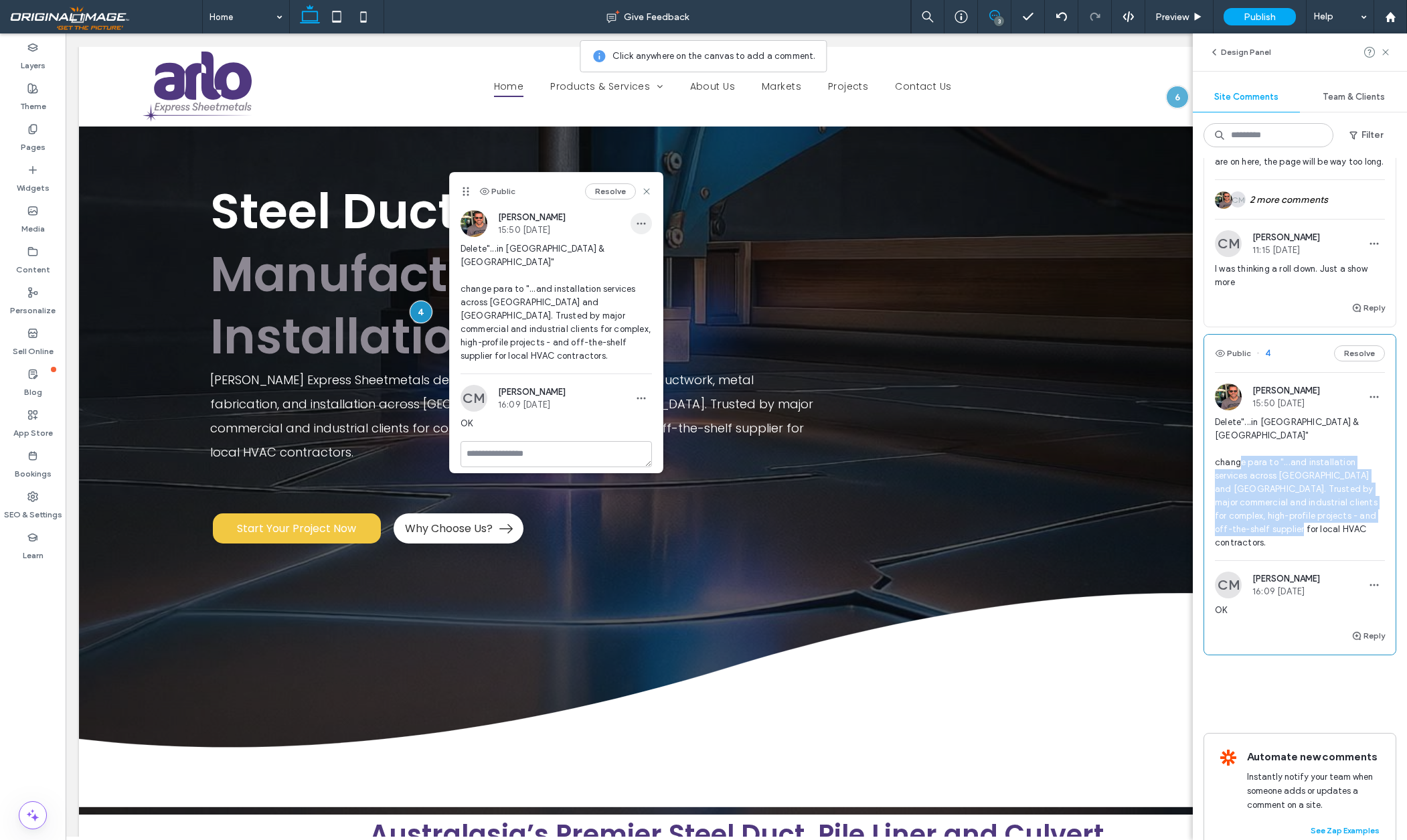
scroll to position [342, 0]
copy span "and installation services across New Zealand and Australia. Trusted by major co…"
drag, startPoint x: 646, startPoint y: 191, endPoint x: 580, endPoint y: 157, distance: 73.7
click at [646, 191] on use at bounding box center [646, 191] width 6 height 6
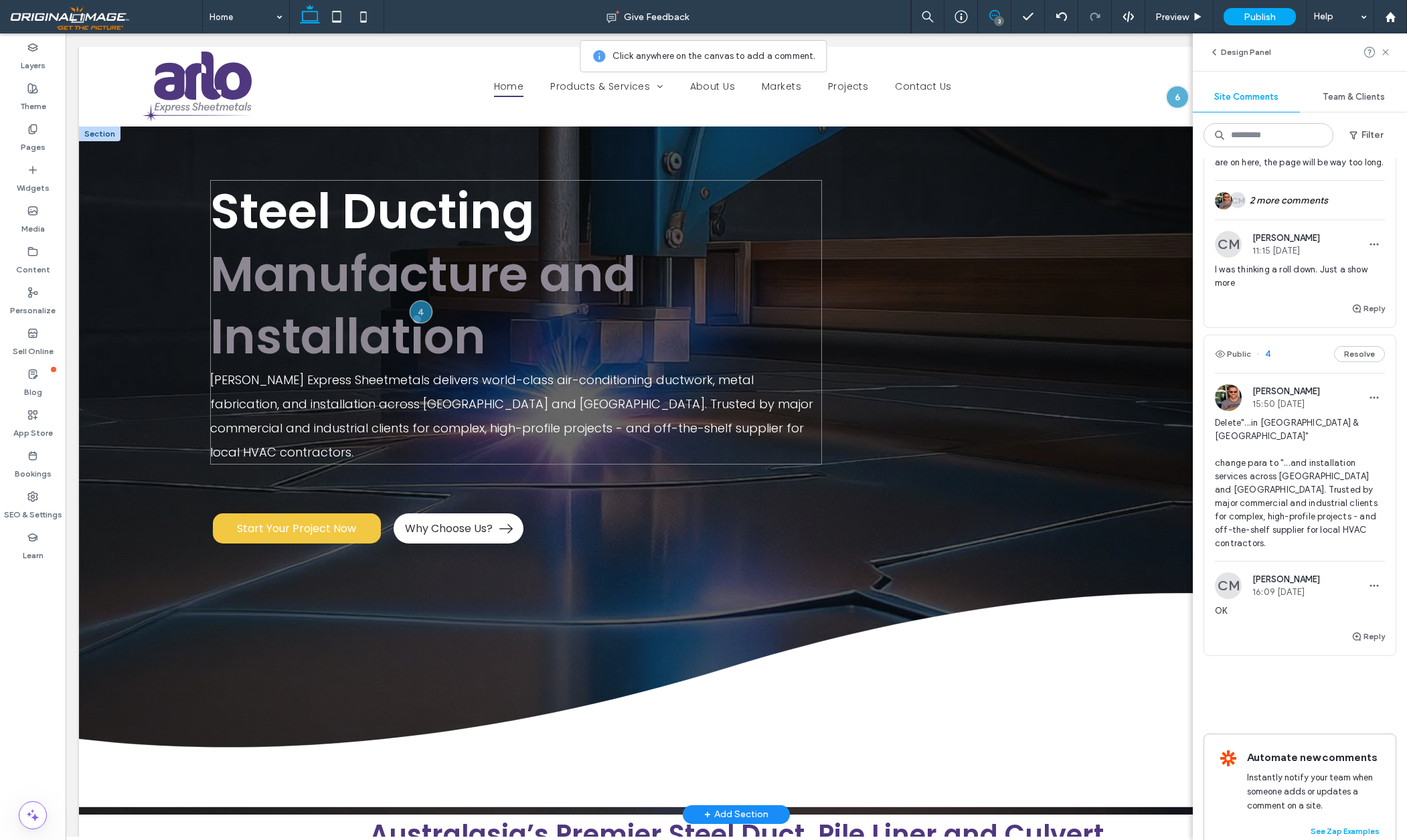
click at [526, 295] on span "Manufacture and Installation" at bounding box center [423, 305] width 426 height 131
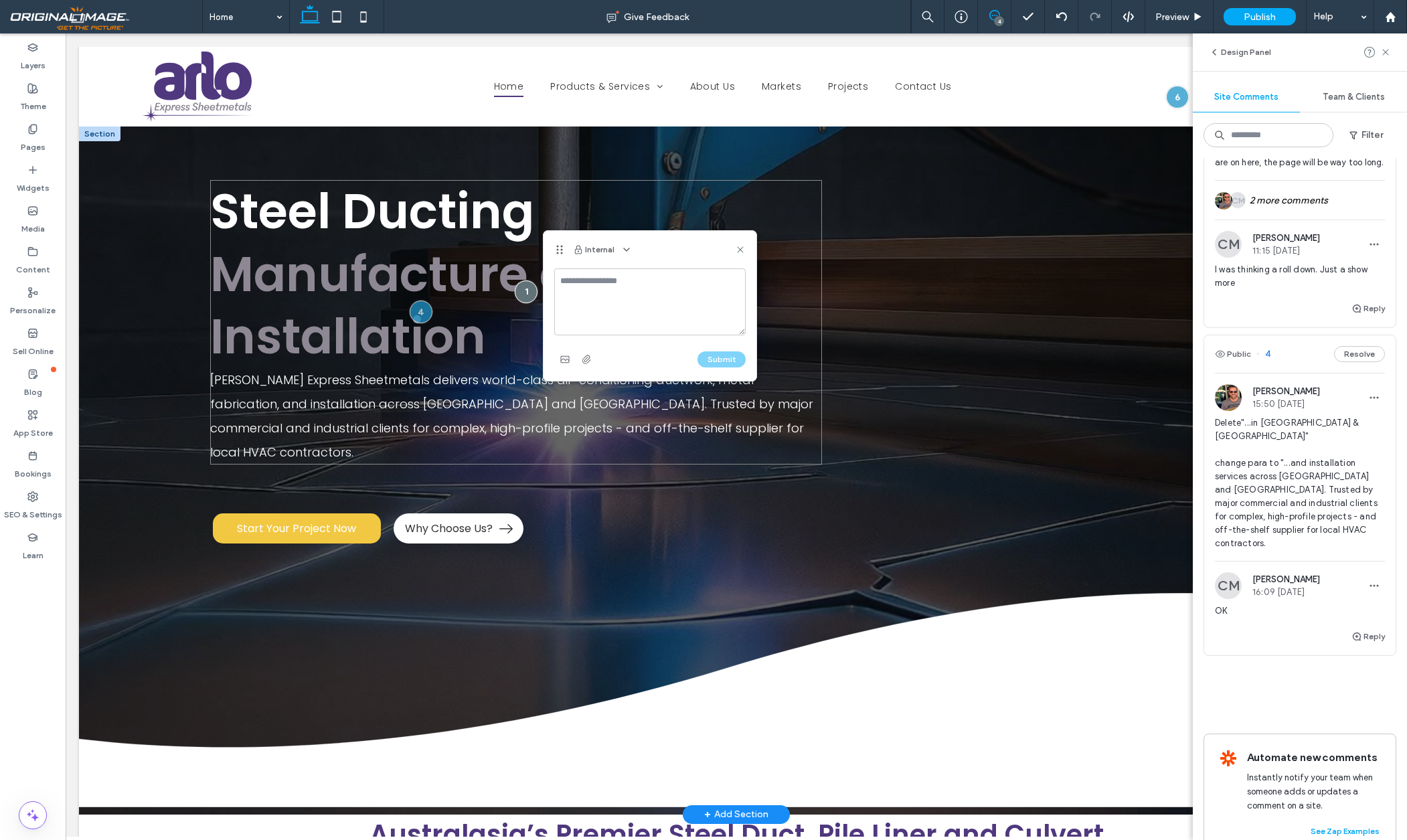
click at [526, 295] on div at bounding box center [526, 291] width 23 height 23
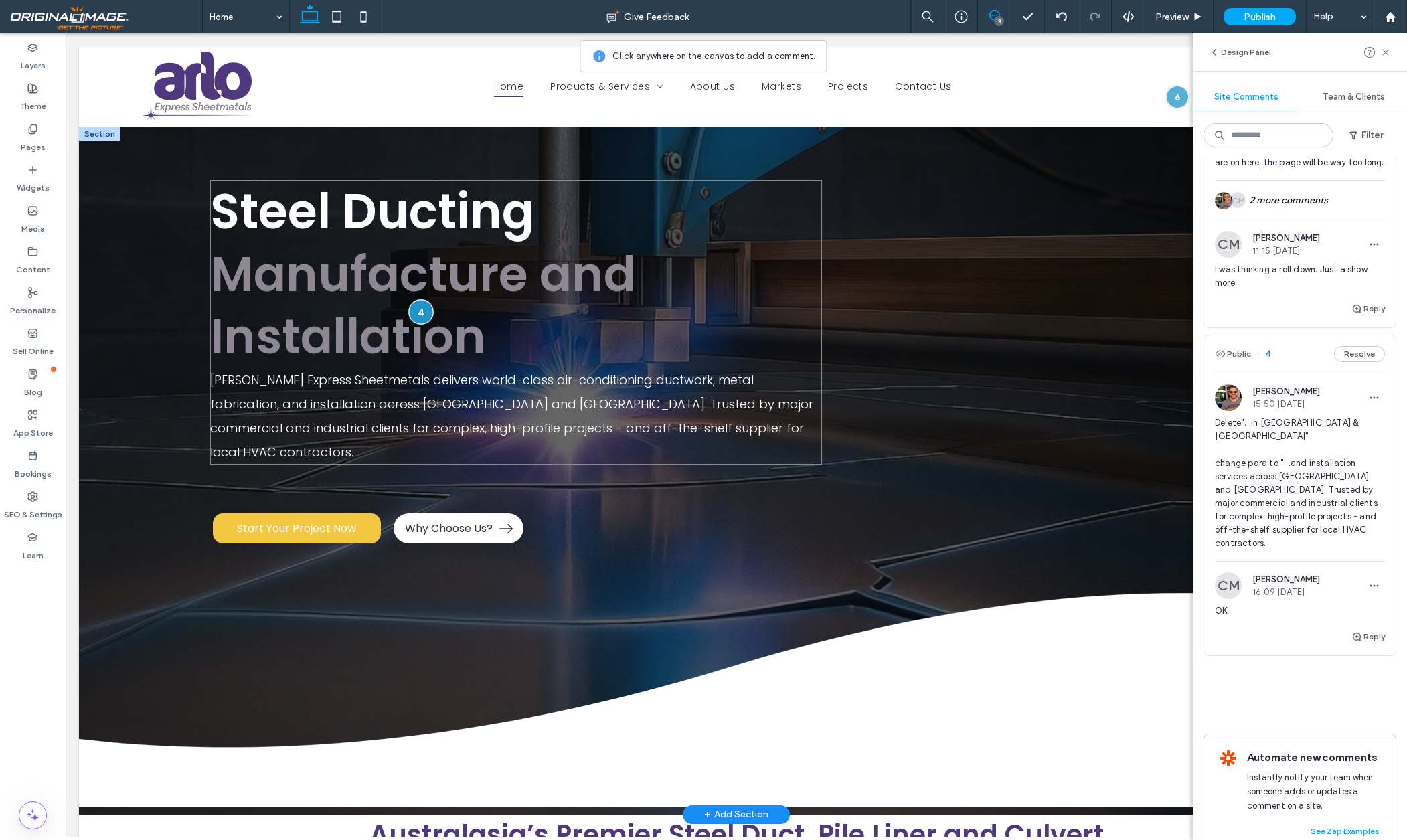
click at [423, 317] on div at bounding box center [420, 312] width 25 height 25
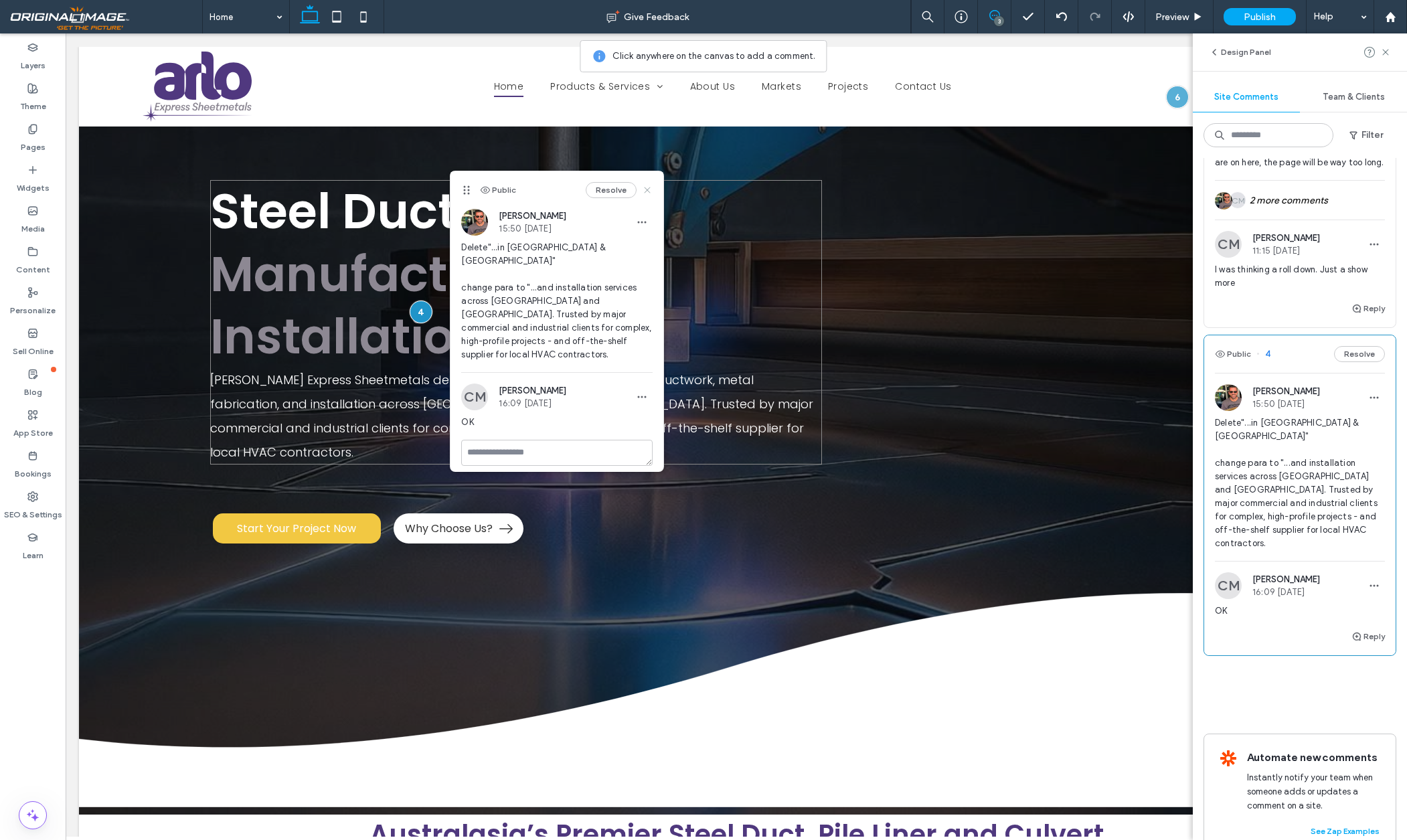
click at [651, 189] on icon at bounding box center [647, 190] width 11 height 11
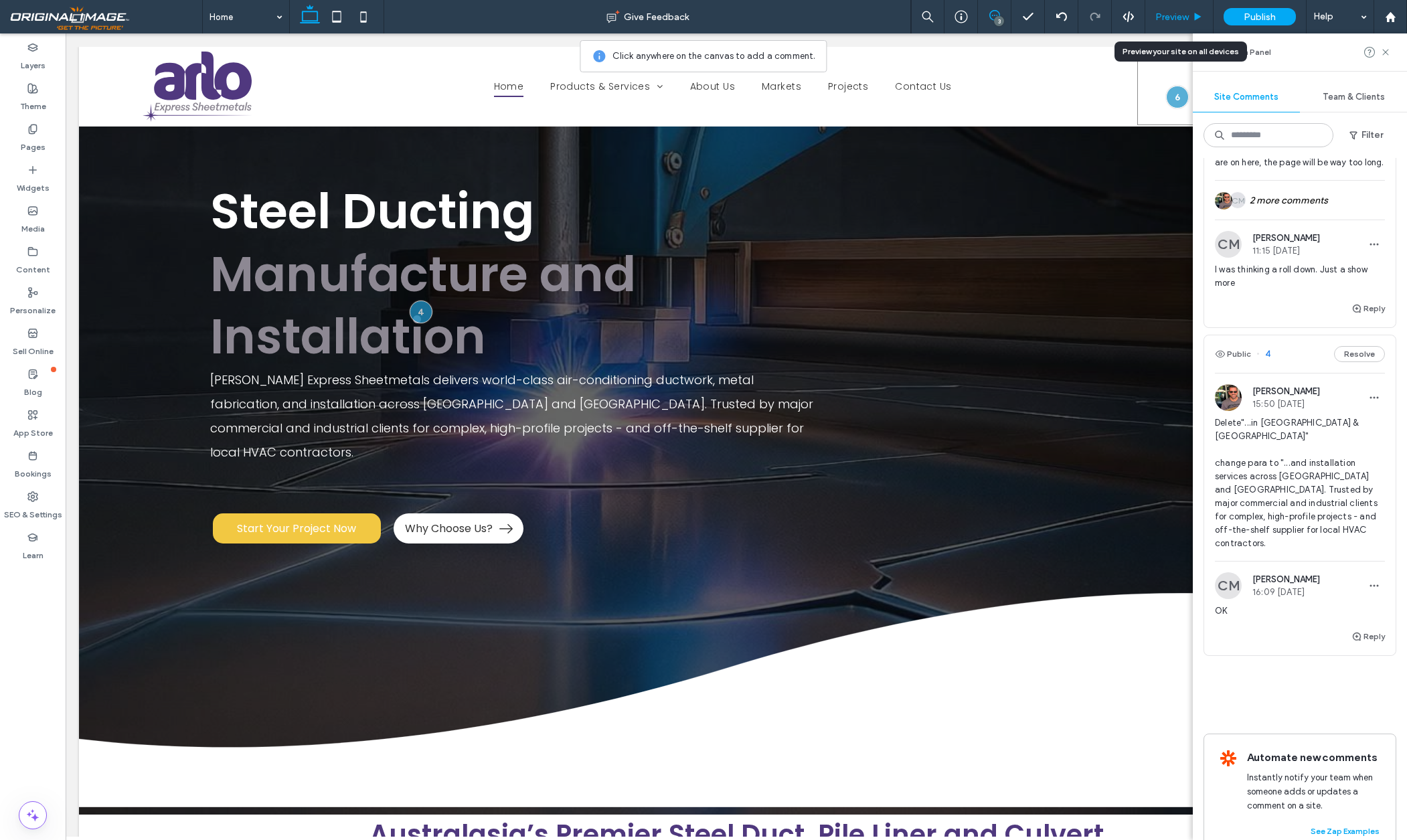
click at [1180, 17] on span "Preview" at bounding box center [1171, 16] width 33 height 11
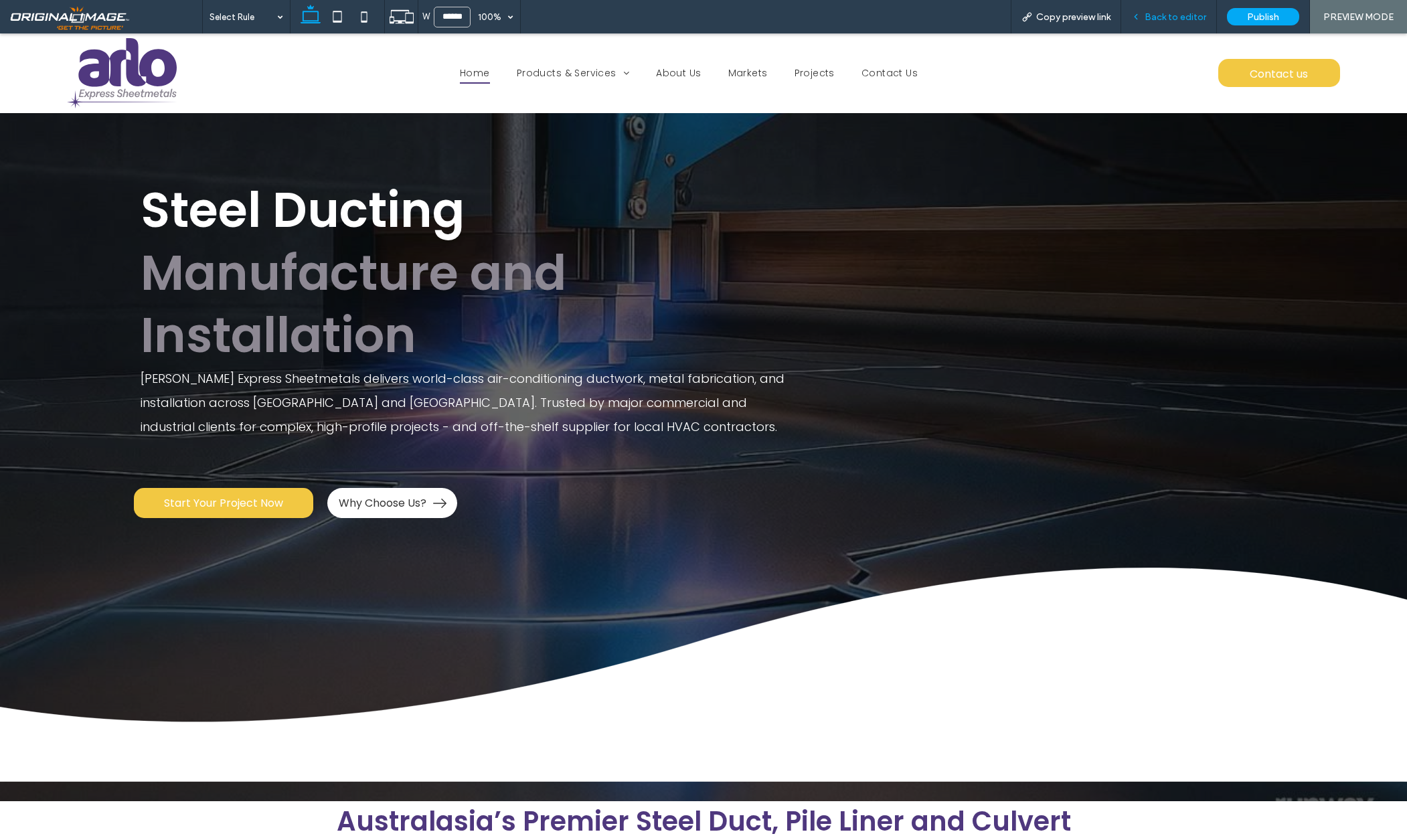
click at [1160, 13] on span "Back to editor" at bounding box center [1176, 16] width 62 height 11
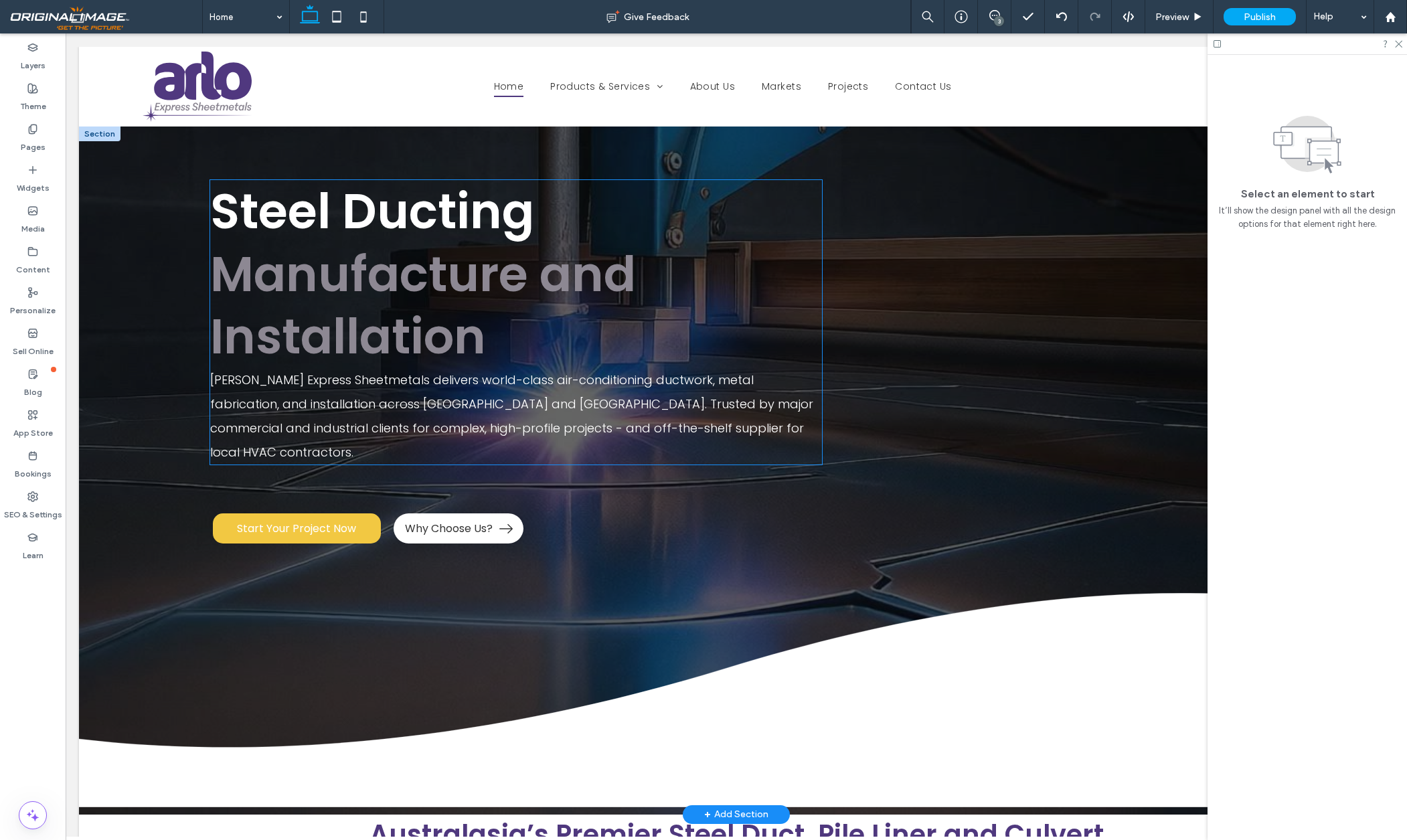
click at [368, 317] on span "Manufacture and Installation" at bounding box center [423, 305] width 426 height 131
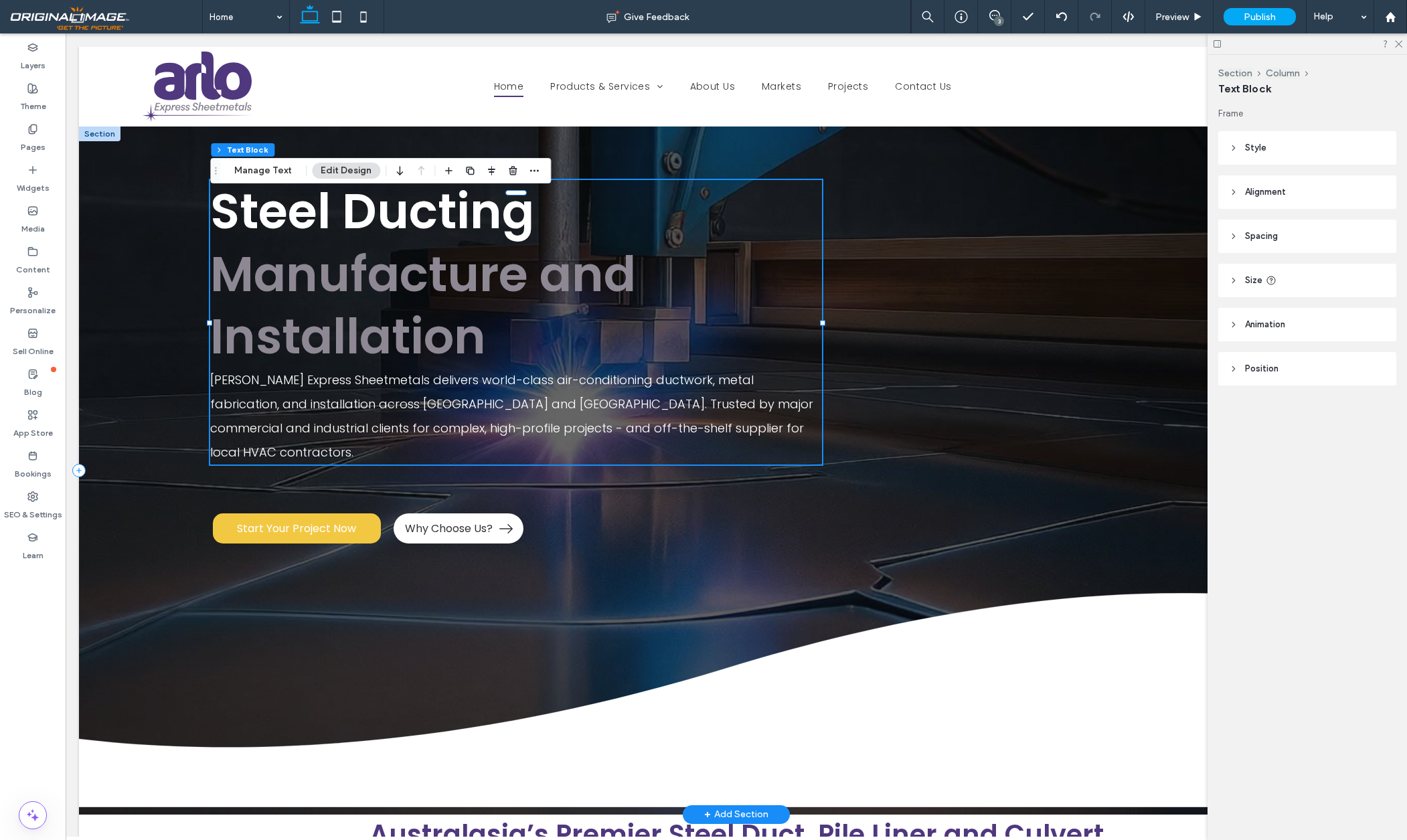
click at [453, 348] on span "Manufacture and Installation" at bounding box center [423, 305] width 426 height 131
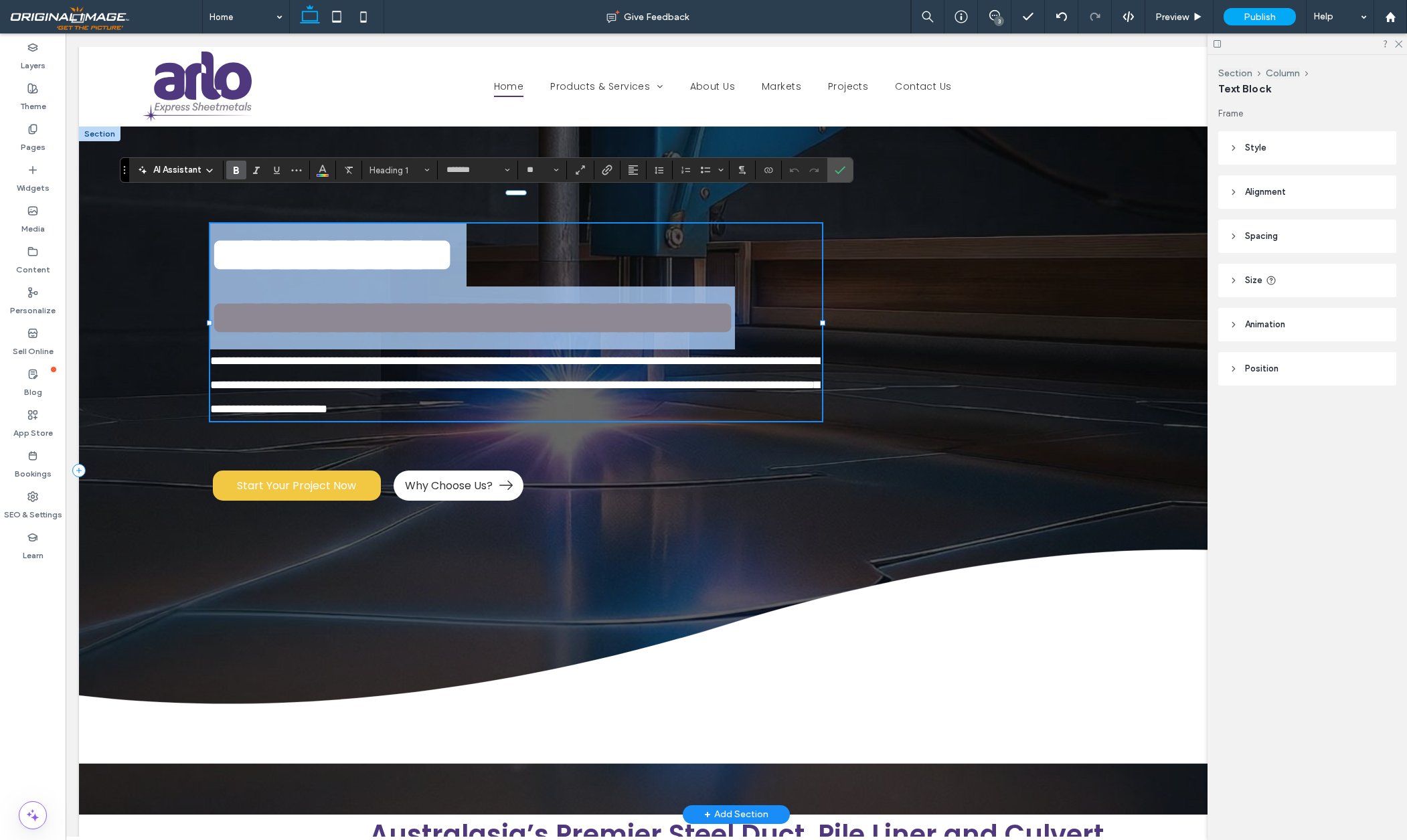
drag, startPoint x: 488, startPoint y: 356, endPoint x: 190, endPoint y: 222, distance: 326.9
click at [190, 222] on div "**********" at bounding box center [736, 471] width 1315 height 688
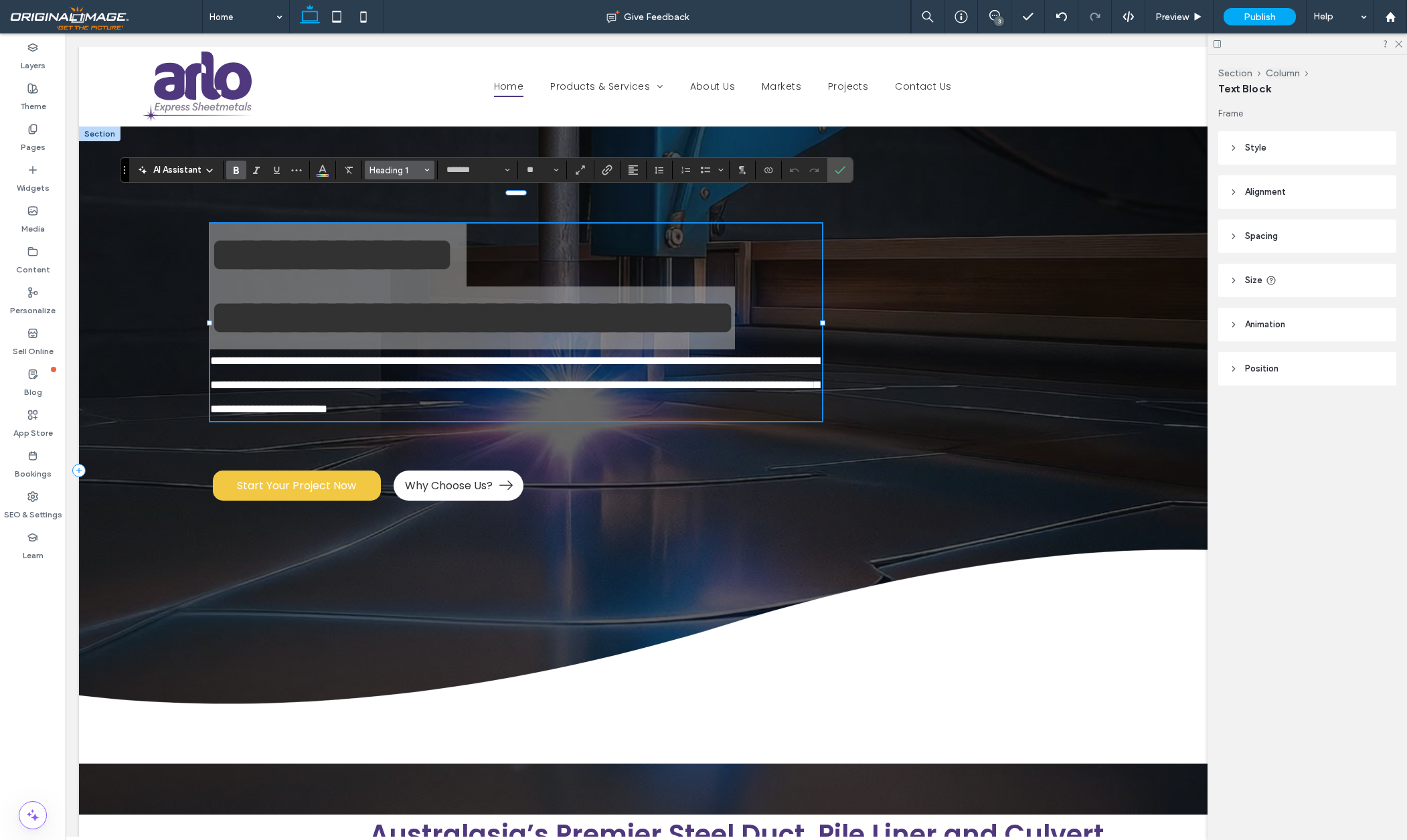
click at [405, 169] on span "Heading 1" at bounding box center [396, 170] width 52 height 10
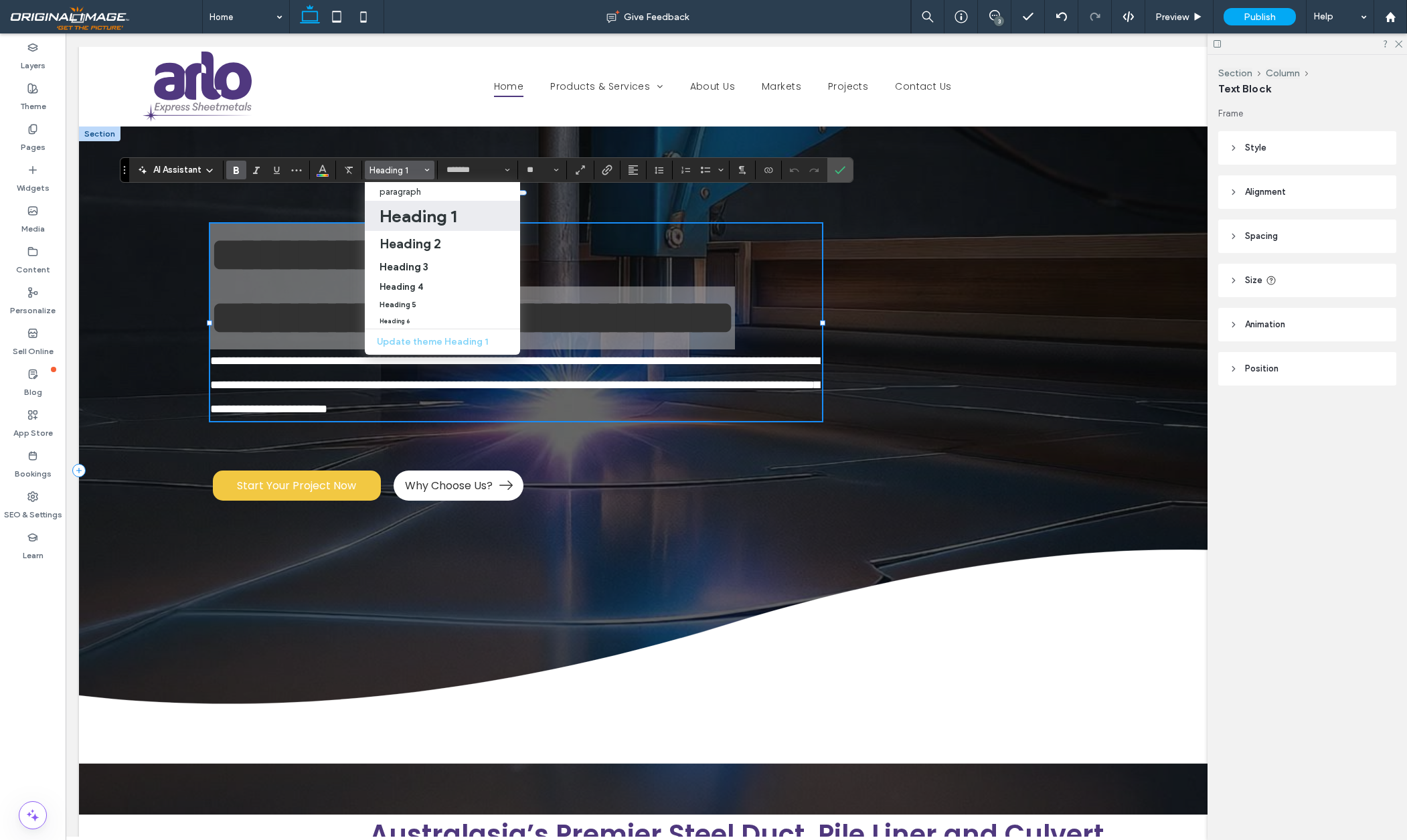
click at [420, 216] on h1 "Heading 1" at bounding box center [418, 216] width 77 height 21
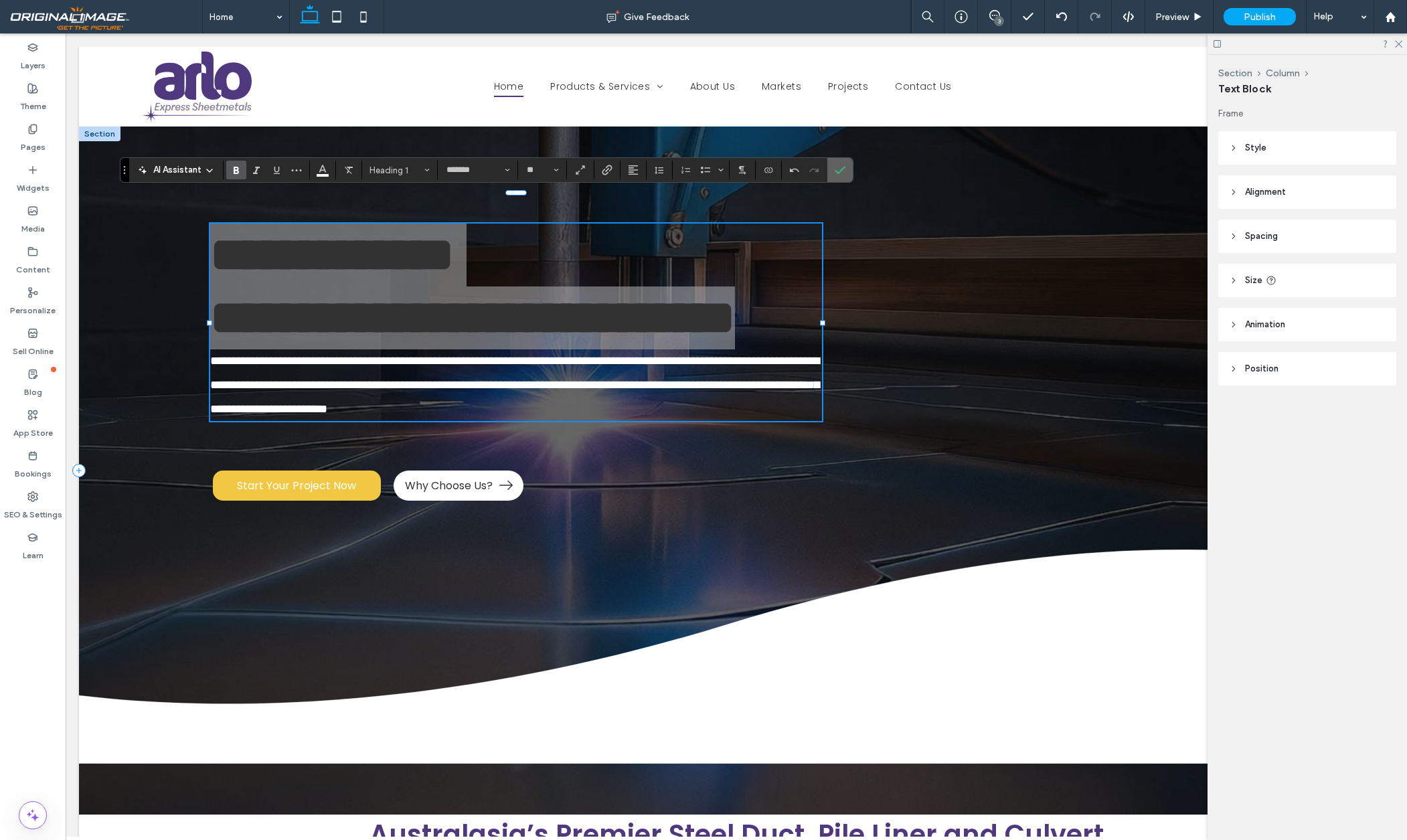
click at [840, 169] on icon "Confirm" at bounding box center [840, 170] width 11 height 11
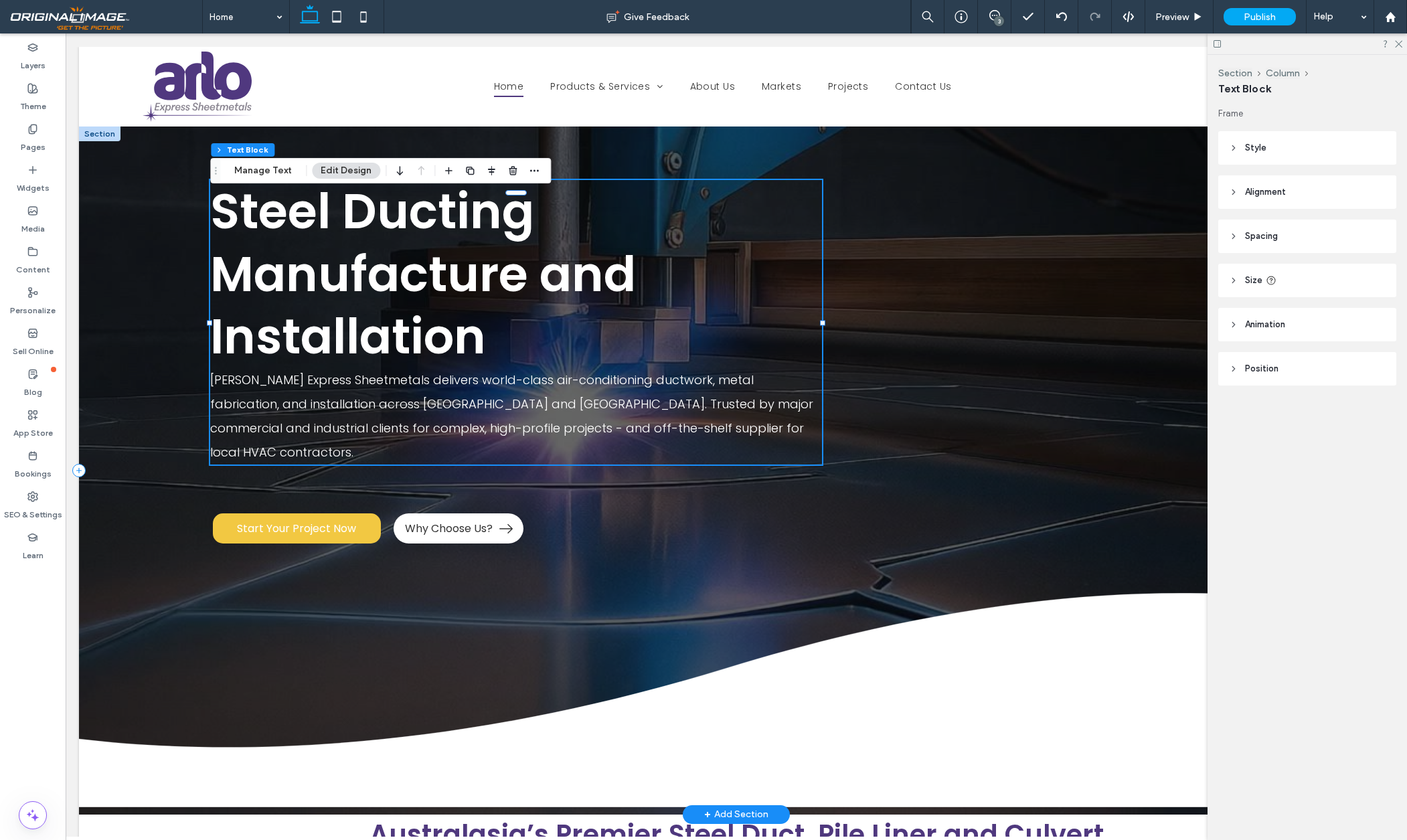
click at [285, 359] on span "Steel Ducting Manufacture and Installation" at bounding box center [423, 273] width 426 height 193
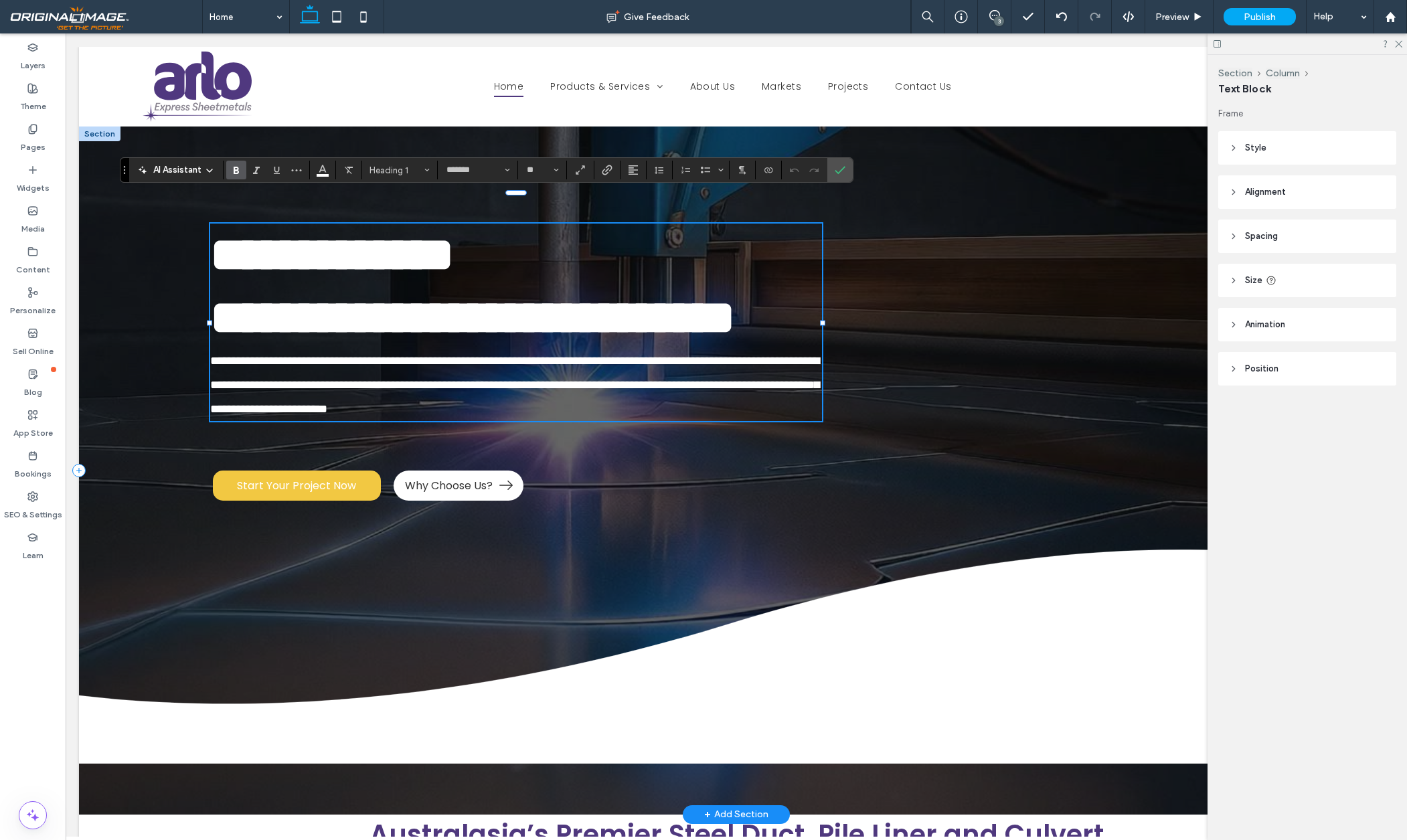
click at [285, 341] on span "**********" at bounding box center [472, 286] width 525 height 110
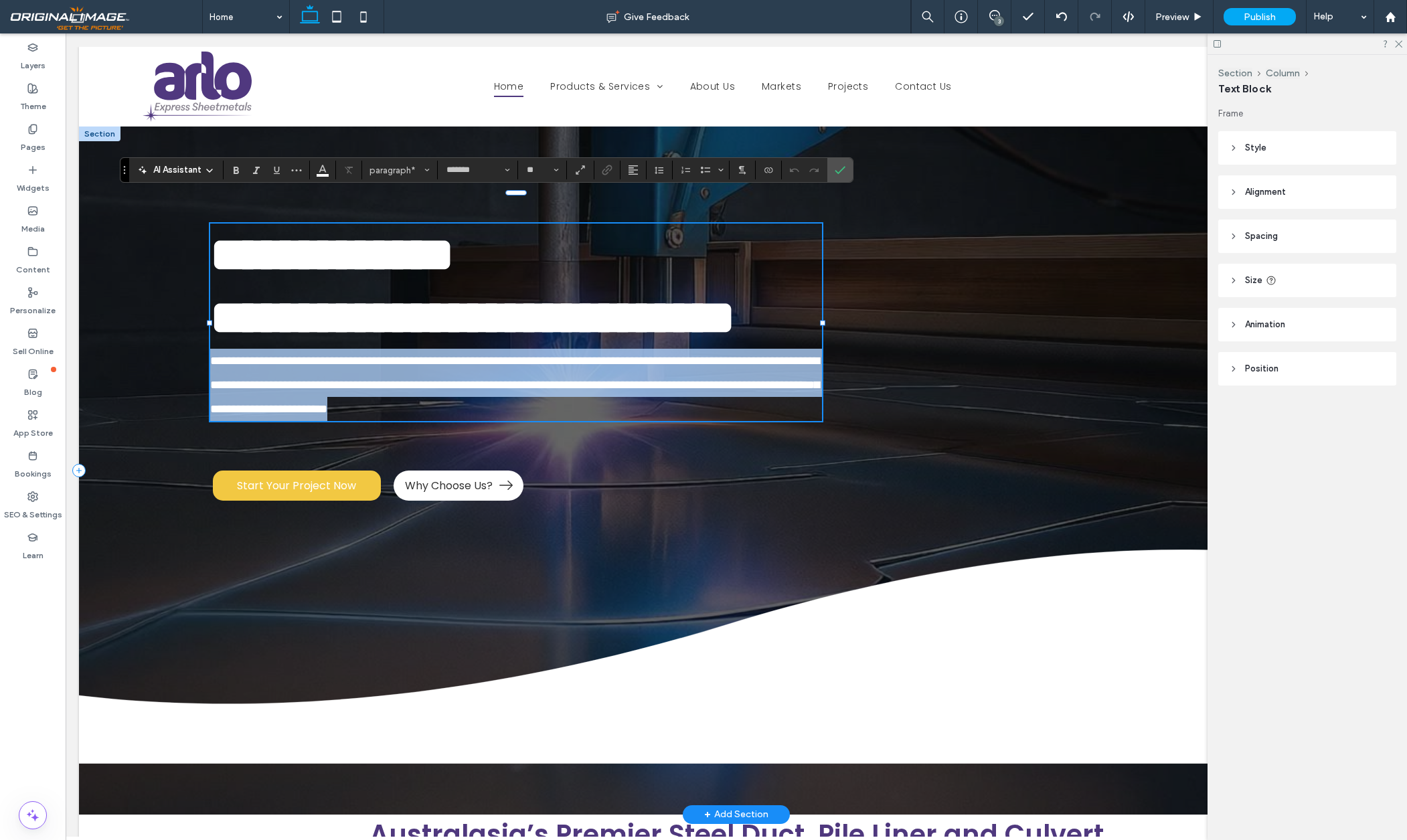
type input "*"
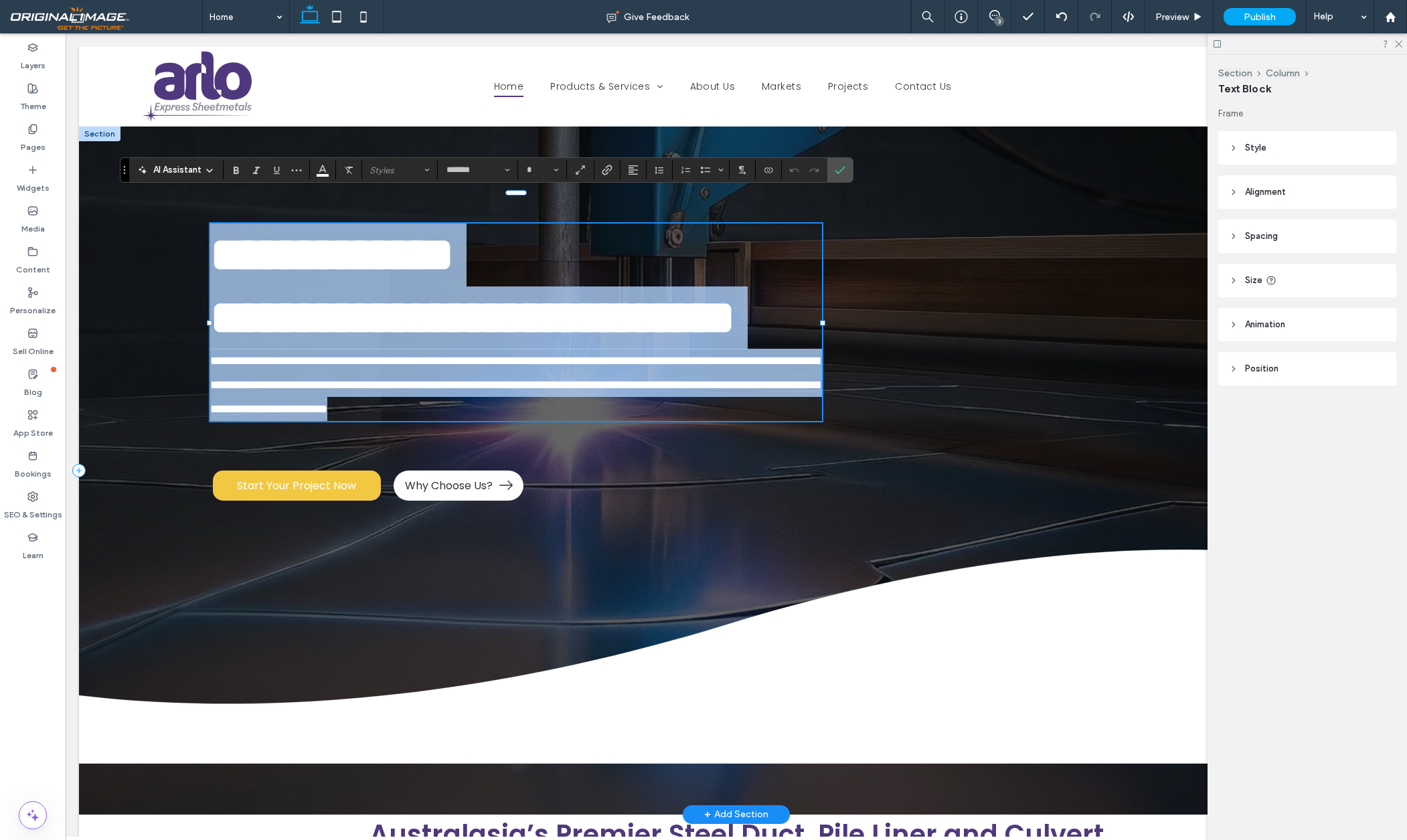
drag, startPoint x: 726, startPoint y: 444, endPoint x: 210, endPoint y: 220, distance: 562.8
click at [210, 220] on div "**********" at bounding box center [736, 471] width 1315 height 688
copy div "**********"
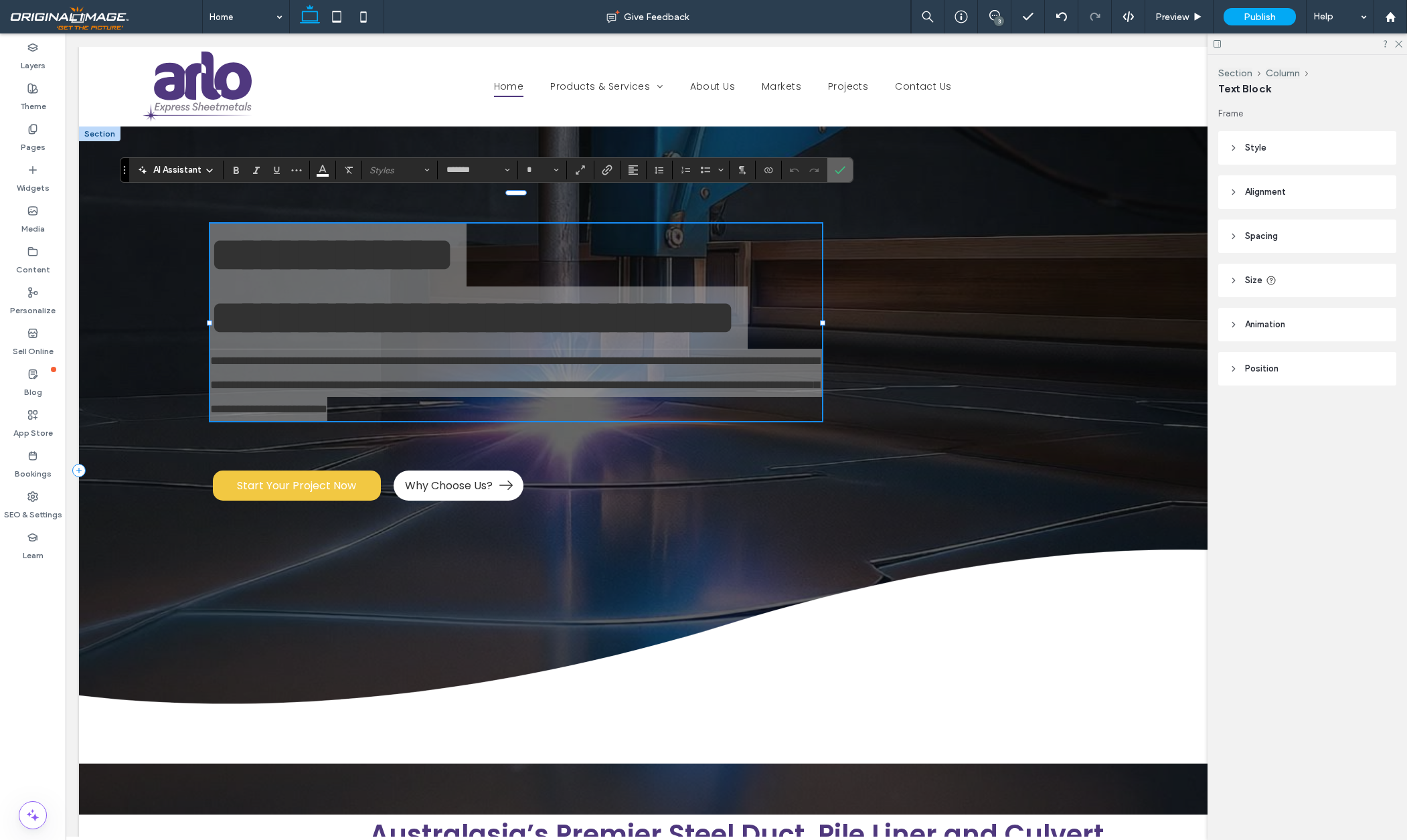
click at [843, 171] on icon "Confirm" at bounding box center [840, 170] width 11 height 11
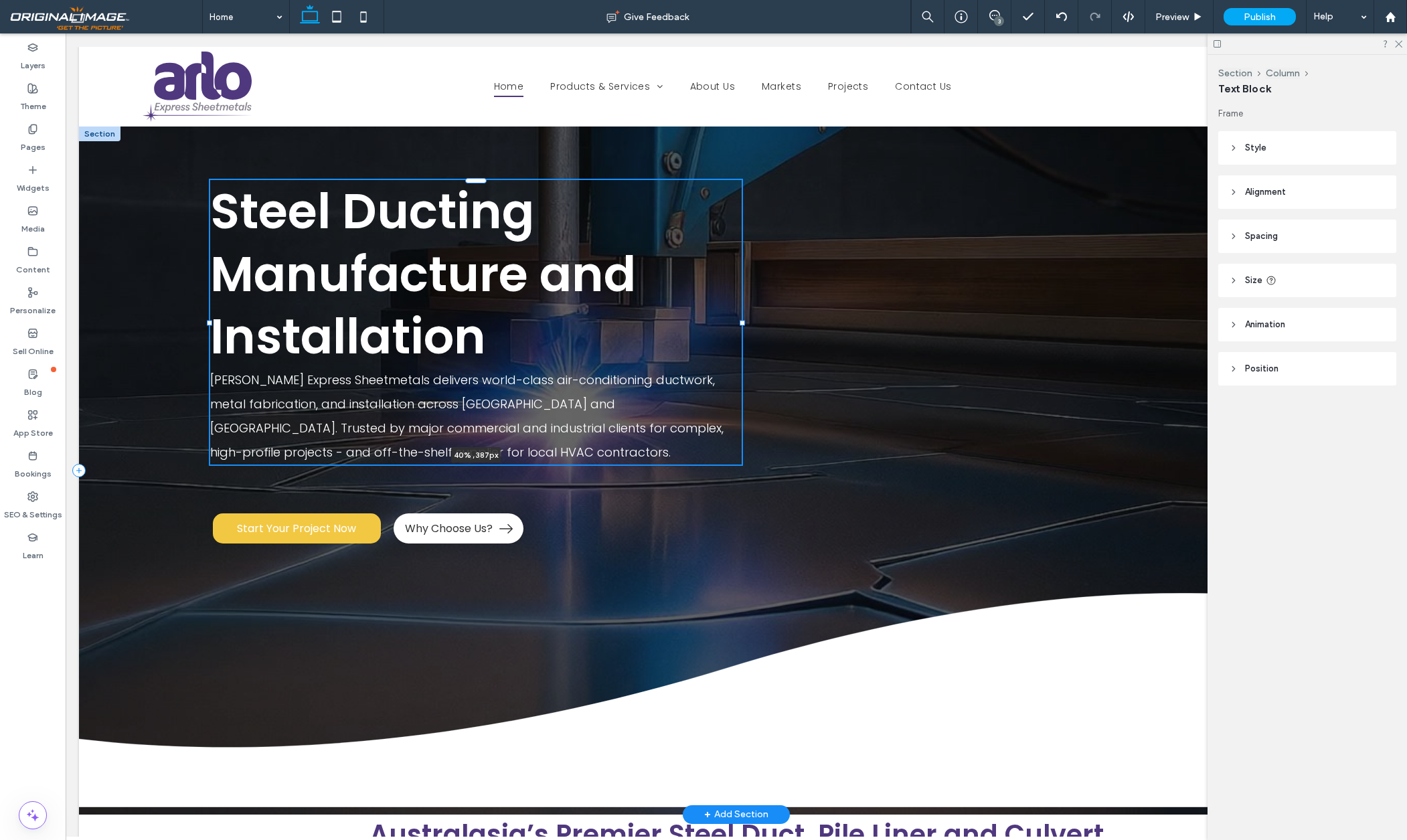
drag, startPoint x: 823, startPoint y: 324, endPoint x: 777, endPoint y: 319, distance: 46.5
click at [783, 321] on div "Steel Ducting Manufacture and Installation ARLO Express Sheetmetals delivers wo…" at bounding box center [736, 471] width 1315 height 688
type input "**"
type input "****"
click at [550, 279] on span "Steel Ducting Manufacture and Installation" at bounding box center [423, 273] width 426 height 193
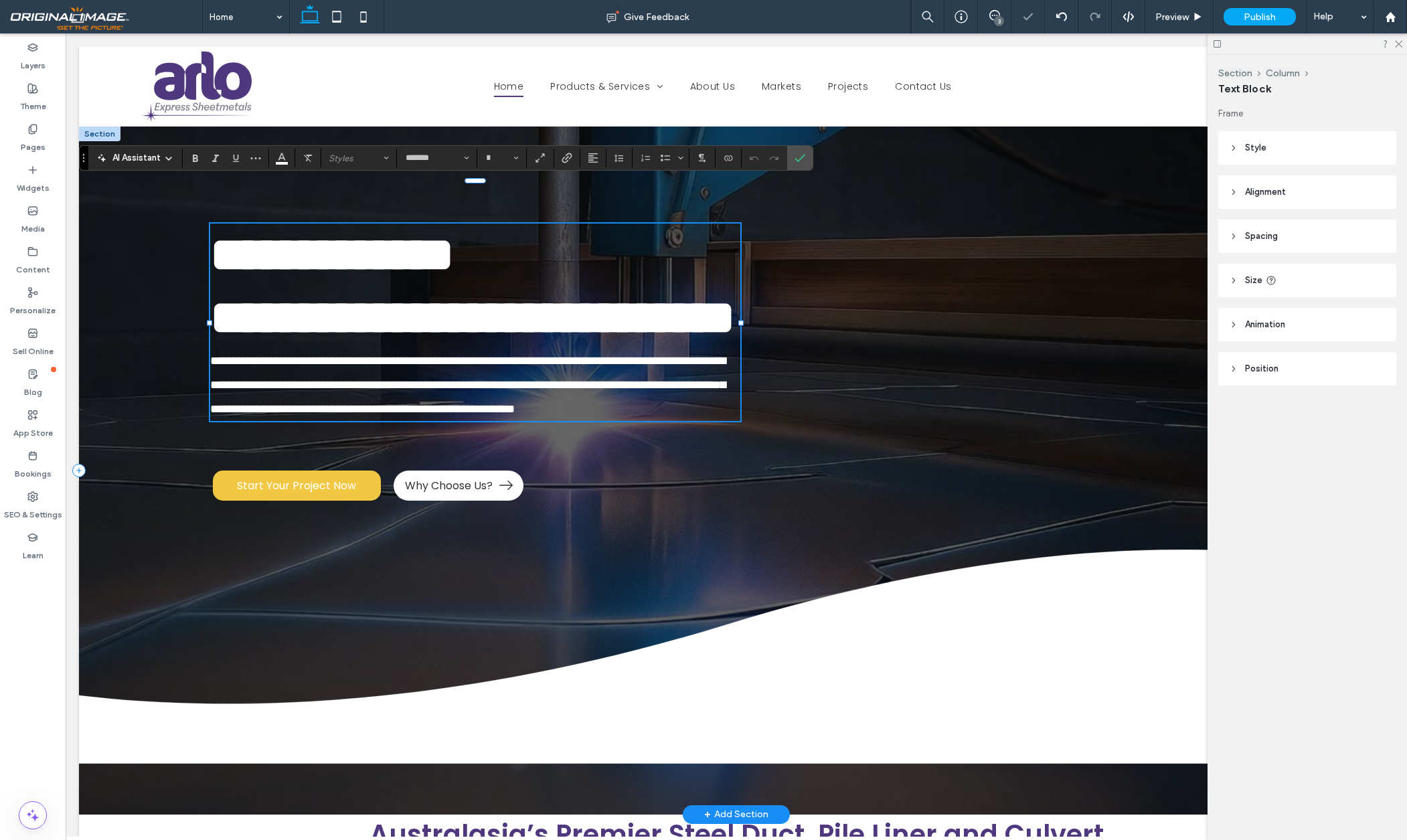
click at [533, 280] on span "**********" at bounding box center [472, 286] width 525 height 110
type input "**"
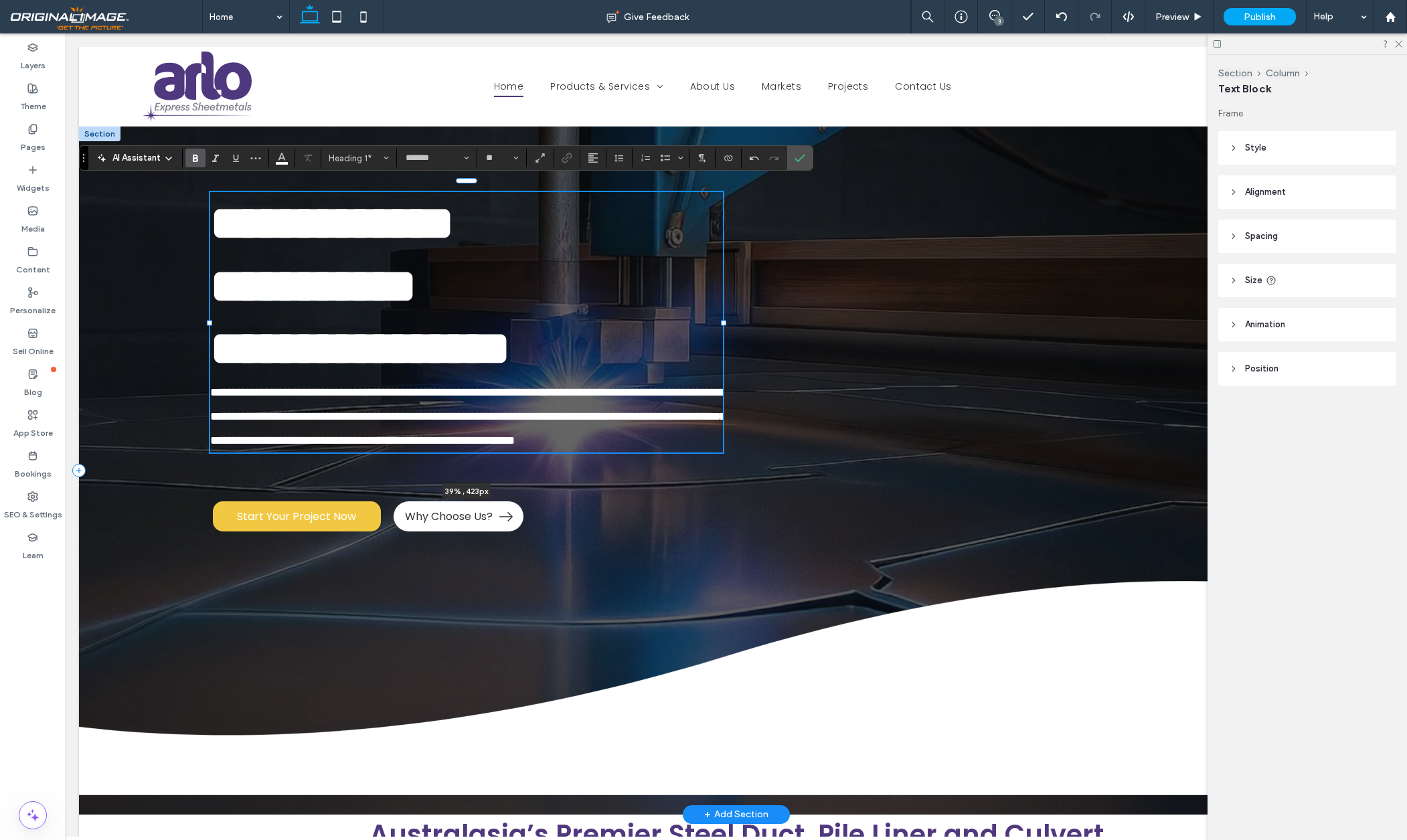
drag, startPoint x: 742, startPoint y: 324, endPoint x: 733, endPoint y: 323, distance: 8.7
click at [733, 323] on div "**********" at bounding box center [736, 471] width 1315 height 688
type input "**"
click at [1173, 19] on span "Preview" at bounding box center [1171, 16] width 33 height 11
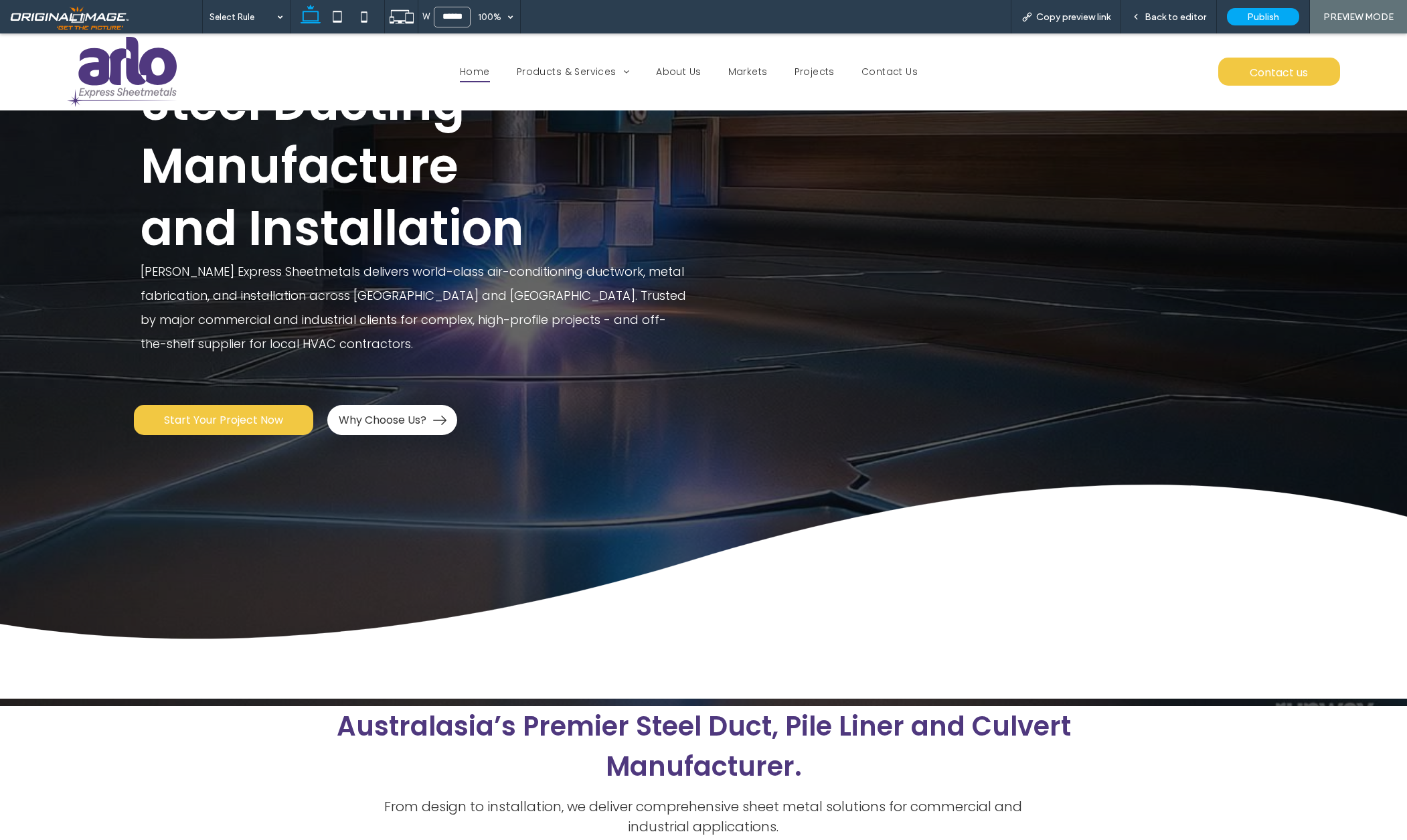
scroll to position [88, 0]
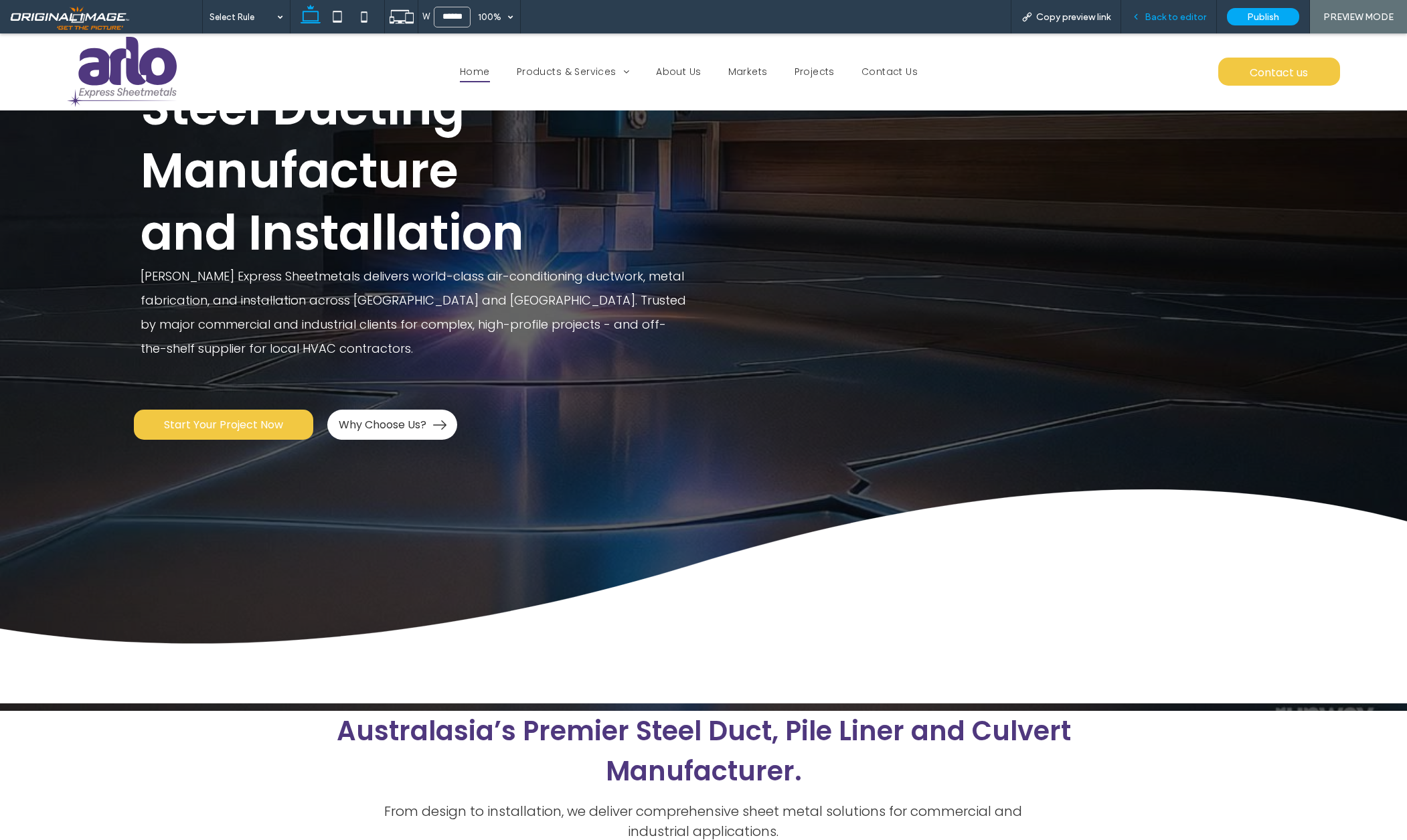
click at [1176, 15] on span "Back to editor" at bounding box center [1176, 16] width 62 height 11
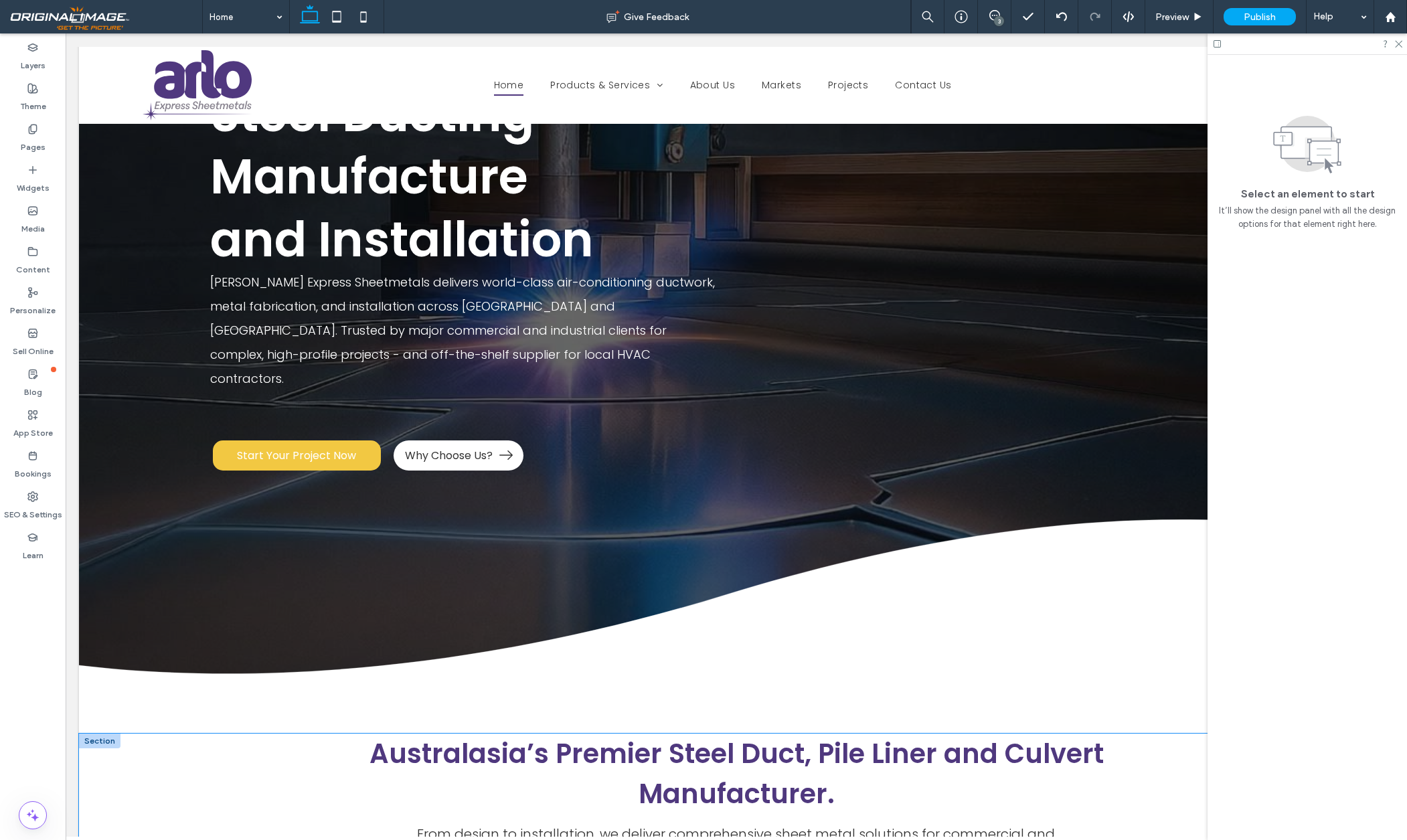
click at [242, 763] on div "Australasia’s Premier Steel Duct, Pile Liner and Culvert Manufacturer. From des…" at bounding box center [736, 827] width 1315 height 187
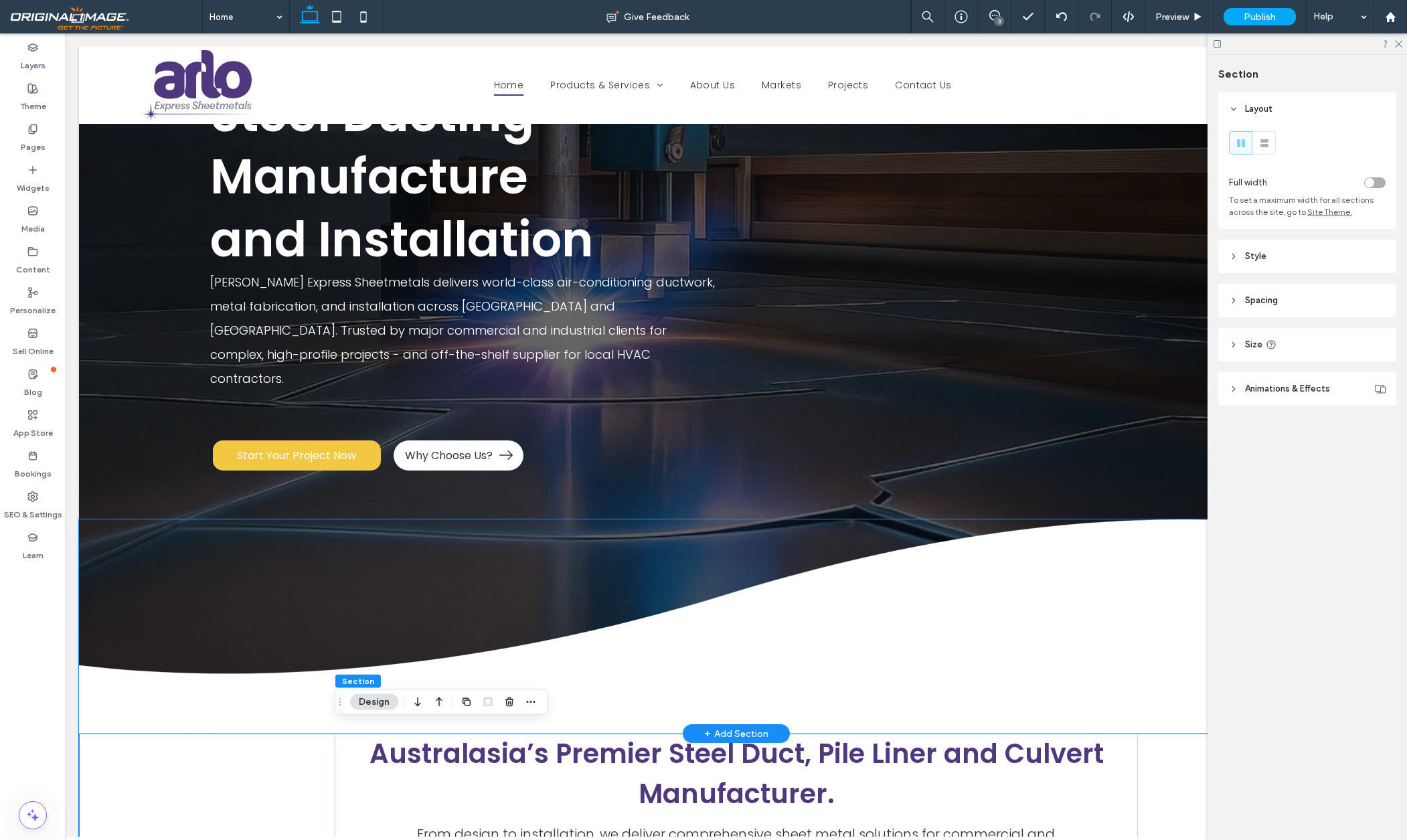
click at [822, 635] on img at bounding box center [736, 626] width 1315 height 214
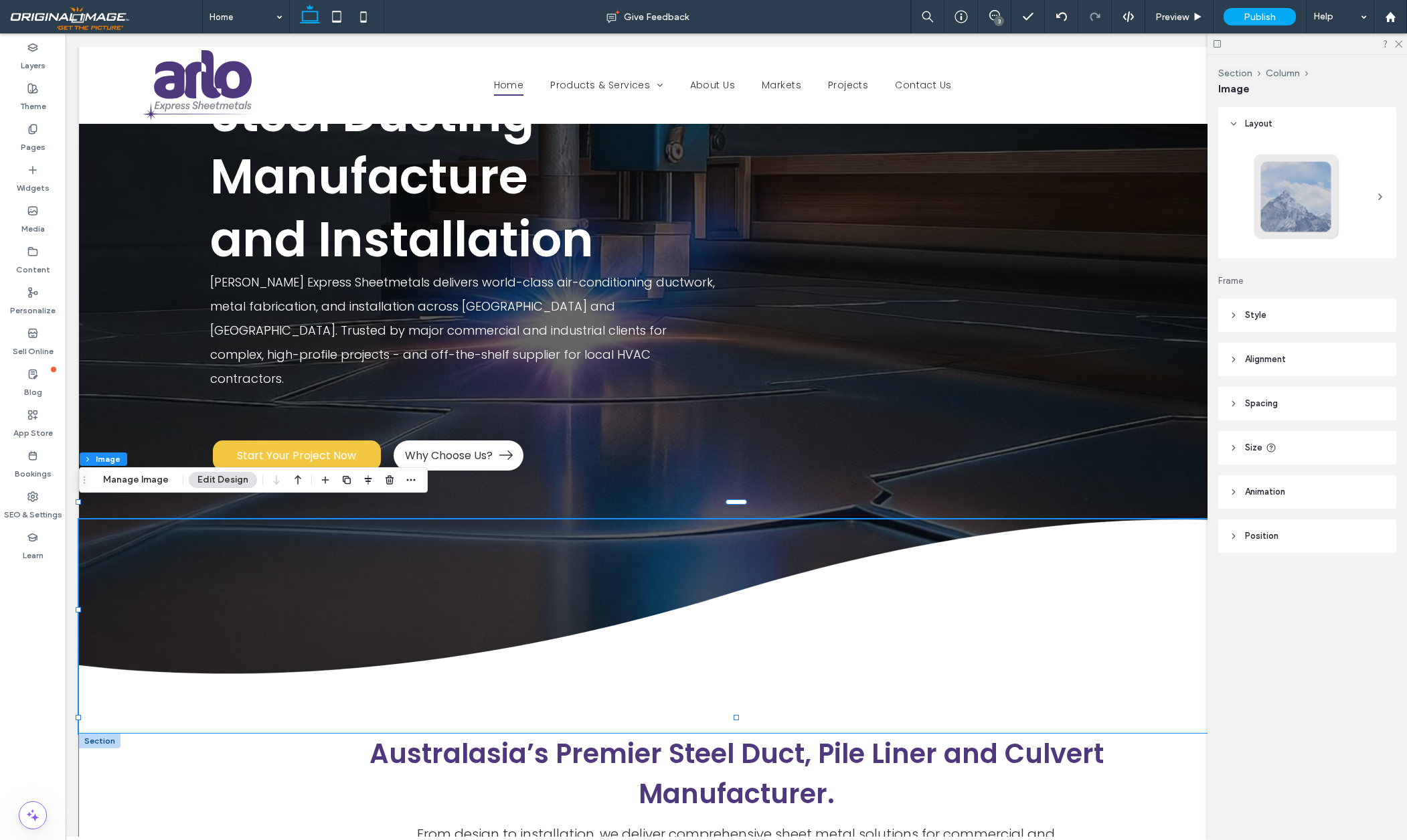
click at [288, 734] on div "Australasia’s Premier Steel Duct, Pile Liner and Culvert Manufacturer. From des…" at bounding box center [736, 827] width 1315 height 187
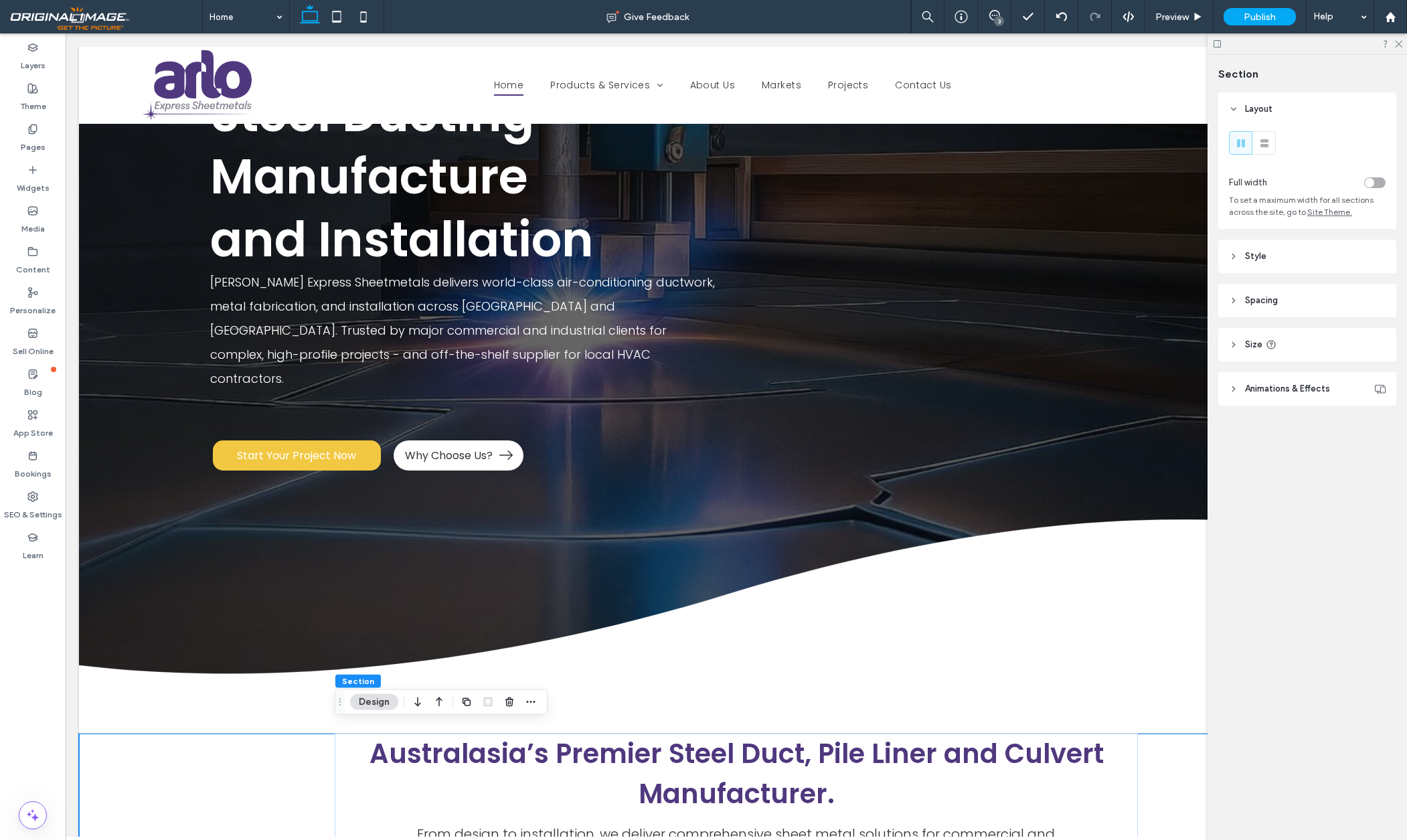
click at [1234, 301] on icon at bounding box center [1233, 300] width 9 height 9
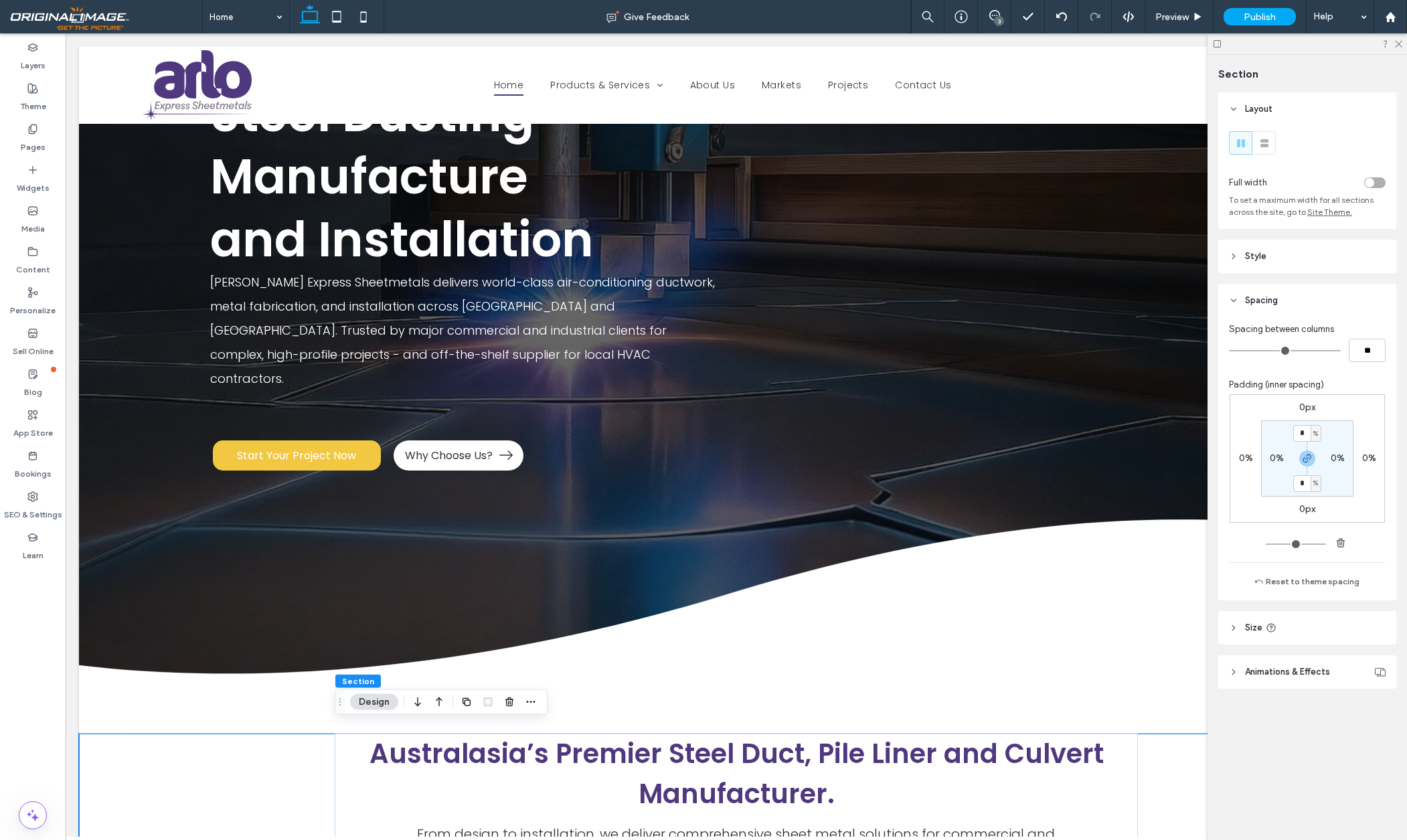
click at [1234, 301] on icon at bounding box center [1233, 300] width 9 height 9
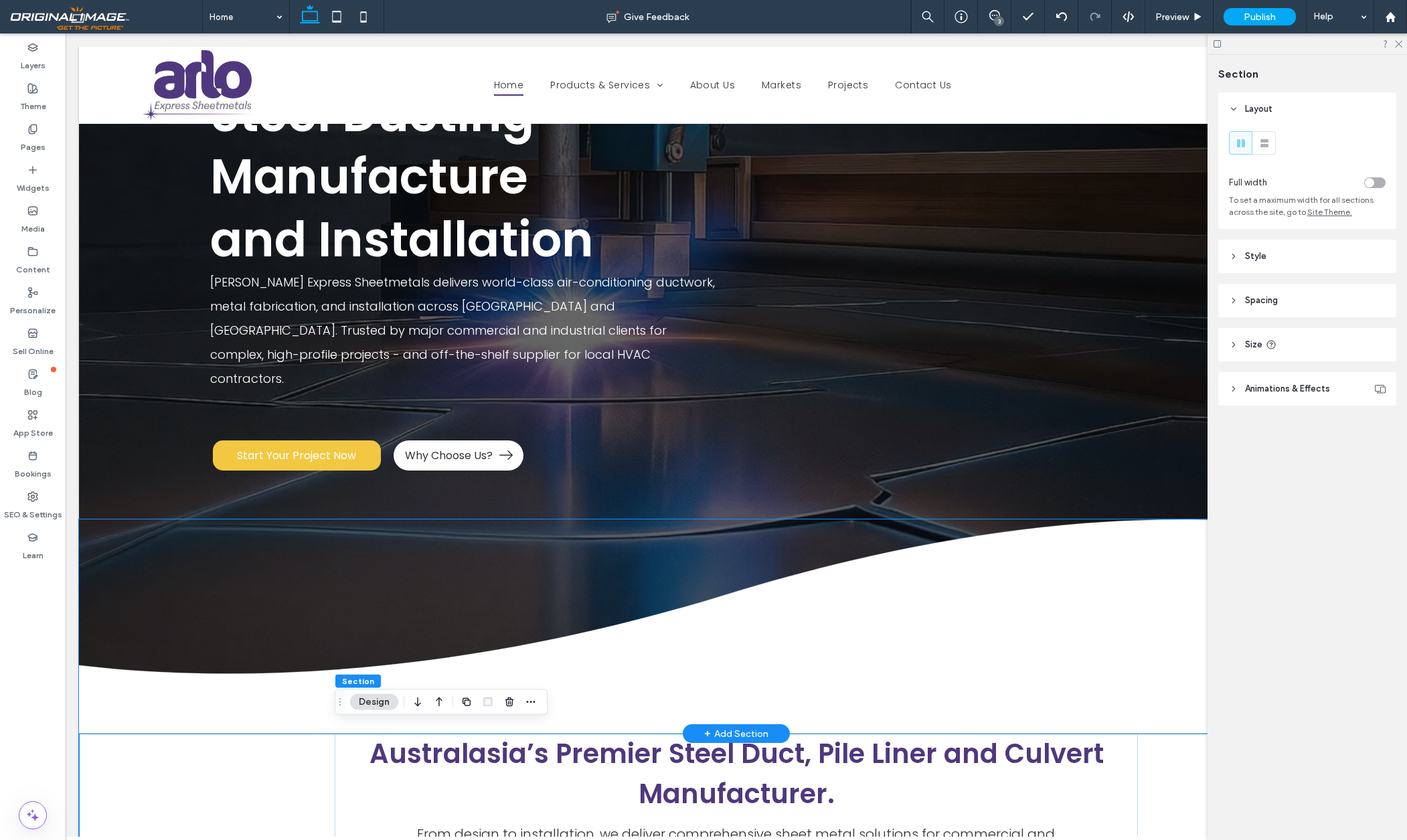
click at [1000, 623] on img at bounding box center [736, 626] width 1315 height 214
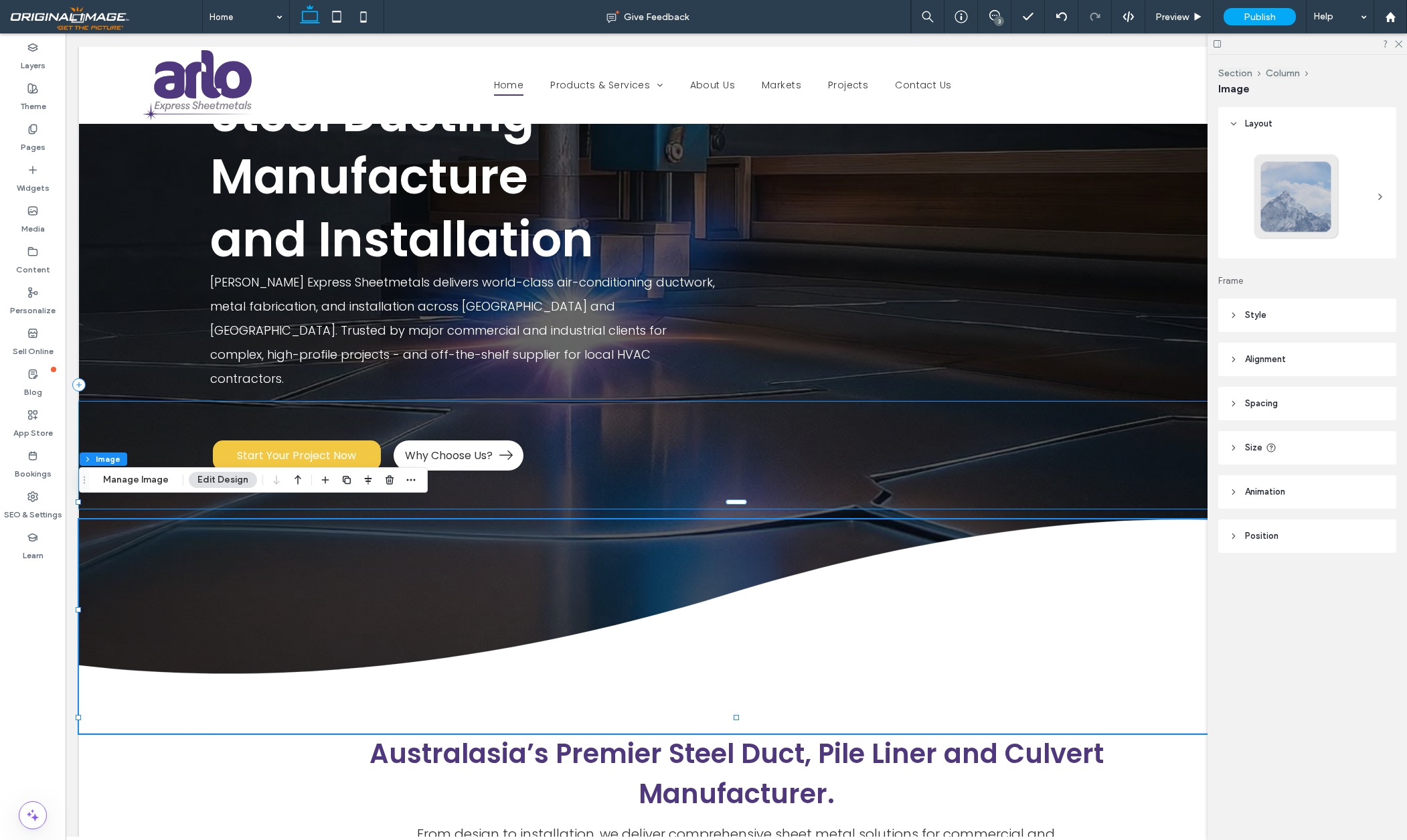
click at [1232, 447] on icon at bounding box center [1233, 447] width 9 height 9
click at [1232, 447] on use at bounding box center [1234, 448] width 5 height 3
click at [1238, 538] on icon at bounding box center [1233, 536] width 9 height 9
click at [1232, 538] on icon at bounding box center [1233, 536] width 9 height 9
click at [1232, 443] on icon at bounding box center [1233, 447] width 9 height 9
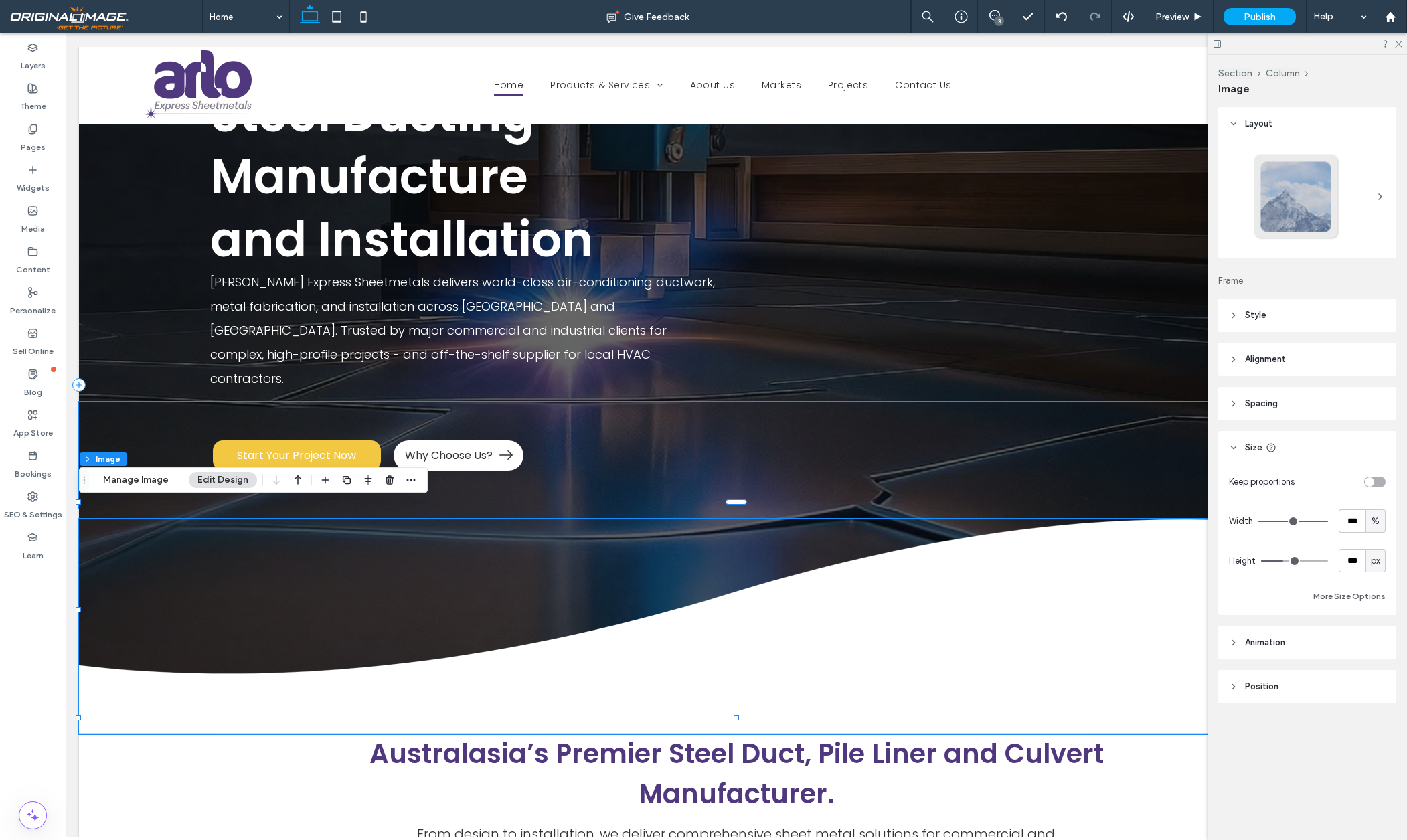
drag, startPoint x: 1232, startPoint y: 447, endPoint x: 1237, endPoint y: 430, distance: 18.2
click at [1232, 447] on use at bounding box center [1234, 448] width 5 height 3
click at [1234, 405] on use at bounding box center [1233, 404] width 3 height 5
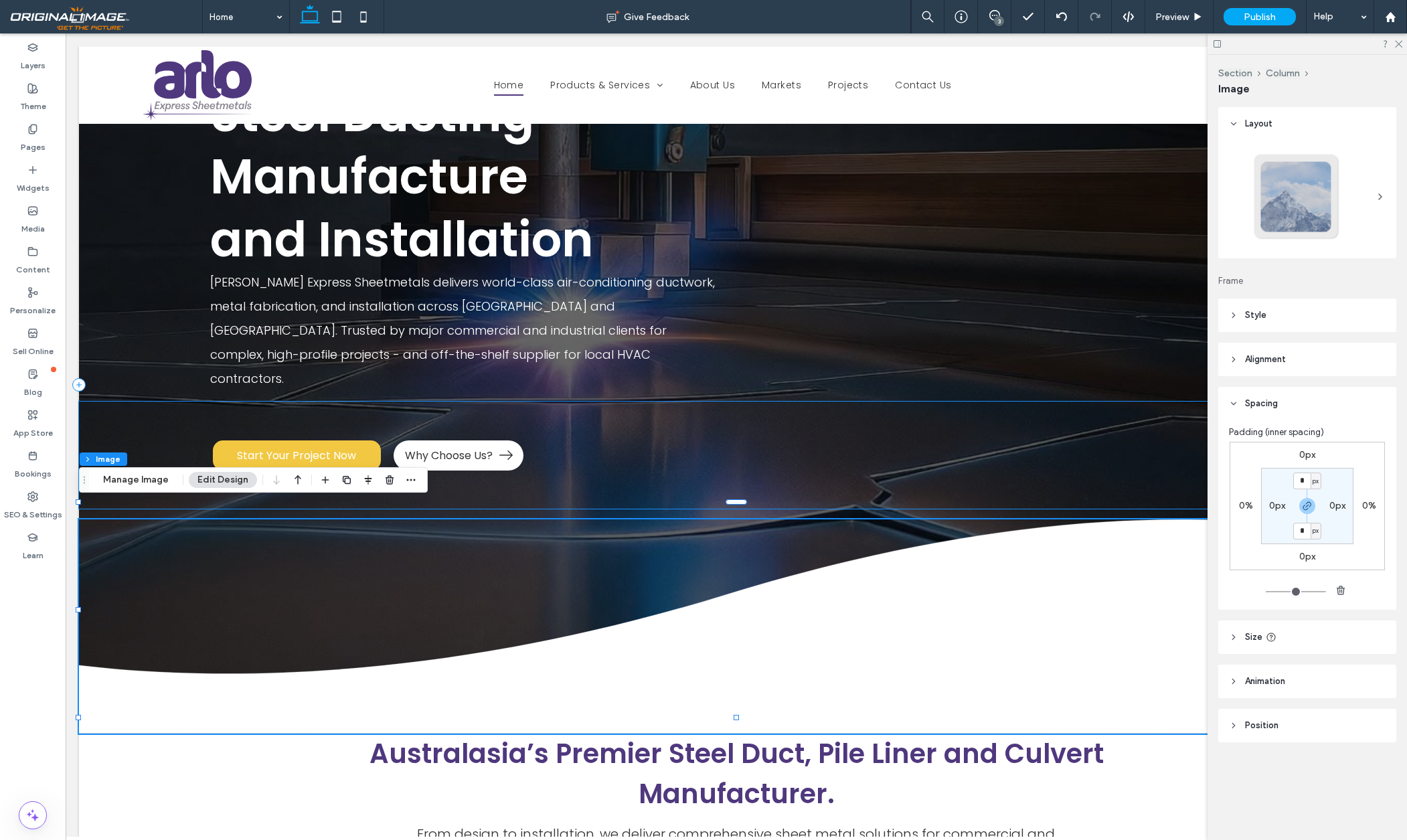
click at [1234, 405] on use at bounding box center [1234, 403] width 5 height 3
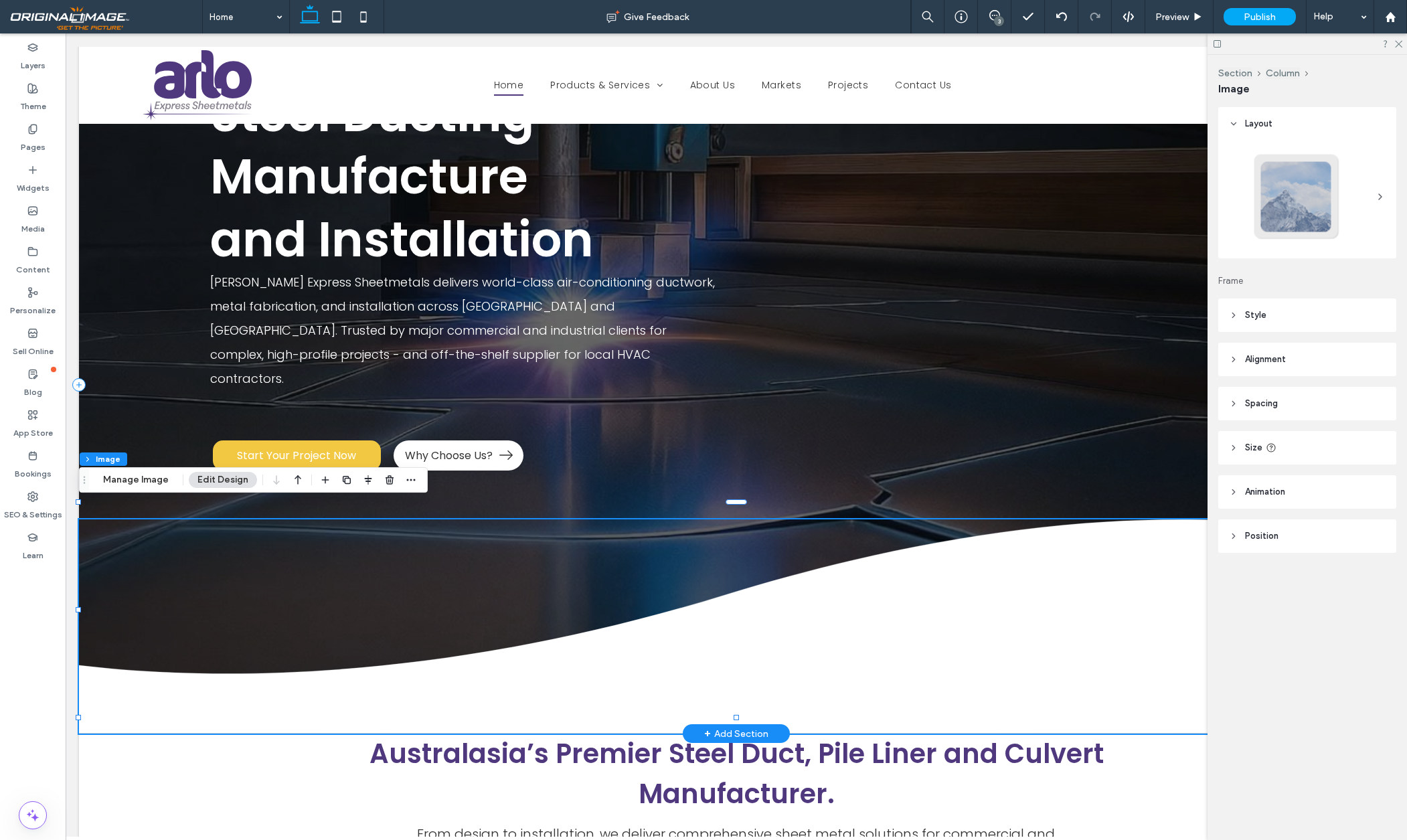
click at [932, 604] on img at bounding box center [736, 626] width 1315 height 214
click at [1235, 402] on icon at bounding box center [1233, 403] width 9 height 9
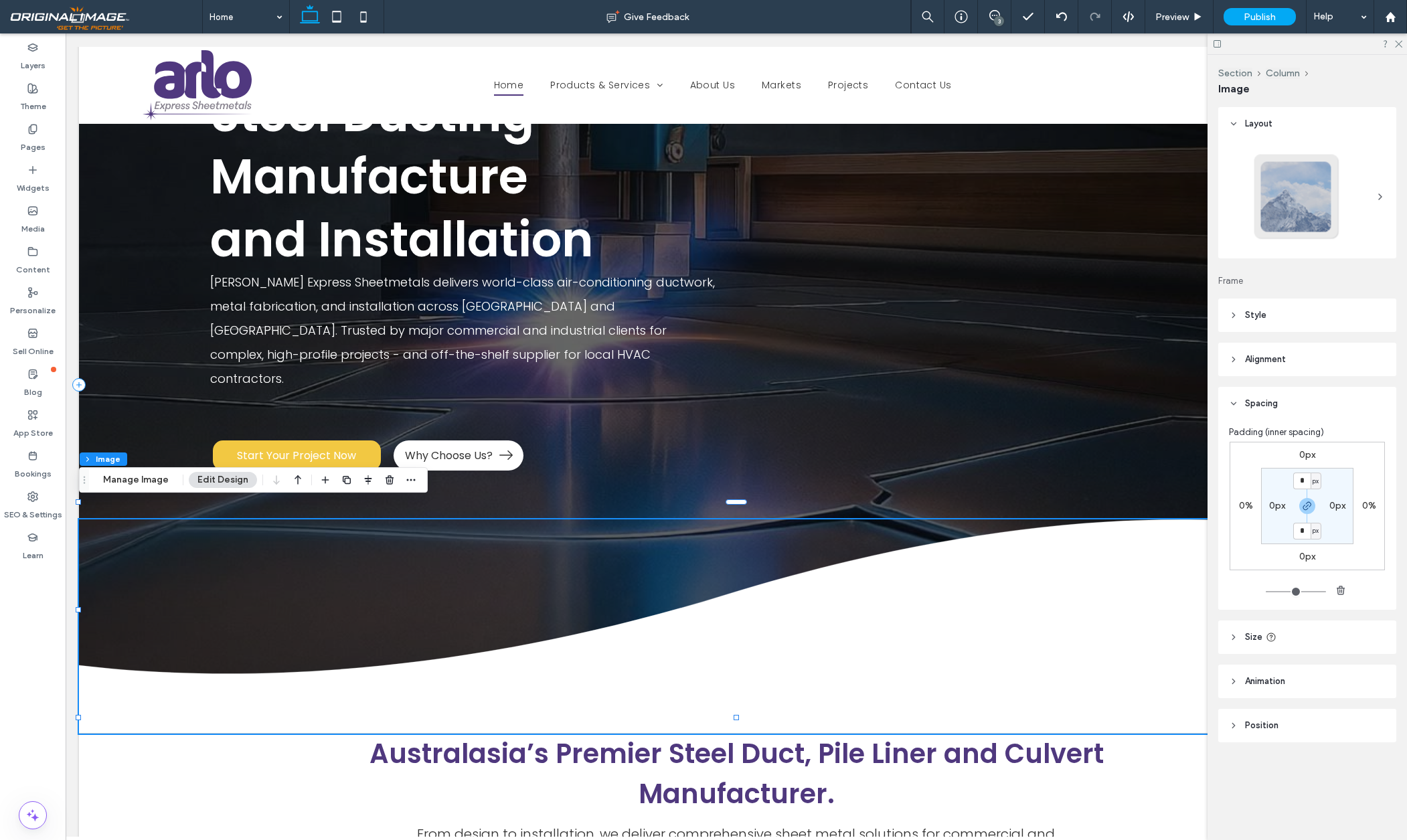
click at [1235, 402] on icon at bounding box center [1233, 403] width 9 height 9
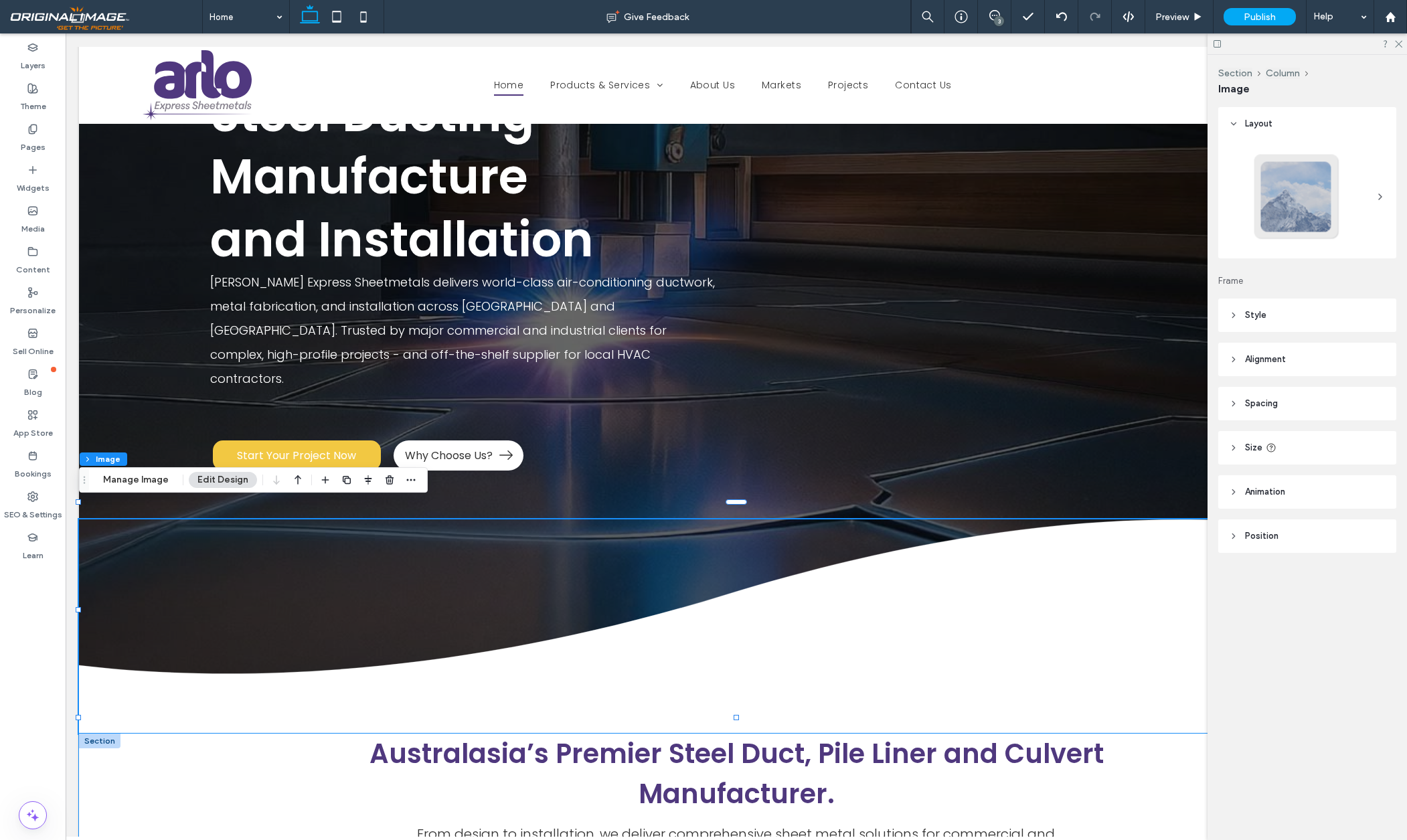
click at [259, 767] on div "Australasia’s Premier Steel Duct, Pile Liner and Culvert Manufacturer. From des…" at bounding box center [736, 827] width 1315 height 187
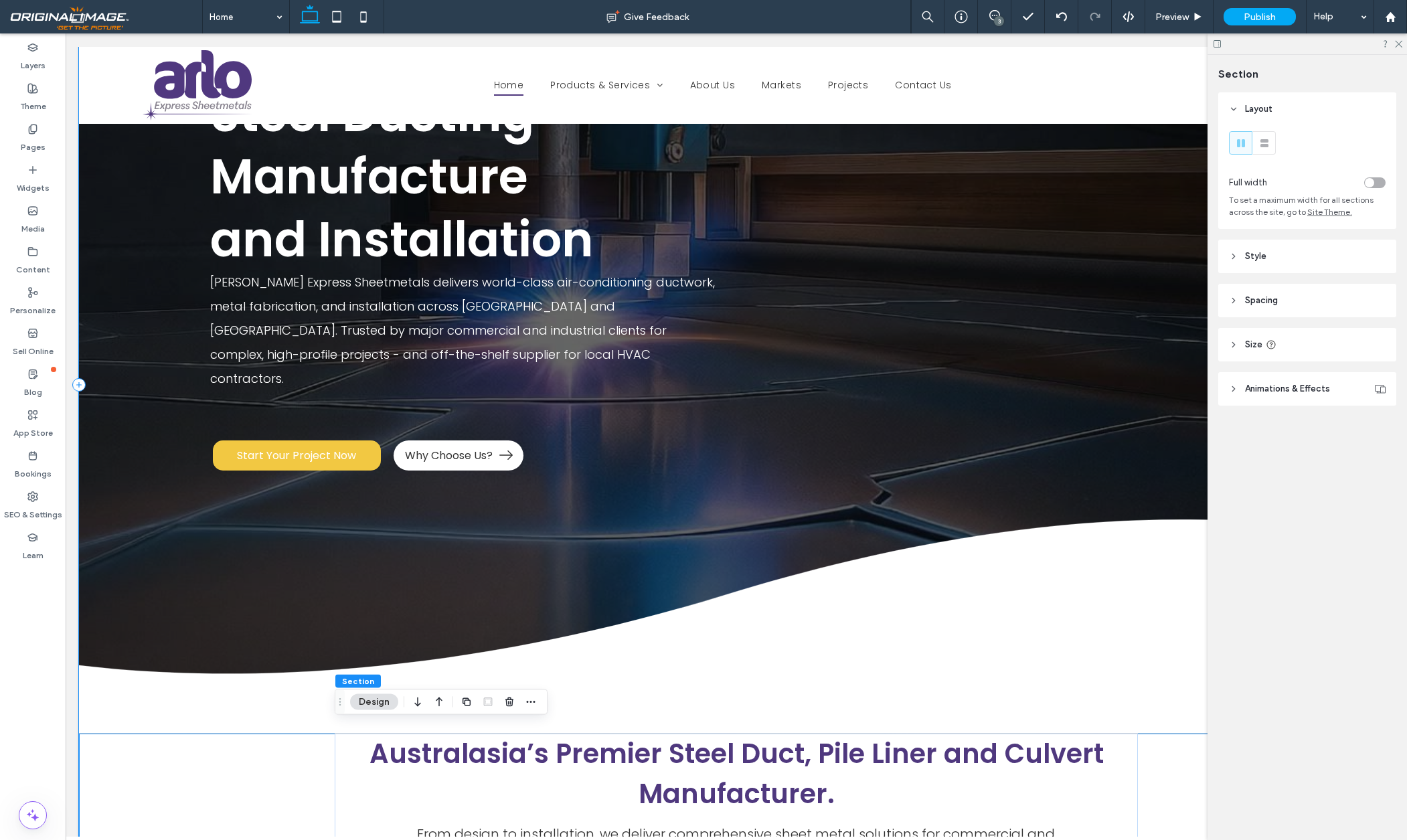
click at [1232, 300] on icon at bounding box center [1233, 300] width 9 height 9
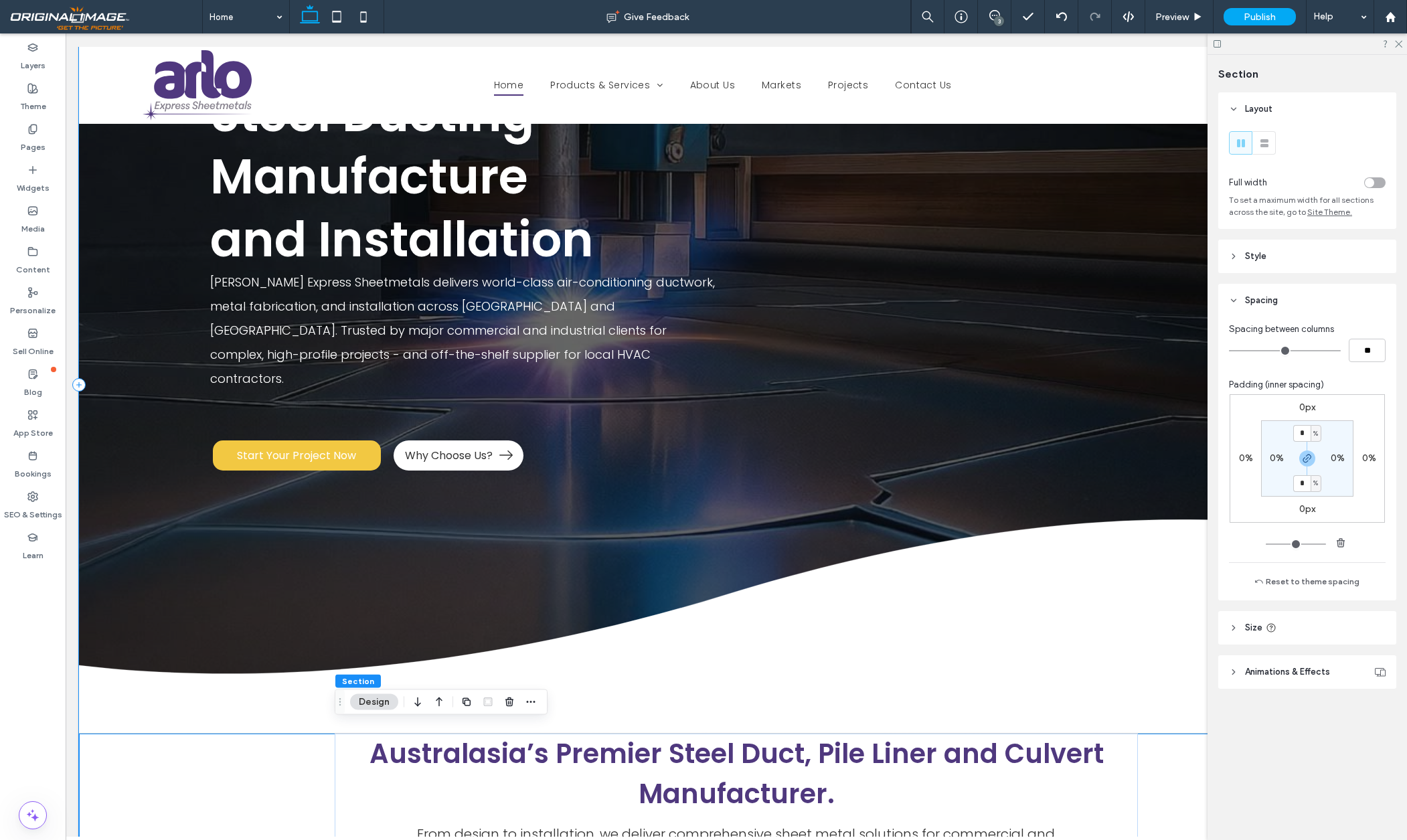
drag, startPoint x: 1232, startPoint y: 300, endPoint x: 1263, endPoint y: 234, distance: 73.1
click at [1233, 300] on icon at bounding box center [1233, 300] width 9 height 9
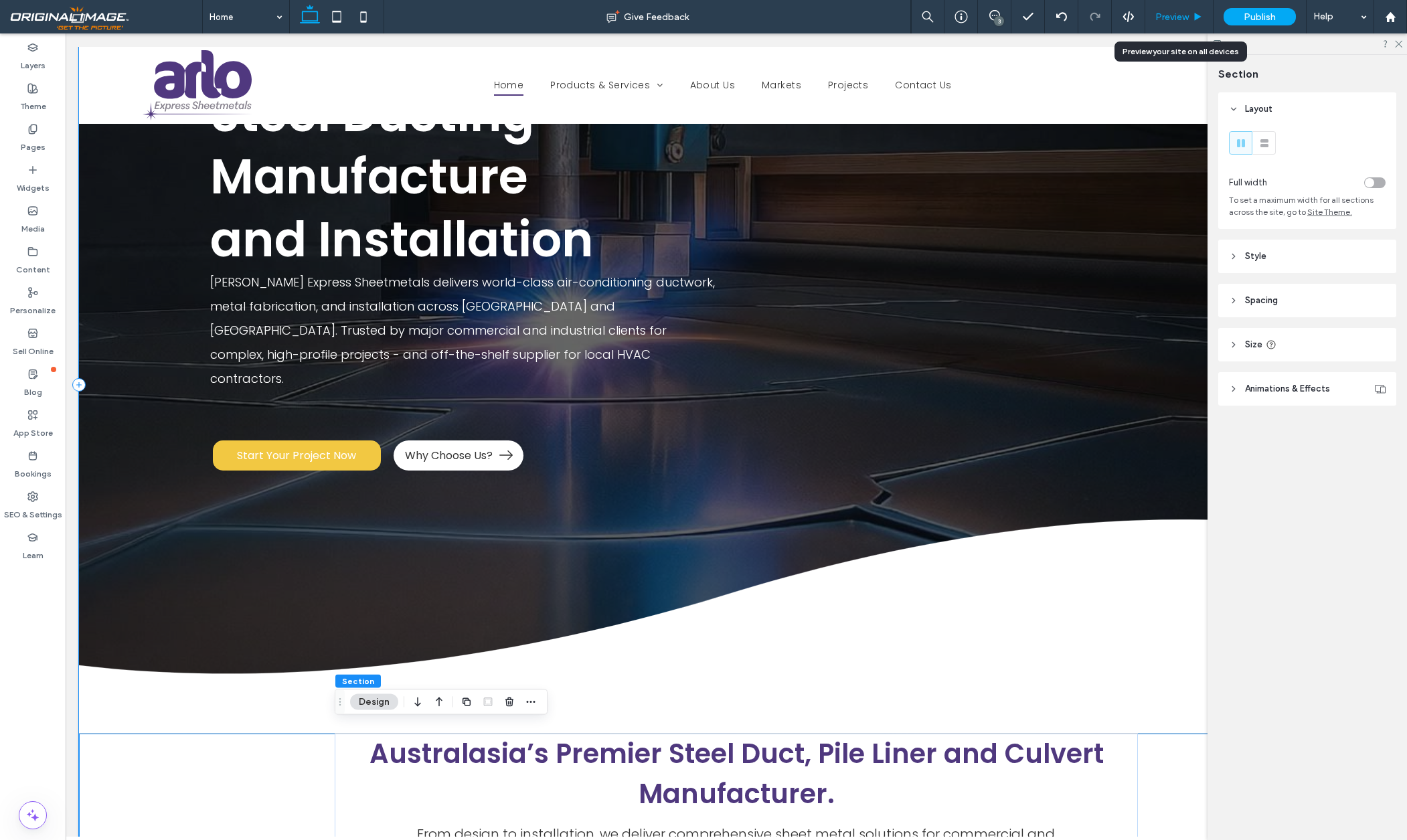
click at [1178, 12] on span "Preview" at bounding box center [1171, 16] width 33 height 11
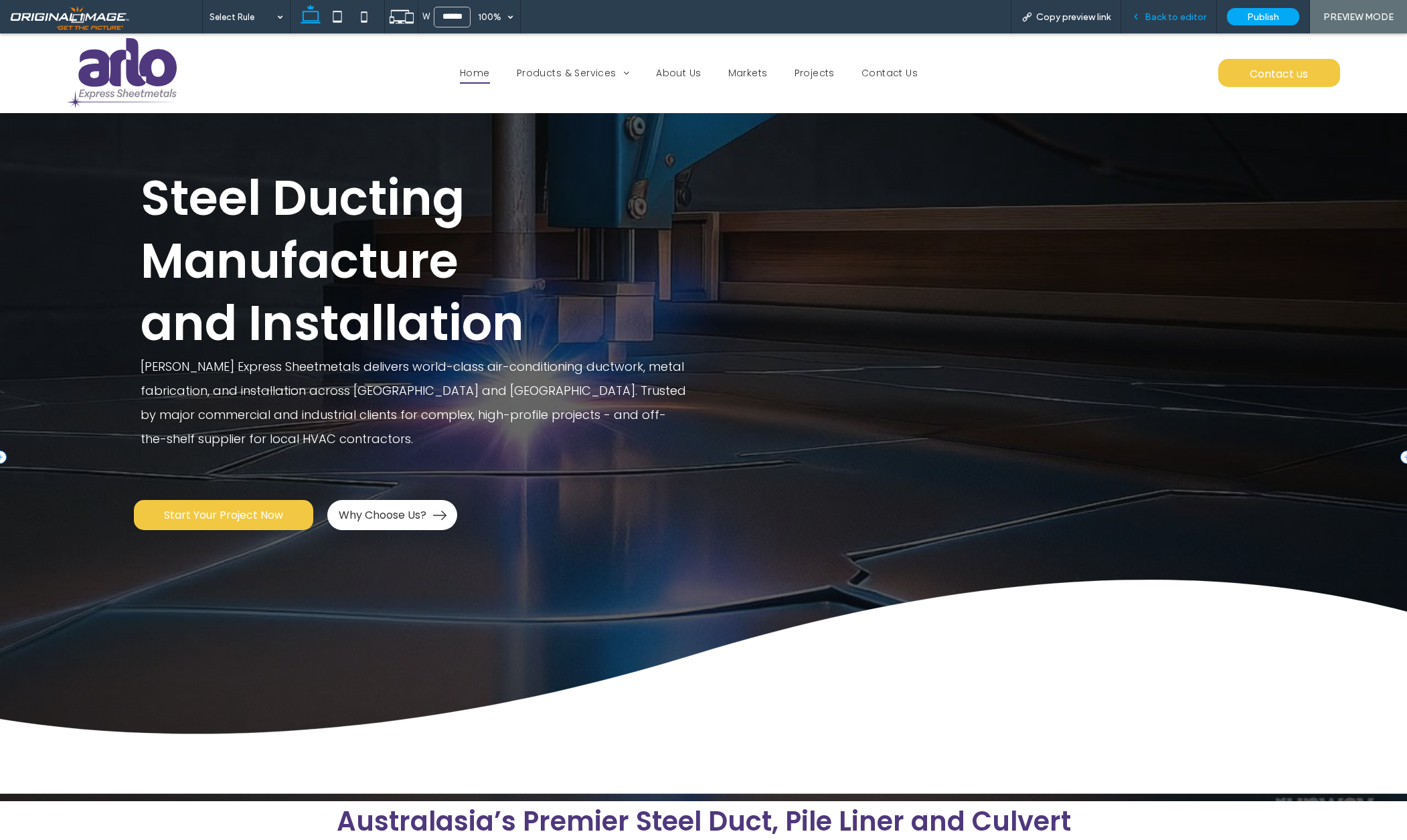
click at [1204, 18] on span "Back to editor" at bounding box center [1176, 16] width 62 height 11
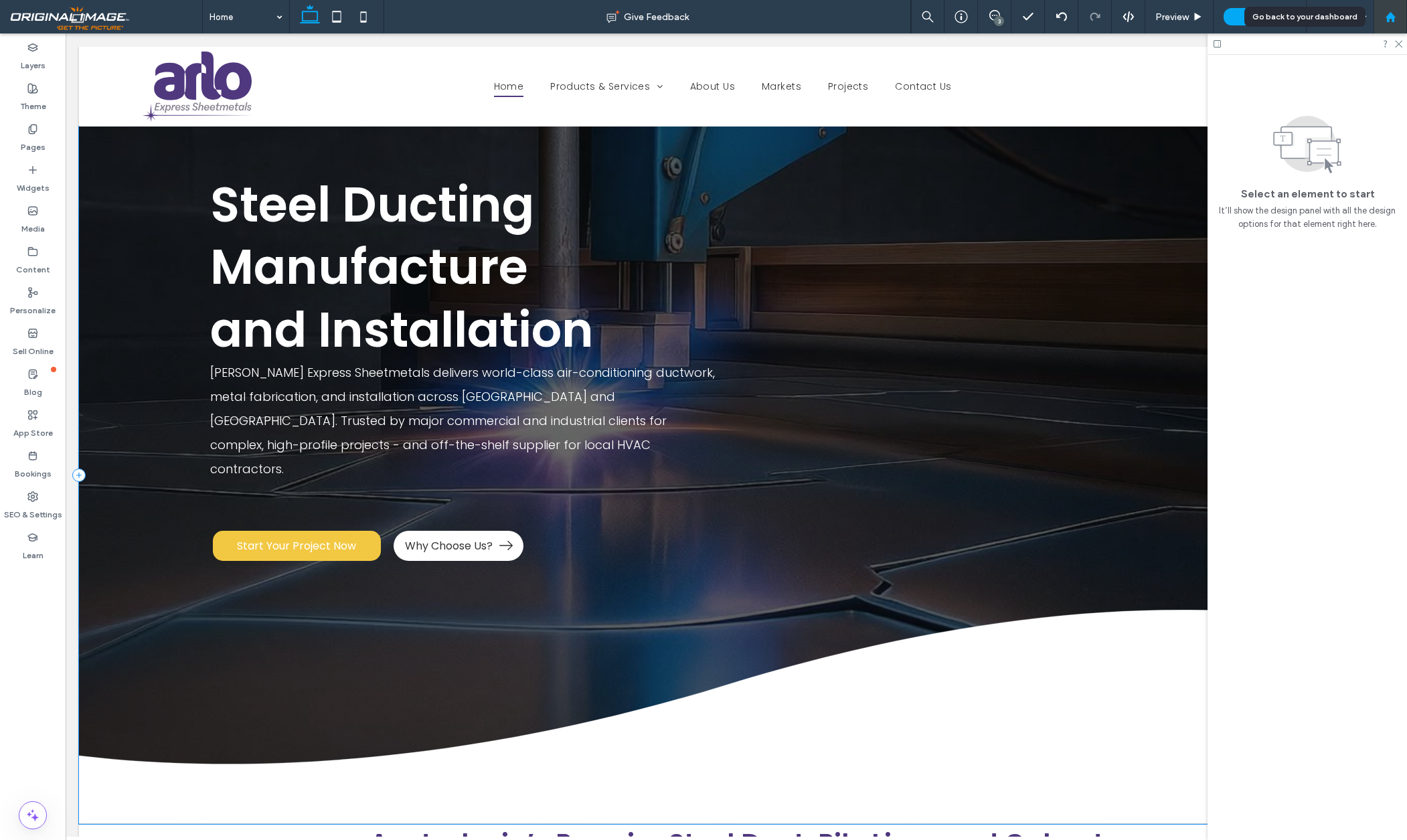
click at [1388, 23] on div at bounding box center [1390, 16] width 33 height 33
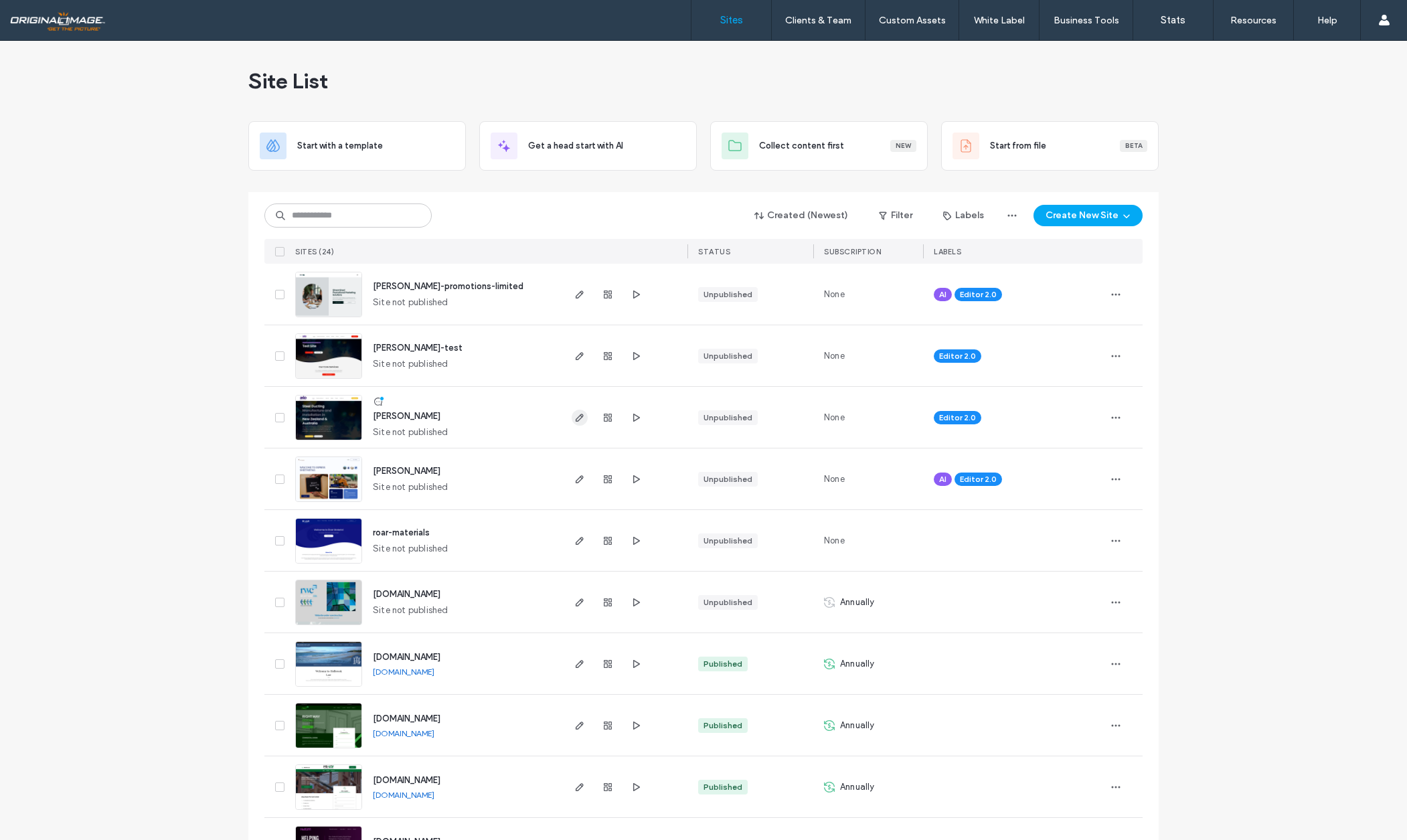
click at [574, 417] on icon "button" at bounding box center [579, 417] width 11 height 11
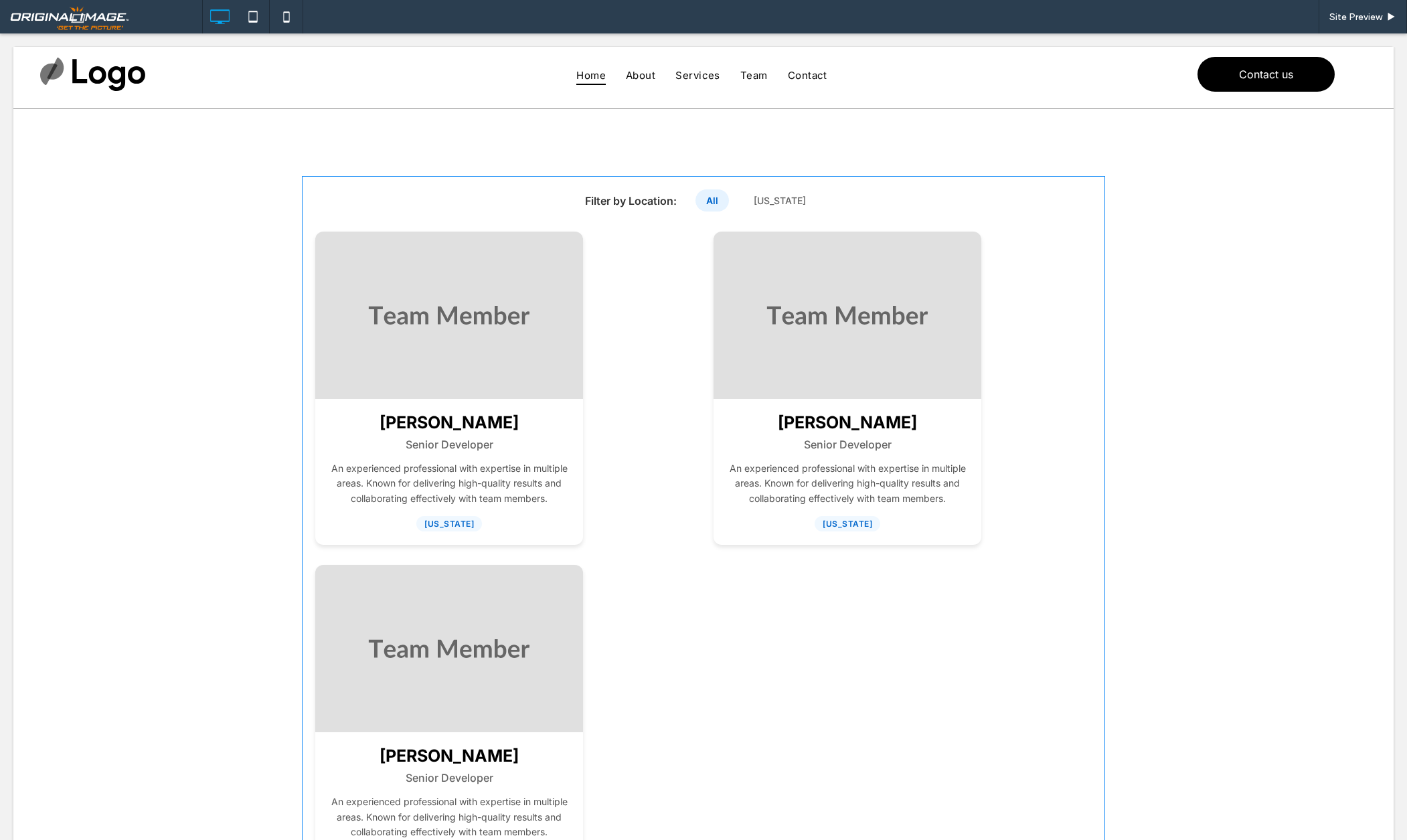
click at [302, 176] on span at bounding box center [302, 176] width 0 height 0
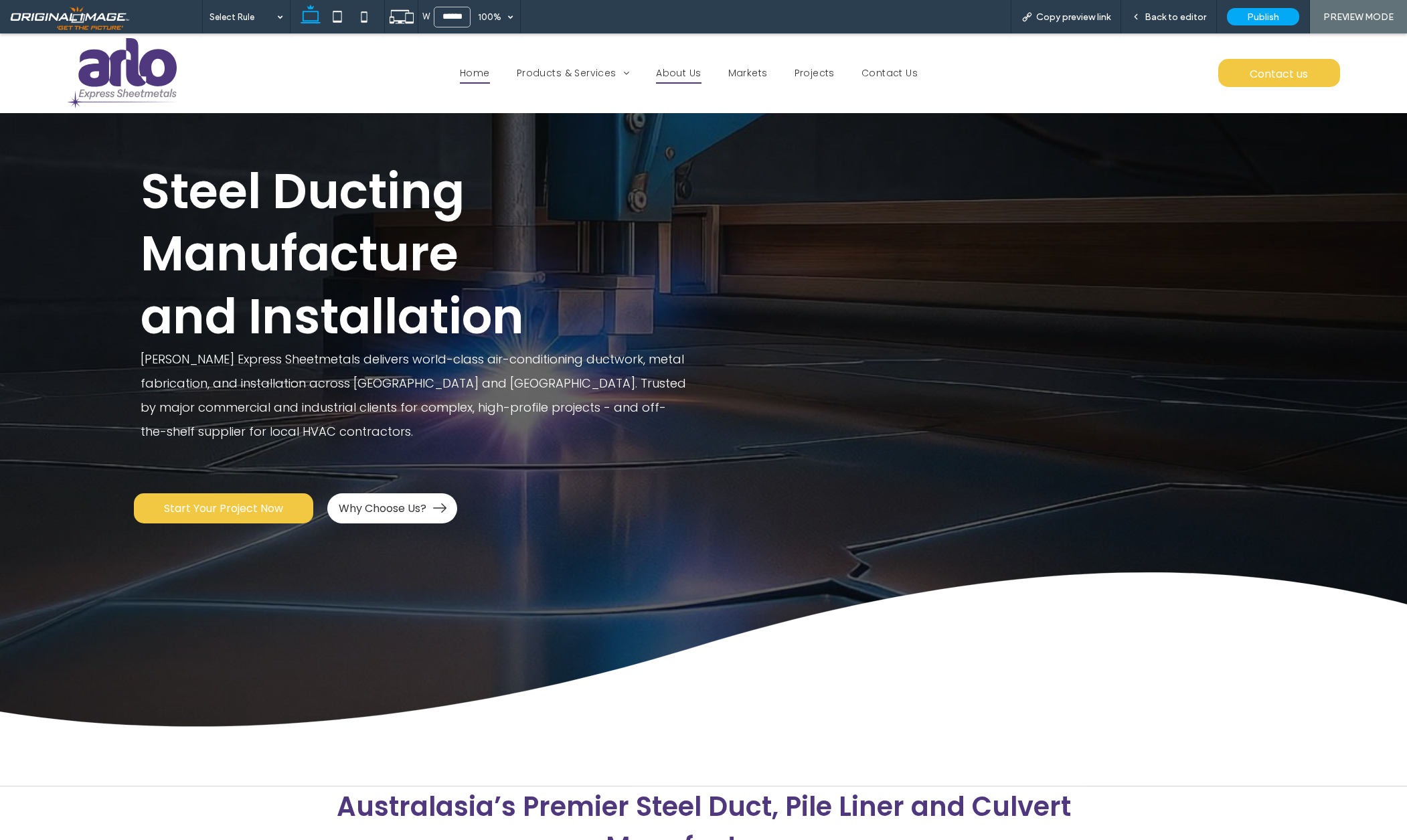
click at [694, 75] on span "About Us" at bounding box center [678, 73] width 45 height 21
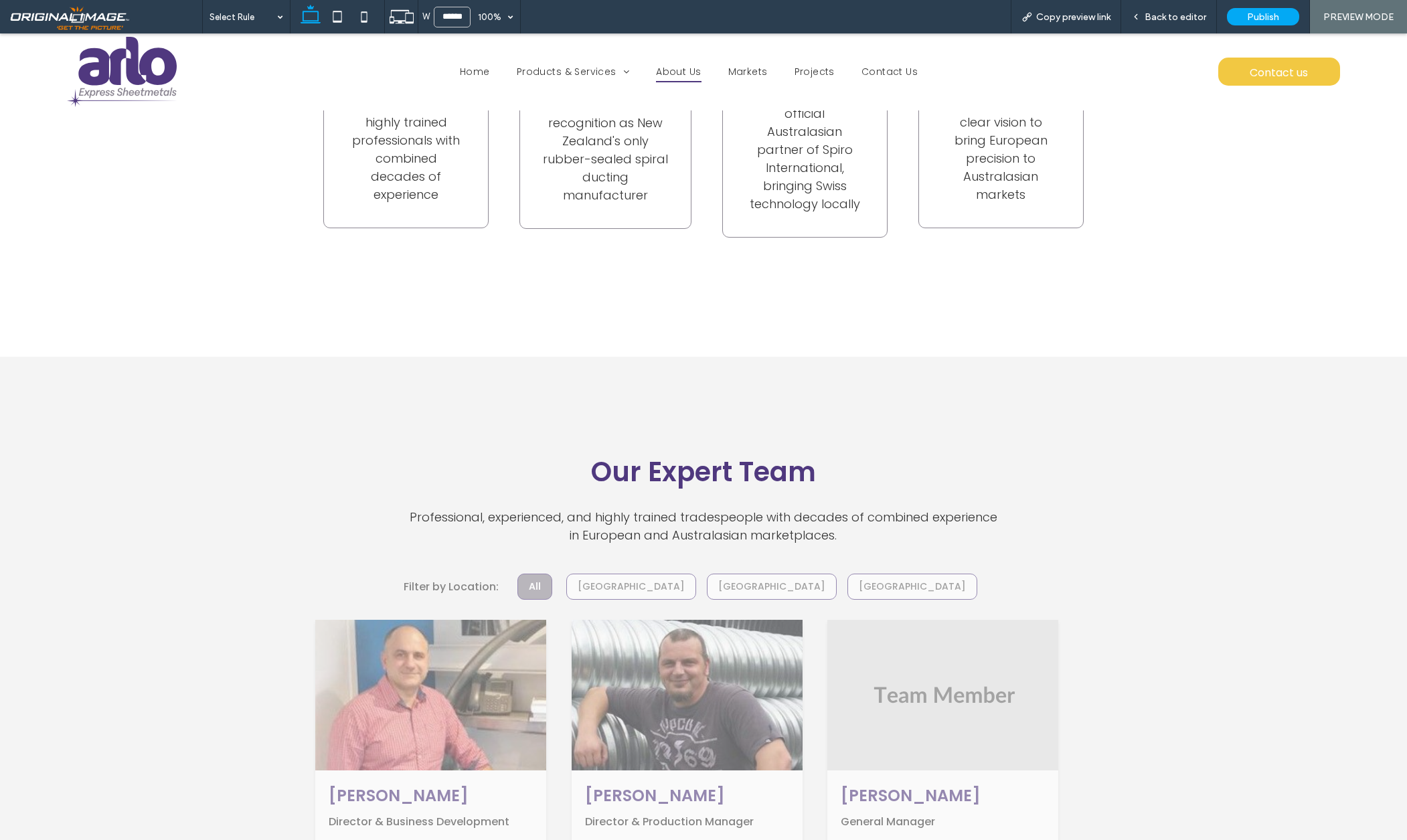
scroll to position [1683, 0]
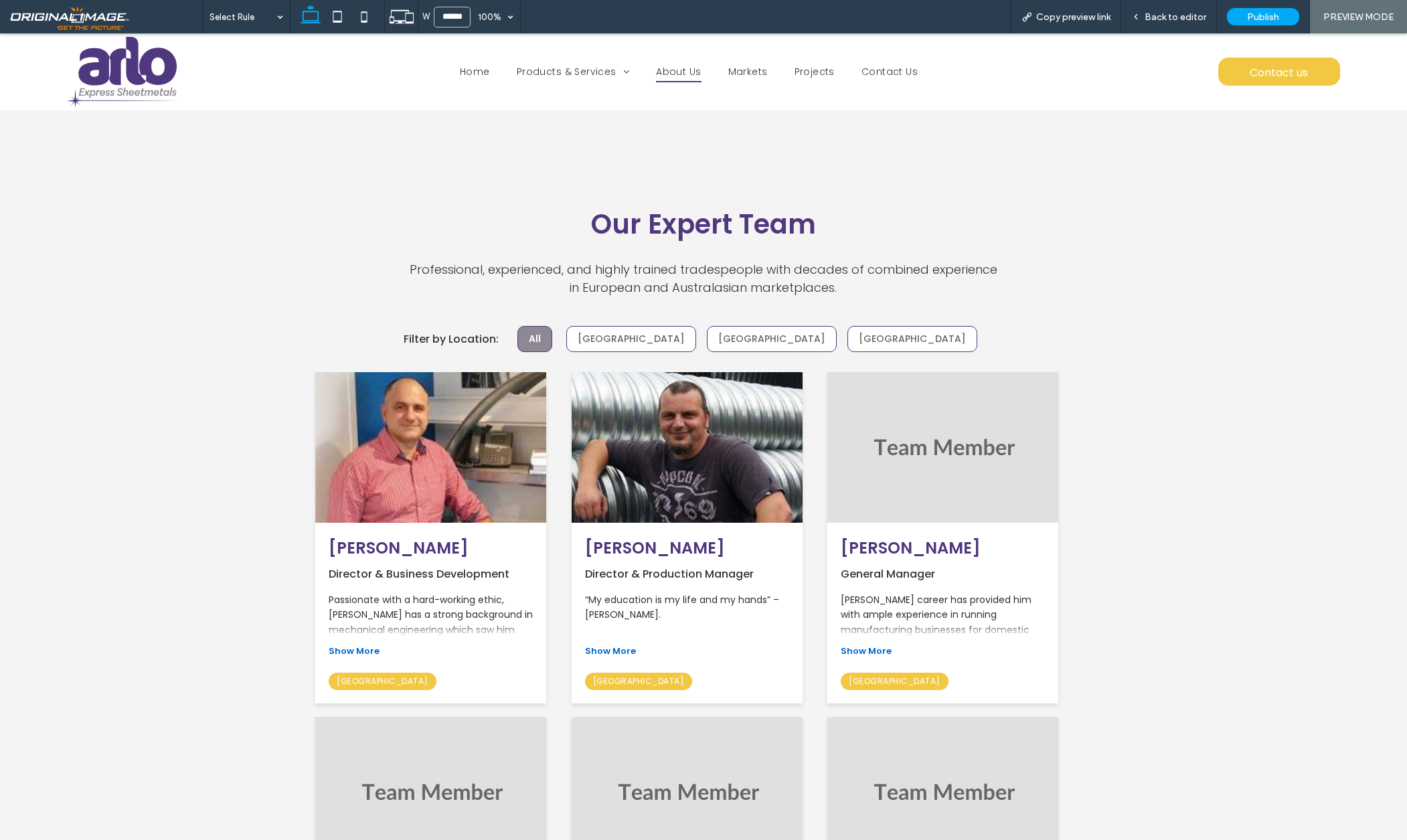
click at [627, 645] on span "Show More" at bounding box center [610, 651] width 51 height 13
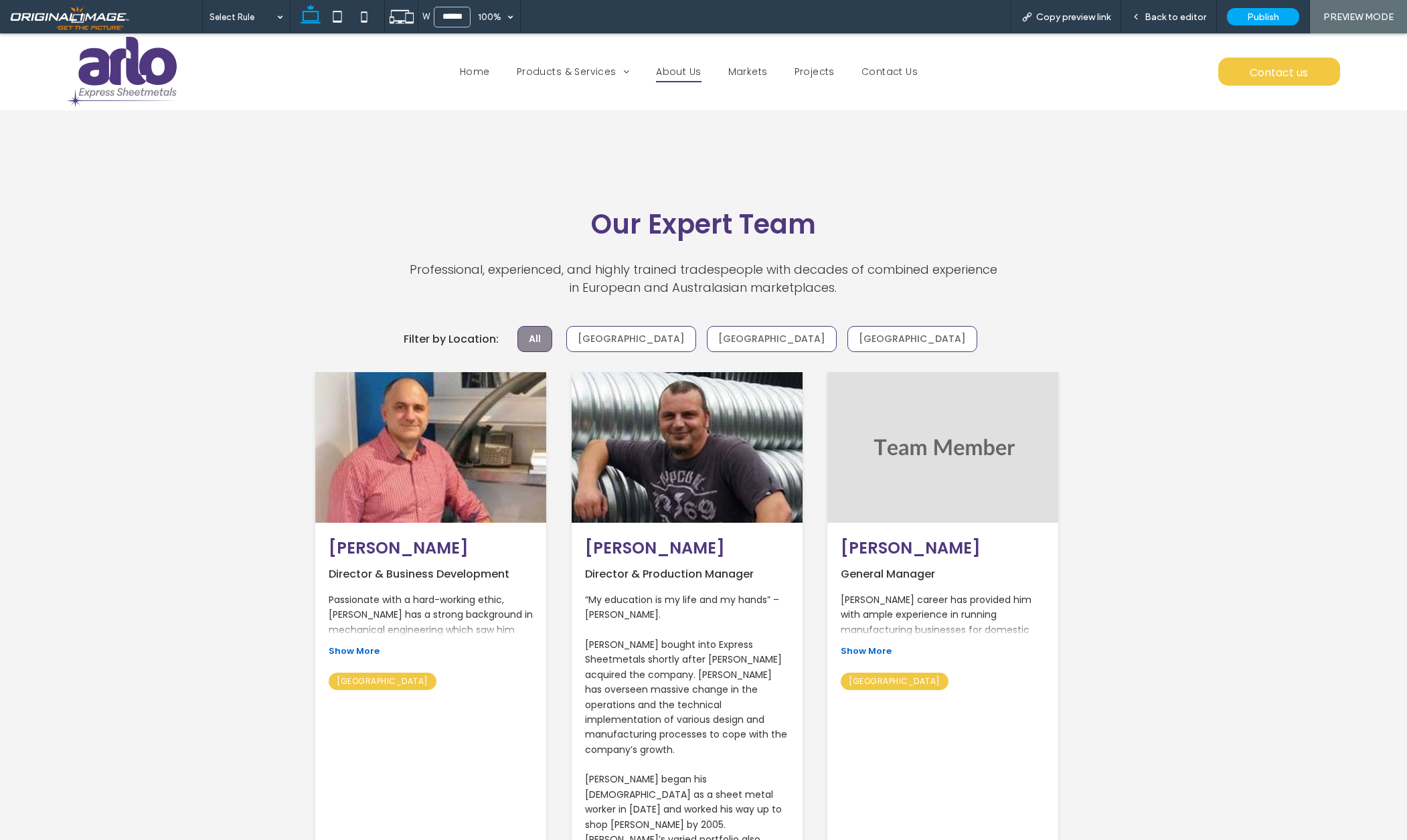
click at [374, 645] on span "Show More" at bounding box center [354, 651] width 51 height 13
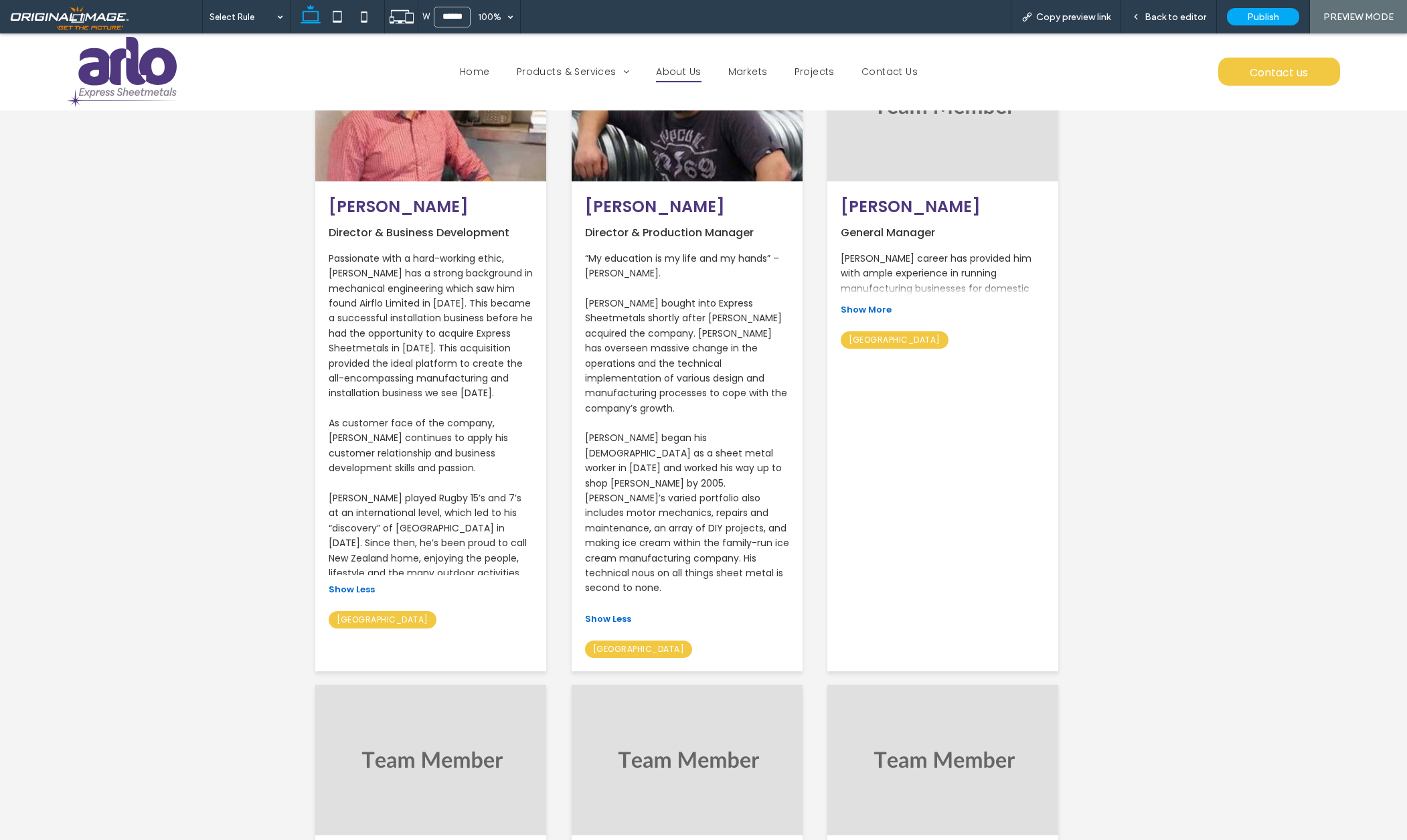
scroll to position [2209, 0]
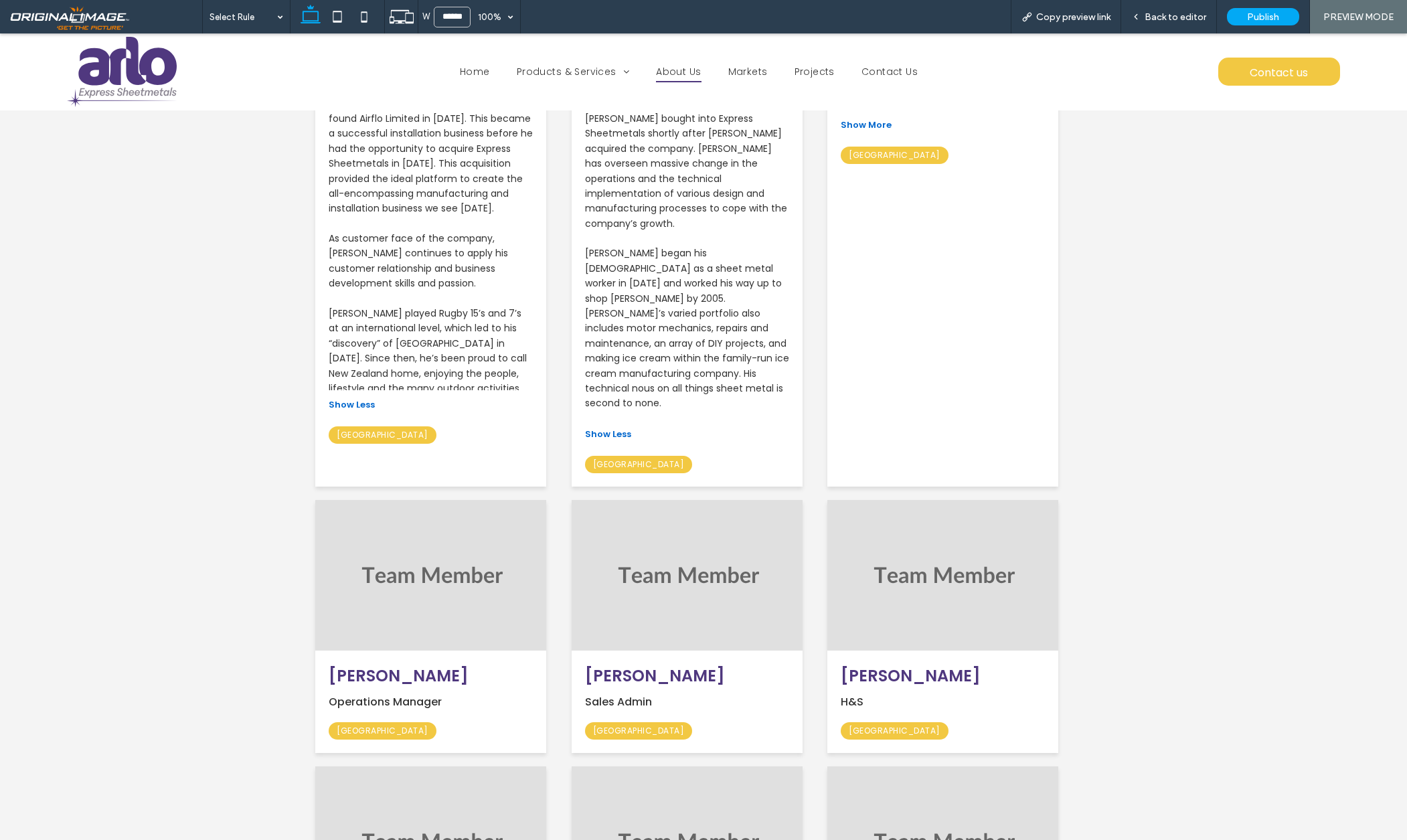
click at [613, 428] on span "Show Less" at bounding box center [608, 434] width 46 height 13
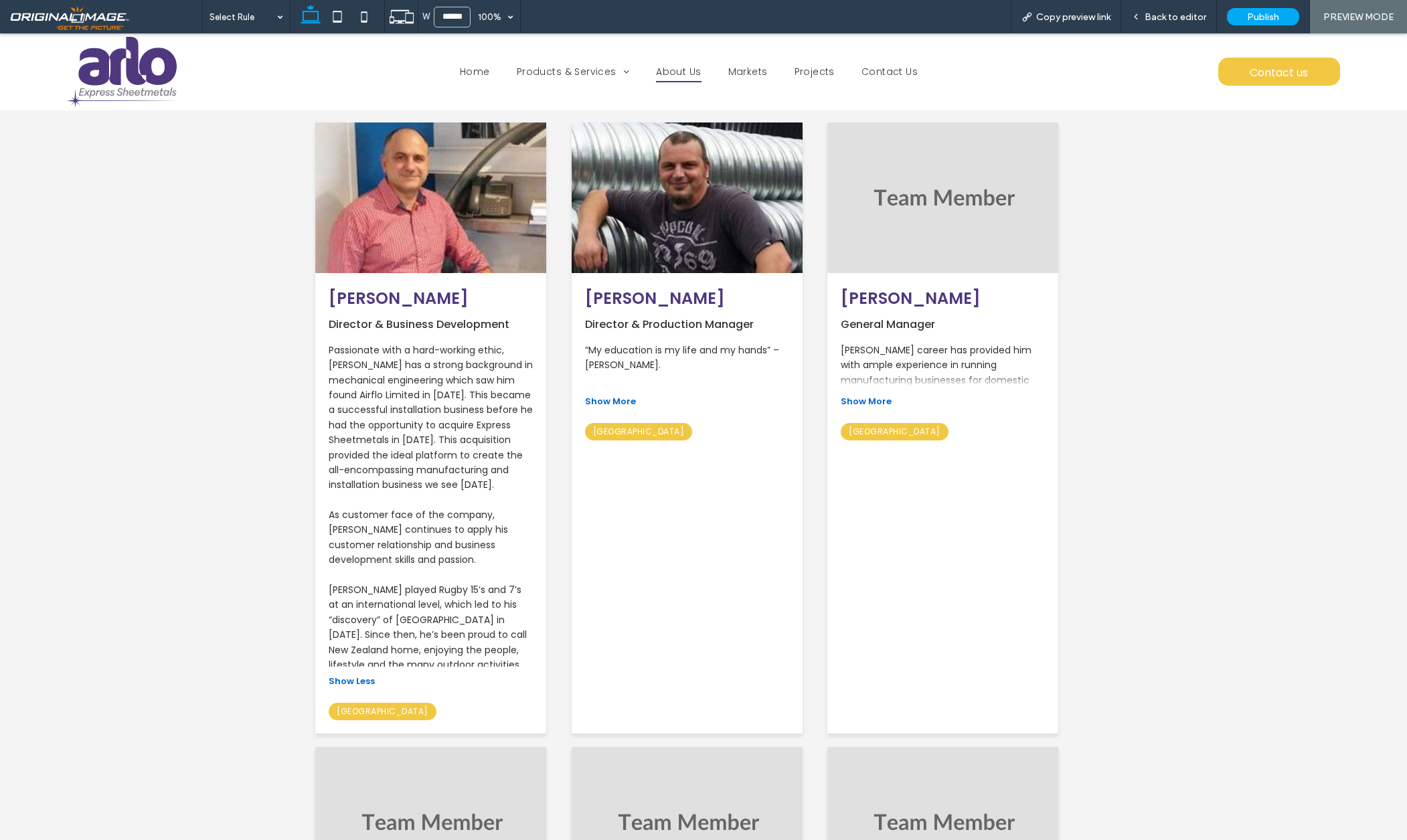
scroll to position [1800, 0]
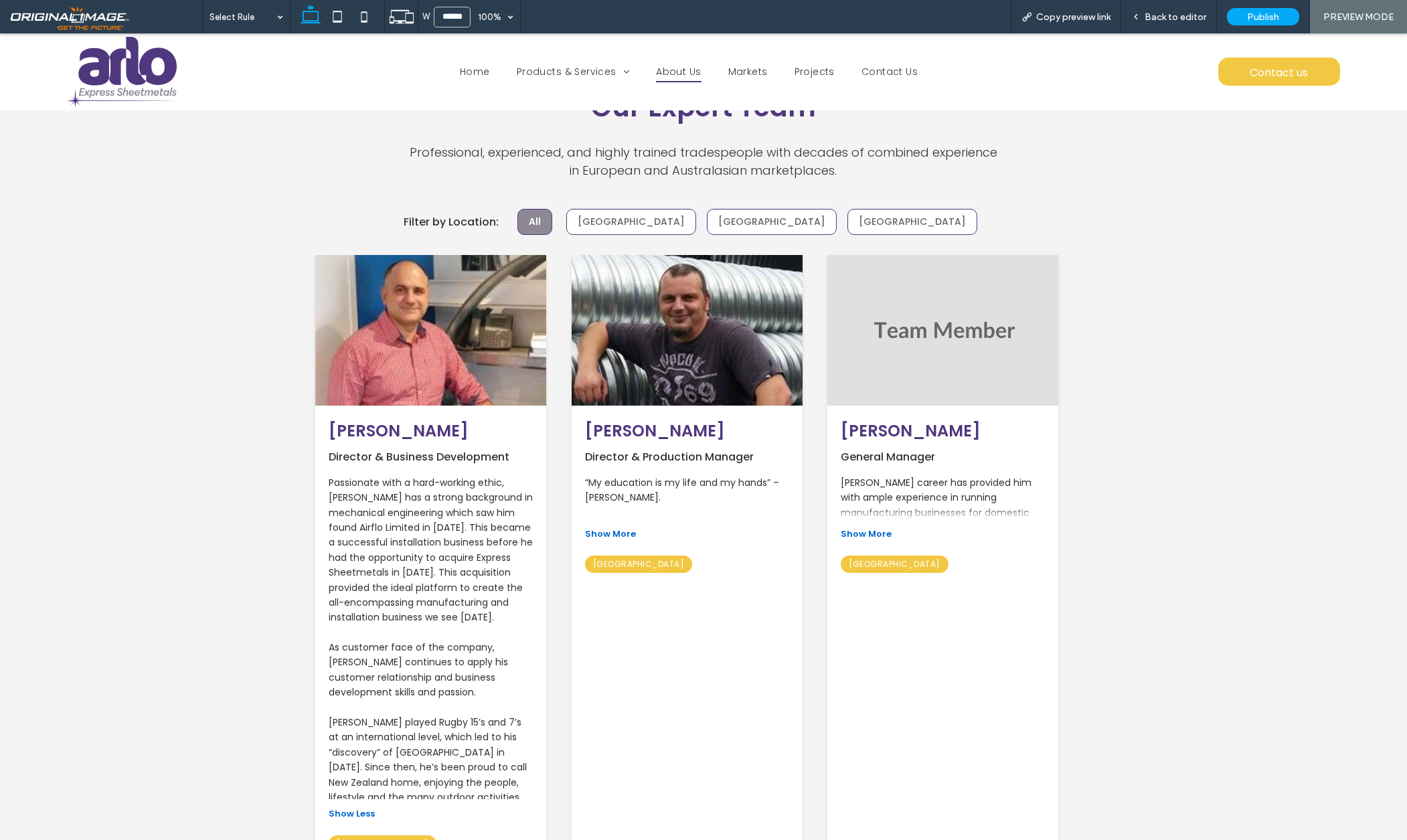
click at [370, 807] on span "Show Less" at bounding box center [352, 813] width 46 height 13
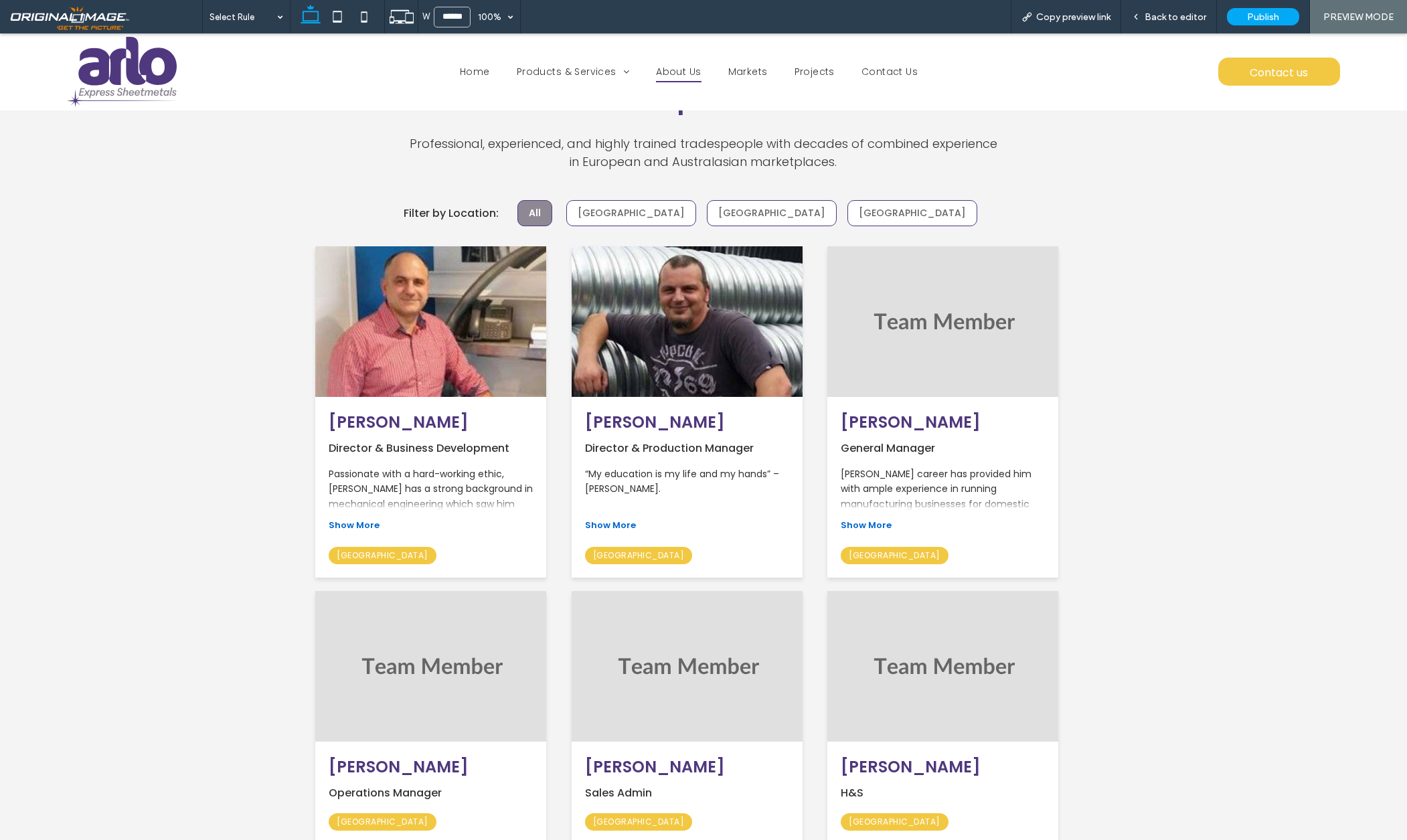
scroll to position [1660, 0]
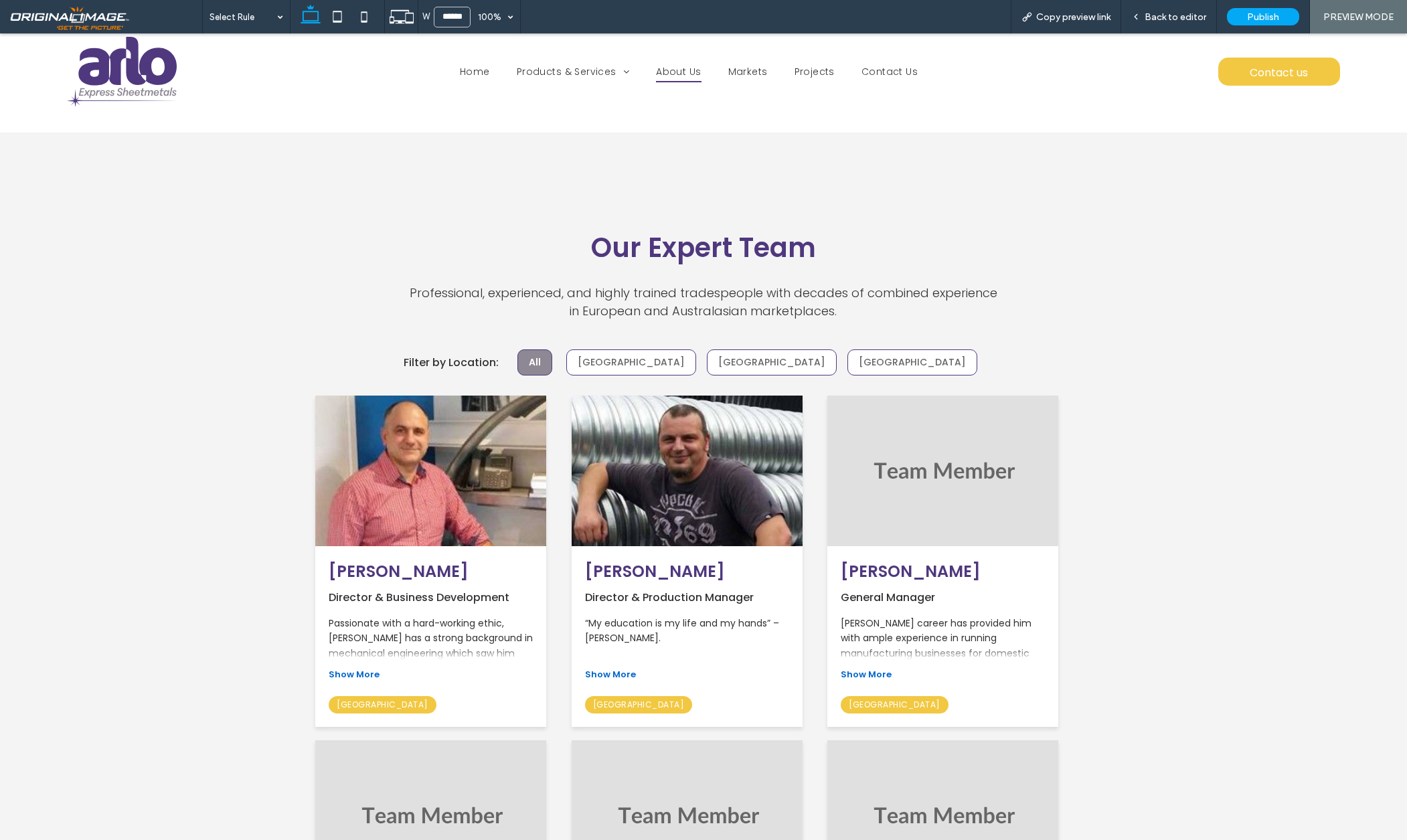
click at [872, 668] on span "Show More" at bounding box center [866, 674] width 51 height 13
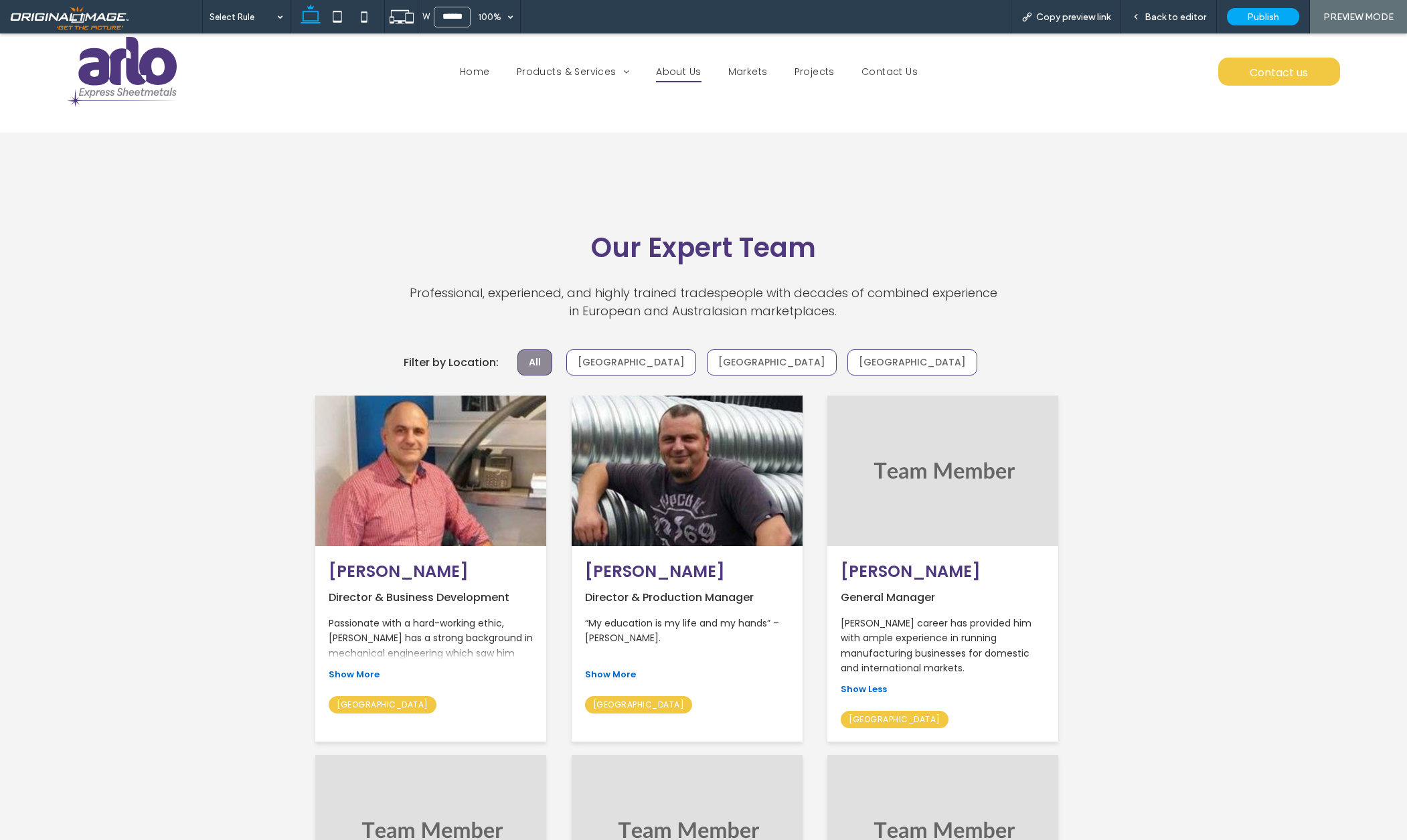
click at [874, 683] on span "Show Less" at bounding box center [864, 689] width 46 height 13
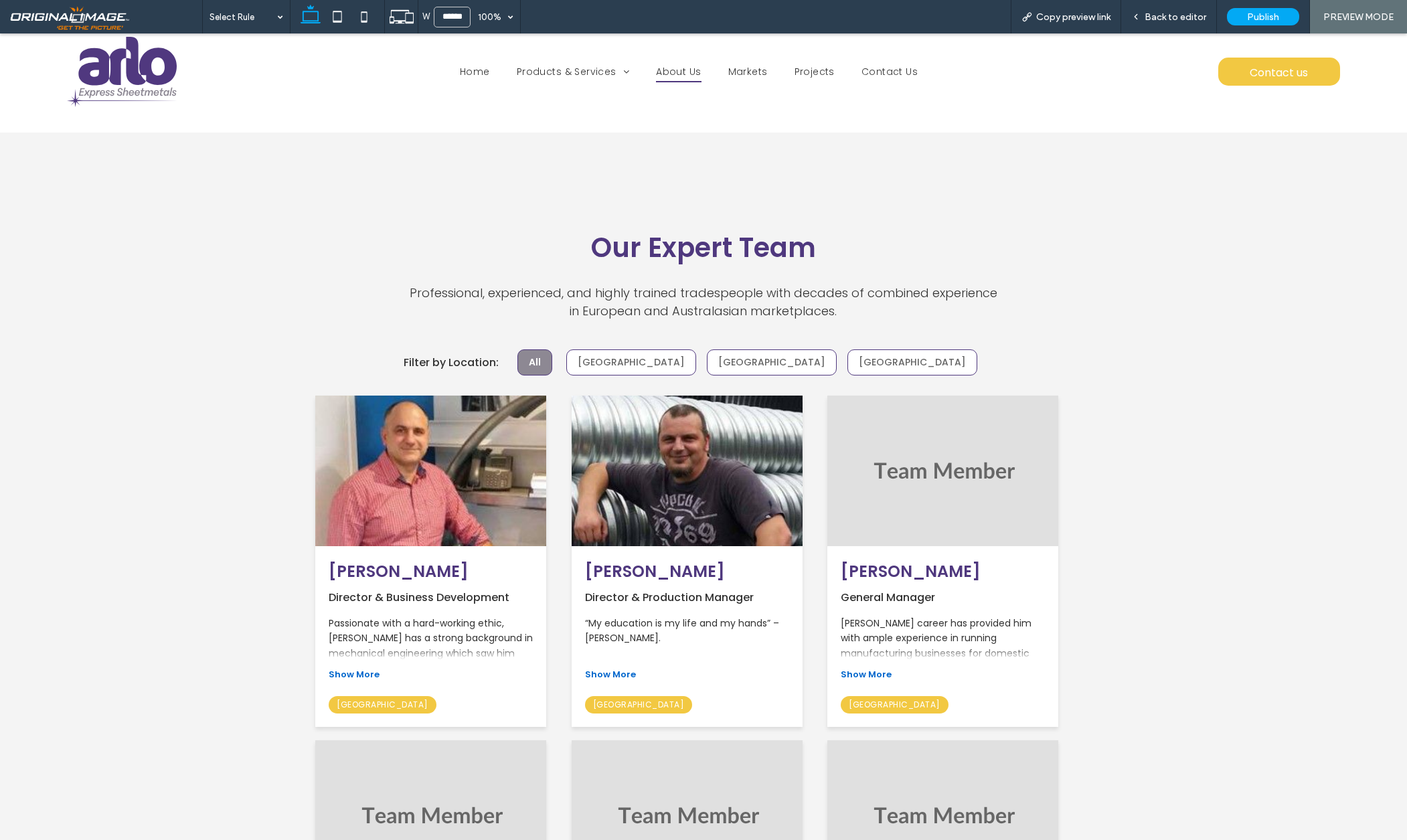
click at [616, 668] on span "Show More" at bounding box center [610, 674] width 51 height 13
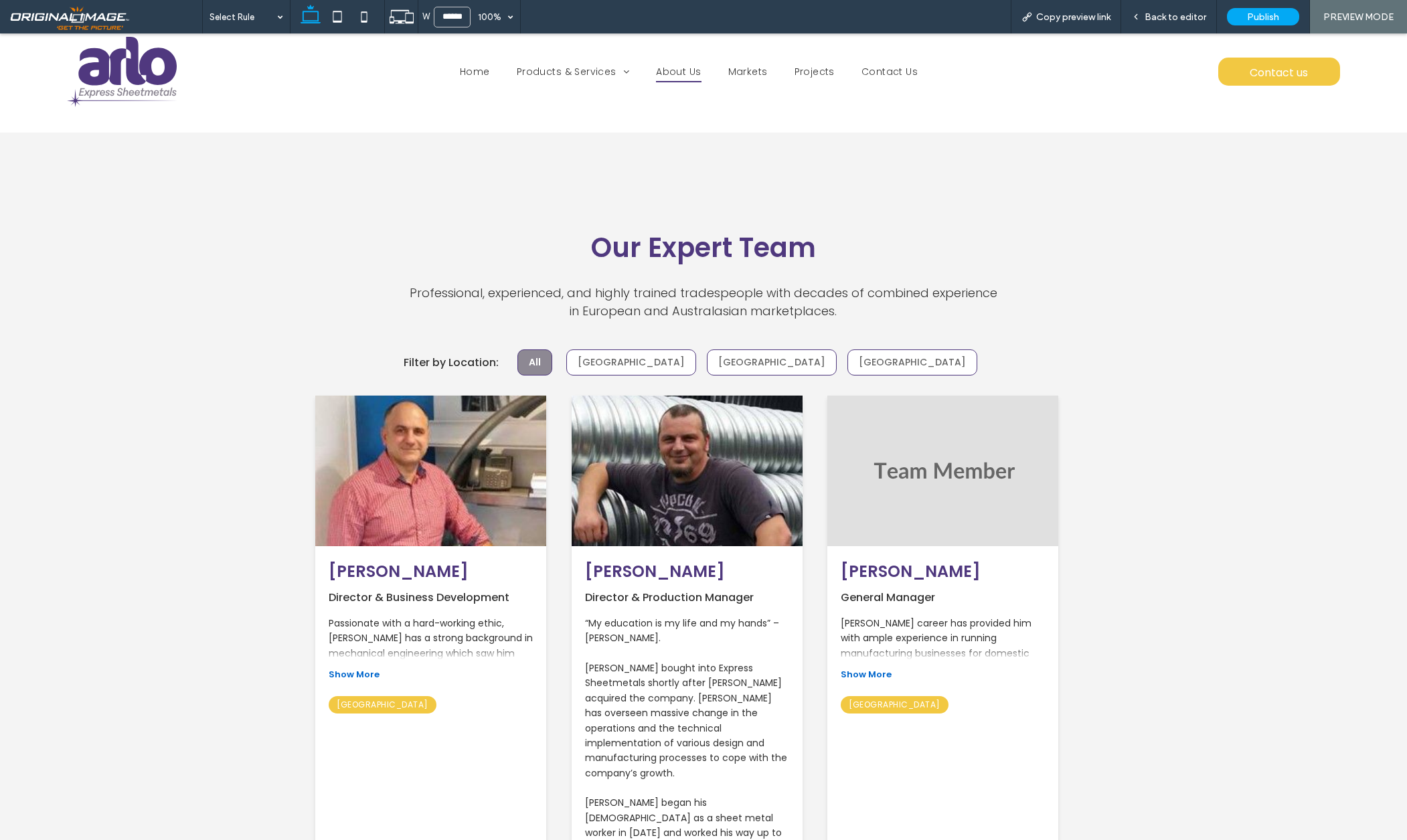
click at [864, 668] on span "Show More" at bounding box center [866, 674] width 51 height 13
click at [1184, 16] on span "Back to editor" at bounding box center [1176, 16] width 62 height 11
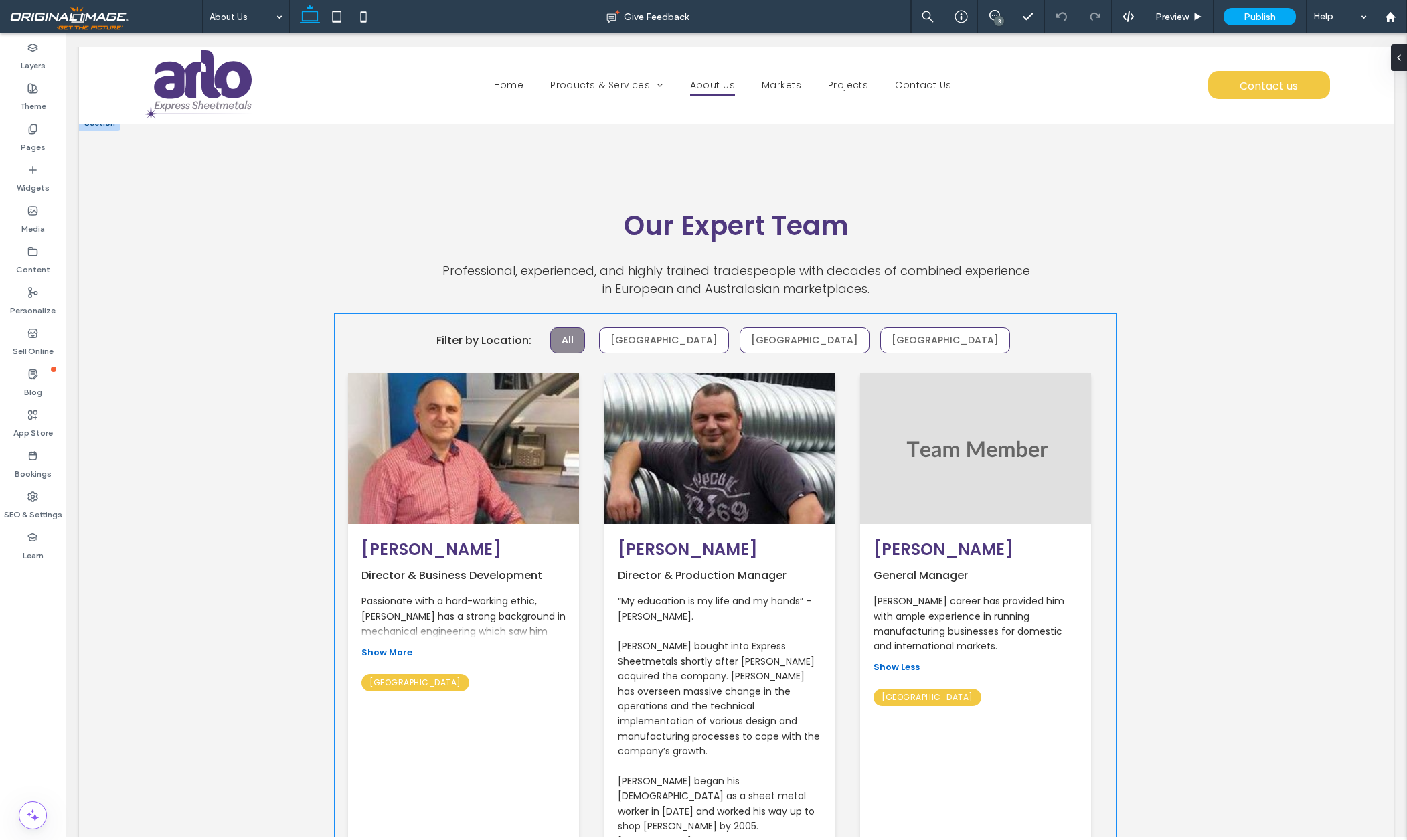
click at [957, 613] on div "Blair’s career has provided him with ample experience in running manufacturing …" at bounding box center [976, 635] width 204 height 83
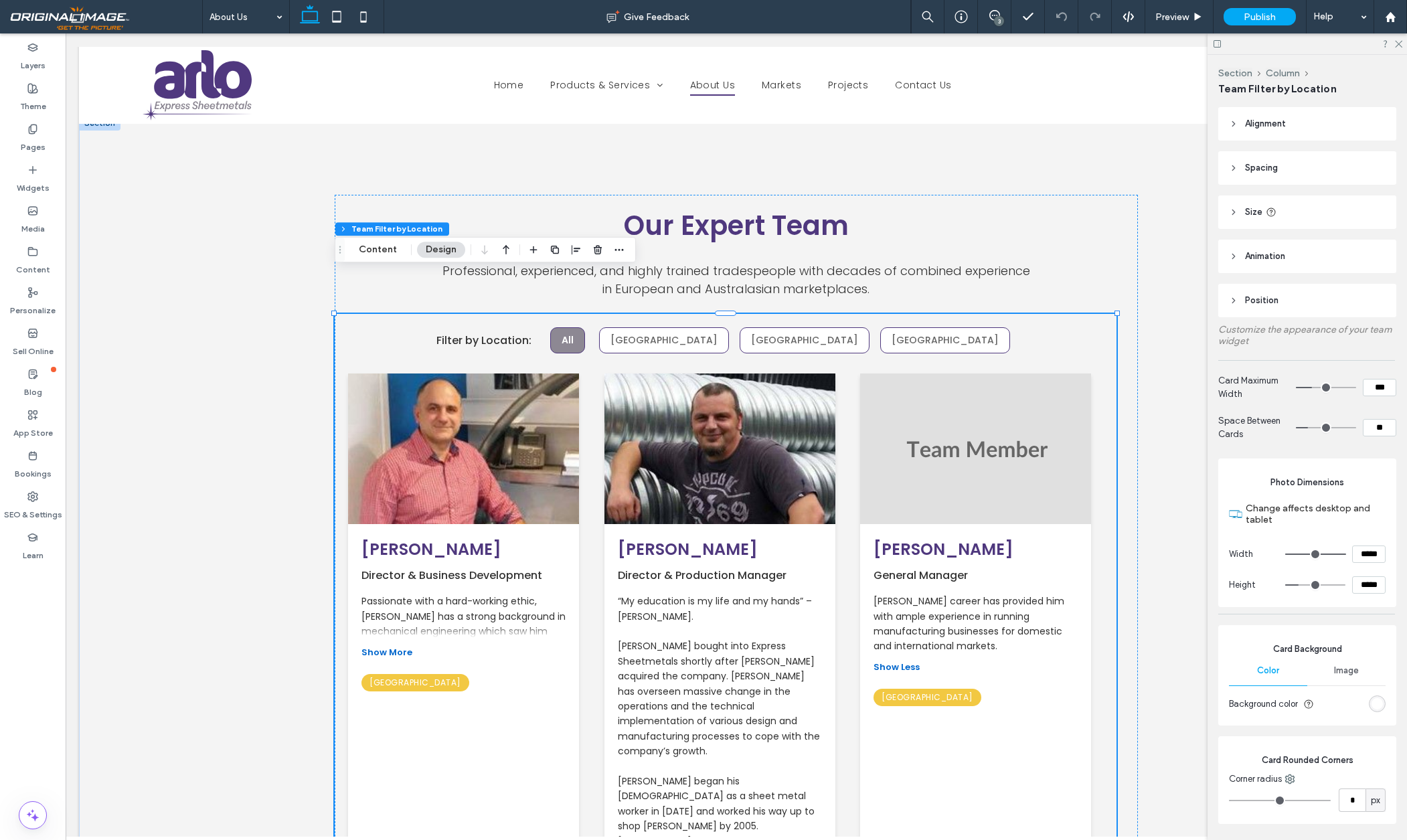
type input "**"
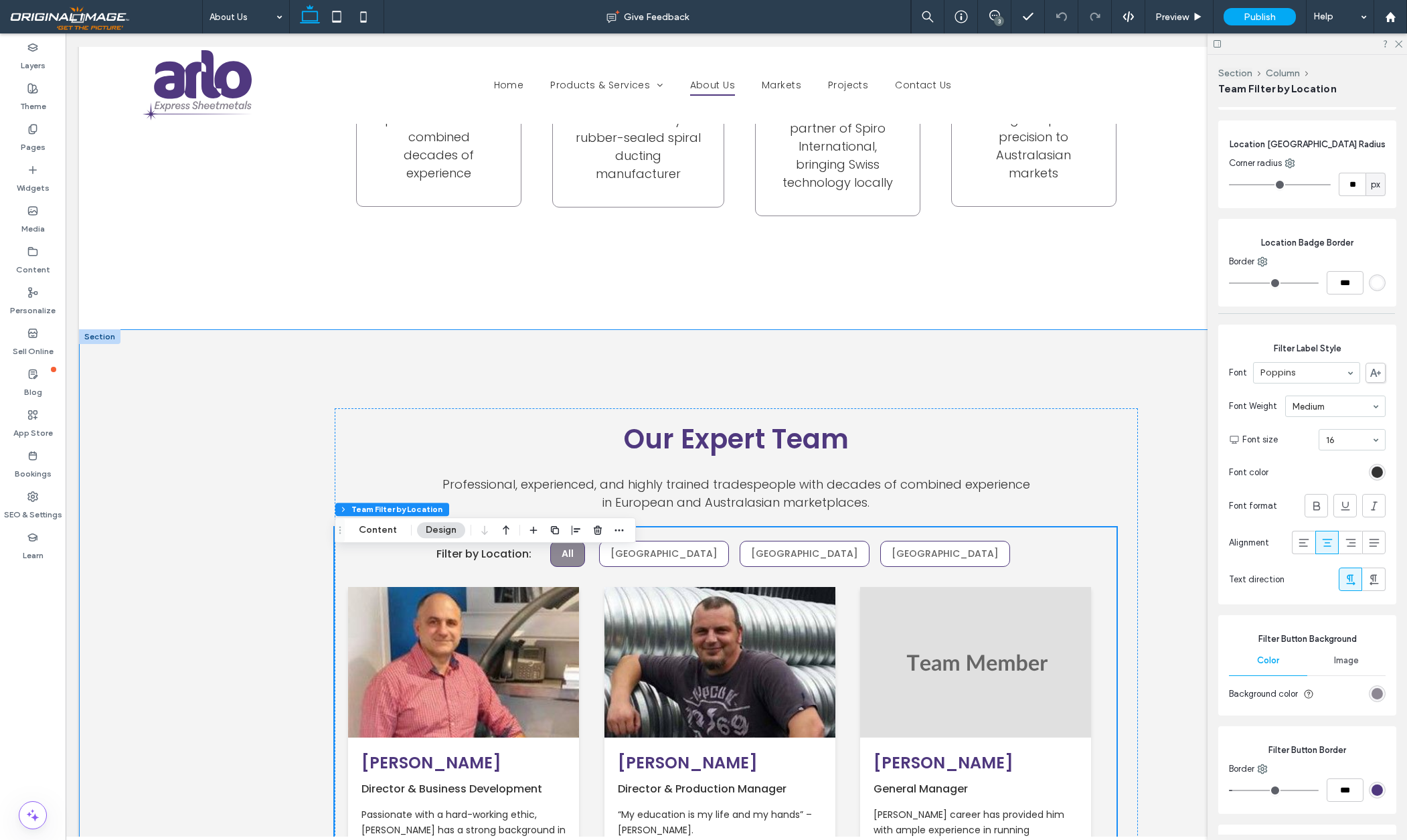
scroll to position [1297, 0]
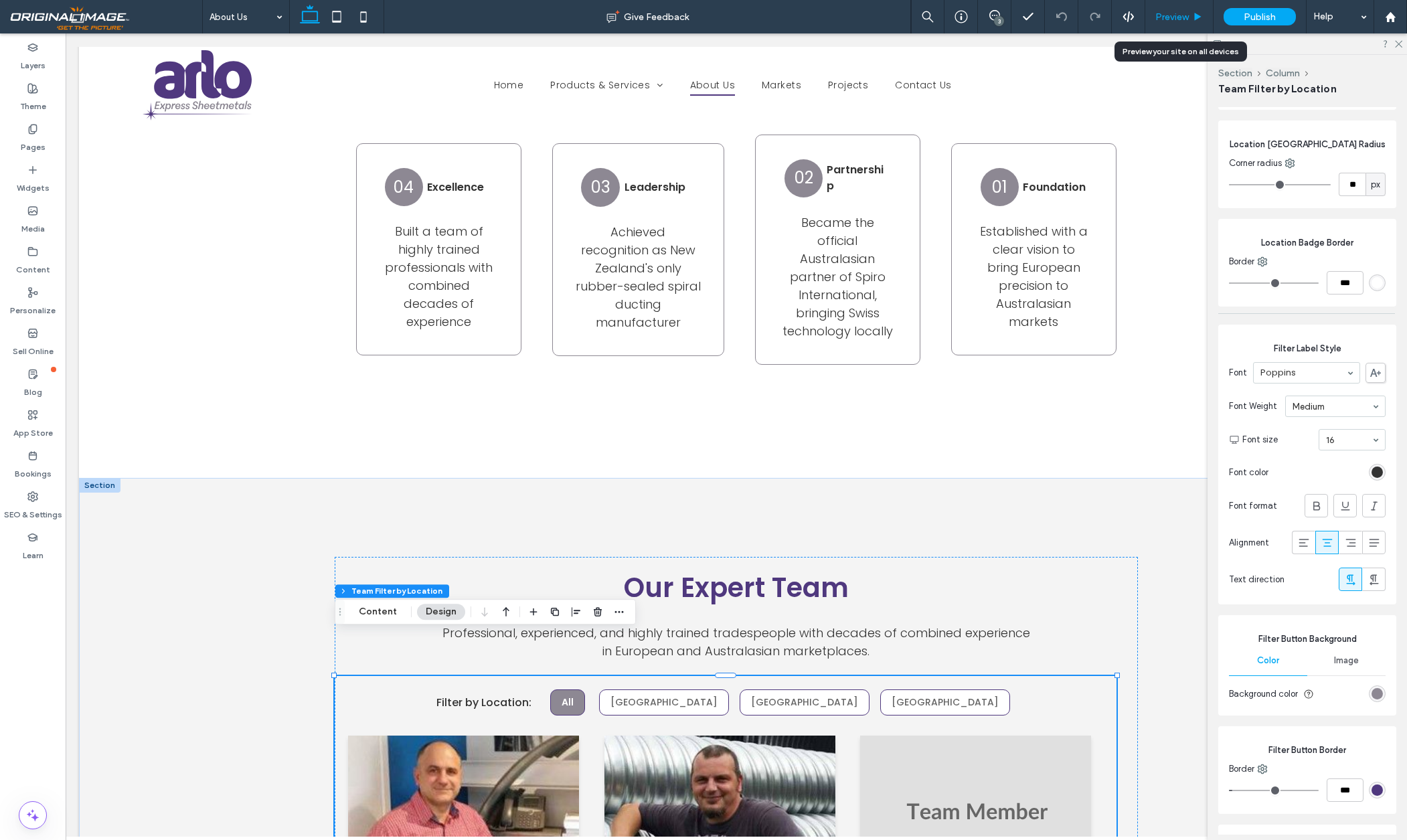
click at [1171, 15] on span "Preview" at bounding box center [1171, 16] width 33 height 11
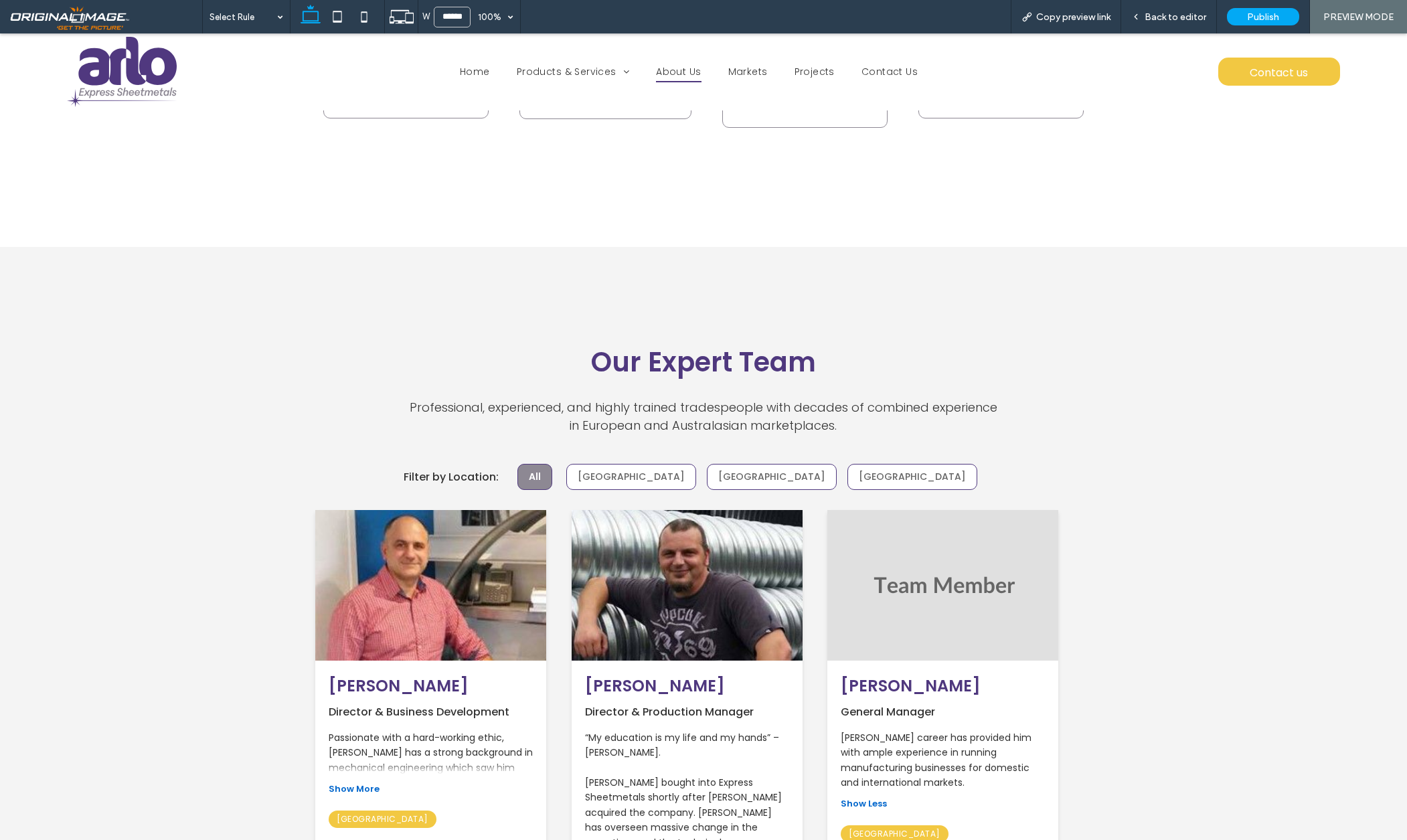
scroll to position [1767, 0]
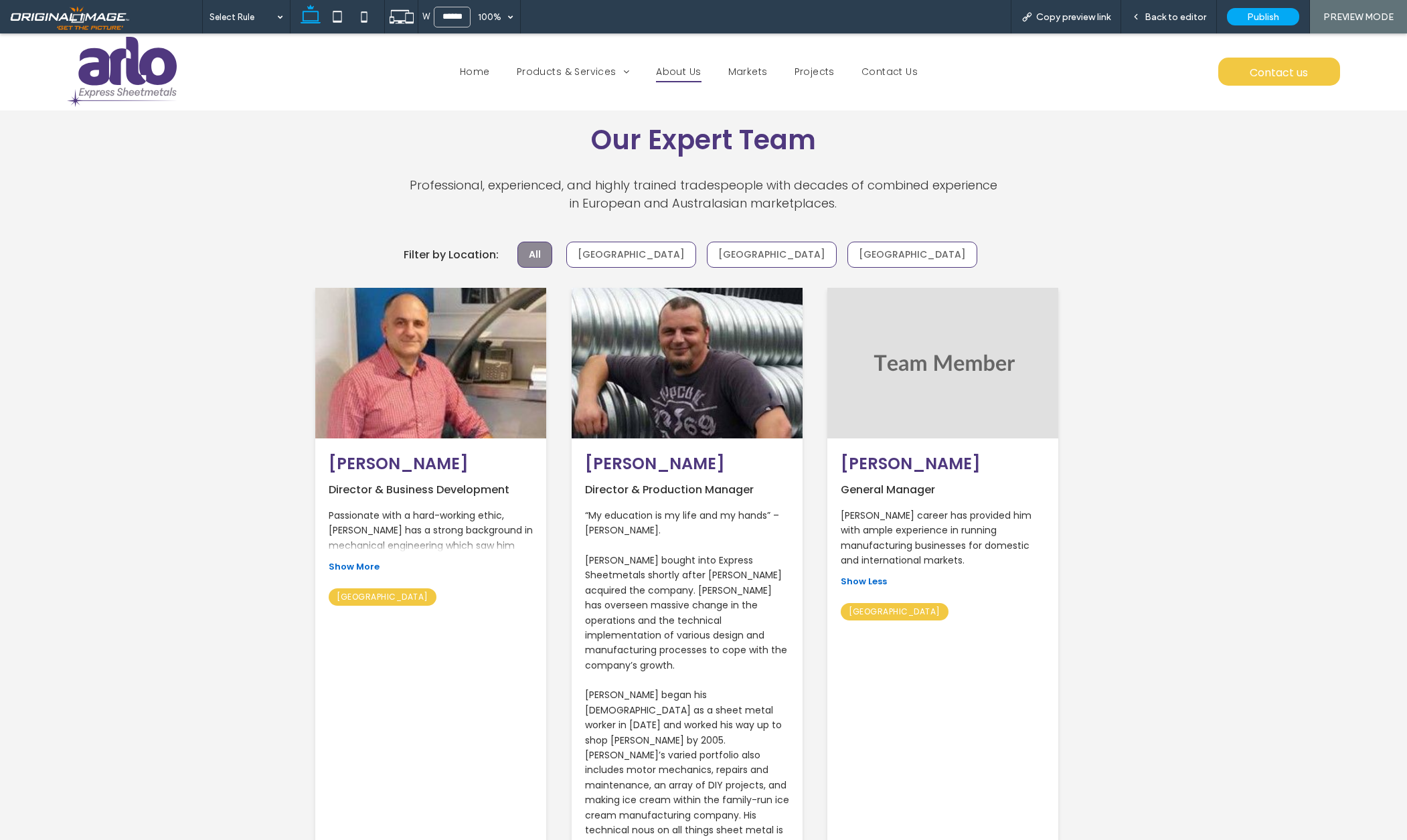
click at [370, 560] on span "Show More" at bounding box center [354, 566] width 51 height 13
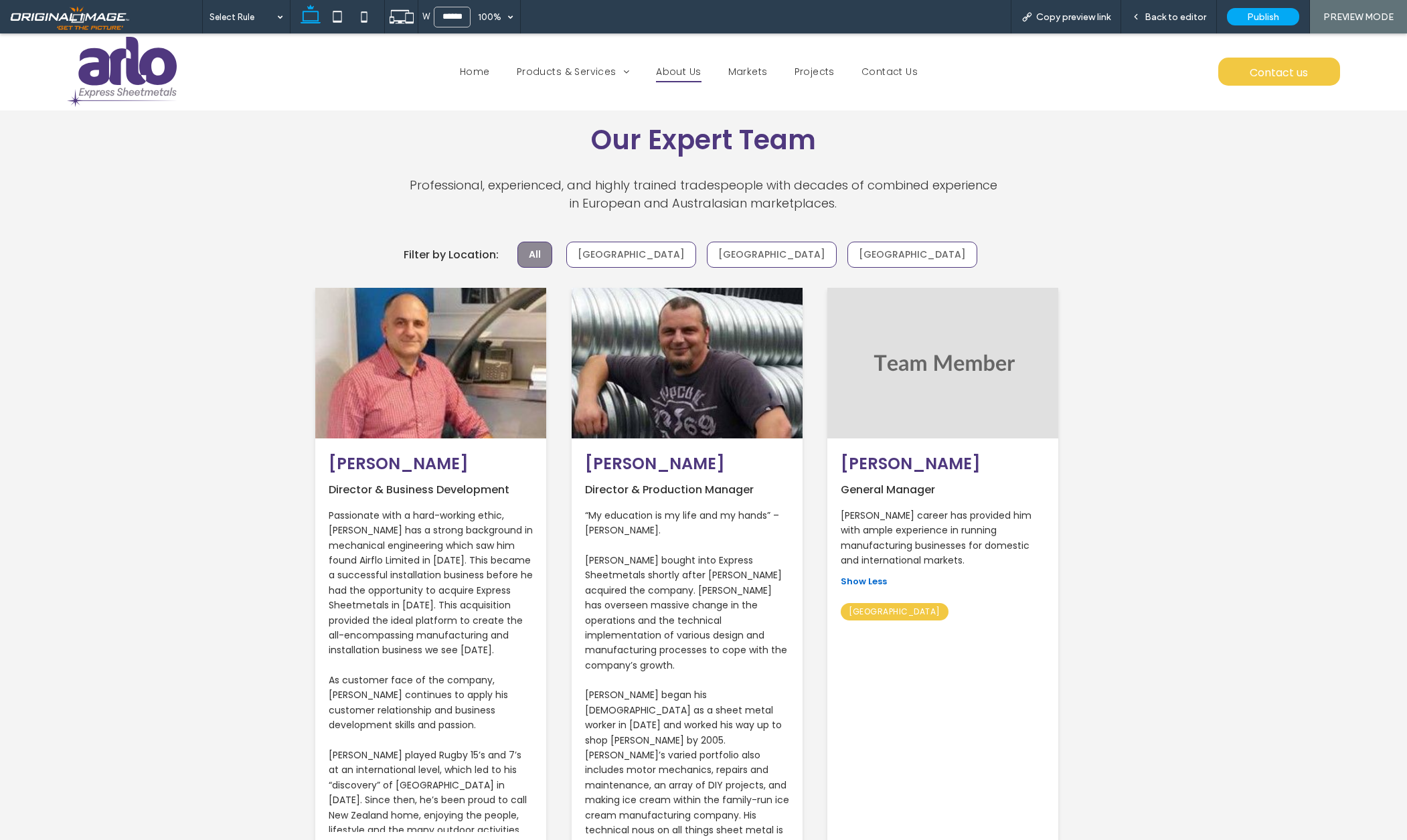
click at [359, 839] on span "Show Less" at bounding box center [352, 846] width 46 height 13
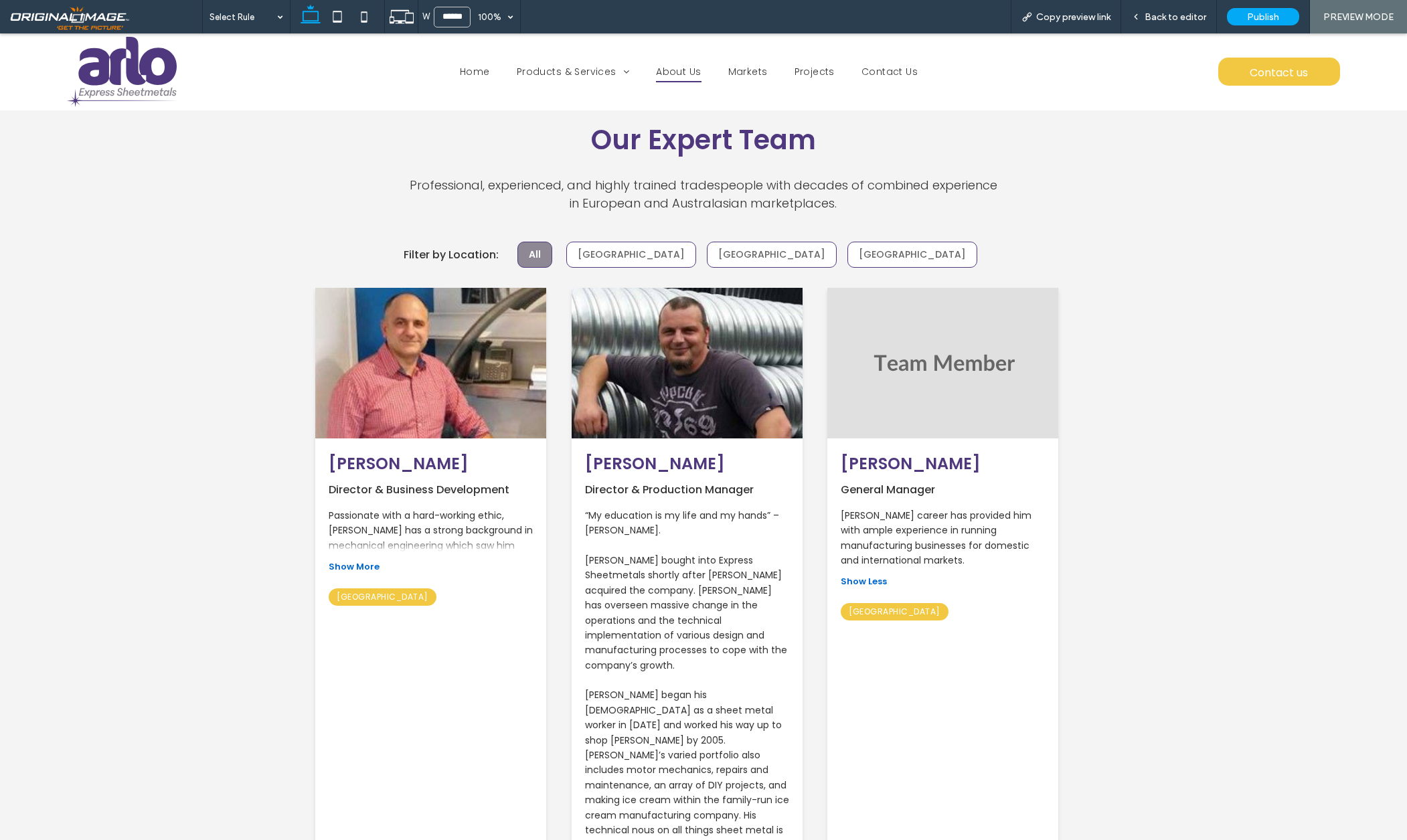
scroll to position [2022, 0]
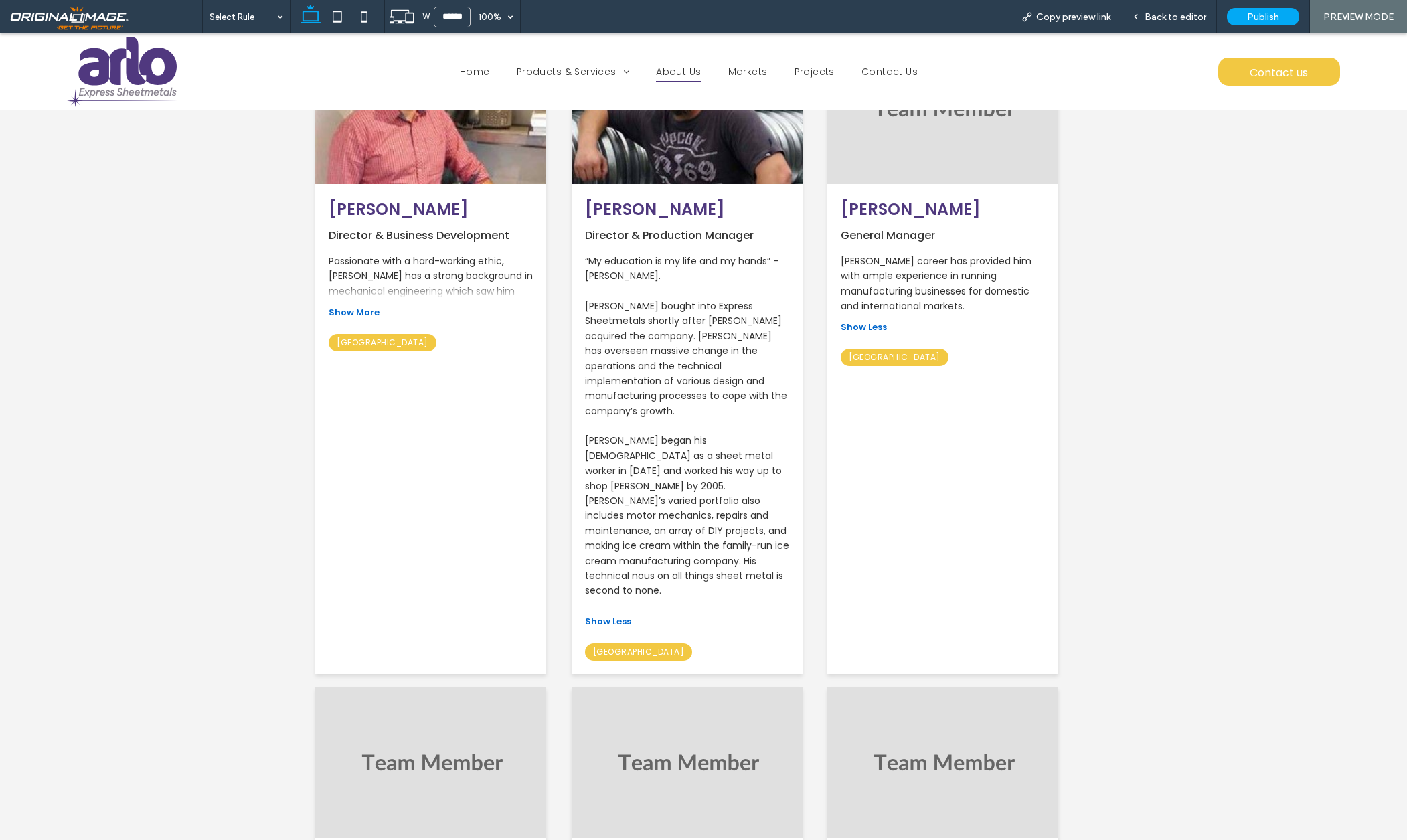
click at [617, 615] on span "Show Less" at bounding box center [608, 621] width 46 height 13
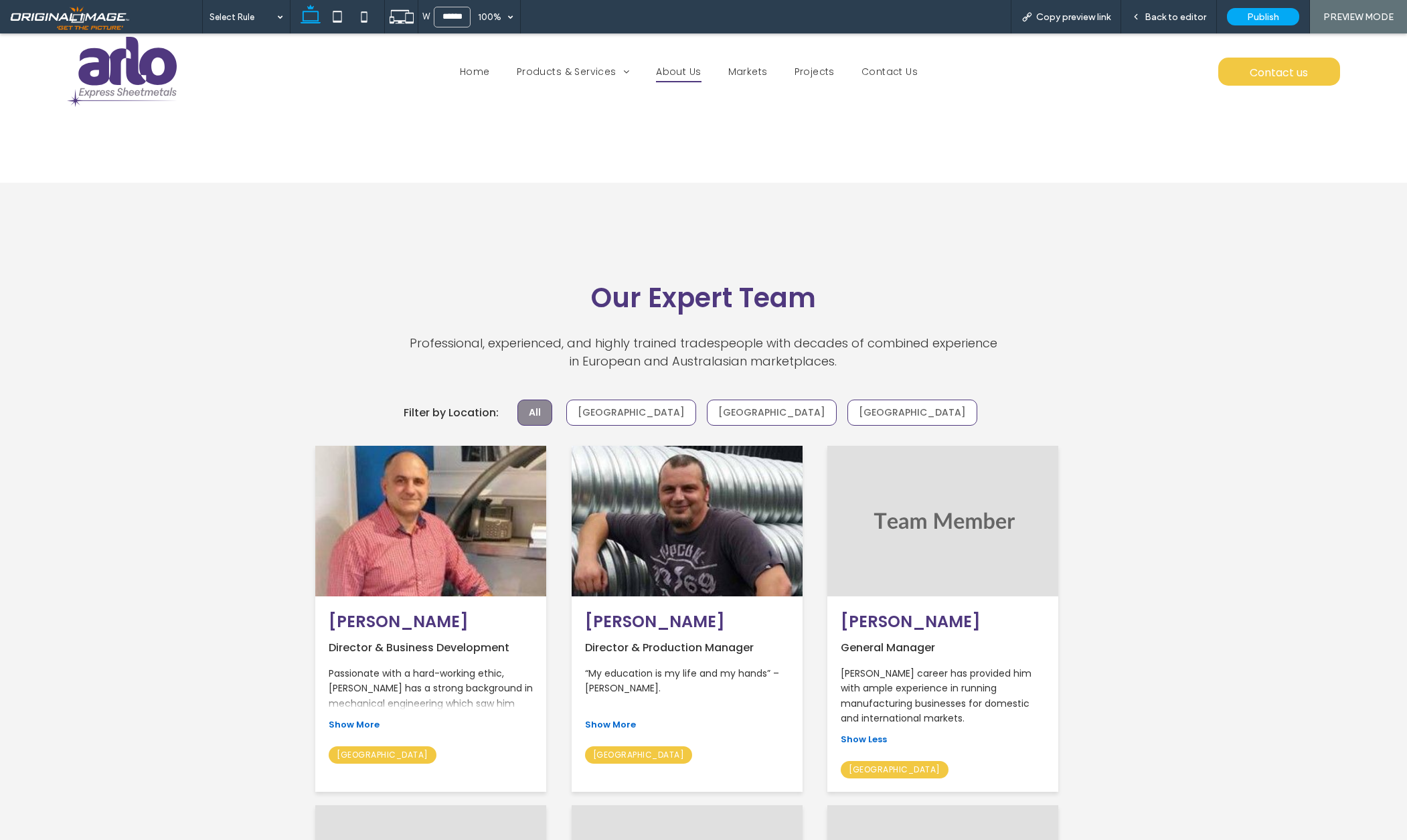
scroll to position [1608, 0]
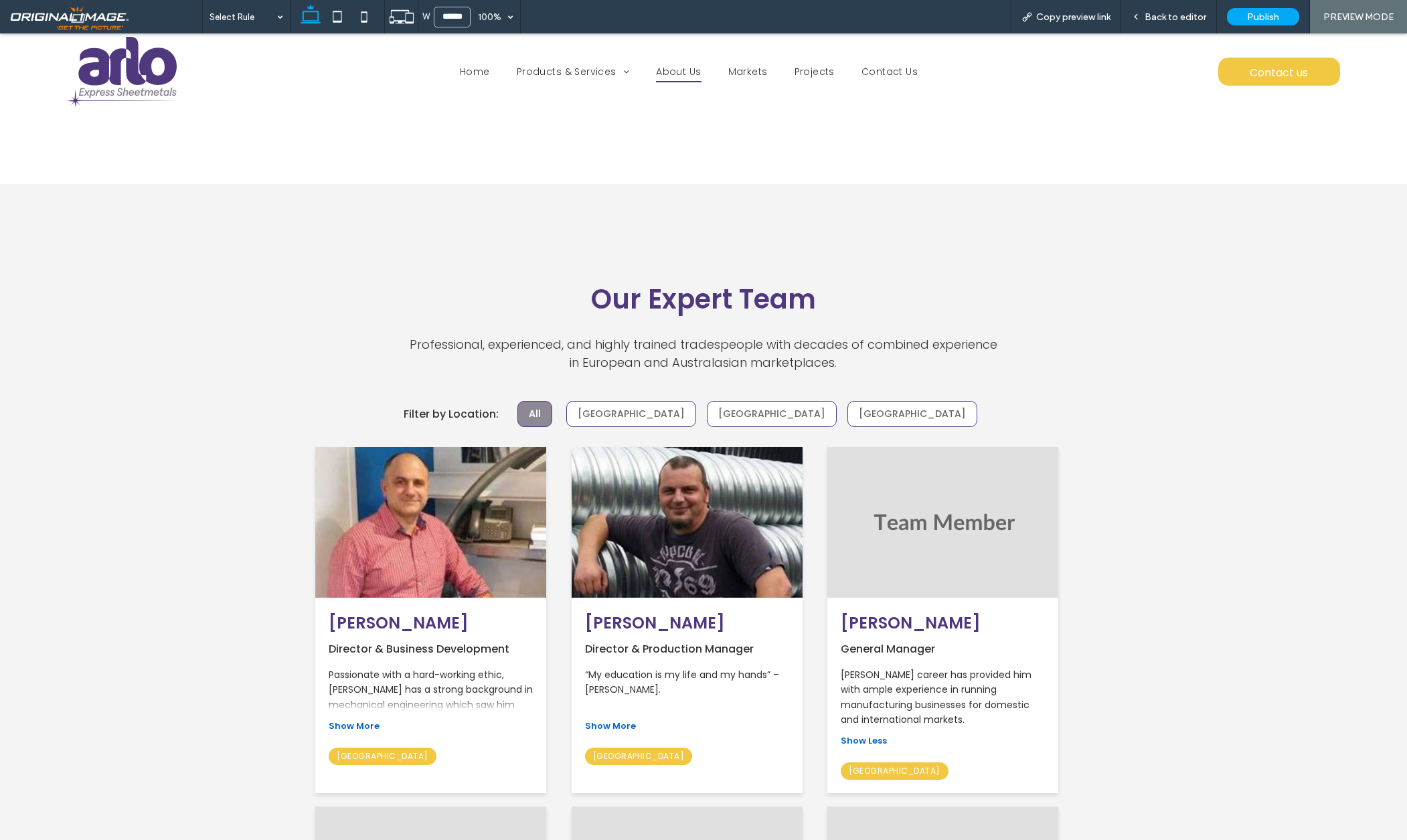
click at [696, 401] on button "[GEOGRAPHIC_DATA]" at bounding box center [631, 414] width 130 height 26
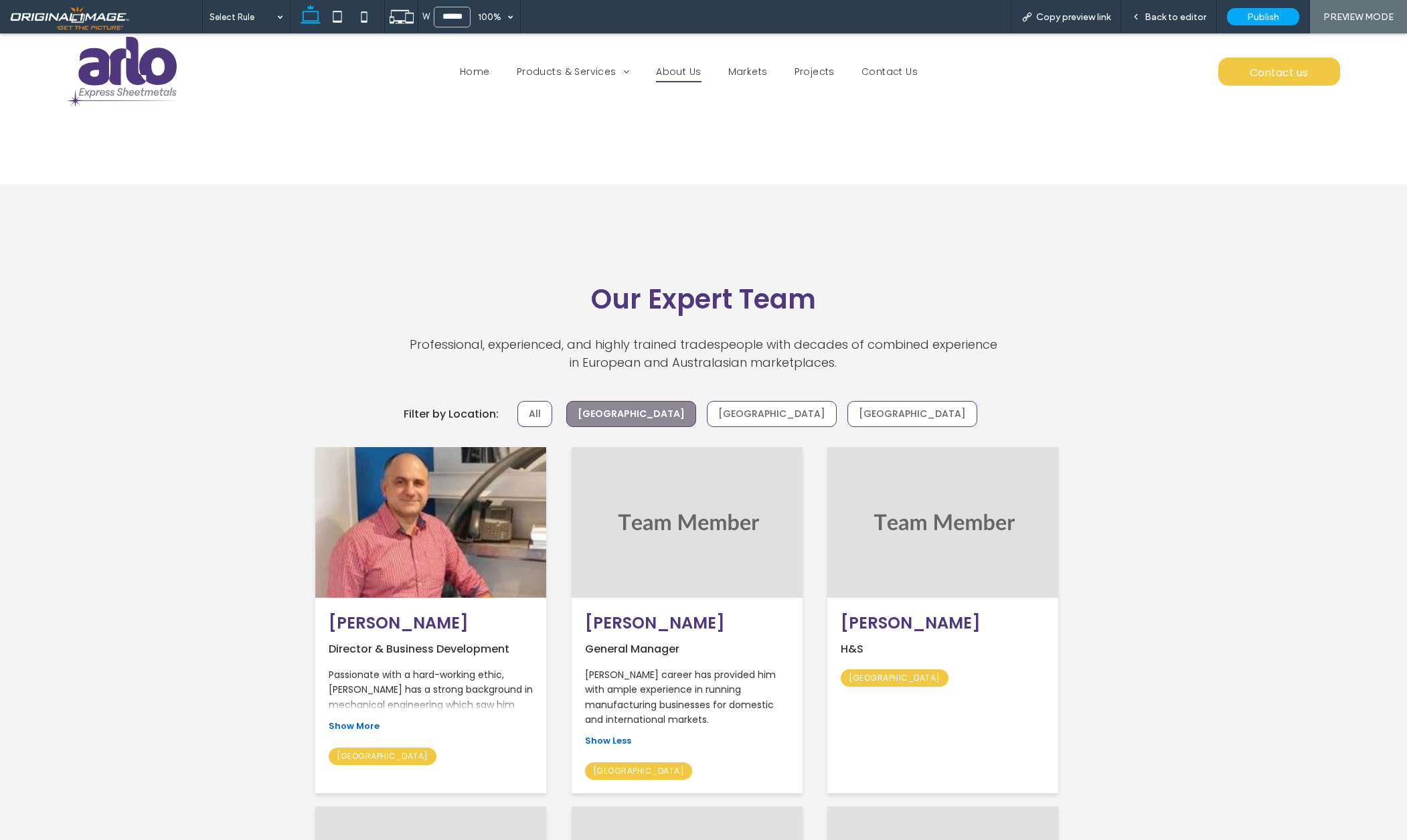
click at [779, 401] on button "[GEOGRAPHIC_DATA]" at bounding box center [772, 414] width 130 height 26
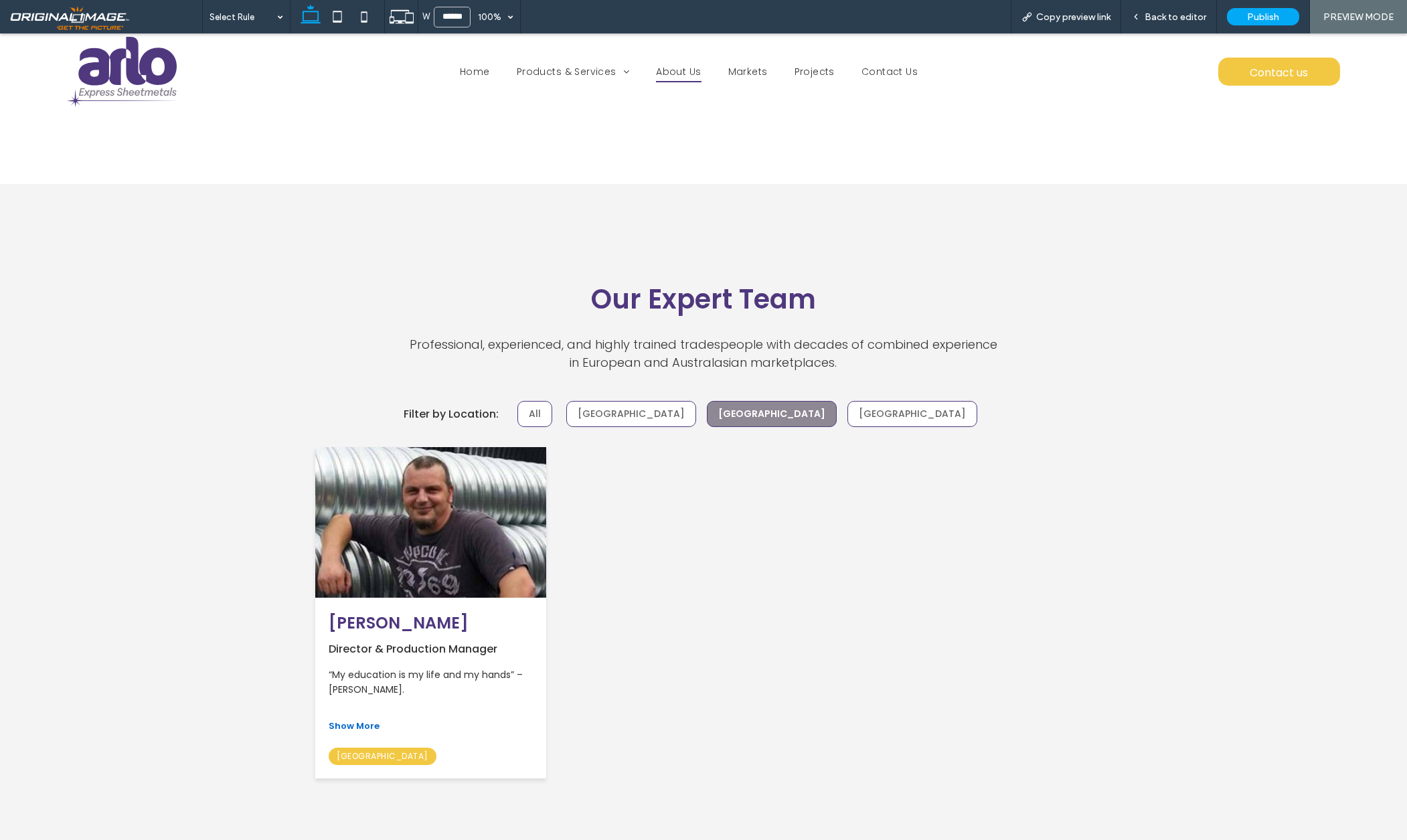
click at [858, 401] on button "[GEOGRAPHIC_DATA]" at bounding box center [913, 414] width 130 height 26
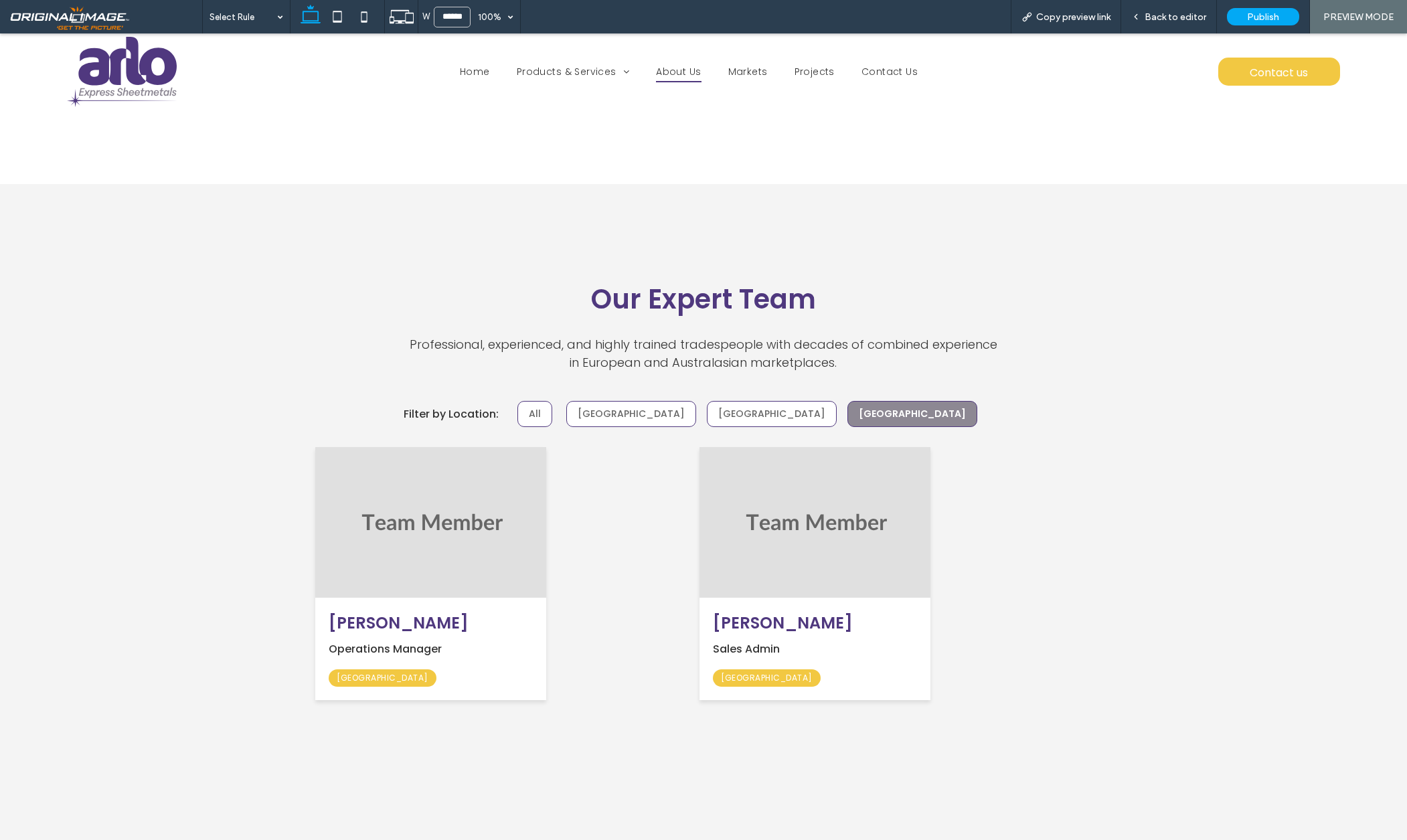
click at [773, 401] on button "[GEOGRAPHIC_DATA]" at bounding box center [772, 414] width 130 height 26
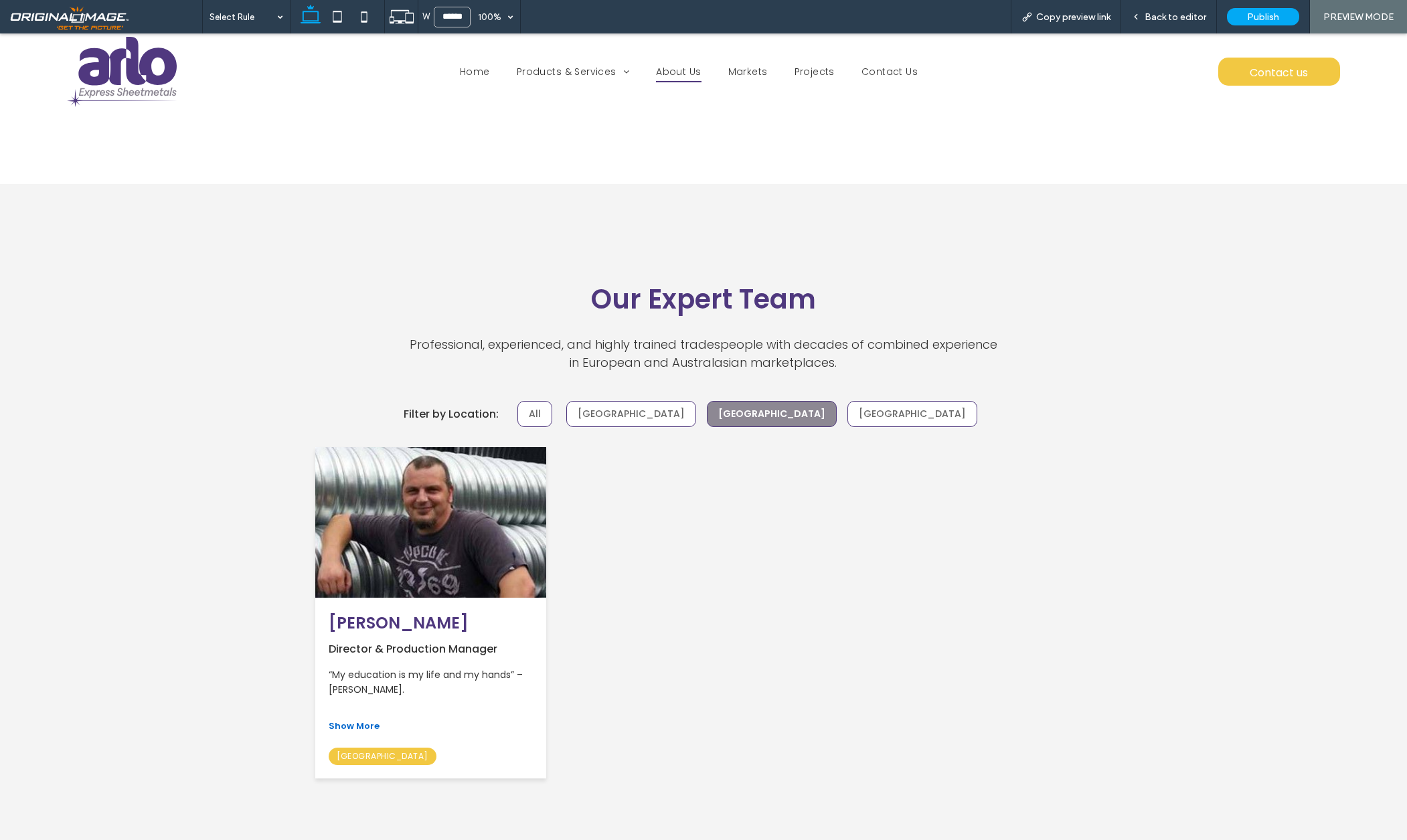
click at [692, 401] on button "[GEOGRAPHIC_DATA]" at bounding box center [631, 414] width 130 height 26
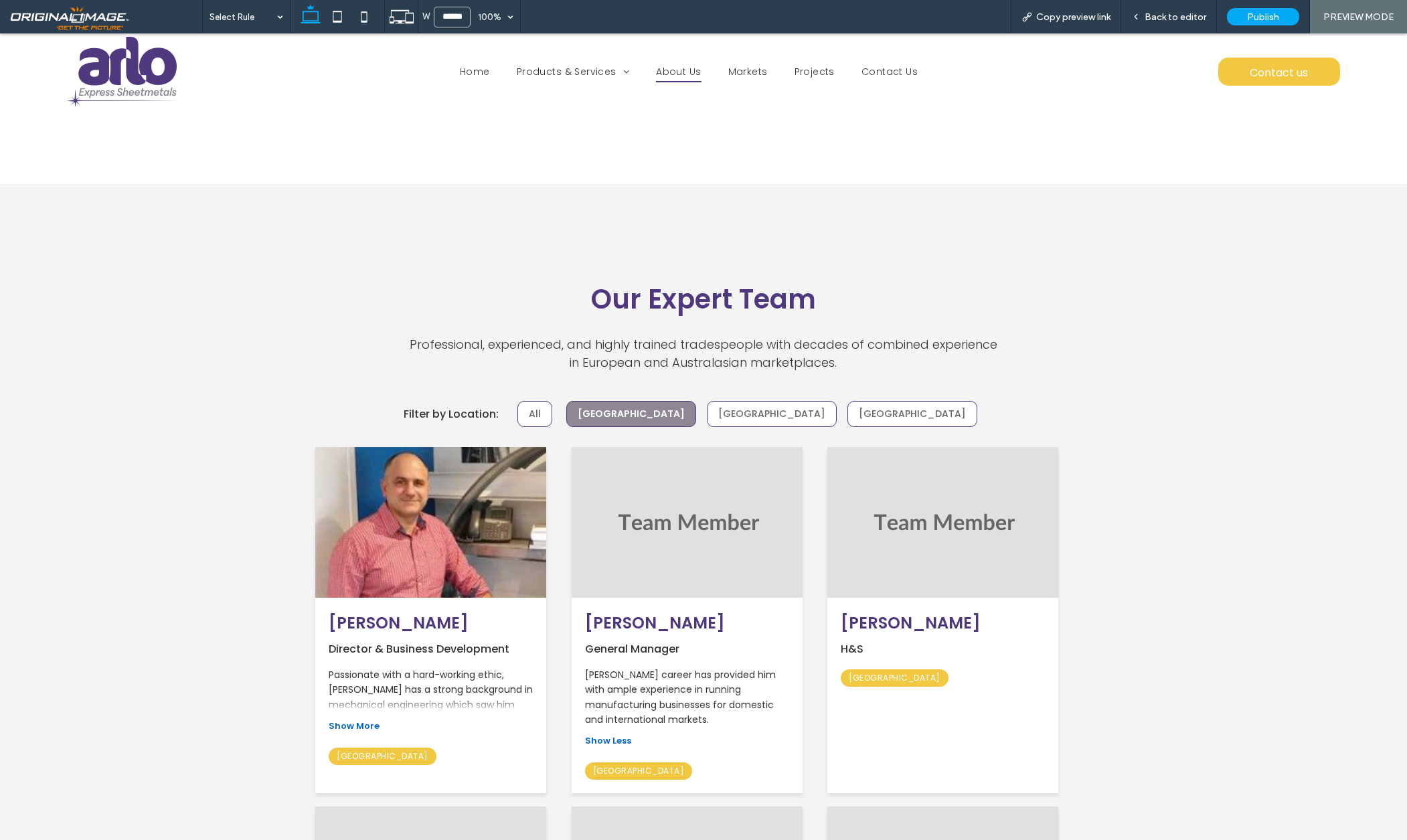
click at [552, 401] on button "All" at bounding box center [534, 414] width 35 height 26
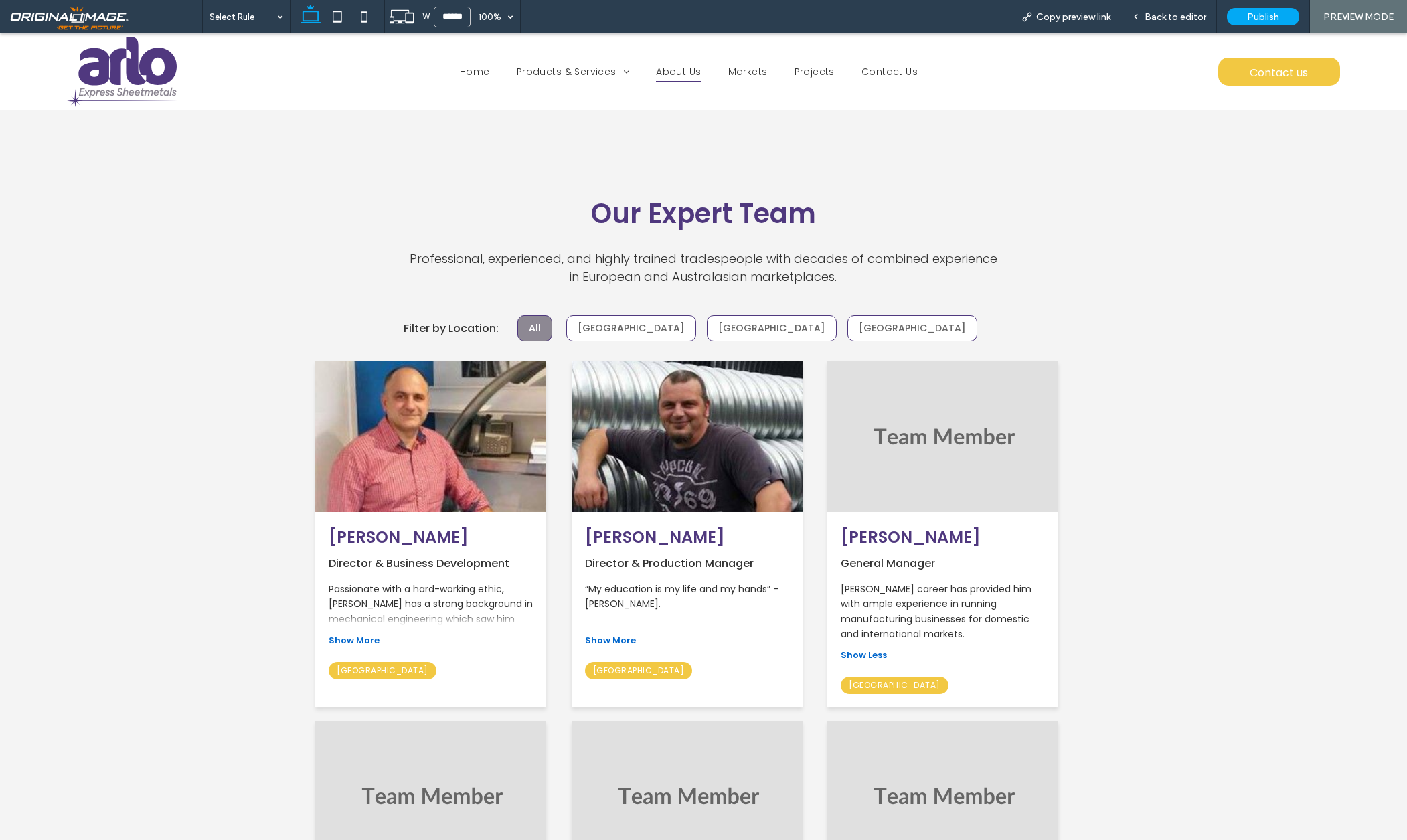
scroll to position [1692, 0]
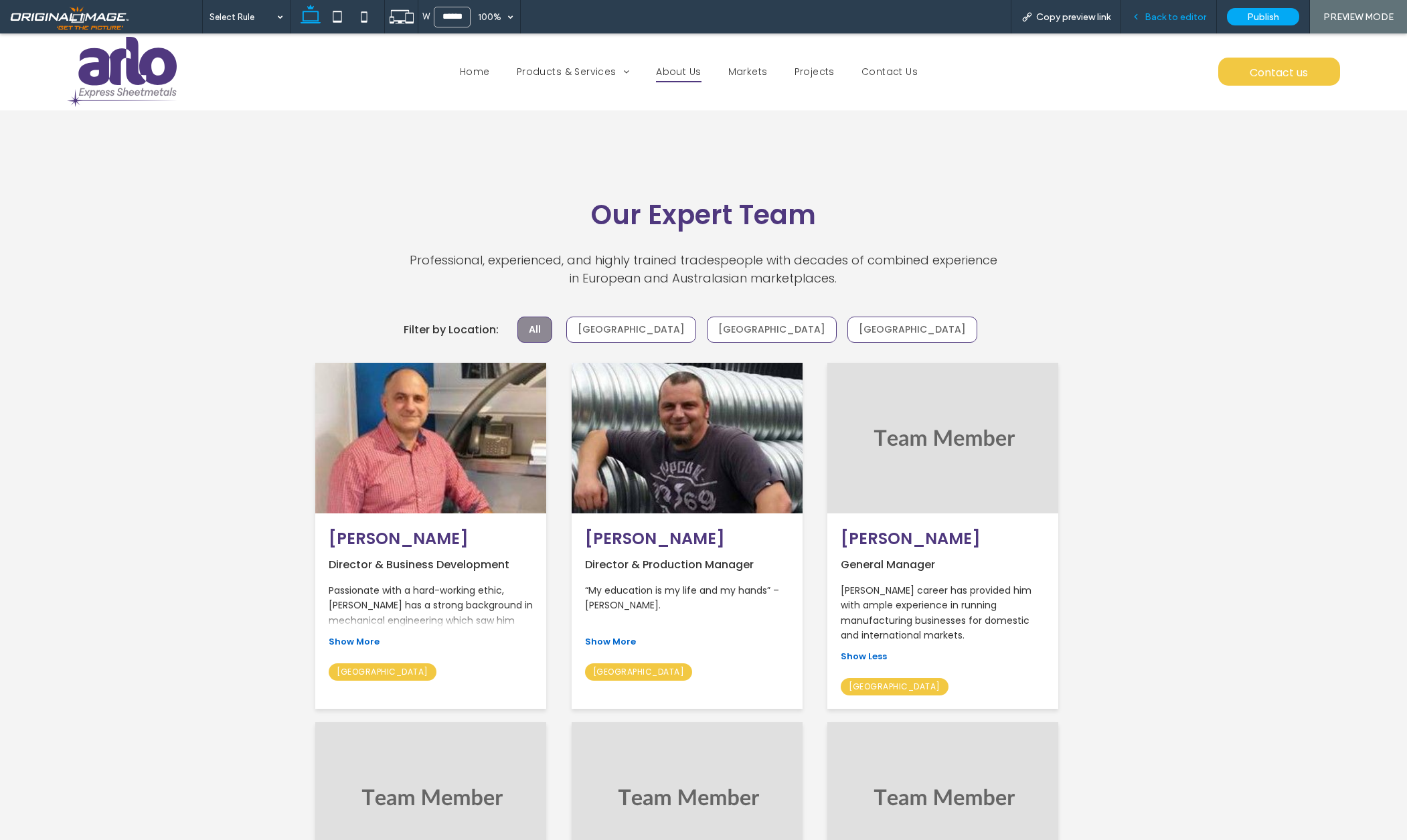
click at [1197, 8] on div "Back to editor" at bounding box center [1169, 16] width 96 height 33
click at [1182, 19] on span "Back to editor" at bounding box center [1176, 16] width 62 height 11
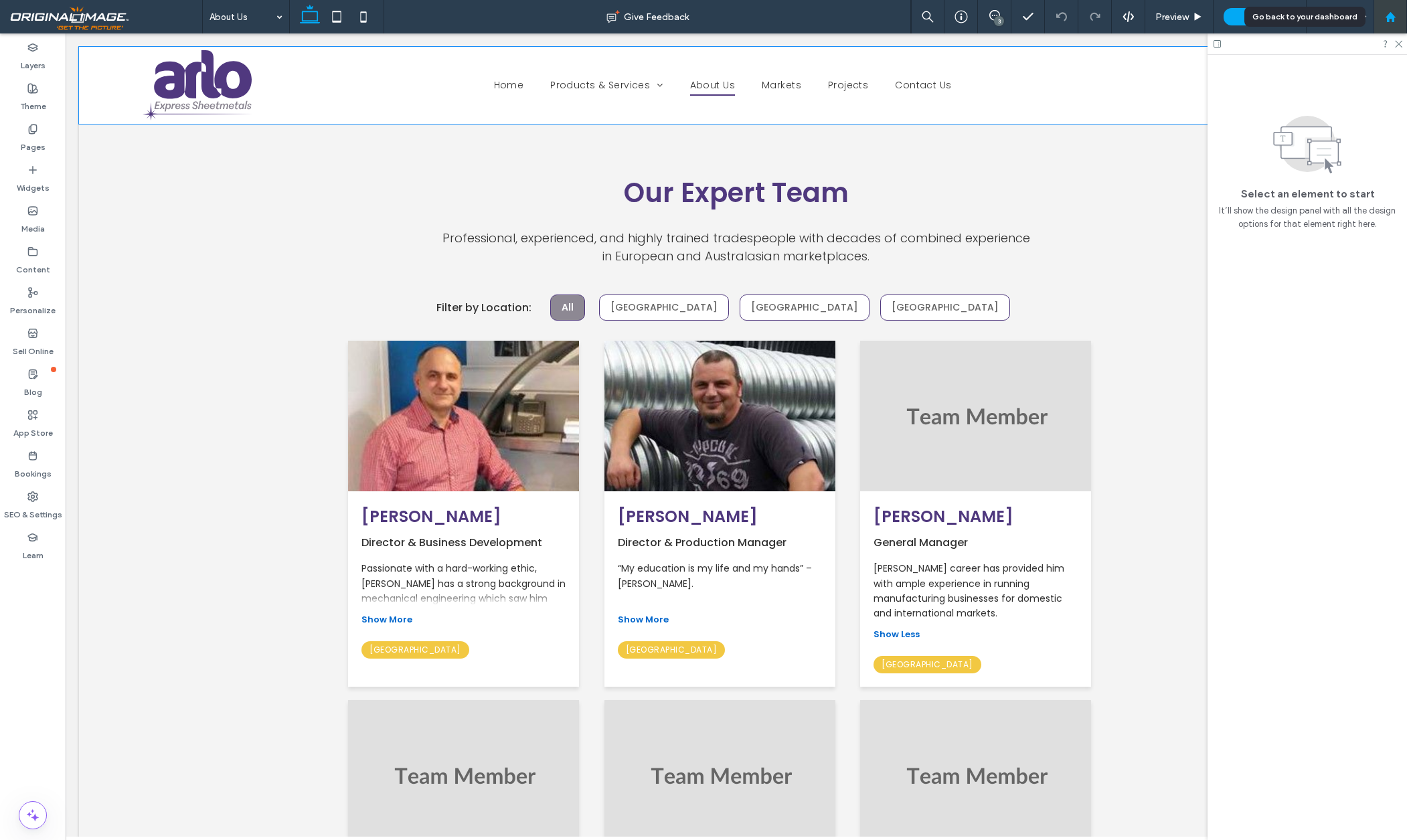
click at [1396, 17] on icon at bounding box center [1390, 16] width 11 height 11
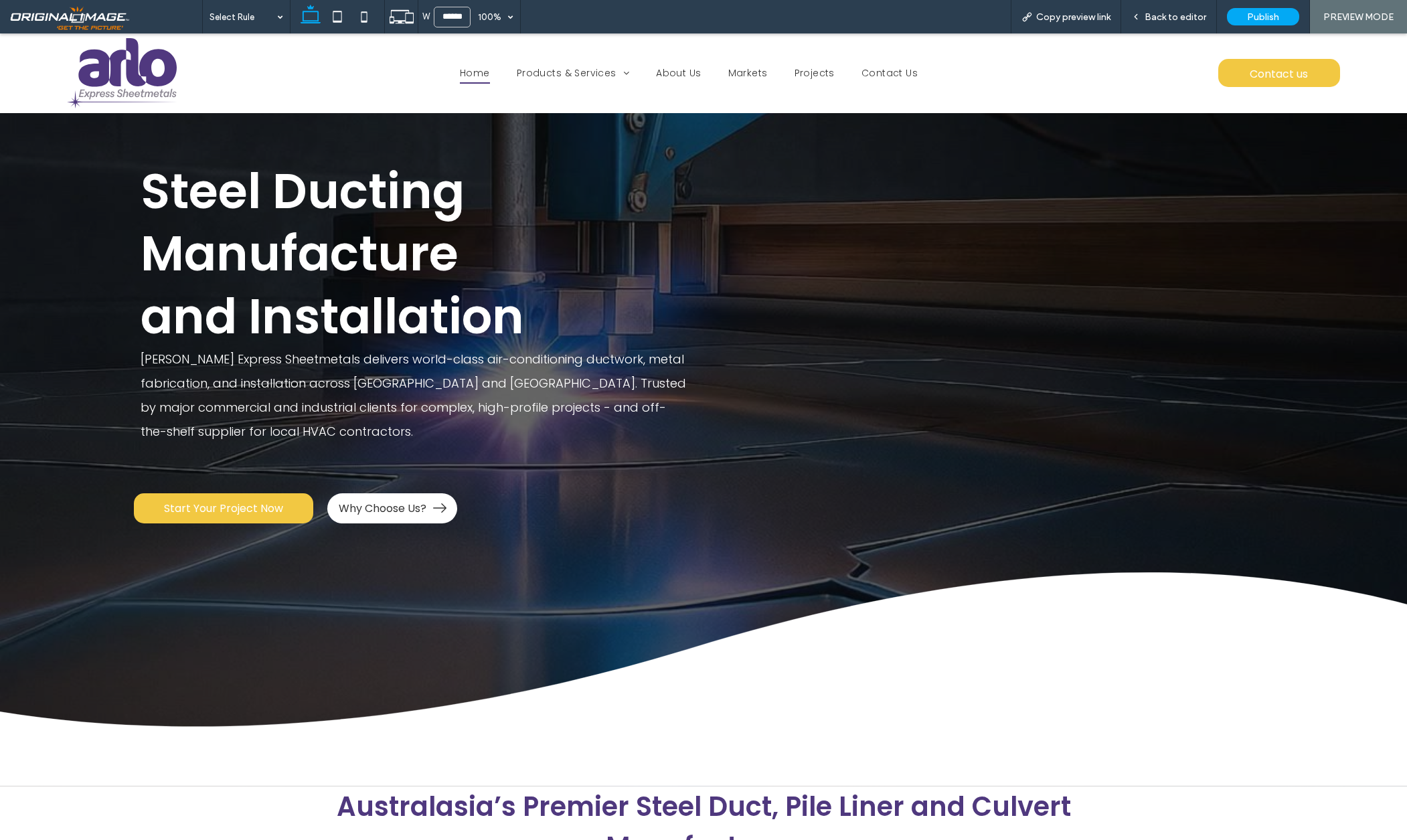
click at [694, 70] on span "About Us" at bounding box center [678, 73] width 45 height 21
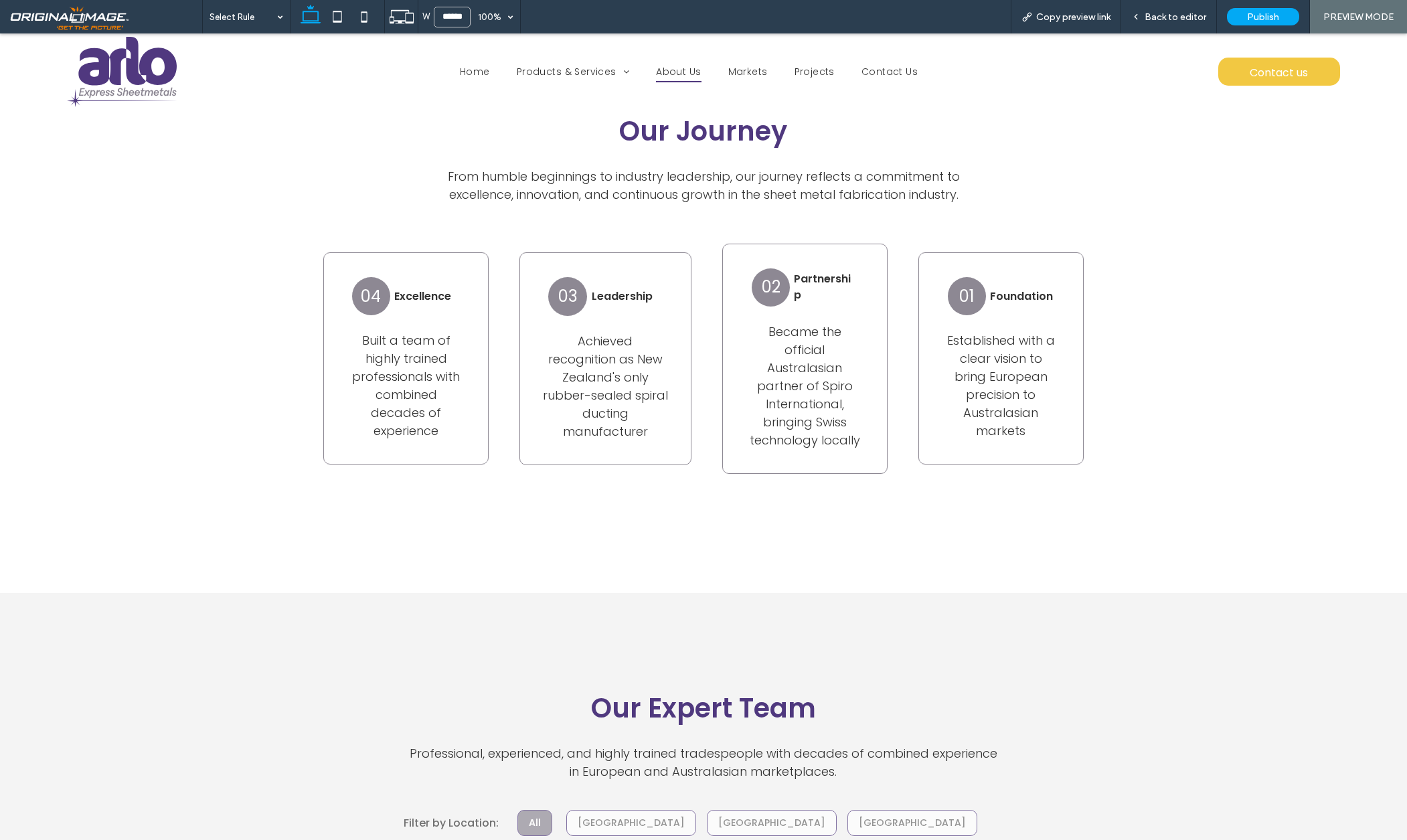
scroll to position [1720, 0]
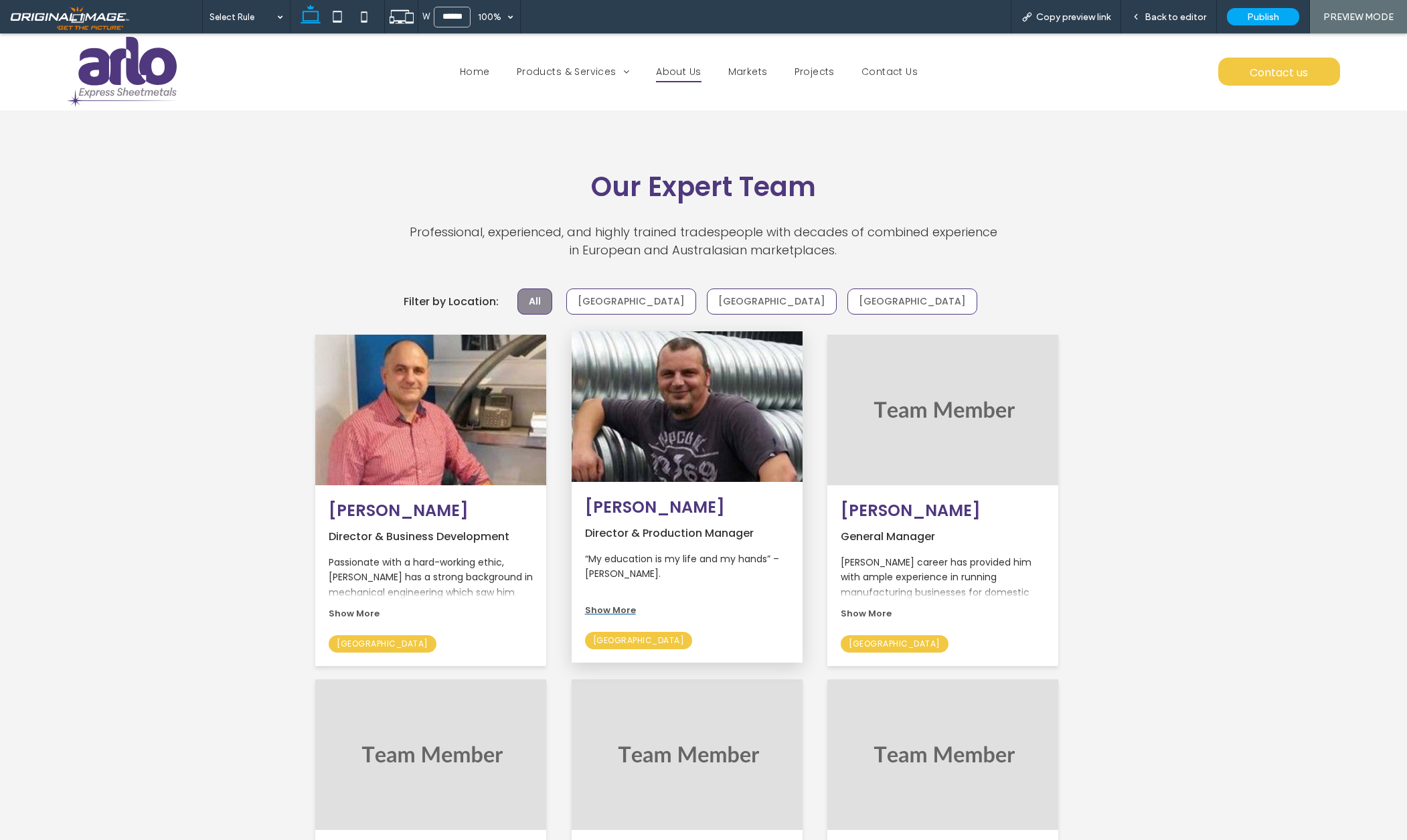
click at [615, 604] on span "Show More" at bounding box center [610, 610] width 51 height 13
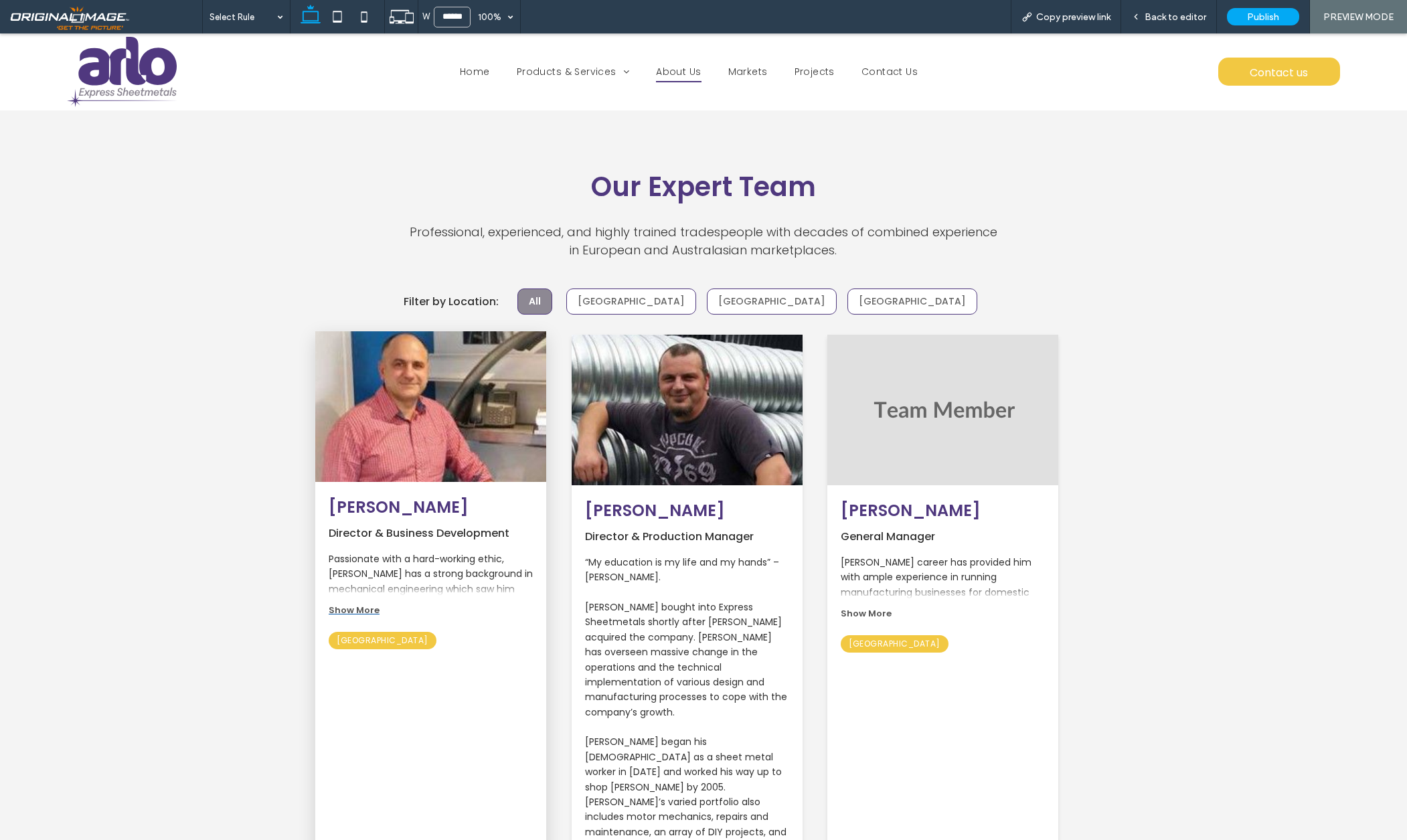
click at [370, 604] on span "Show More" at bounding box center [354, 610] width 51 height 13
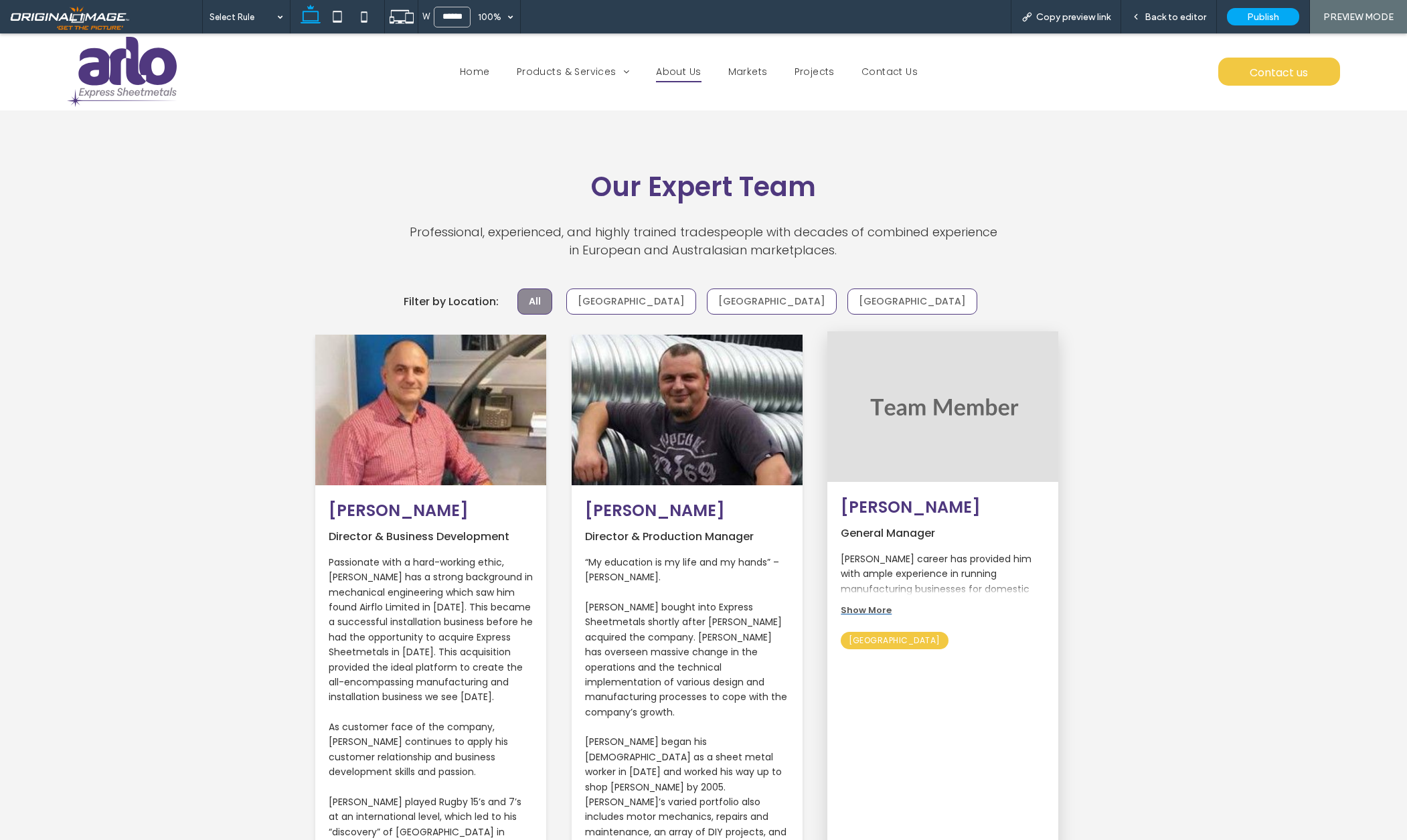
click at [878, 604] on span "Show More" at bounding box center [866, 610] width 51 height 13
click at [872, 619] on span "Show Less" at bounding box center [864, 625] width 46 height 13
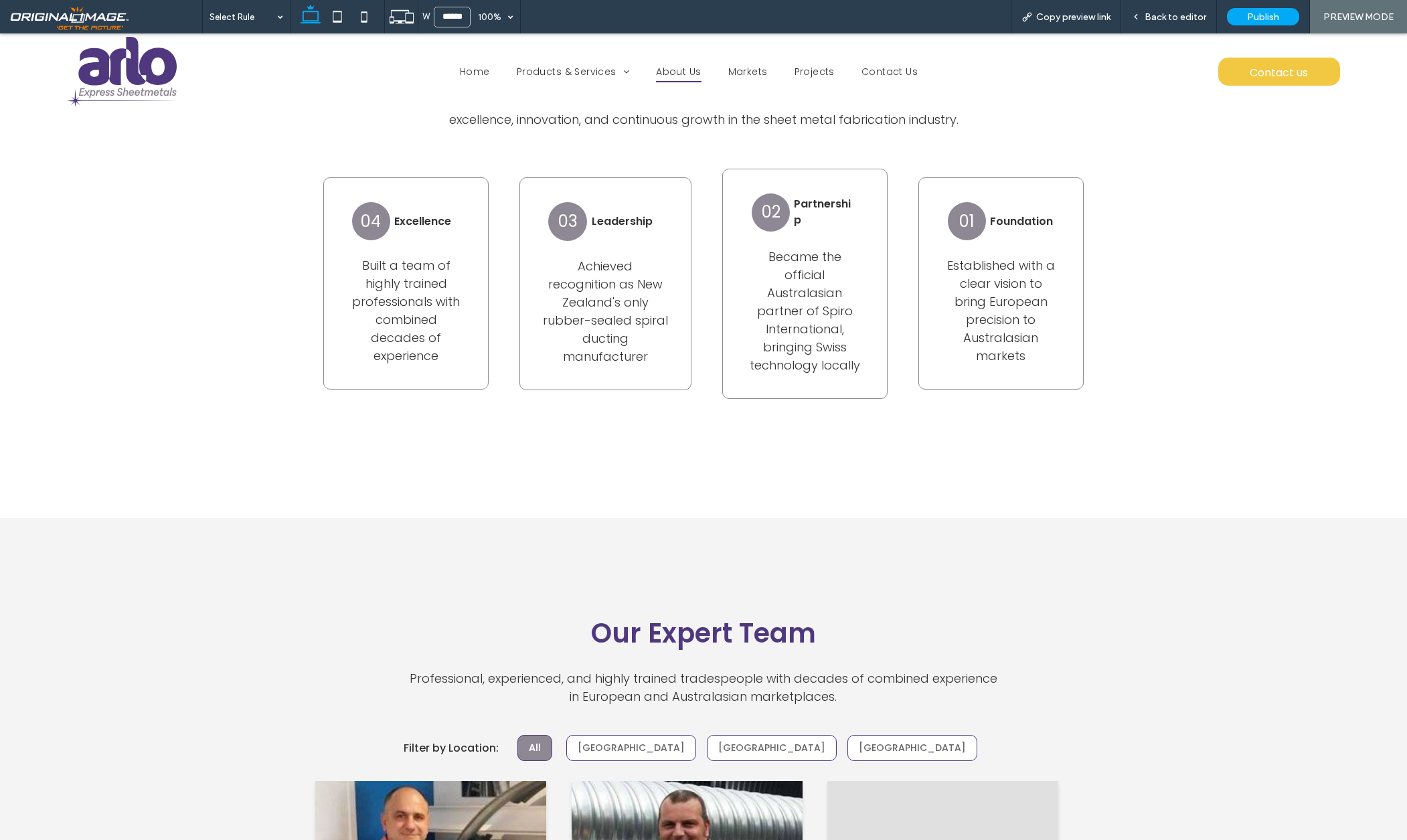
scroll to position [1240, 0]
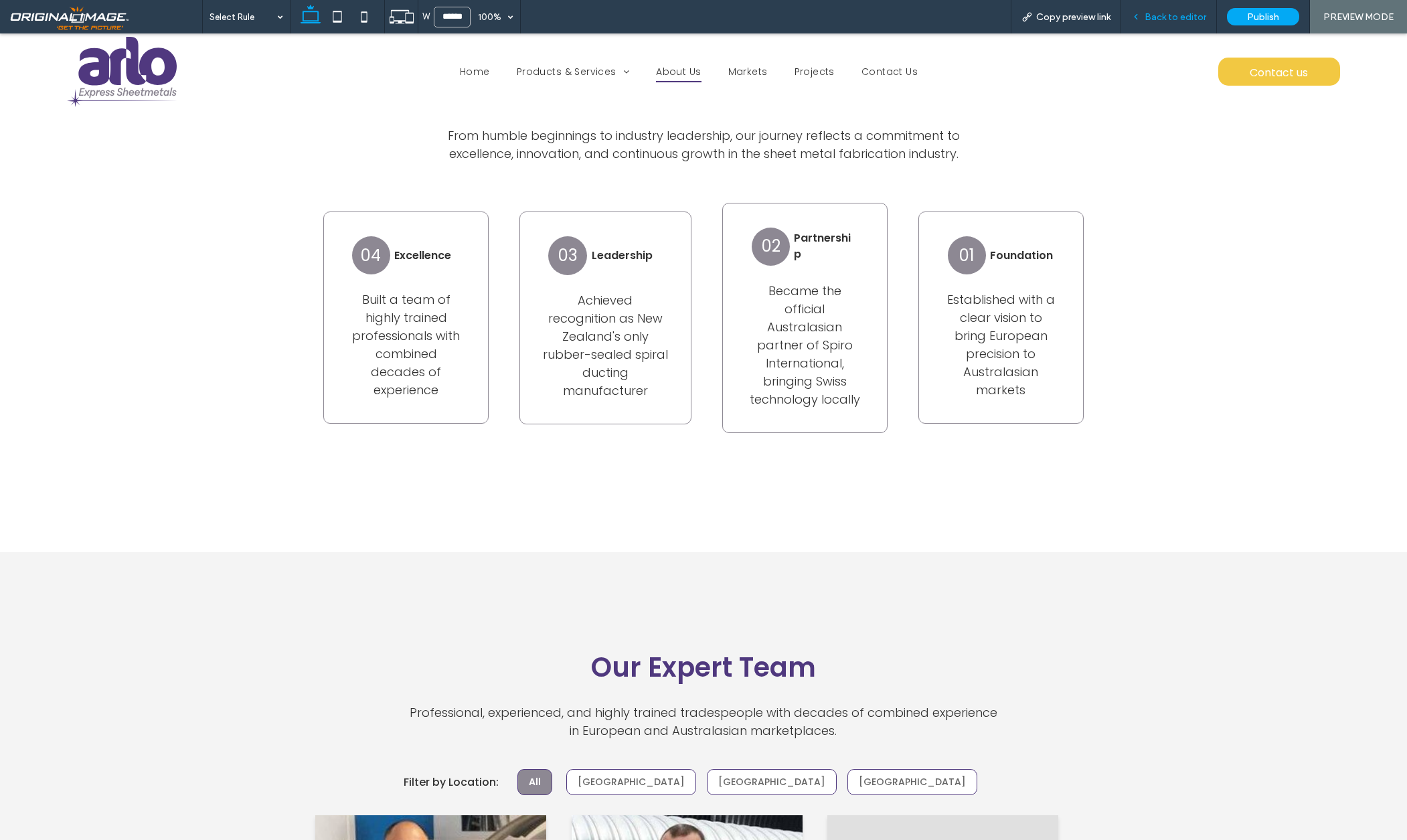
click at [1182, 23] on div "Back to editor" at bounding box center [1169, 16] width 96 height 33
click at [1196, 13] on span "Back to editor" at bounding box center [1176, 16] width 62 height 11
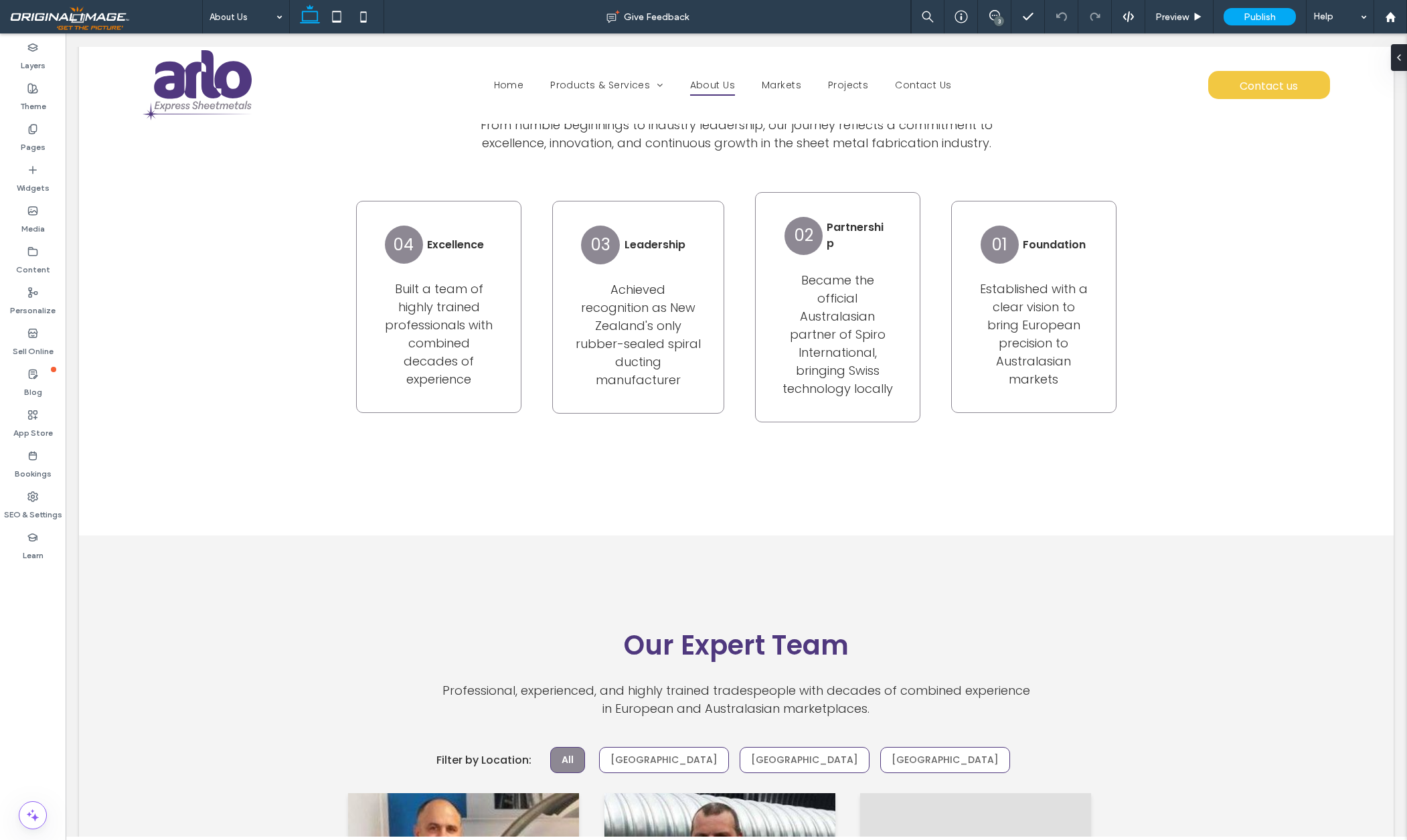
click at [998, 20] on div "3" at bounding box center [999, 21] width 10 height 10
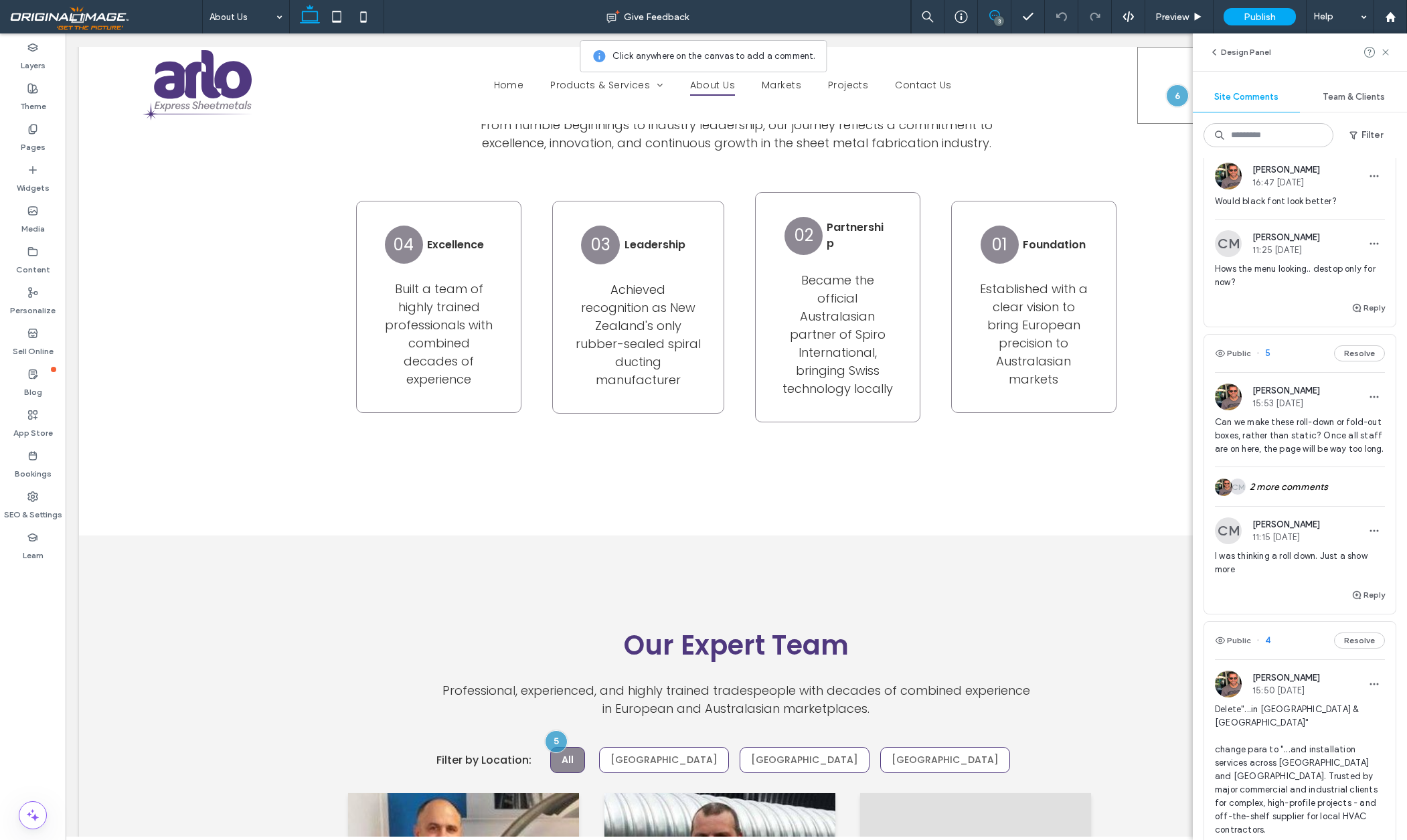
scroll to position [66, 0]
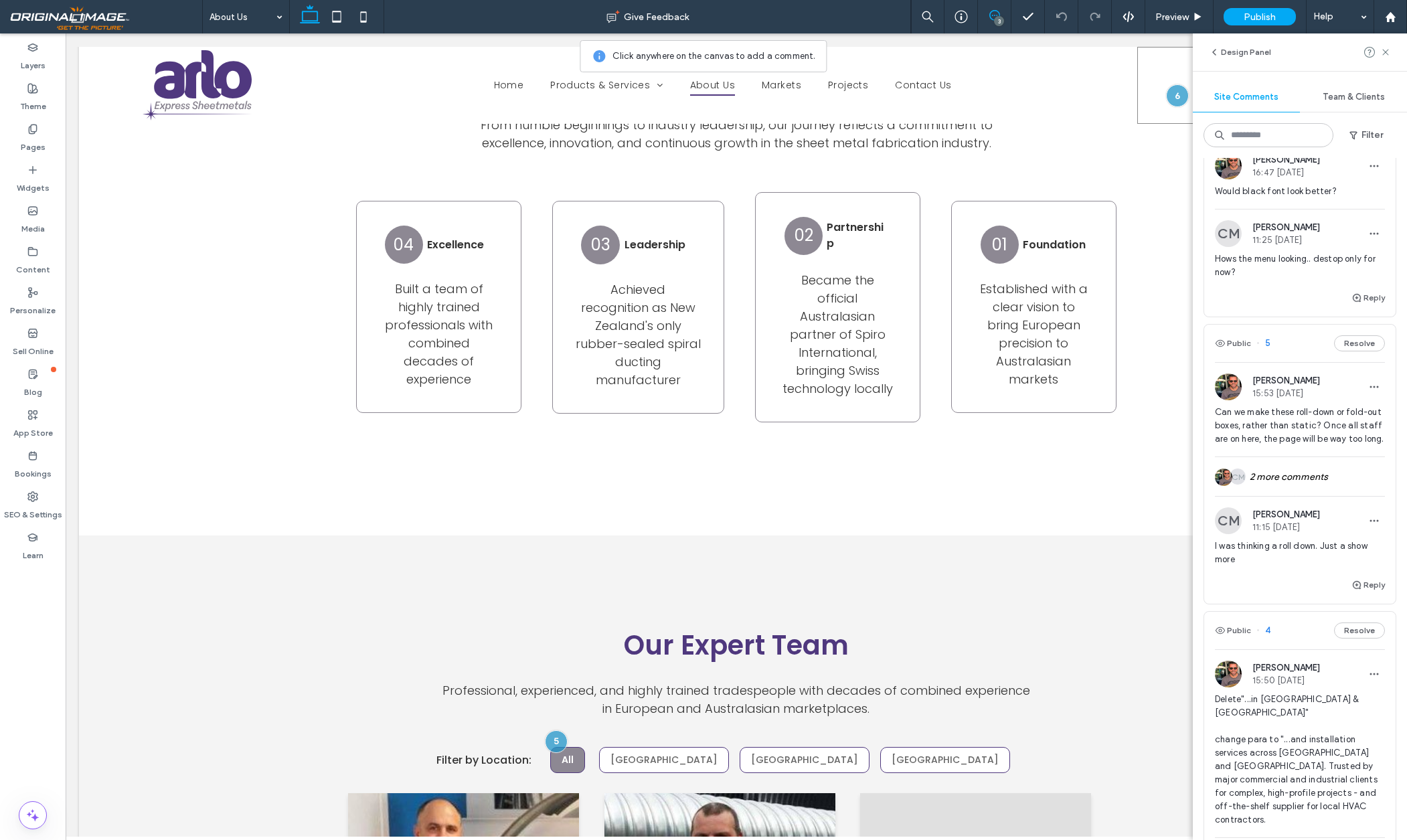
click at [1301, 570] on div "I was thinking a roll down. Just a show more" at bounding box center [1300, 558] width 170 height 37
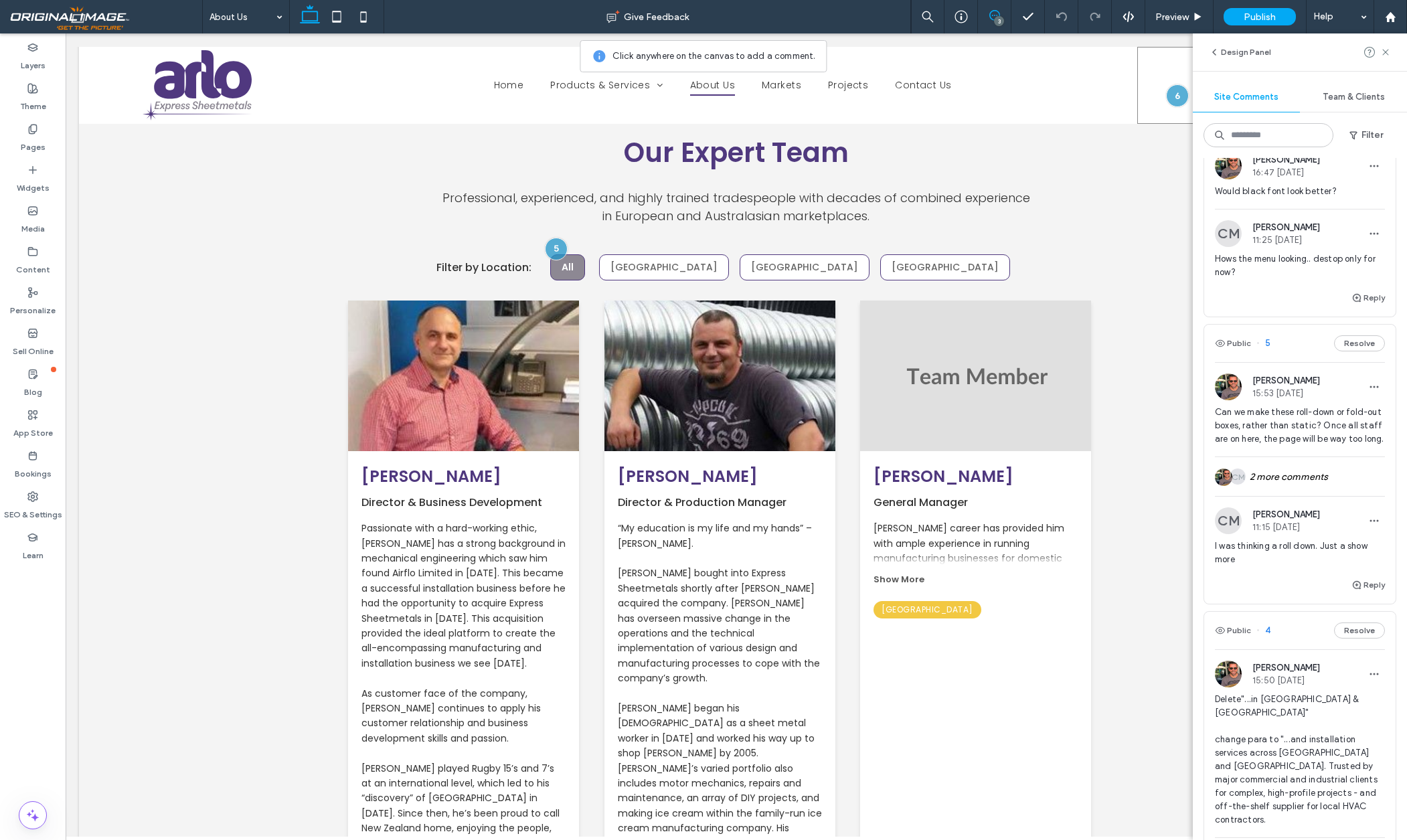
scroll to position [1864, 0]
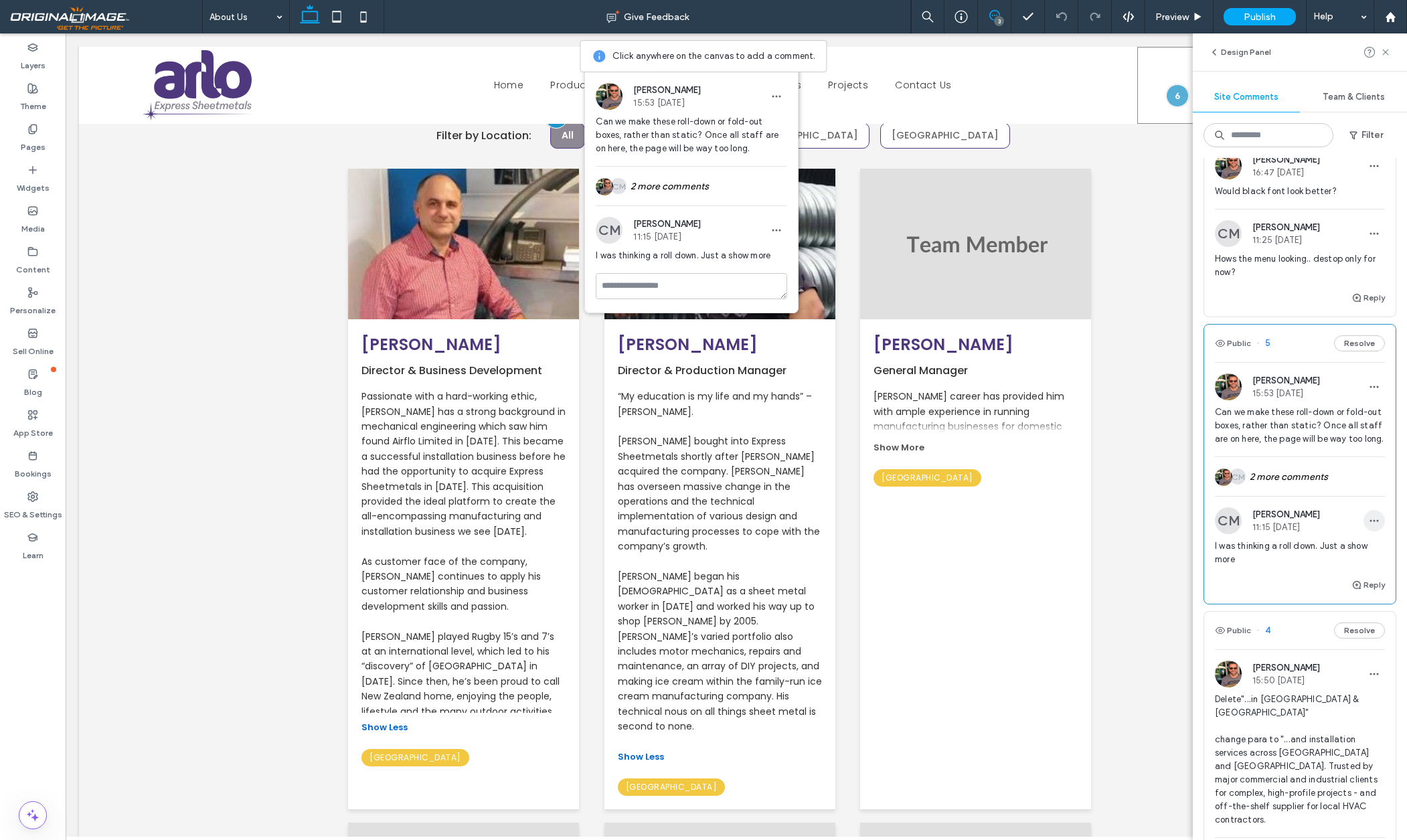
click at [1377, 518] on icon "button" at bounding box center [1374, 520] width 11 height 11
click at [1297, 552] on div "Edit" at bounding box center [1324, 555] width 119 height 25
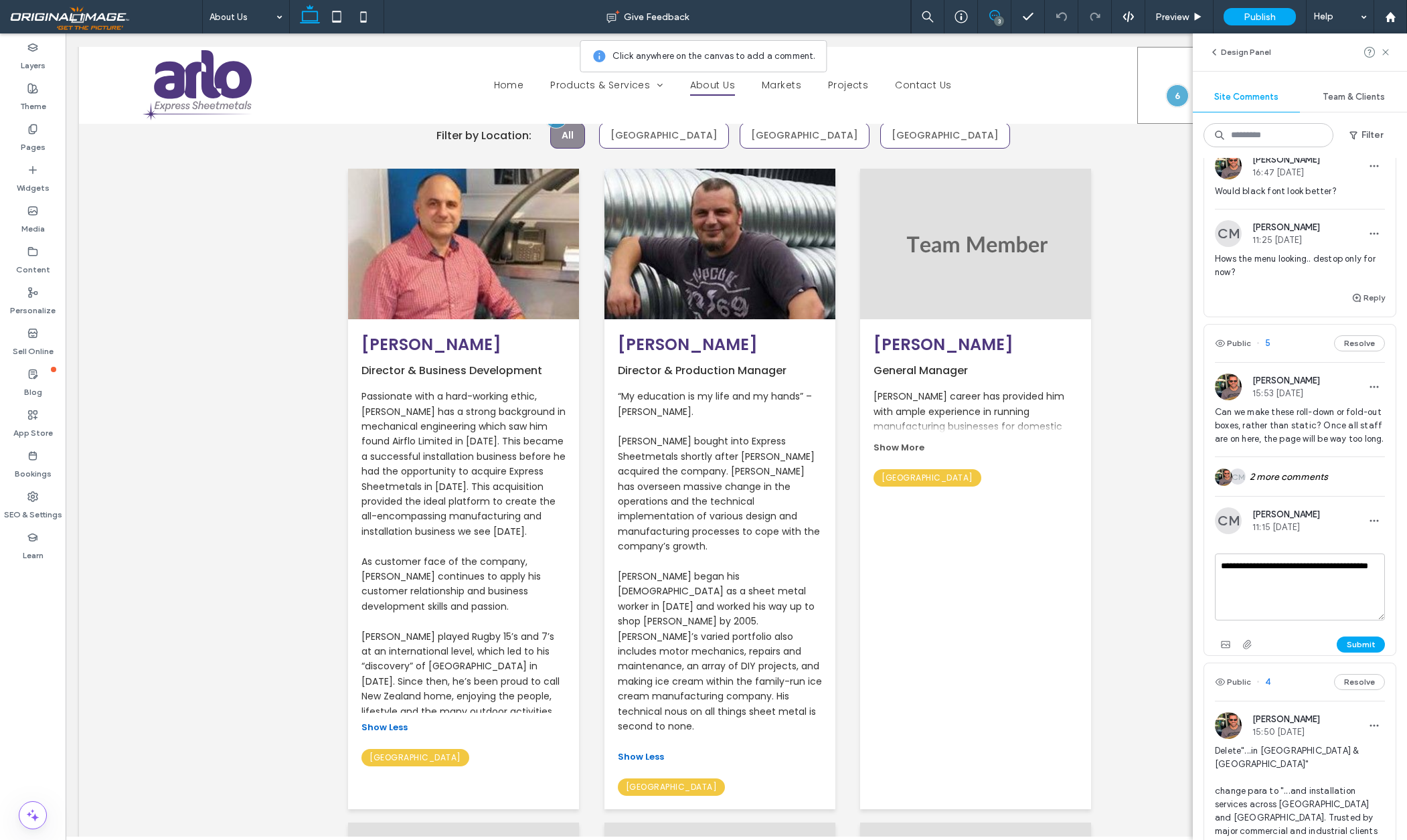
click at [1281, 582] on textarea "**********" at bounding box center [1300, 587] width 170 height 67
type textarea "**********"
click at [1375, 653] on div "Submit" at bounding box center [1300, 644] width 170 height 21
click at [1370, 644] on button "Submit" at bounding box center [1361, 645] width 48 height 16
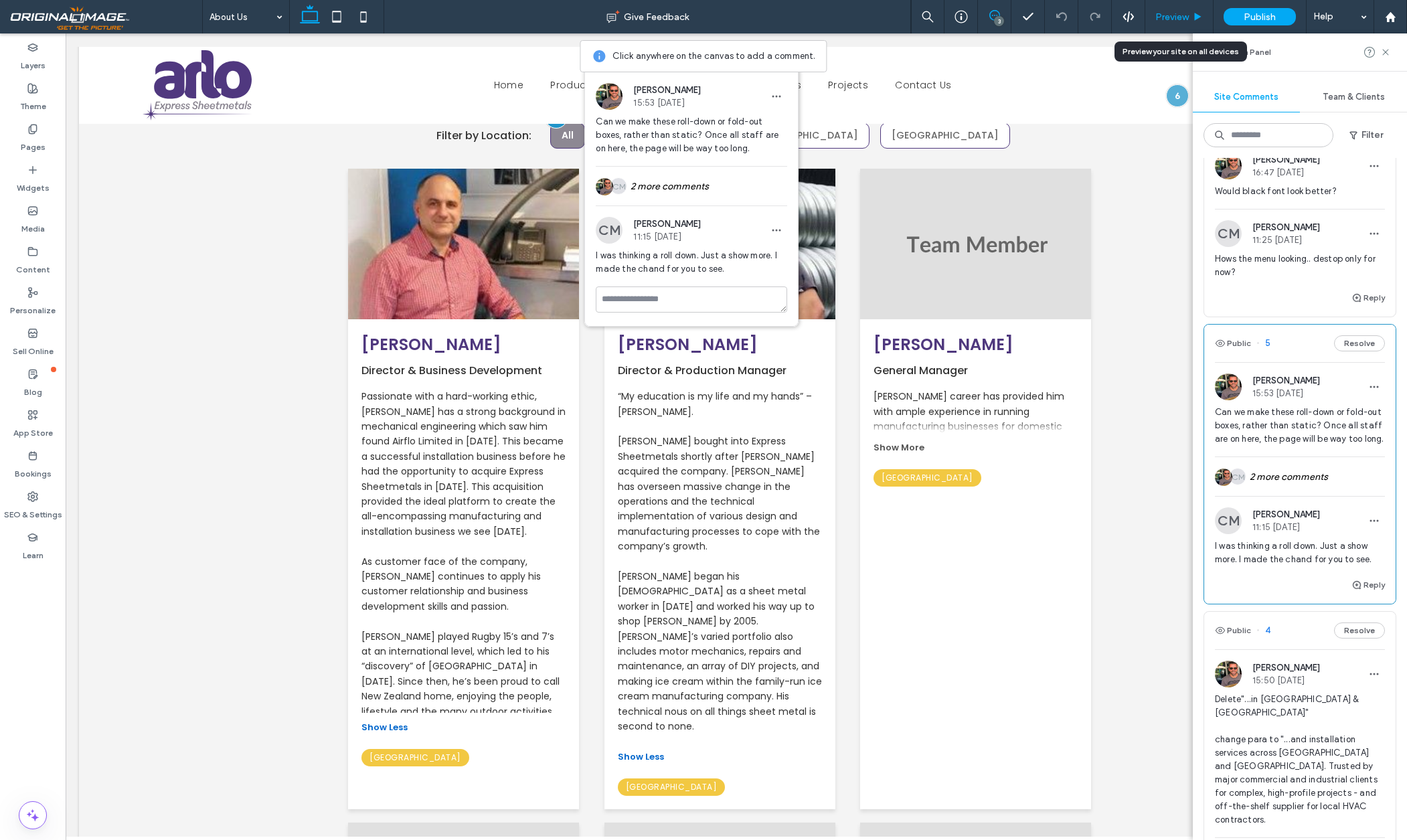
click at [1178, 9] on div "Preview" at bounding box center [1179, 16] width 68 height 33
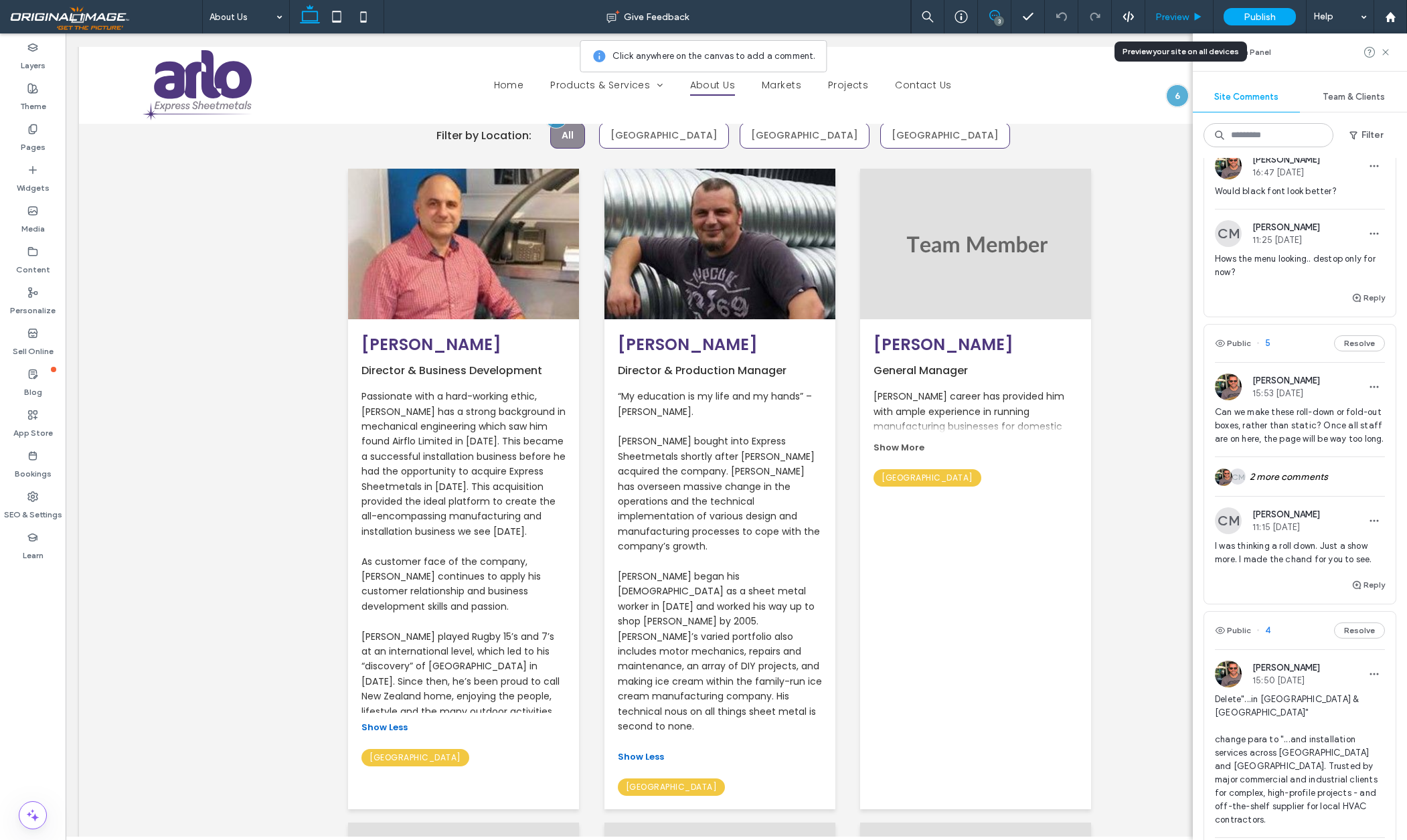
click at [1180, 17] on span "Preview" at bounding box center [1171, 16] width 33 height 11
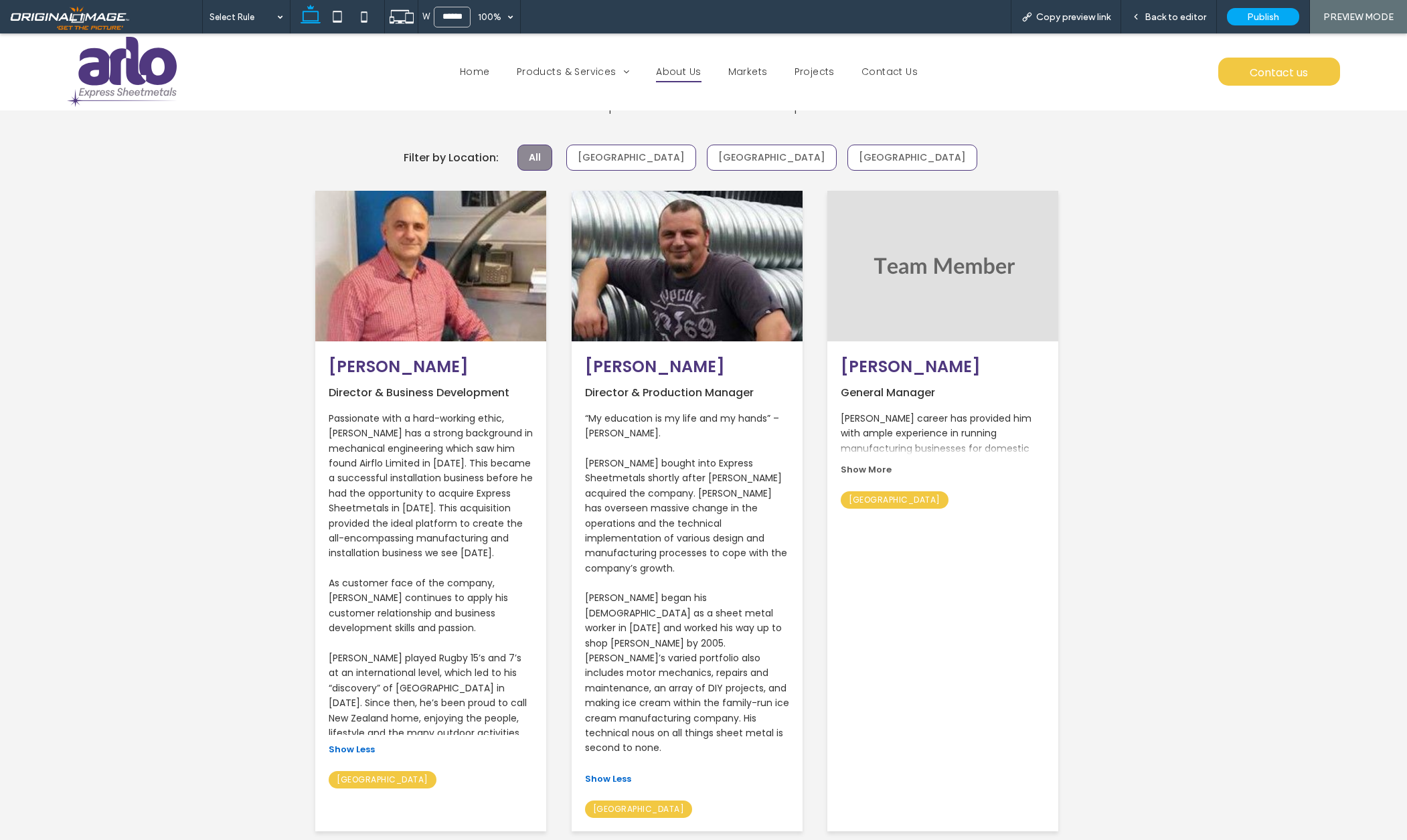
click at [684, 70] on span "About Us" at bounding box center [678, 72] width 45 height 21
click at [696, 116] on div at bounding box center [703, 420] width 1407 height 840
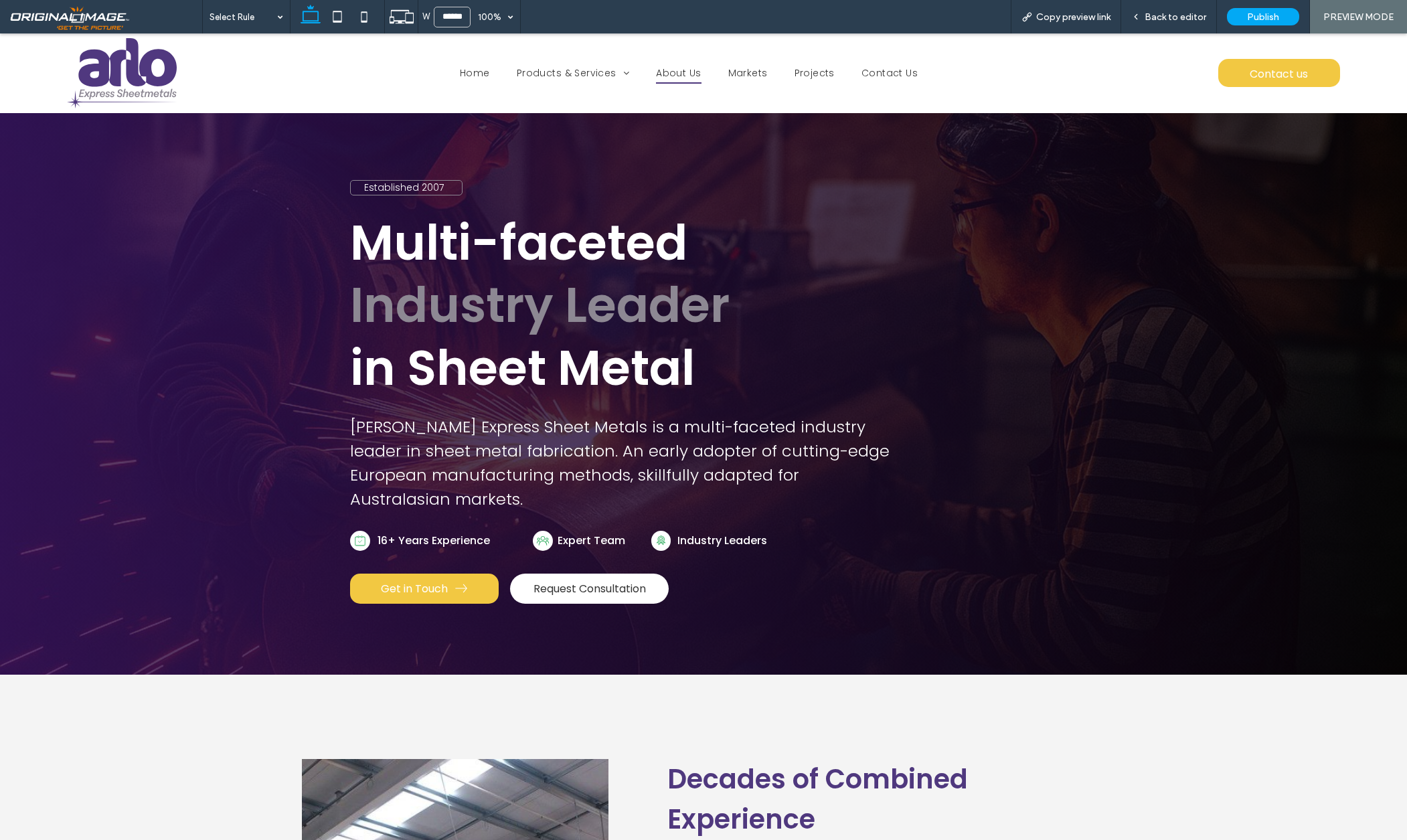
click at [683, 72] on span "About Us" at bounding box center [678, 73] width 45 height 21
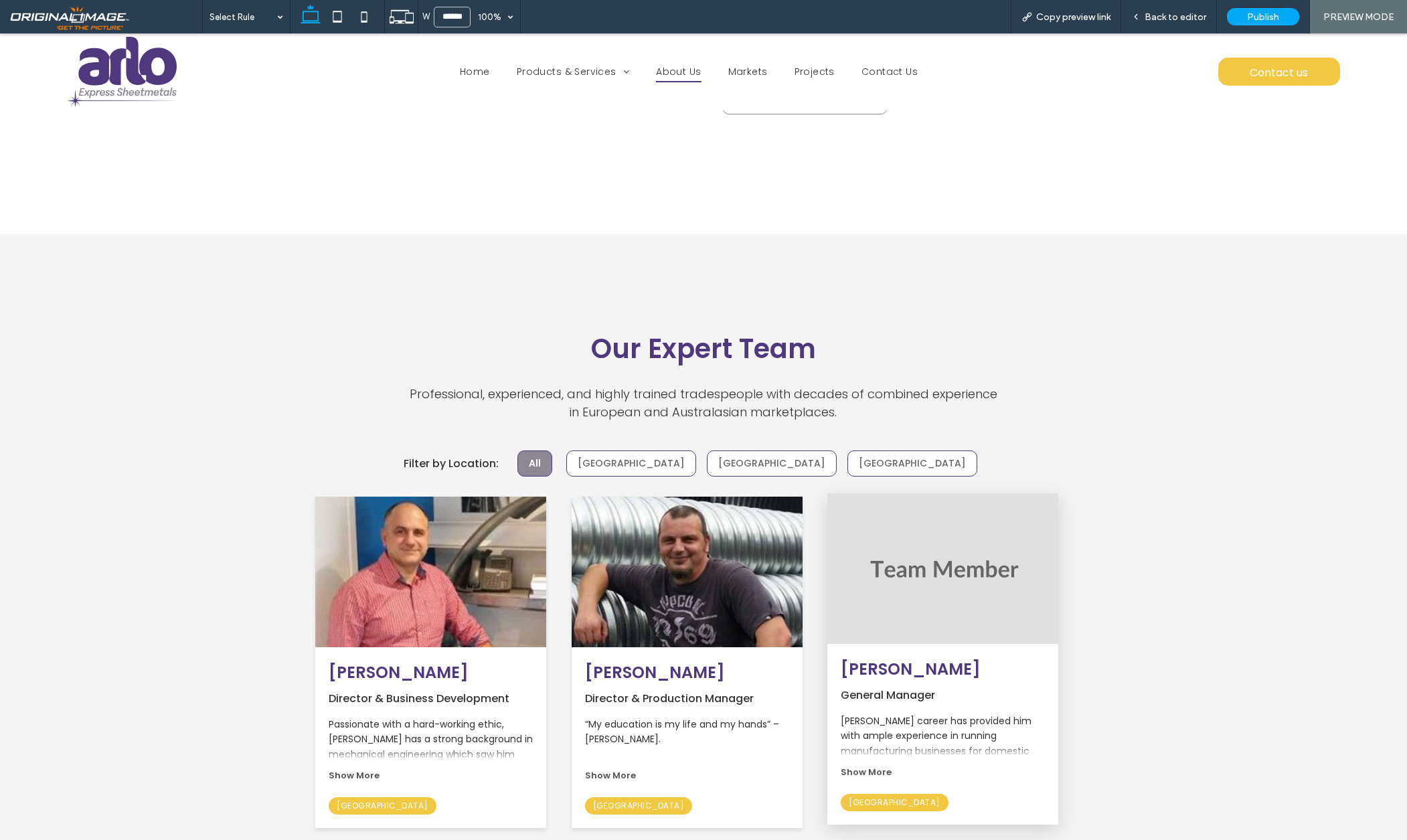
scroll to position [1656, 0]
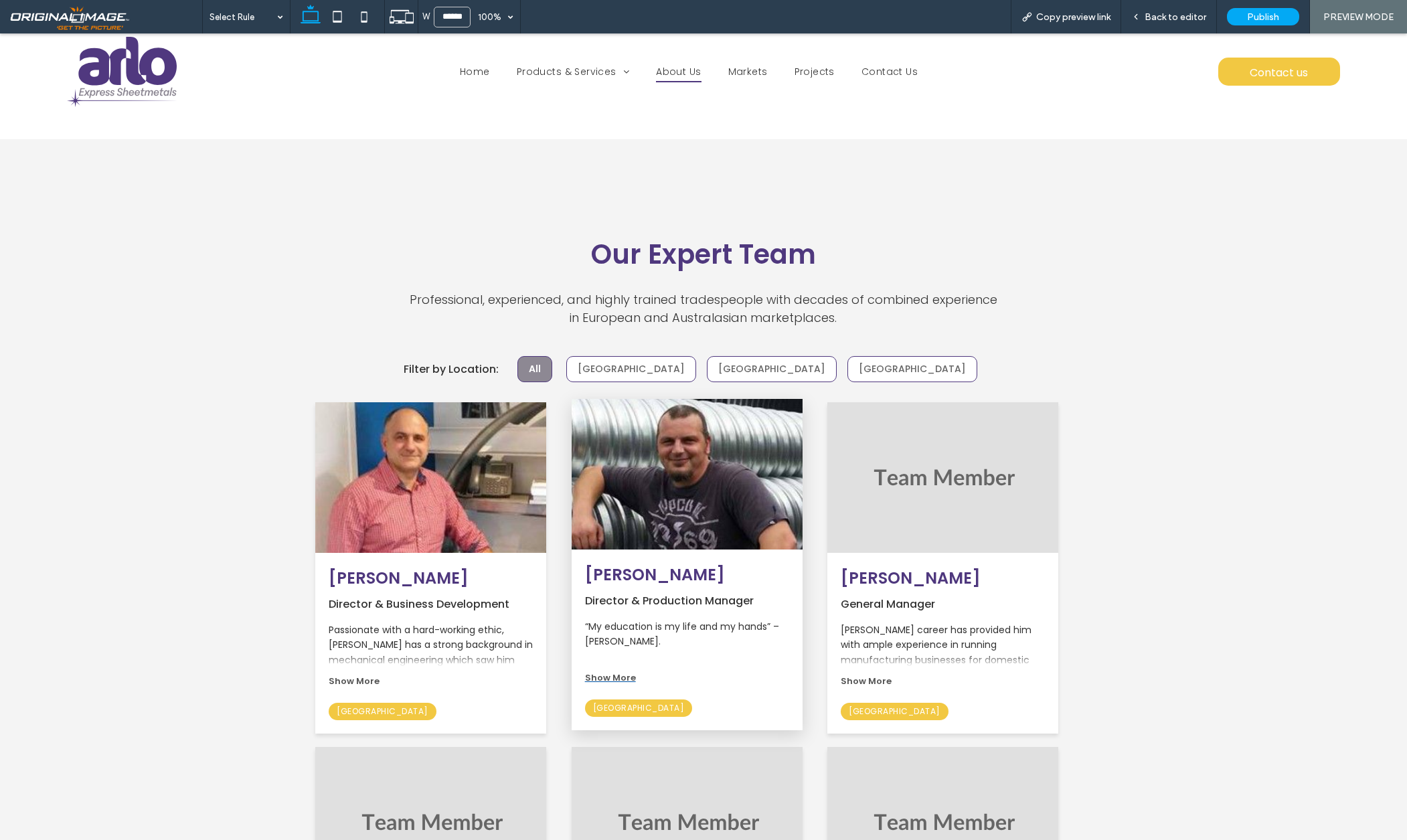
click at [614, 671] on span "Show More" at bounding box center [610, 677] width 51 height 13
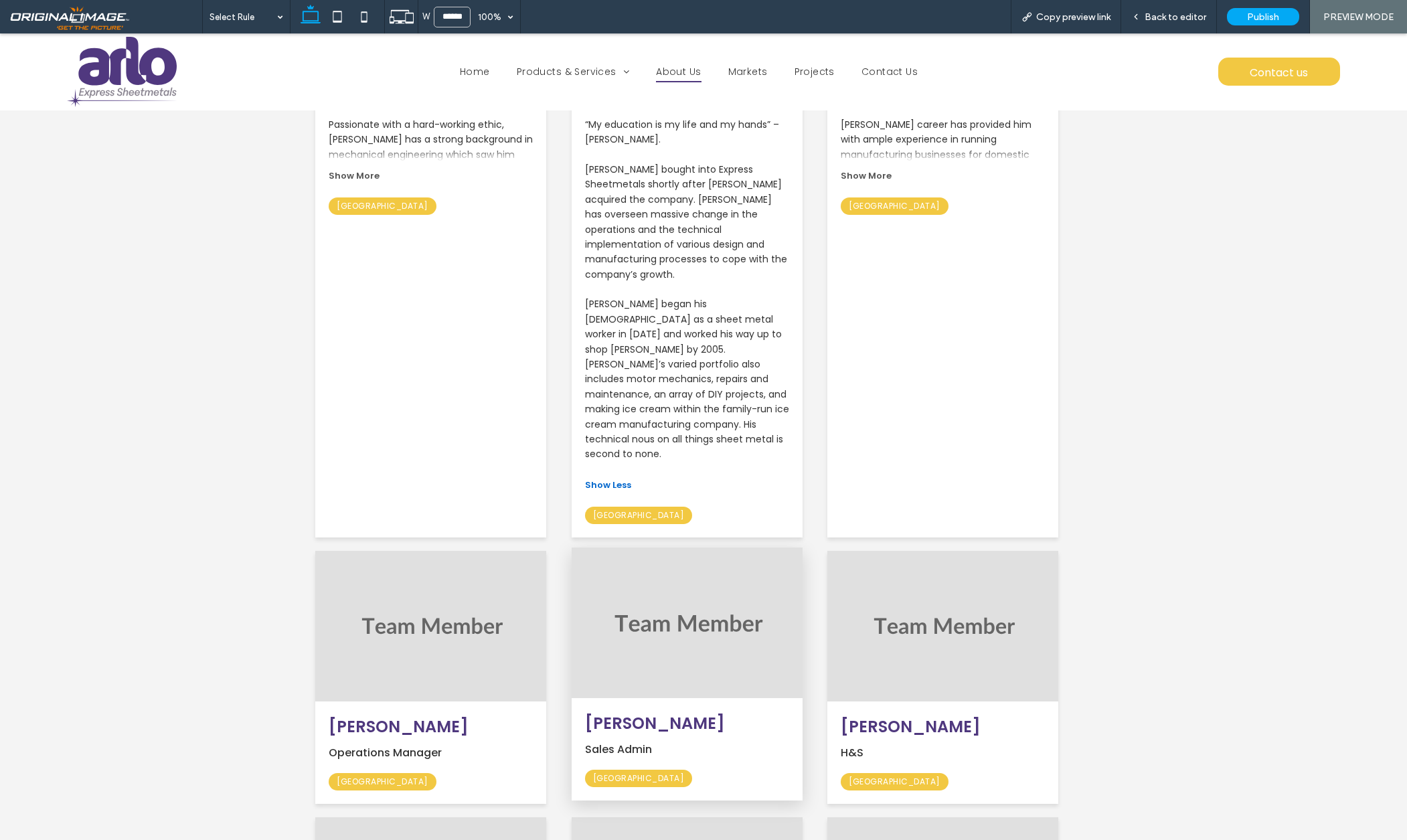
scroll to position [2164, 0]
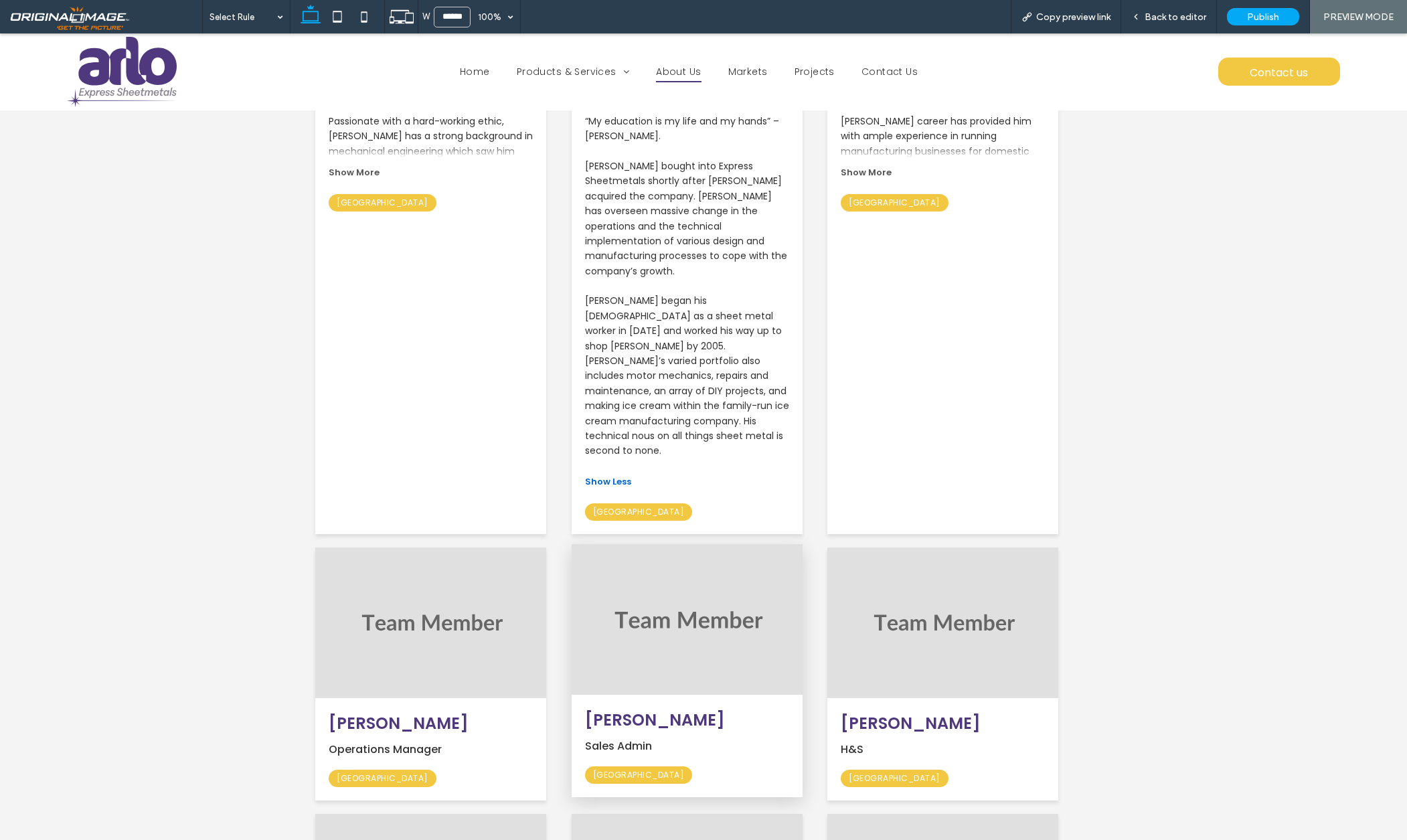
drag, startPoint x: 613, startPoint y: 430, endPoint x: 627, endPoint y: 431, distance: 14.1
click at [614, 475] on span "Show Less" at bounding box center [608, 481] width 46 height 13
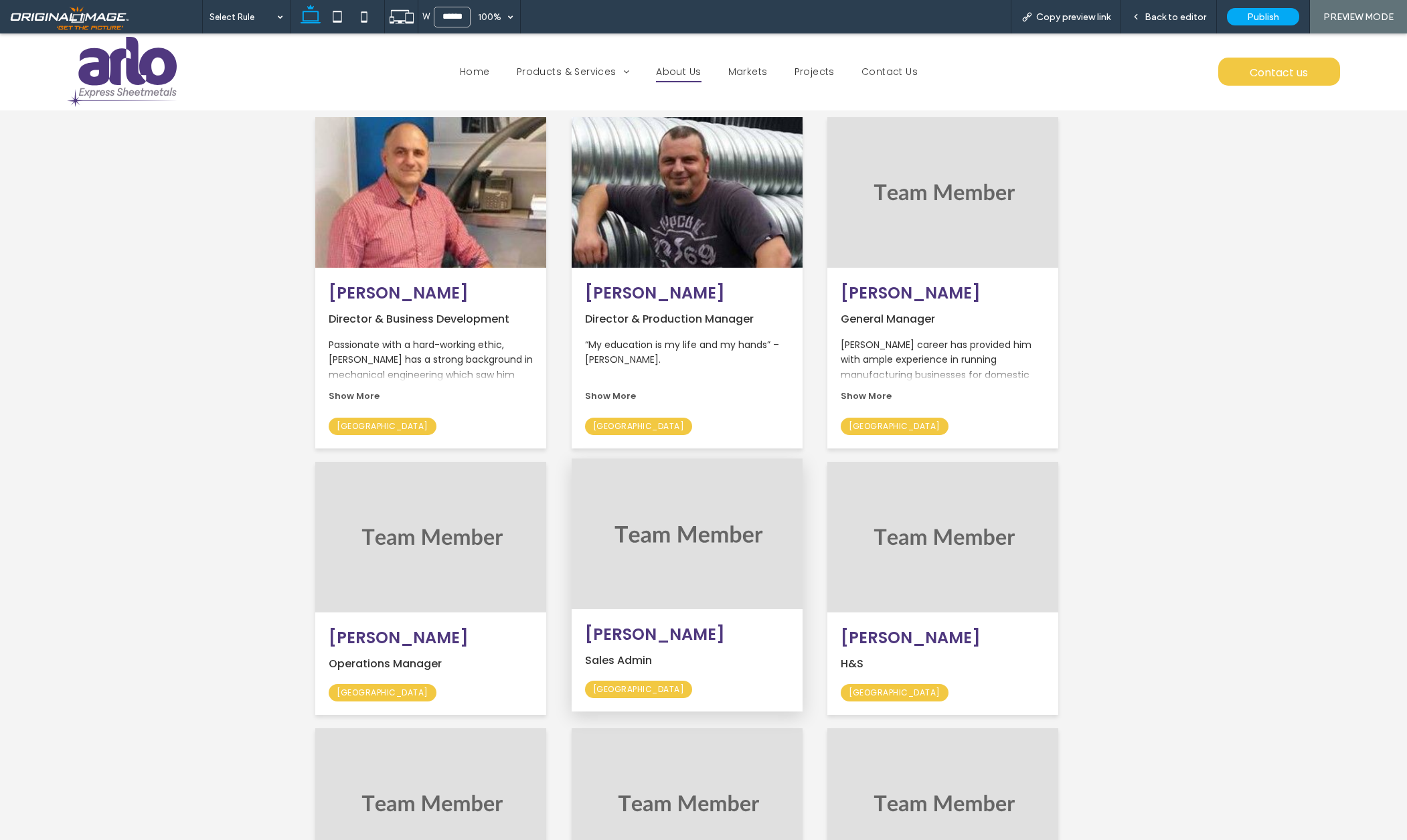
scroll to position [1751, 0]
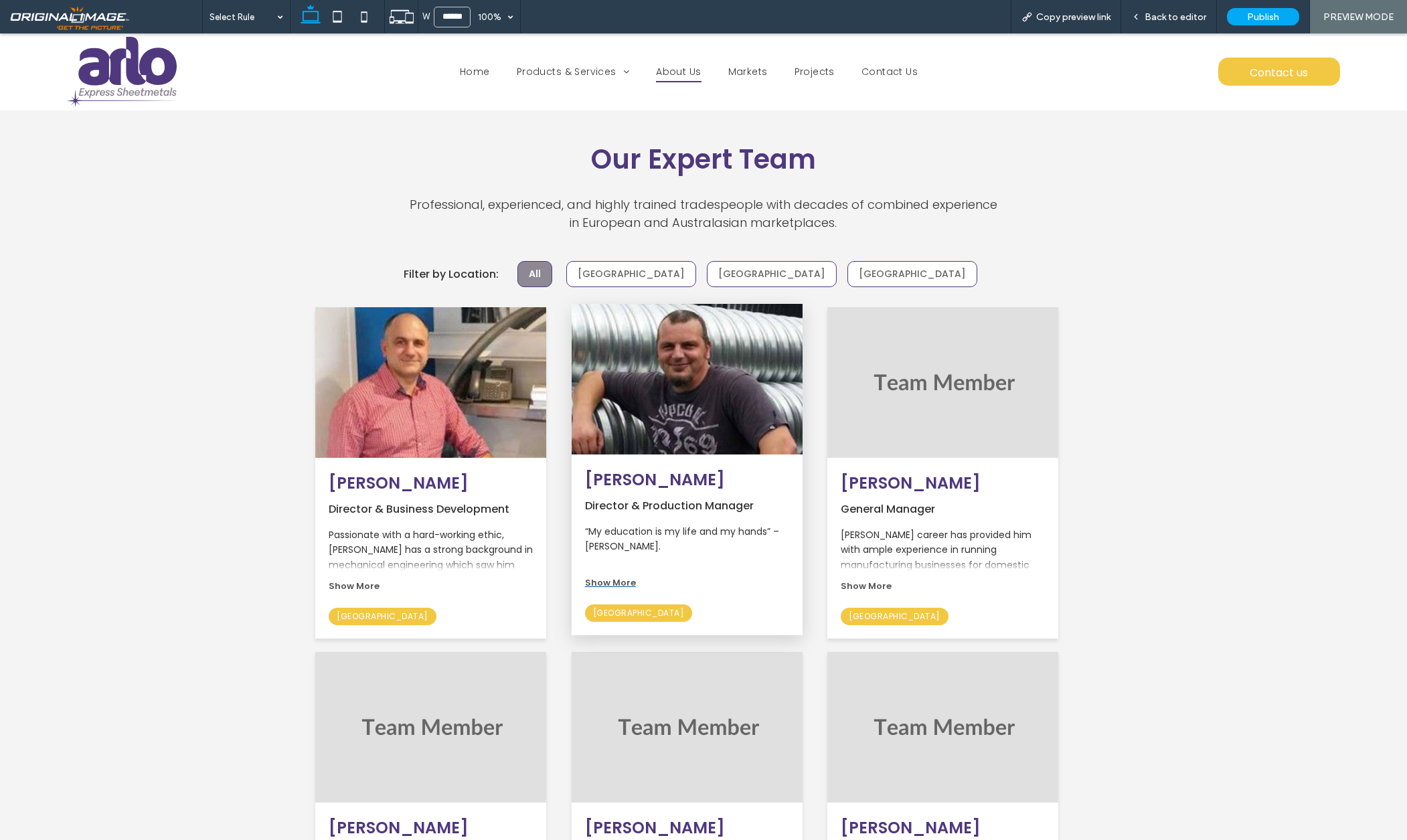
click at [608, 576] on span "Show More" at bounding box center [610, 582] width 51 height 13
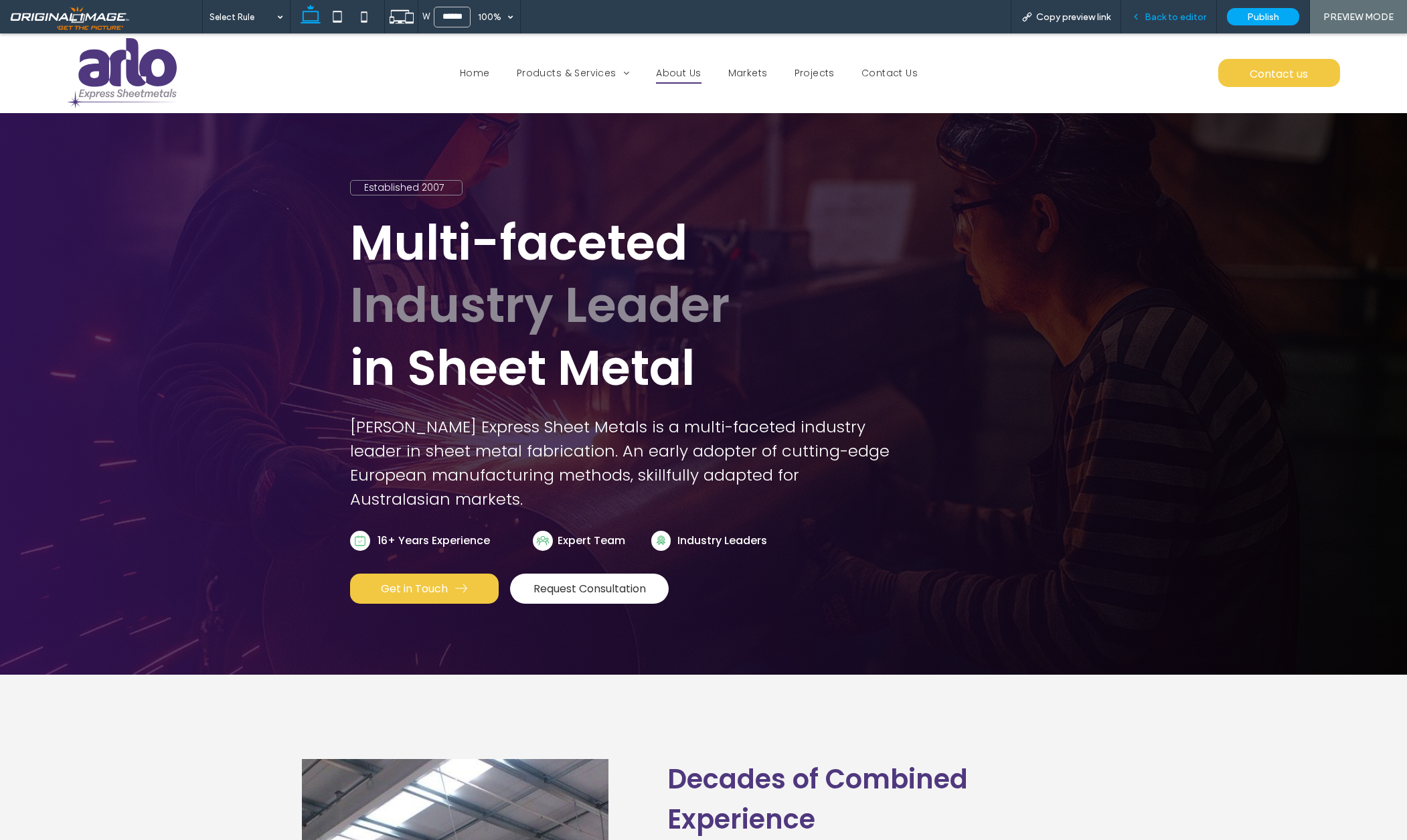
scroll to position [0, 0]
click at [1169, 15] on span "Back to editor" at bounding box center [1176, 16] width 62 height 11
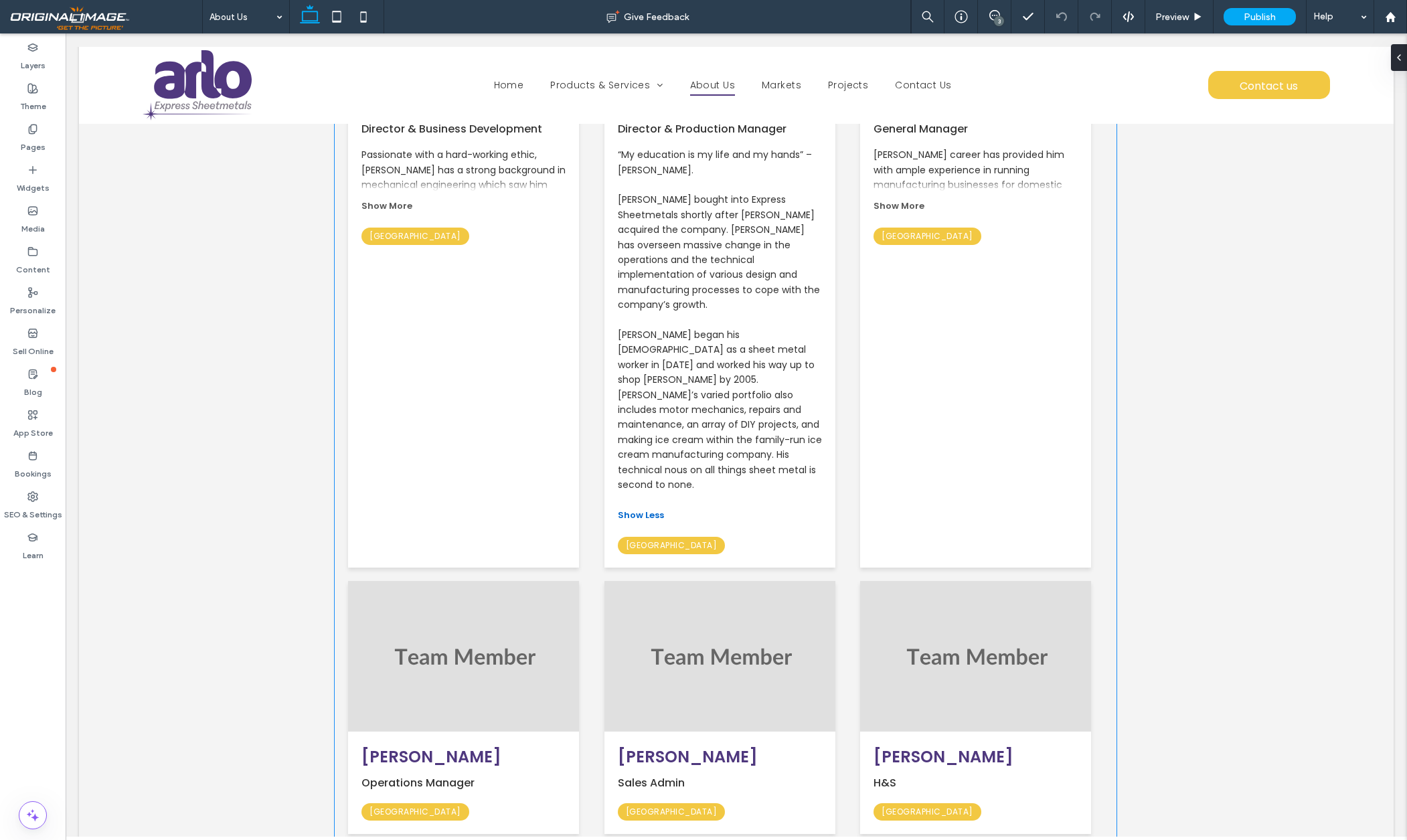
scroll to position [1895, 0]
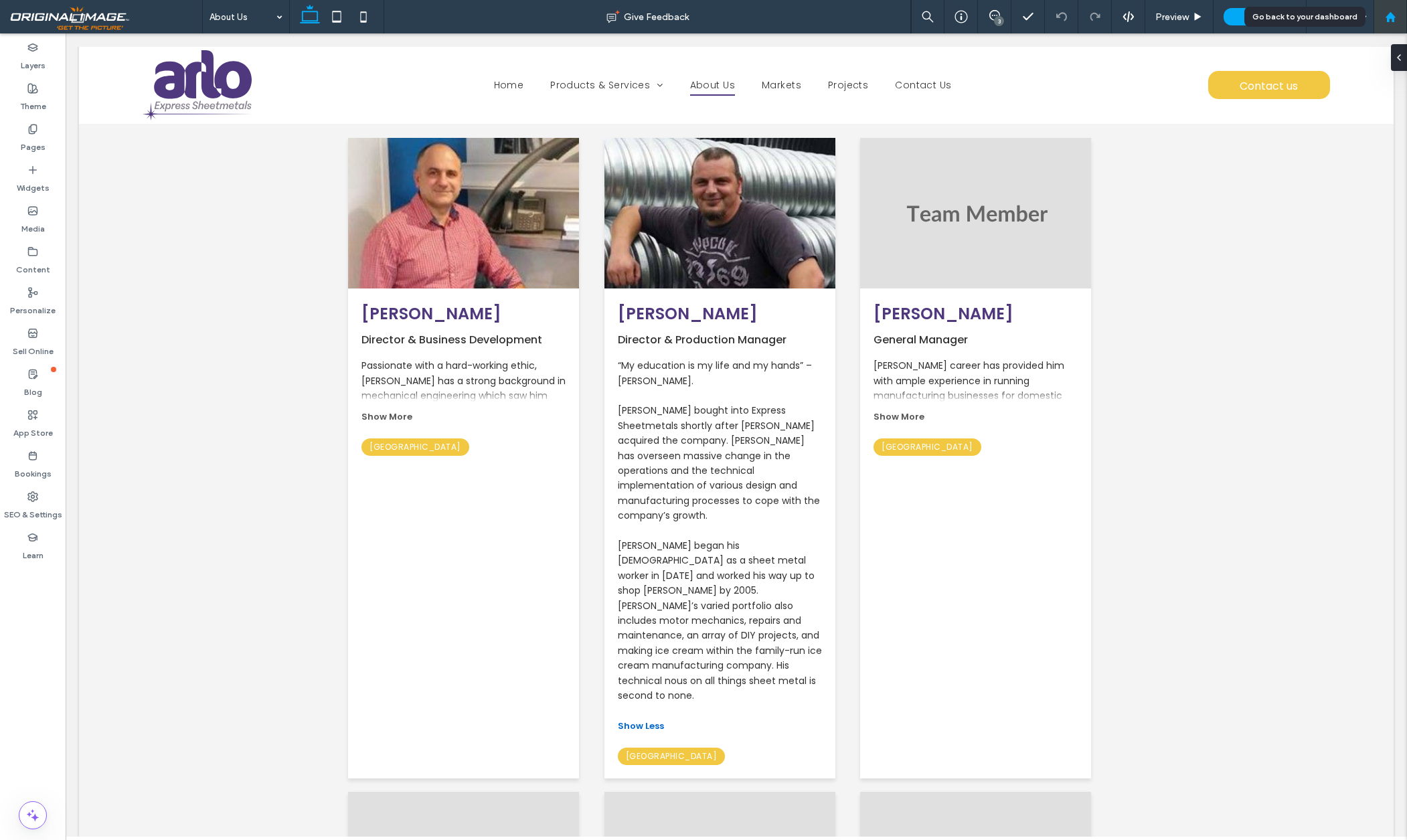
click at [1387, 19] on use at bounding box center [1390, 16] width 10 height 10
